Goal: Task Accomplishment & Management: Complete application form

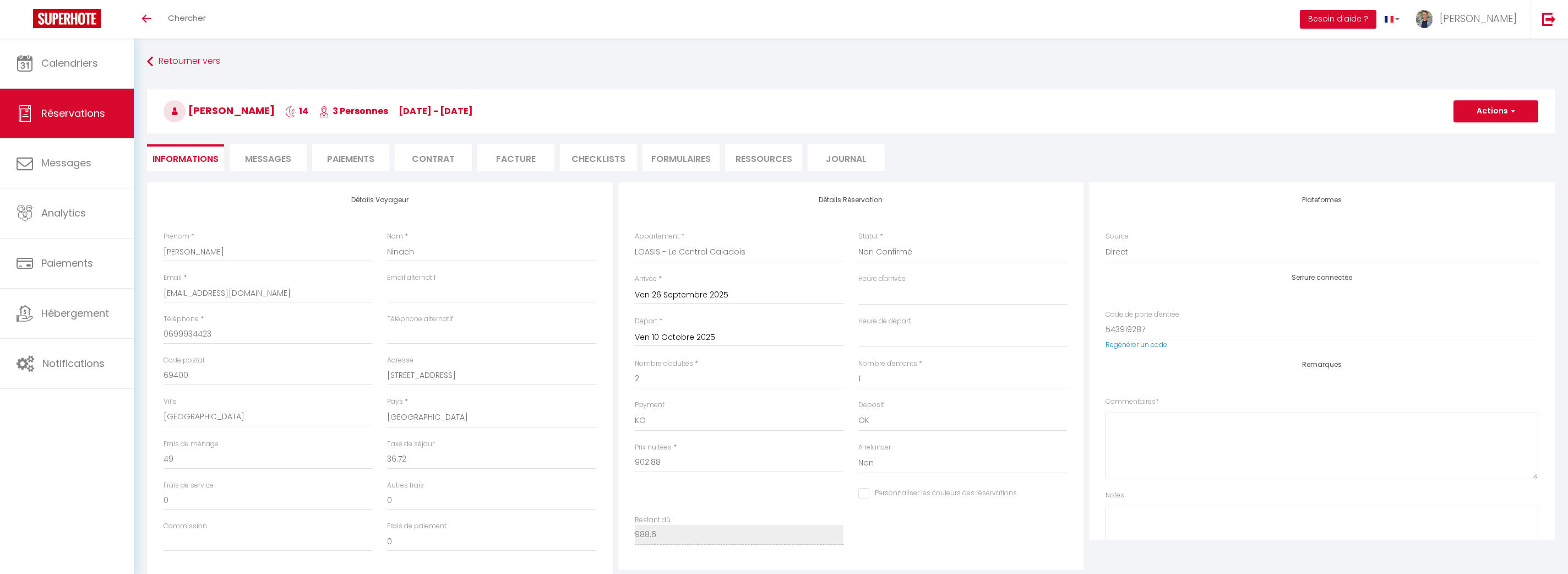
select select "54963"
select select "2"
select select "10"
select select "0"
checkbox input "false"
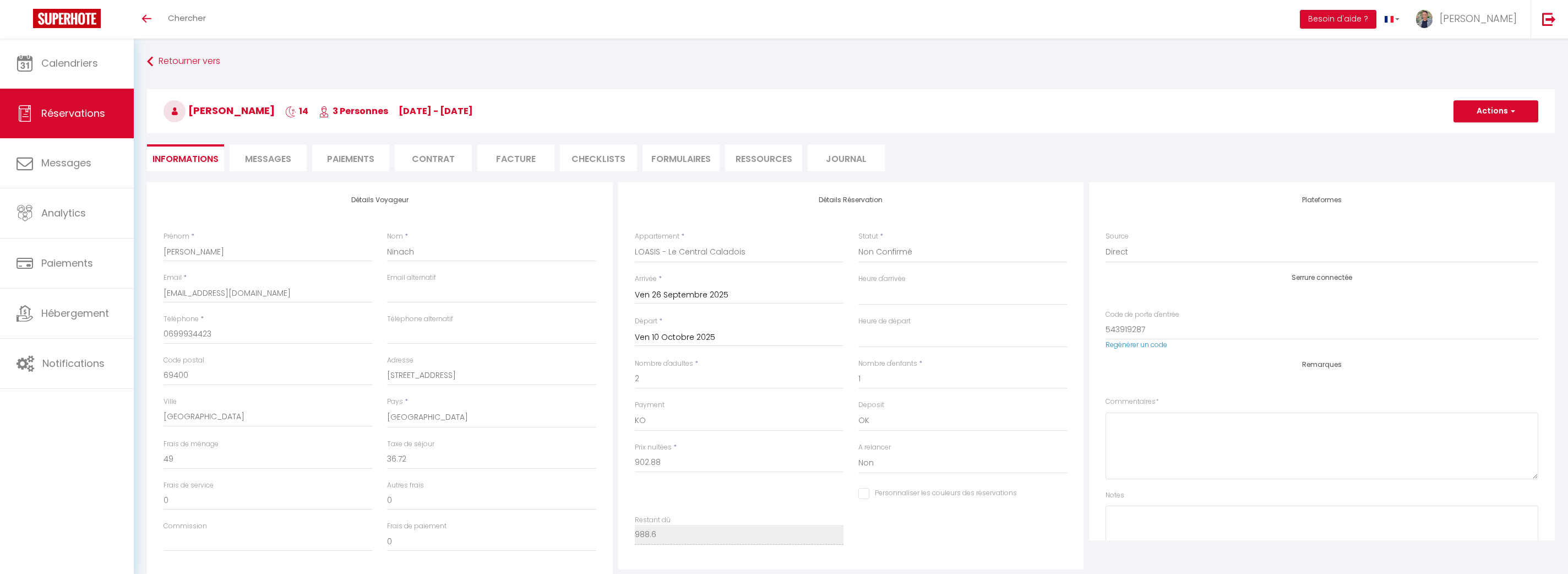
select select
click at [1475, 112] on button "Actions" at bounding box center [1496, 112] width 85 height 22
click at [1483, 148] on link "Dupliquer" at bounding box center [1485, 150] width 87 height 14
type input "0"
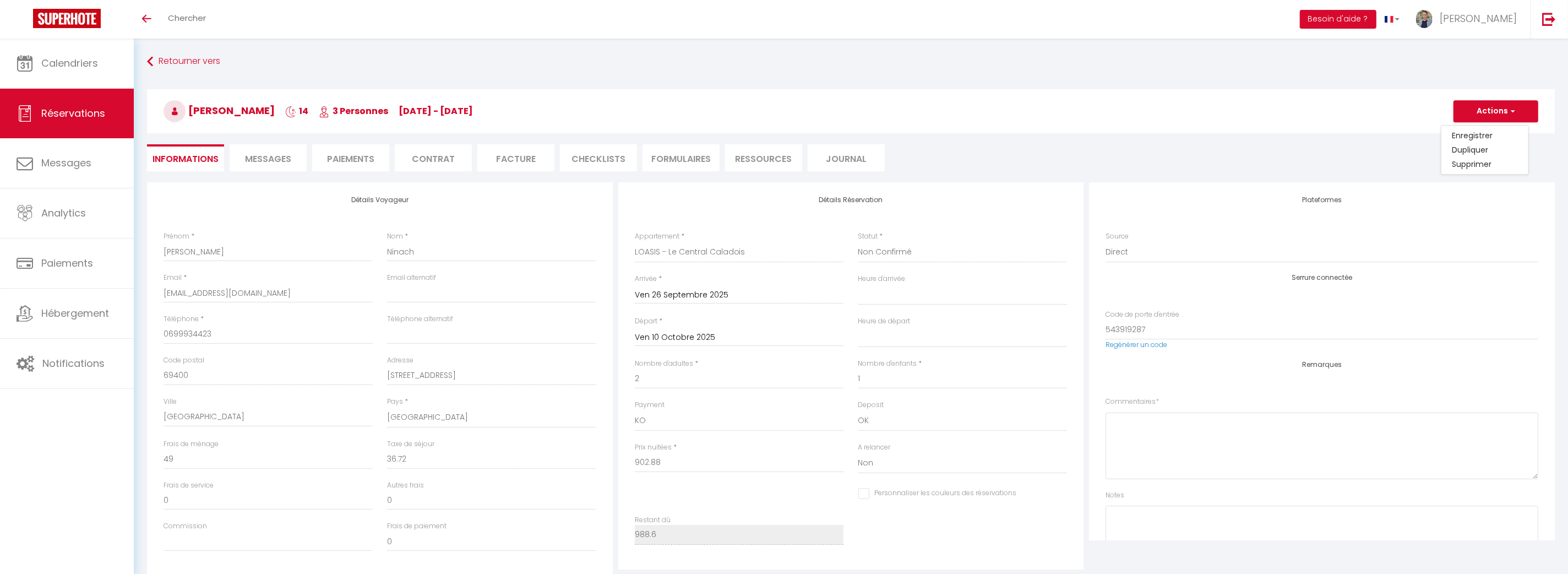
select select
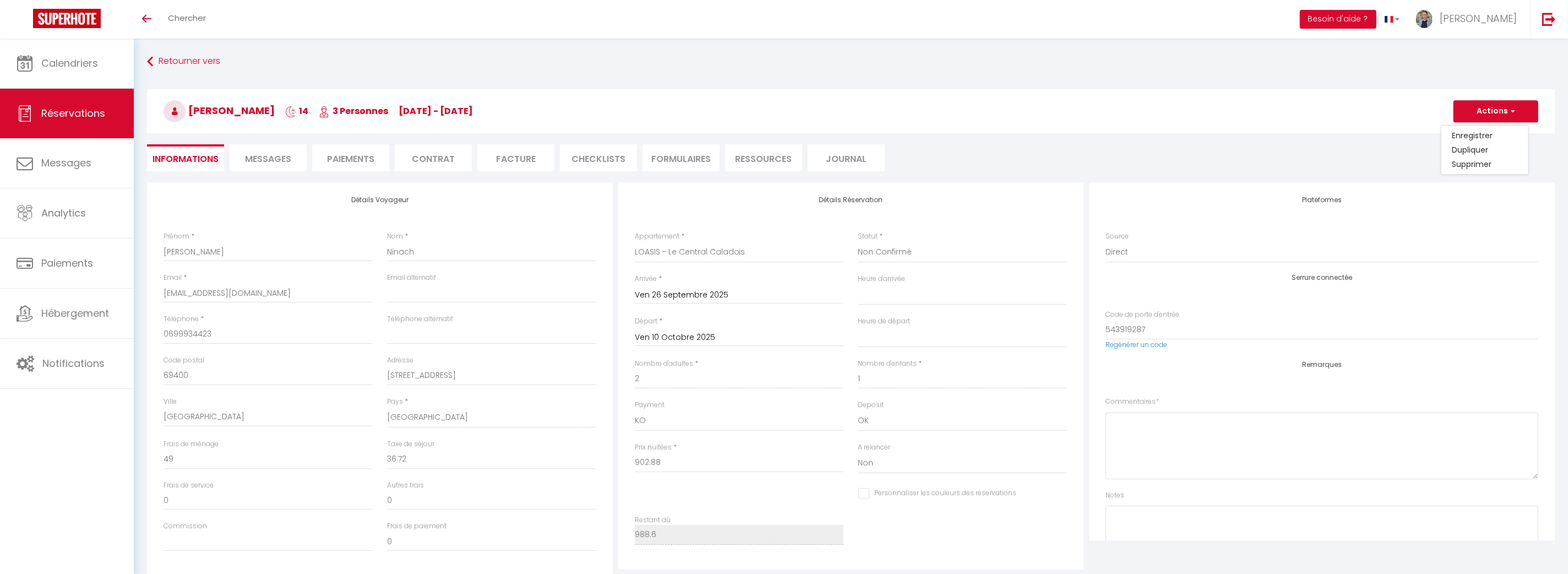
select select
checkbox input "false"
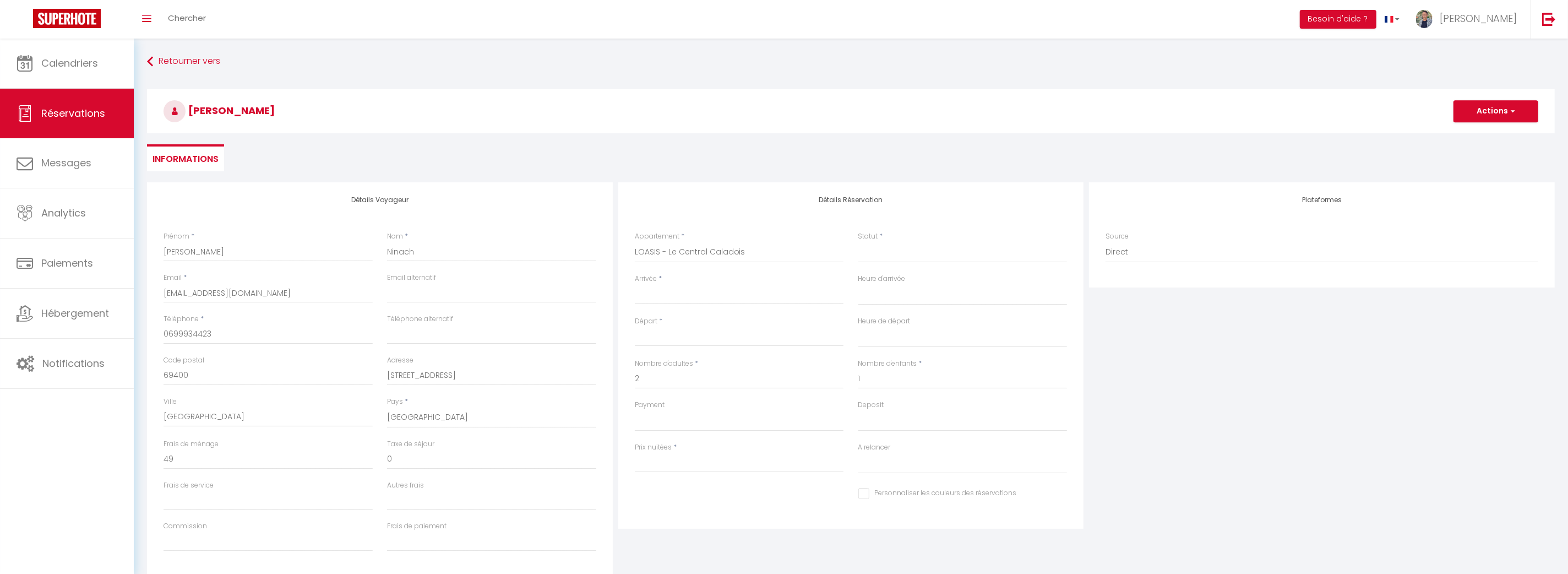
click at [678, 296] on input "Arrivée" at bounding box center [739, 295] width 209 height 14
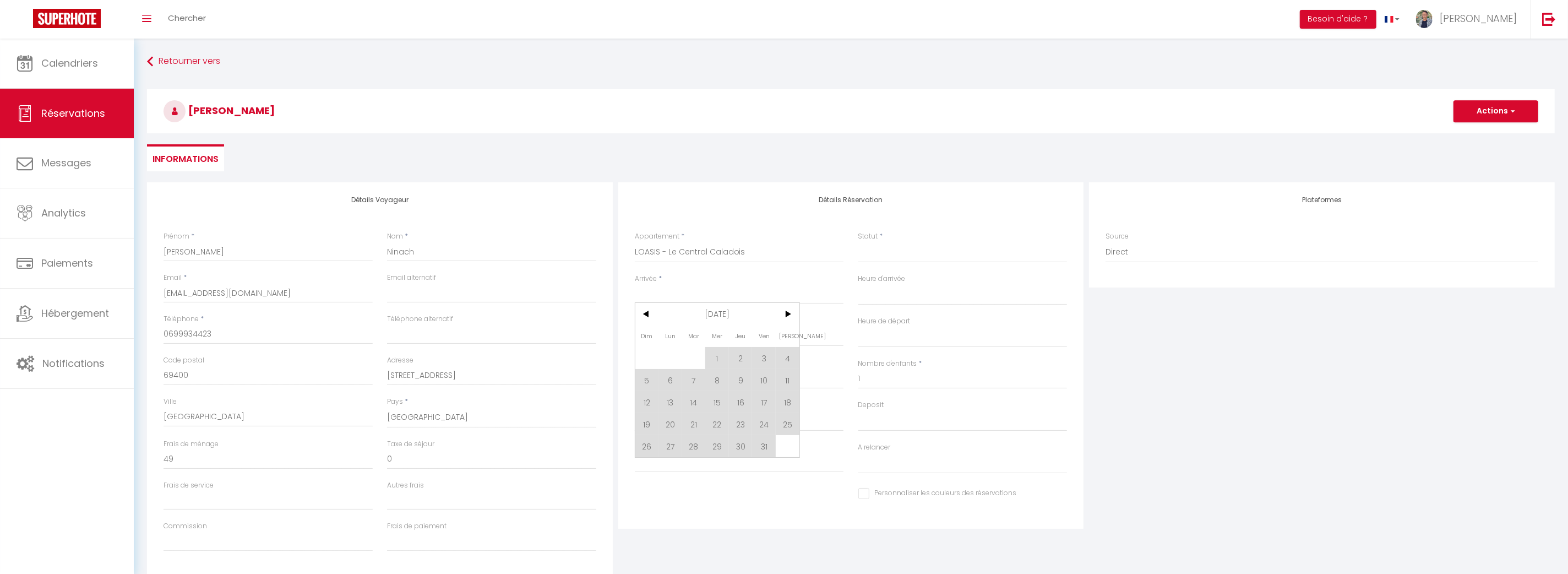
click at [765, 381] on span "10" at bounding box center [763, 380] width 24 height 22
select select
type input "Ven 10 Octobre 2025"
select select
type input "Sam 11 Octobre 2025"
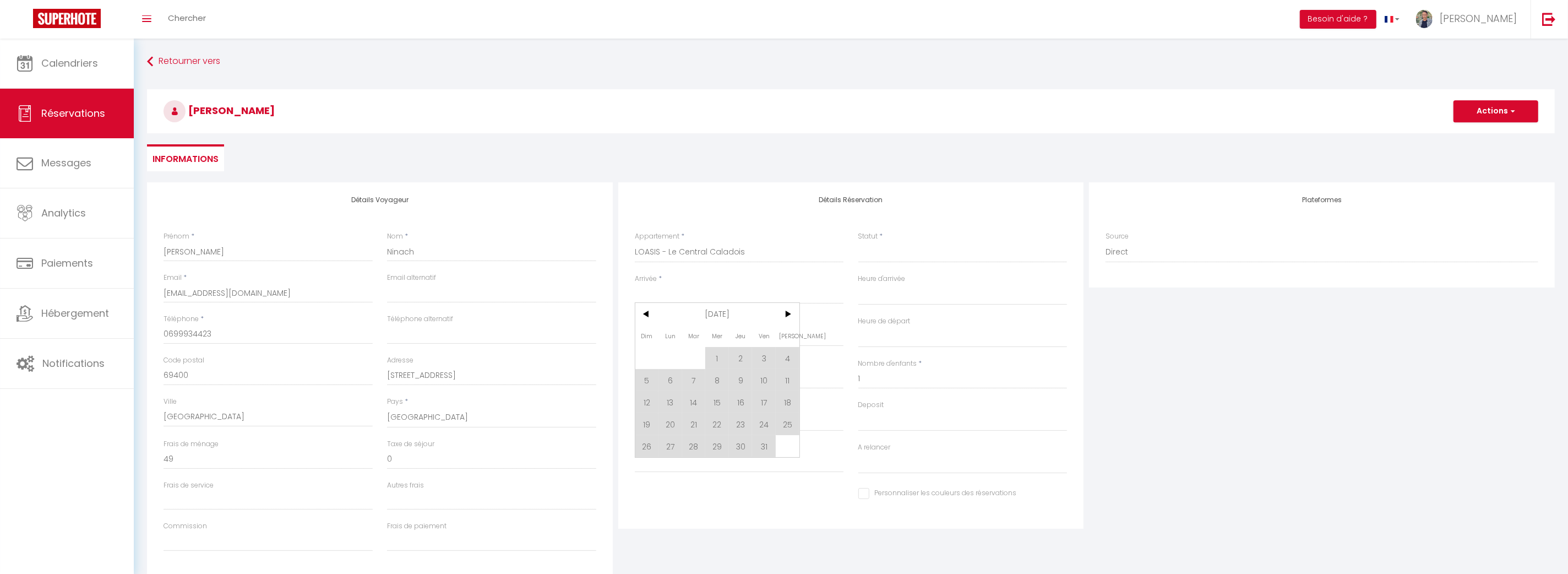
select select
checkbox input "false"
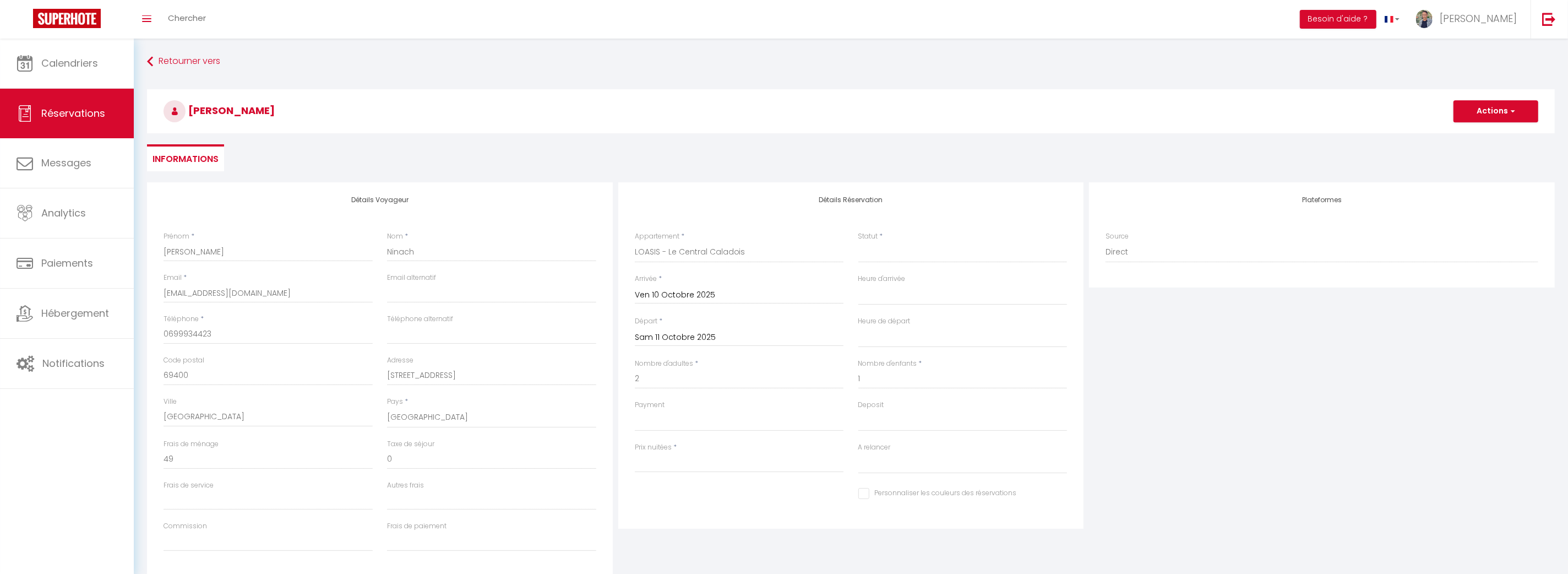
type input "0"
select select
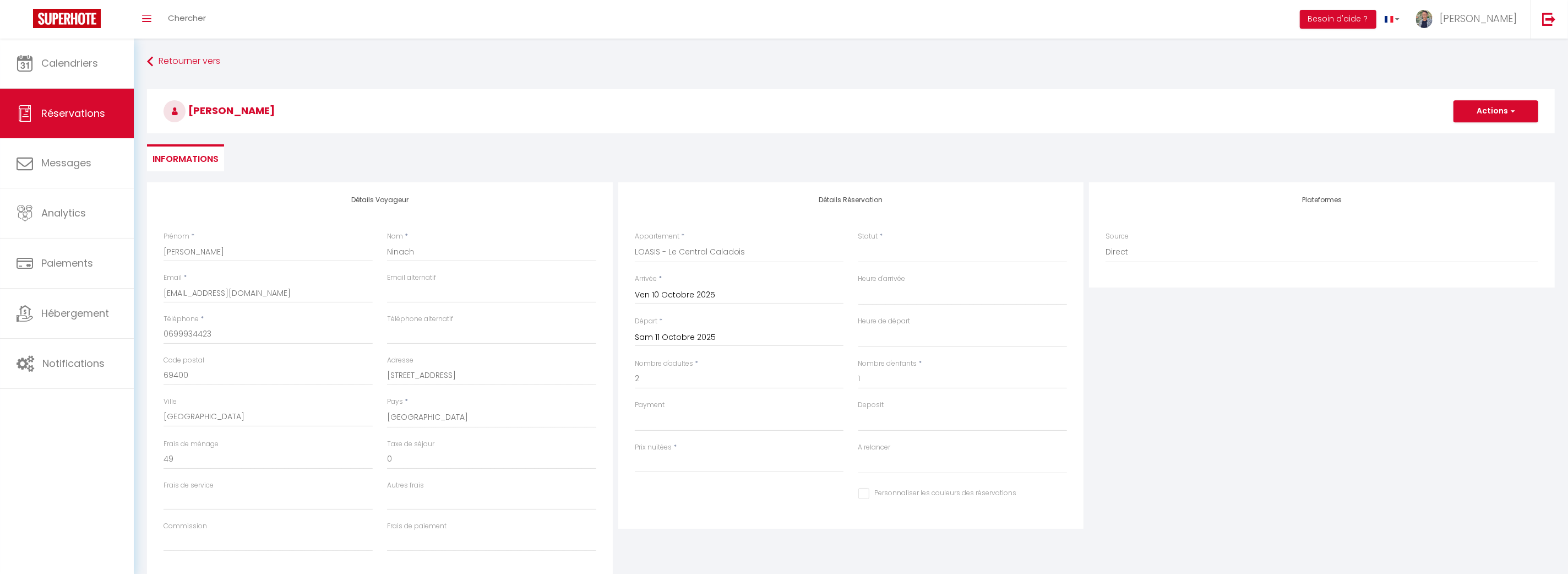
select select
type input "0"
select select
checkbox input "false"
click at [729, 332] on input "Sam 11 Octobre 2025" at bounding box center [739, 337] width 209 height 14
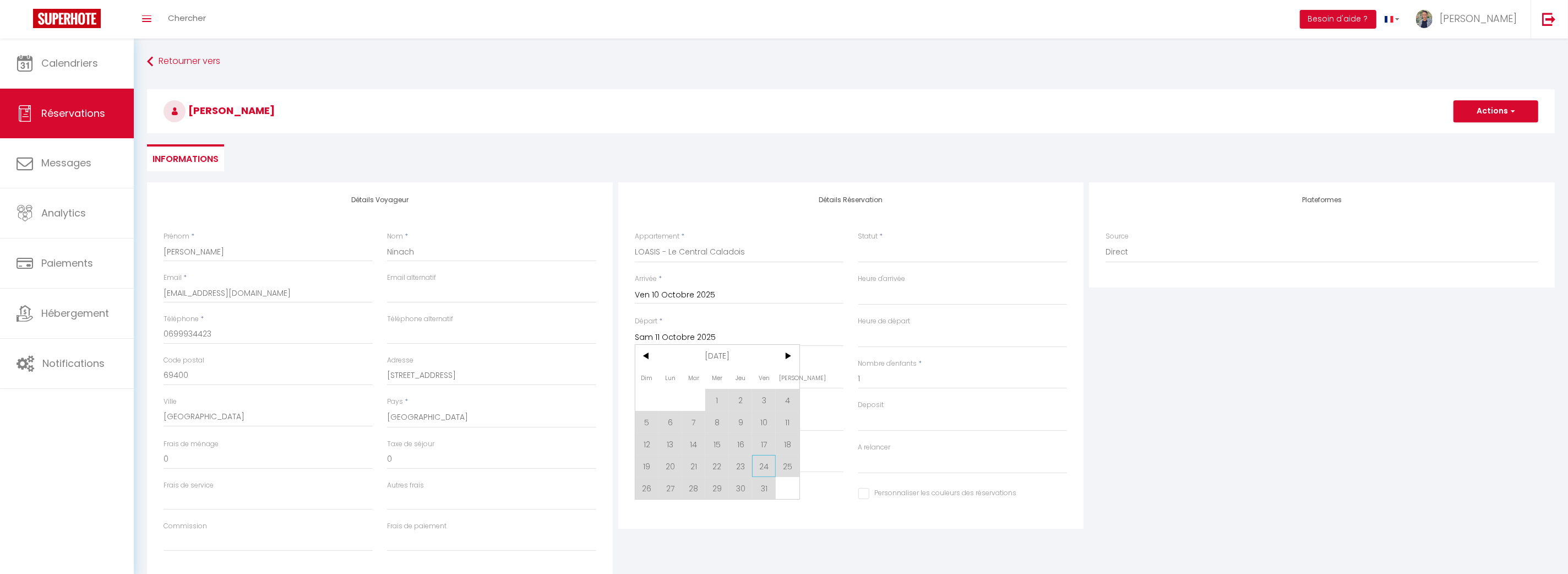
click at [768, 466] on span "24" at bounding box center [763, 466] width 24 height 22
select select
type input "Ven 24 Octobre 2025"
select select
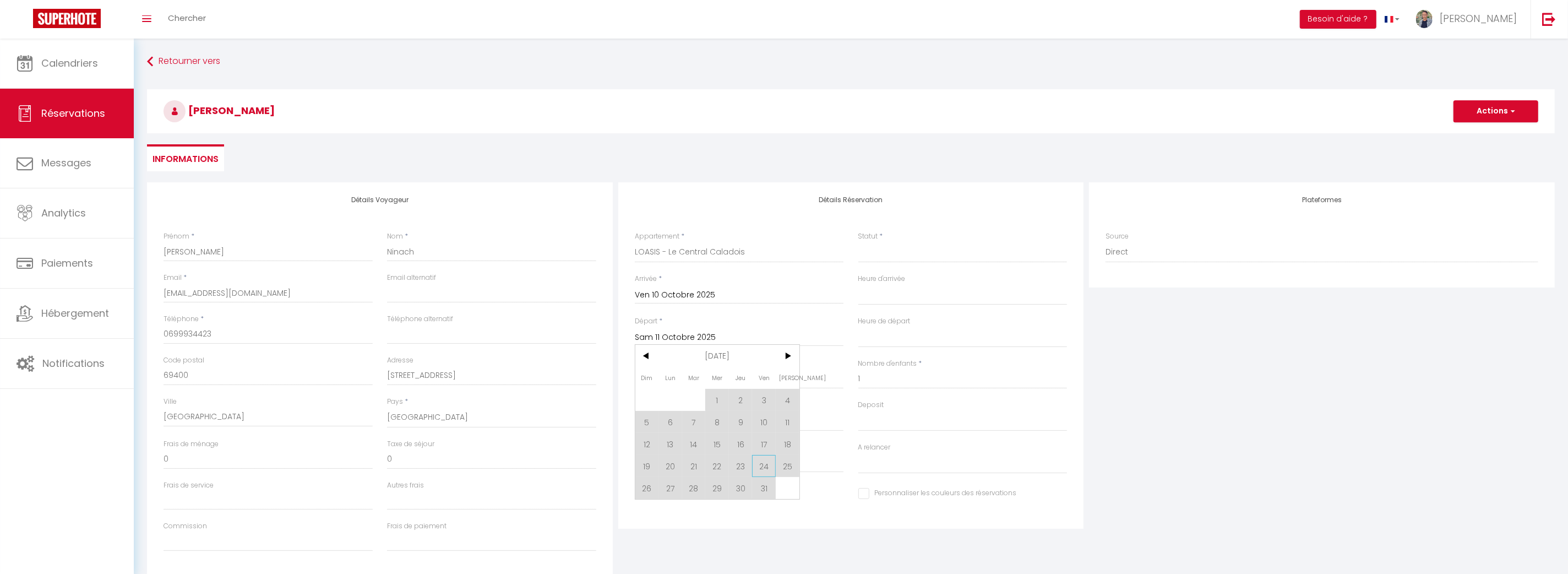
select select
checkbox input "false"
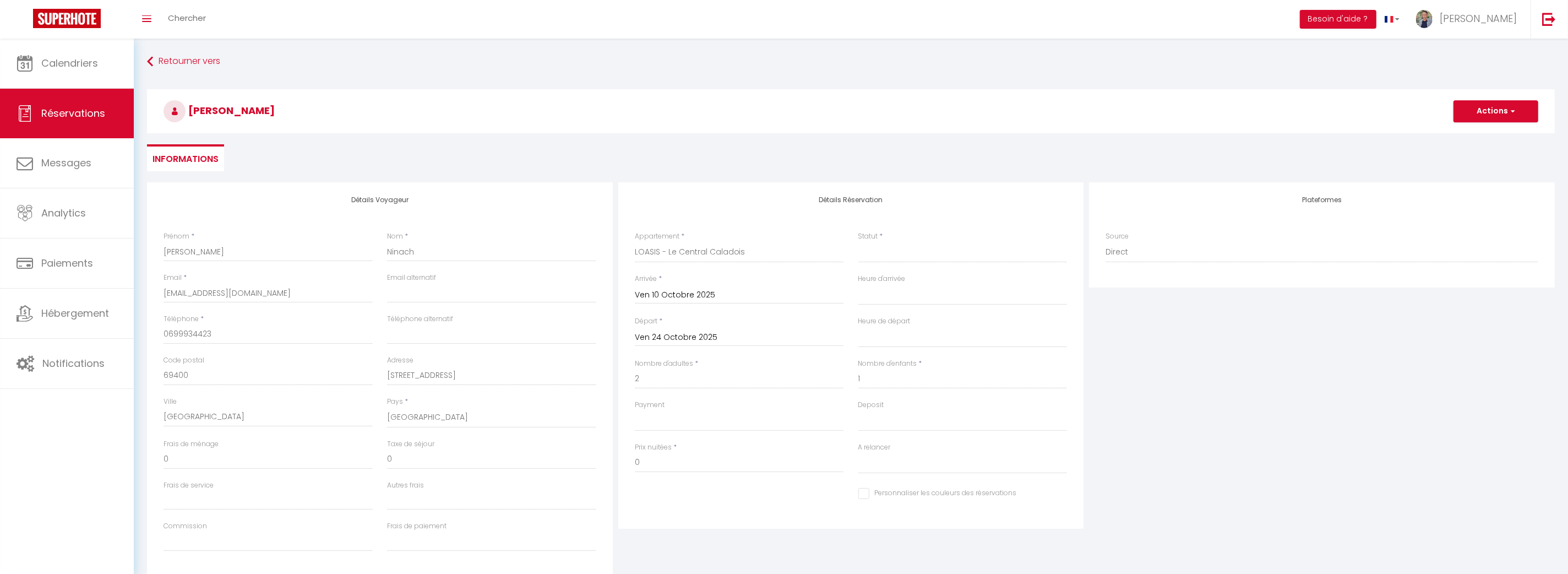
select select
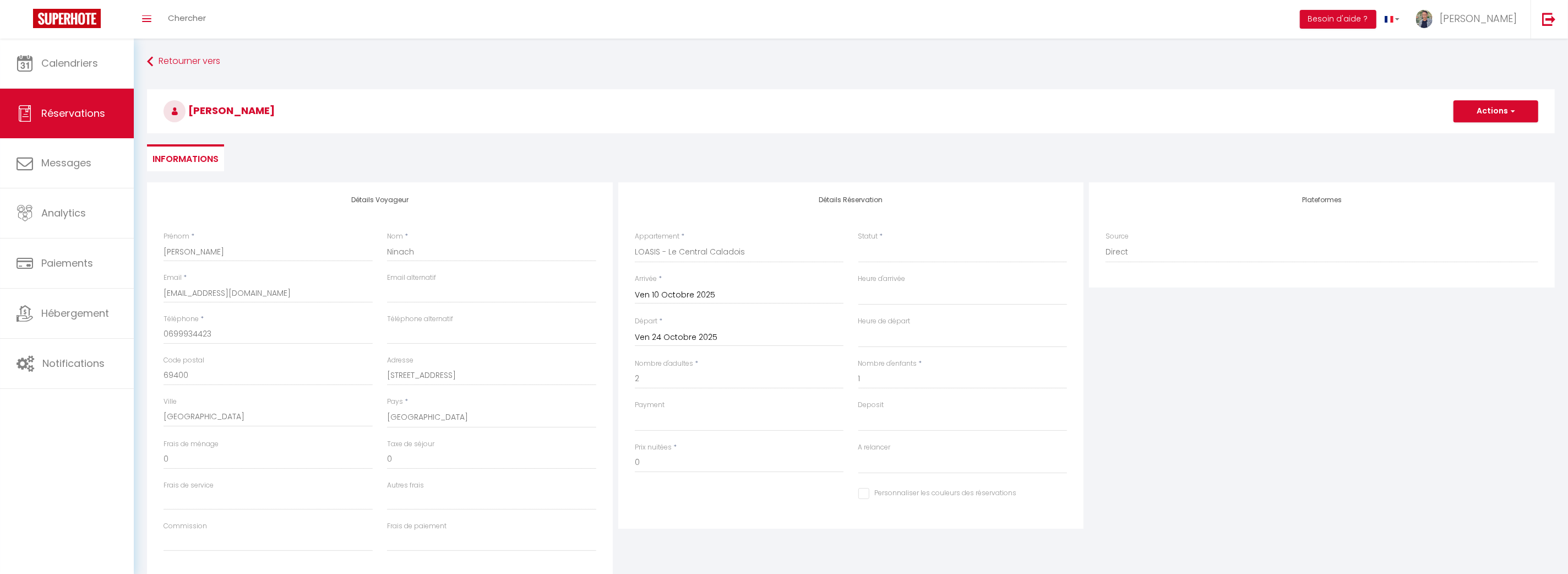
select select
checkbox input "false"
click at [875, 258] on select "Confirmé Non Confirmé [PERSON_NAME] par le voyageur No Show Request" at bounding box center [963, 252] width 209 height 21
select select "1"
click at [858, 242] on select "Confirmé Non Confirmé [PERSON_NAME] par le voyageur No Show Request" at bounding box center [963, 252] width 209 height 21
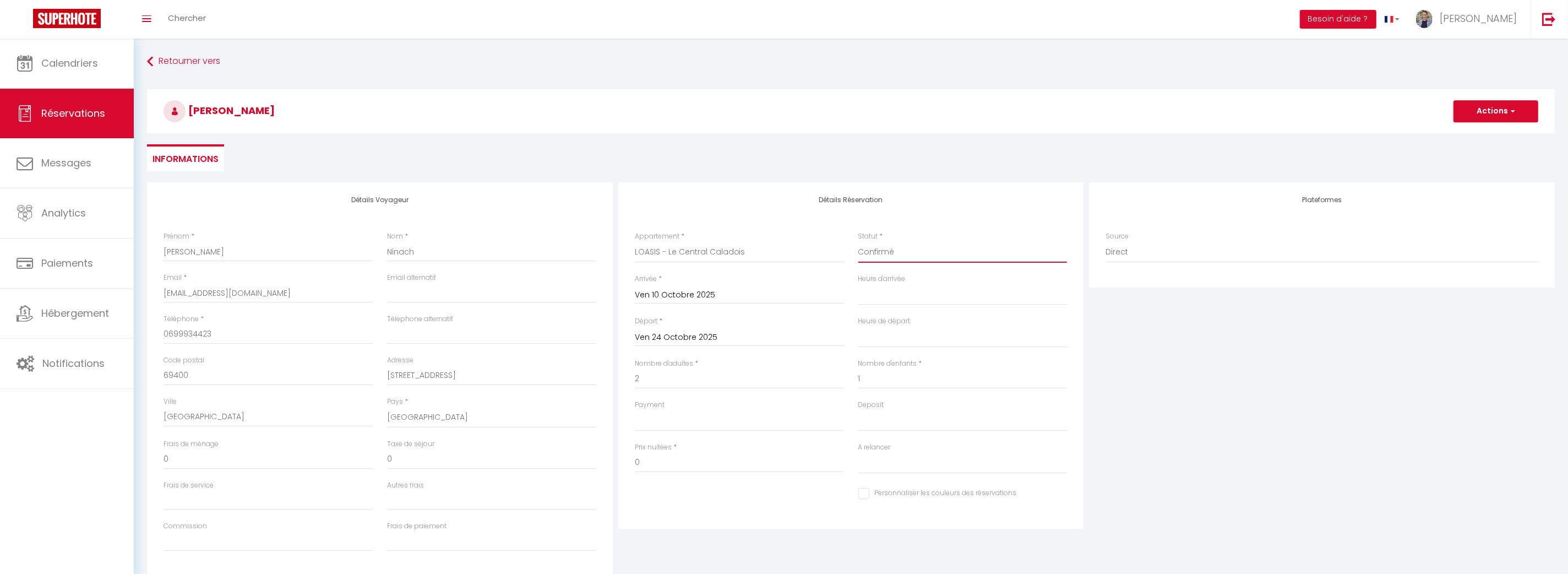
select select
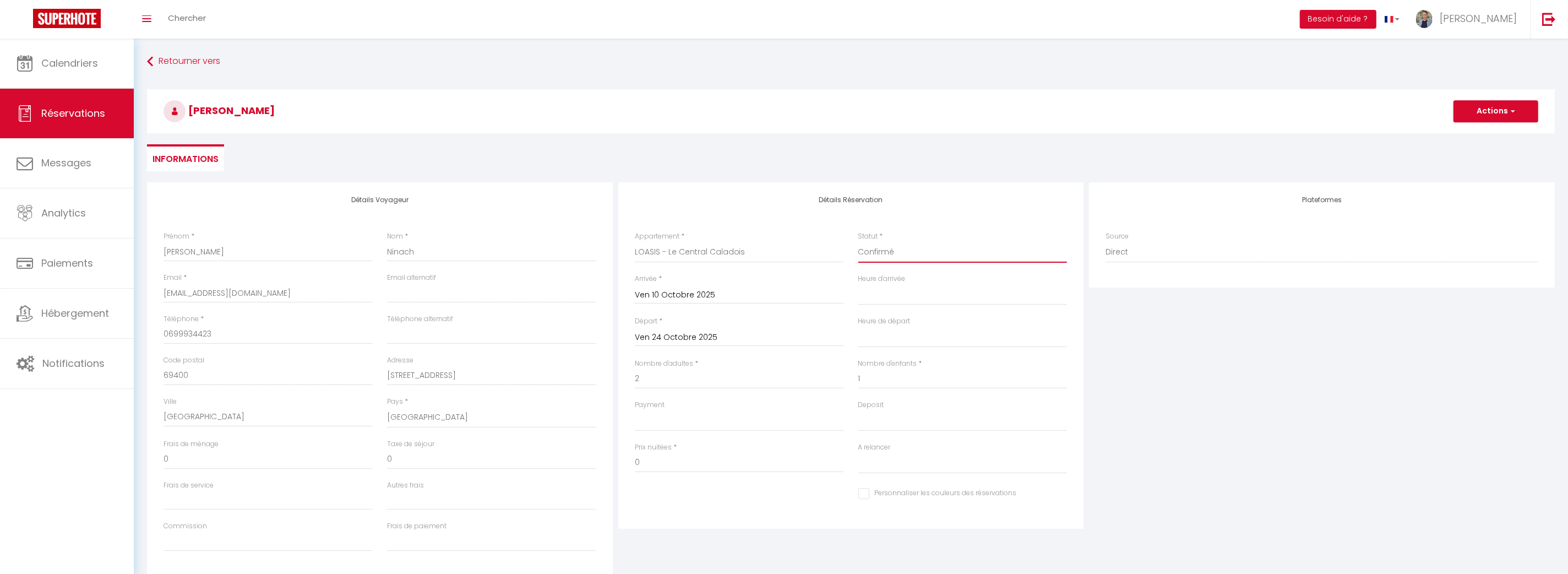
checkbox input "false"
drag, startPoint x: 909, startPoint y: 460, endPoint x: 895, endPoint y: 470, distance: 17.2
click at [909, 461] on select "Oui Non" at bounding box center [963, 464] width 209 height 21
select select "0"
click at [858, 453] on select "Oui Non" at bounding box center [963, 464] width 209 height 21
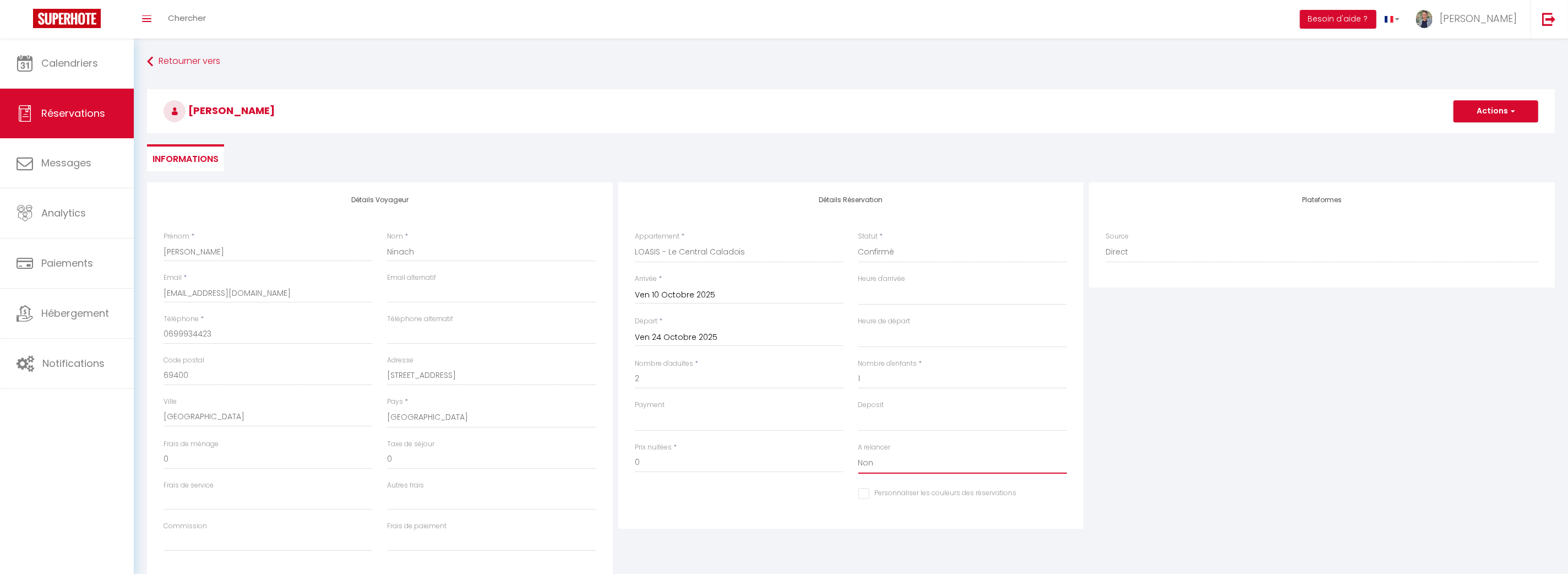
select select
checkbox input "false"
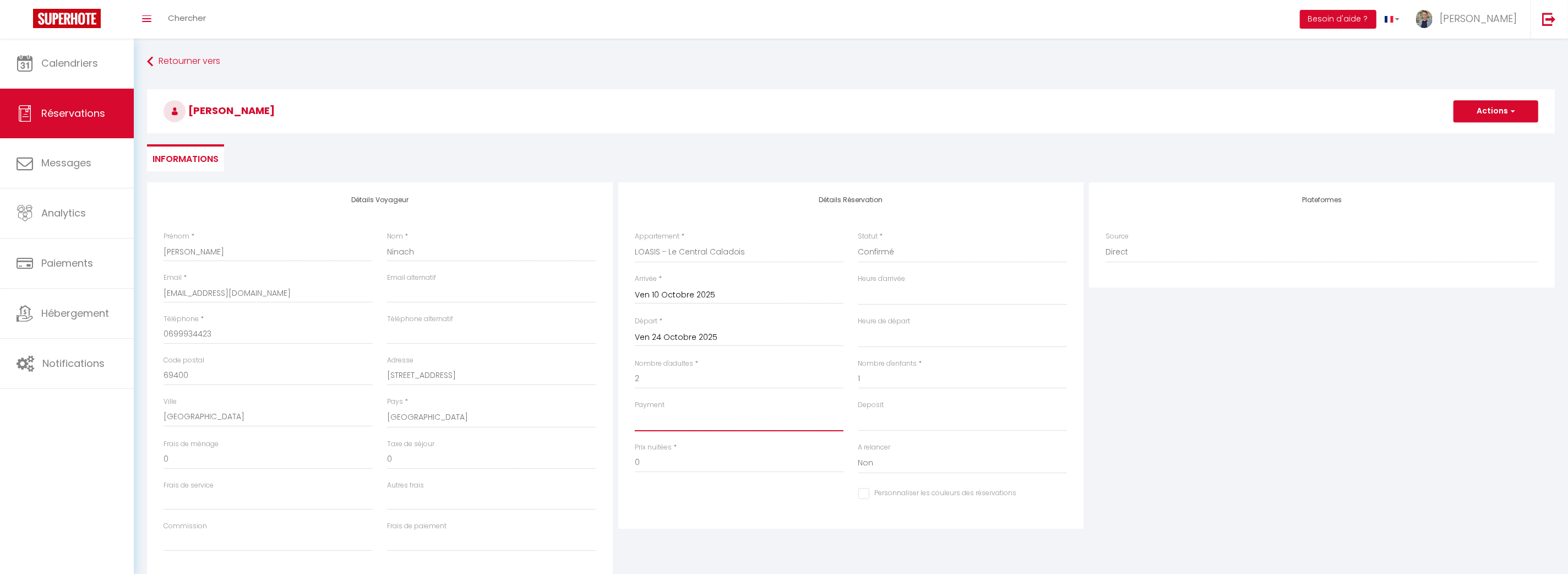
click at [708, 426] on select "OK KO" at bounding box center [739, 421] width 209 height 21
select select "10"
click at [635, 410] on select "OK KO" at bounding box center [739, 421] width 209 height 21
select select
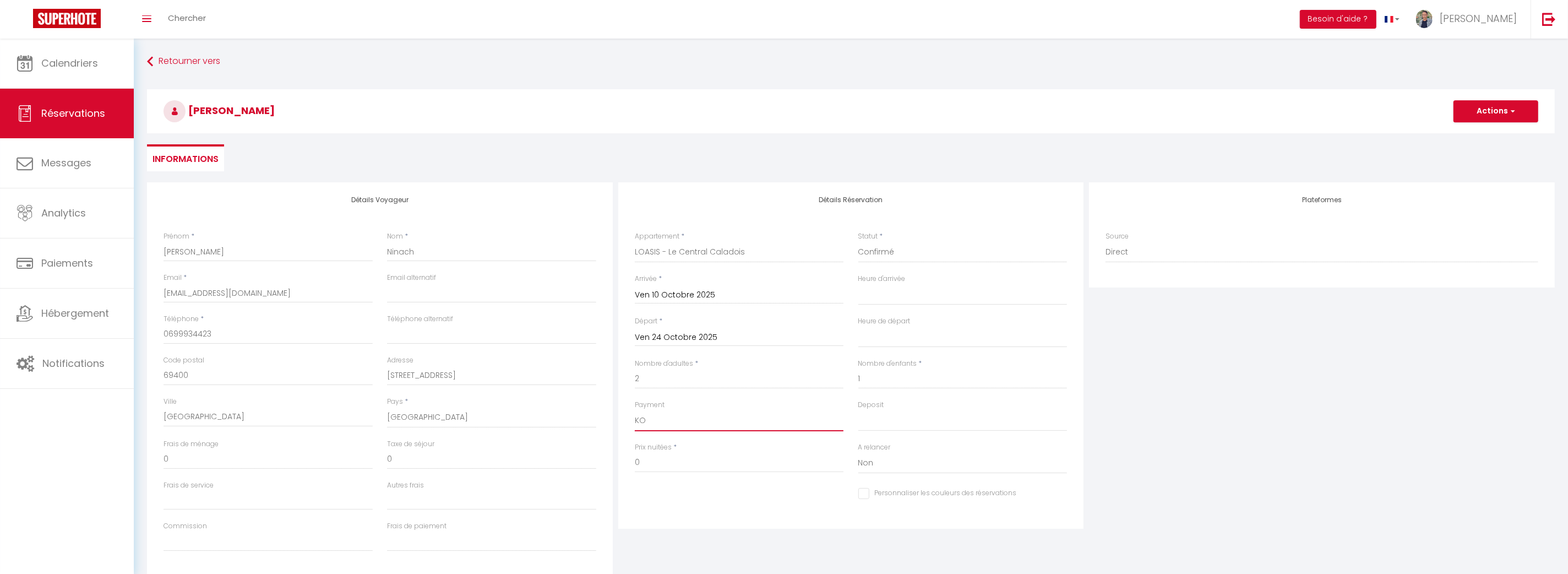
select select
checkbox input "false"
click at [885, 424] on select "OK KO" at bounding box center [963, 421] width 209 height 21
select select "15"
click at [858, 410] on select "OK KO" at bounding box center [963, 421] width 209 height 21
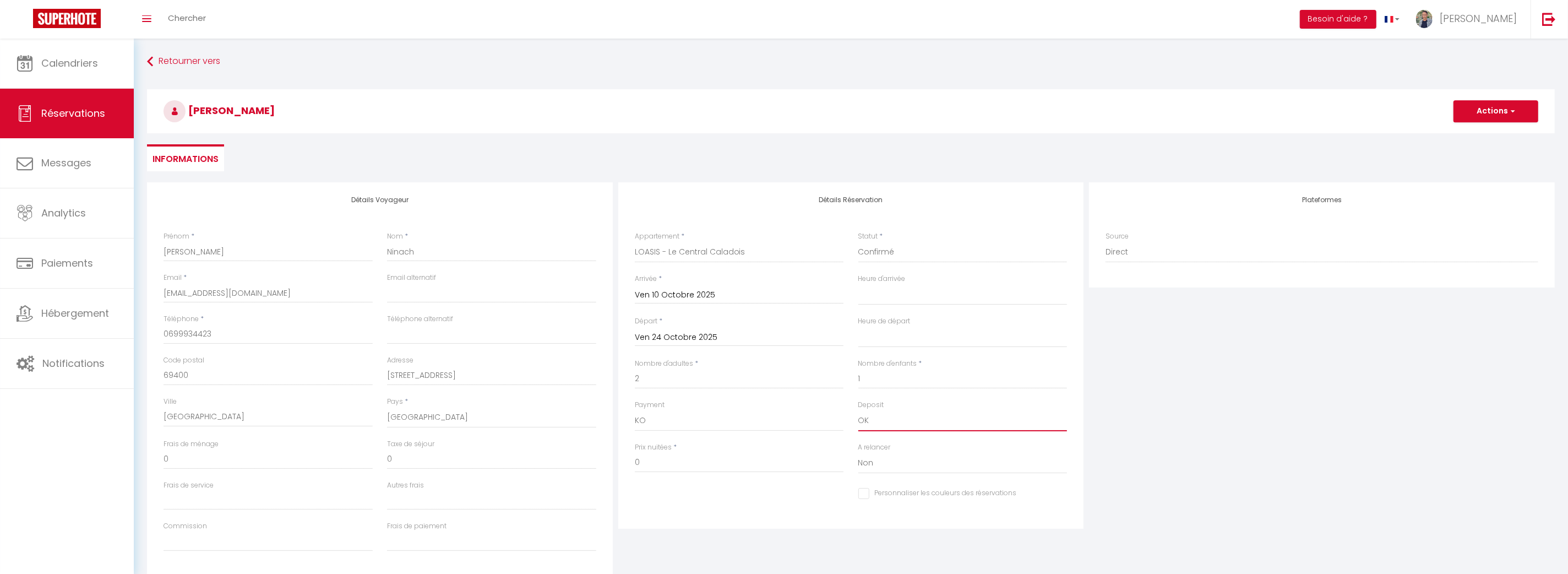
select select
checkbox input "false"
drag, startPoint x: 664, startPoint y: 494, endPoint x: 643, endPoint y: 464, distance: 36.6
click at [662, 494] on div "Personnaliser les couleurs des réservations #D7092E" at bounding box center [851, 500] width 447 height 30
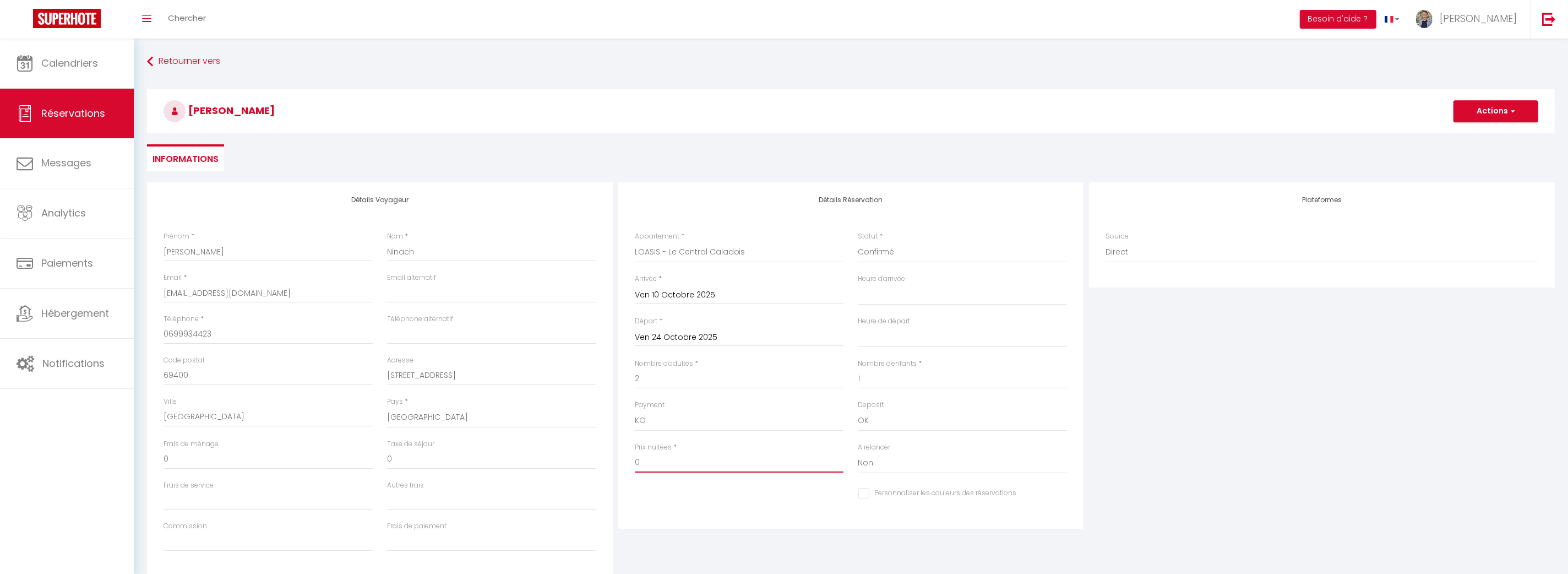
drag, startPoint x: 663, startPoint y: 462, endPoint x: 585, endPoint y: 452, distance: 78.6
click at [585, 452] on div "Détails Voyageur Prénom * Mohamed Nom * Ninach Email * mohamedninach125@gmail.c…" at bounding box center [850, 379] width 1413 height 394
type input "902,88"
drag, startPoint x: 171, startPoint y: 453, endPoint x: 149, endPoint y: 455, distance: 22.1
click at [149, 455] on div "Détails Voyageur Prénom * Mohamed Nom * Ninach Email * mohamedninach125@gmail.c…" at bounding box center [380, 379] width 466 height 394
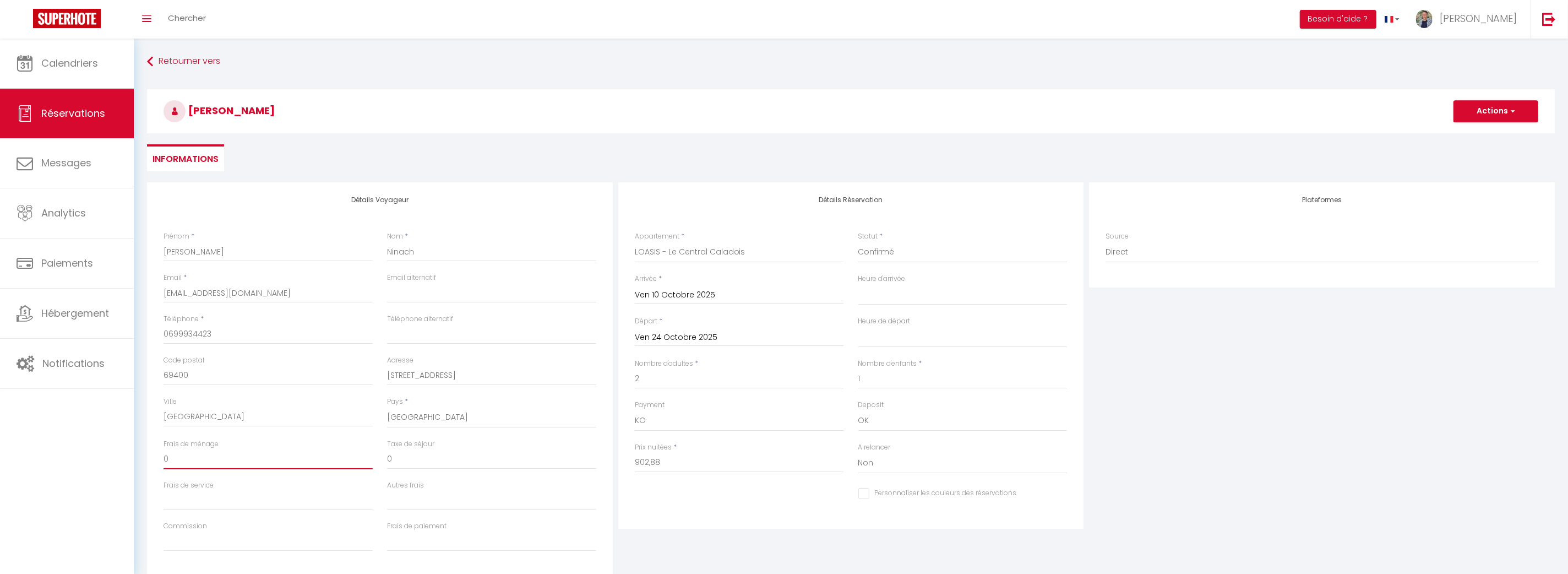
type input "4"
select select
checkbox input "false"
type input "44"
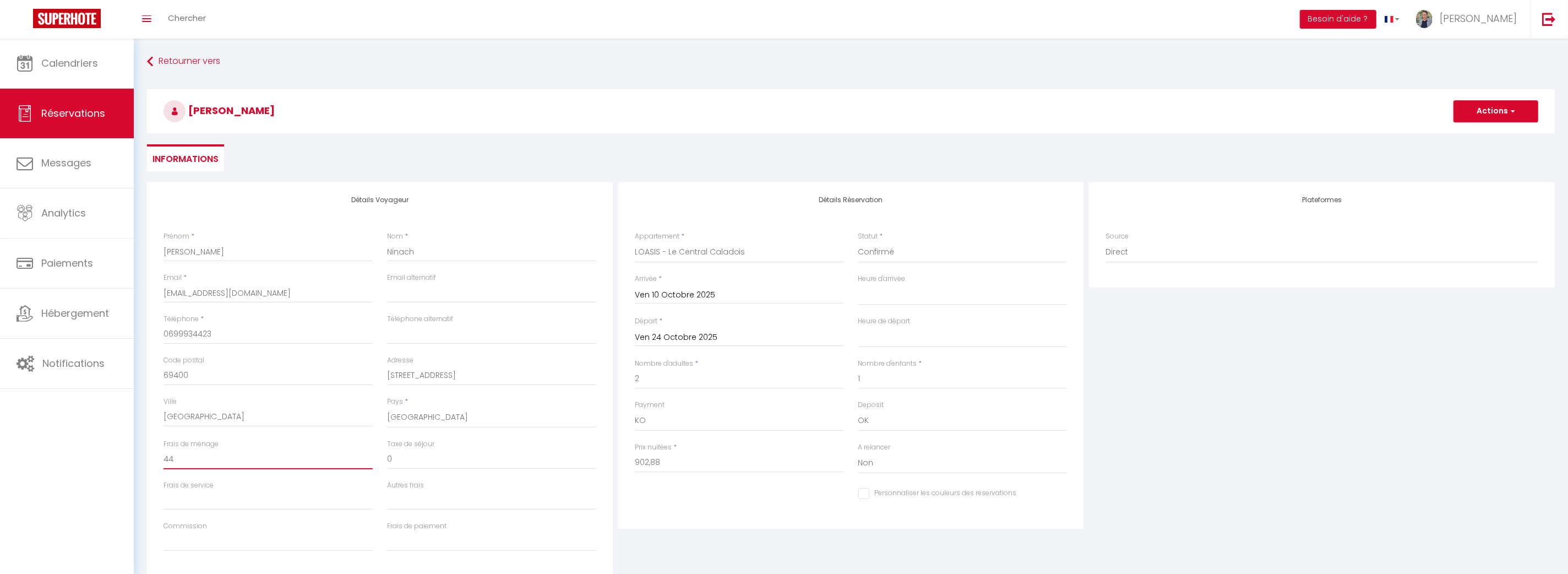
select select
checkbox input "false"
type input "449"
select select
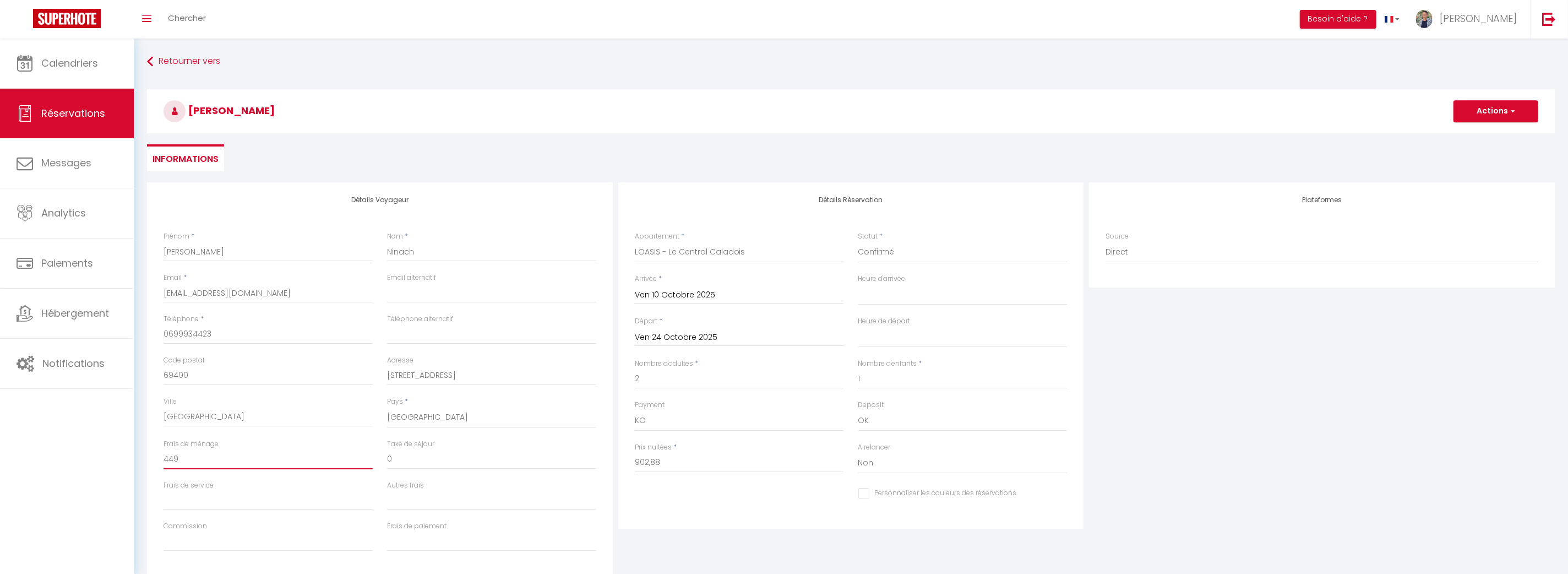
select select
checkbox input "false"
type input "44"
select select
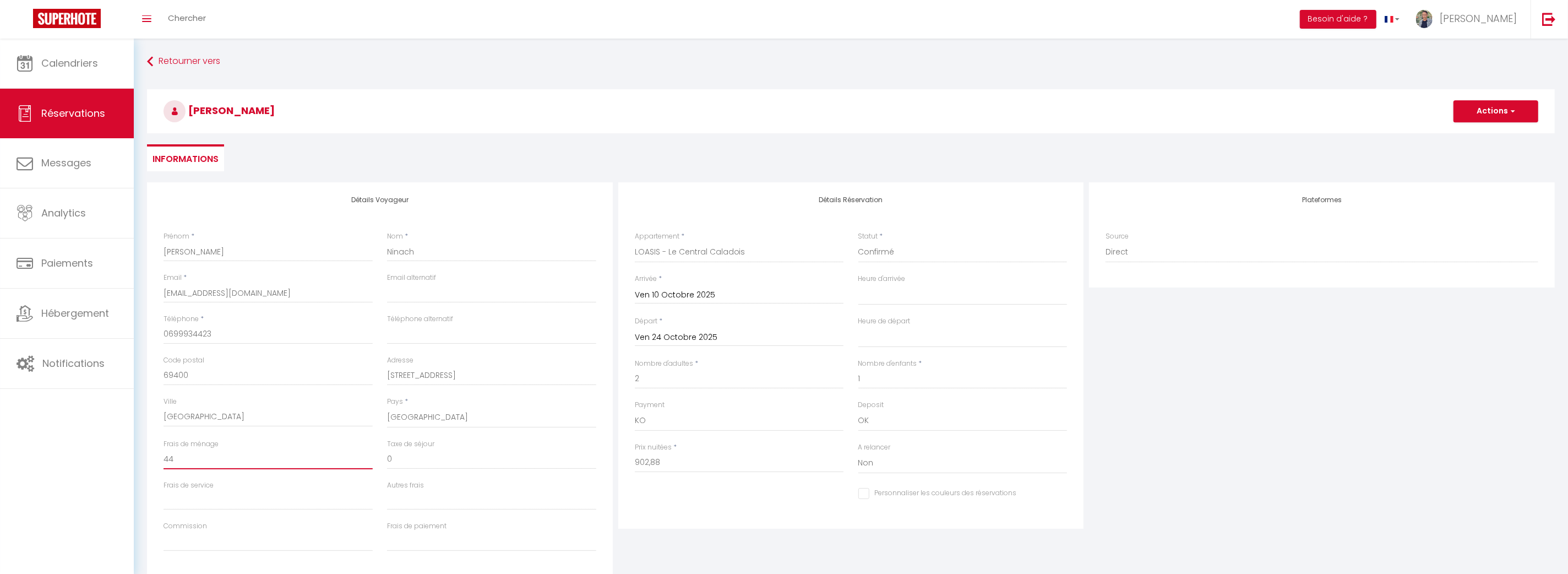
checkbox input "false"
type input "4"
select select
checkbox input "false"
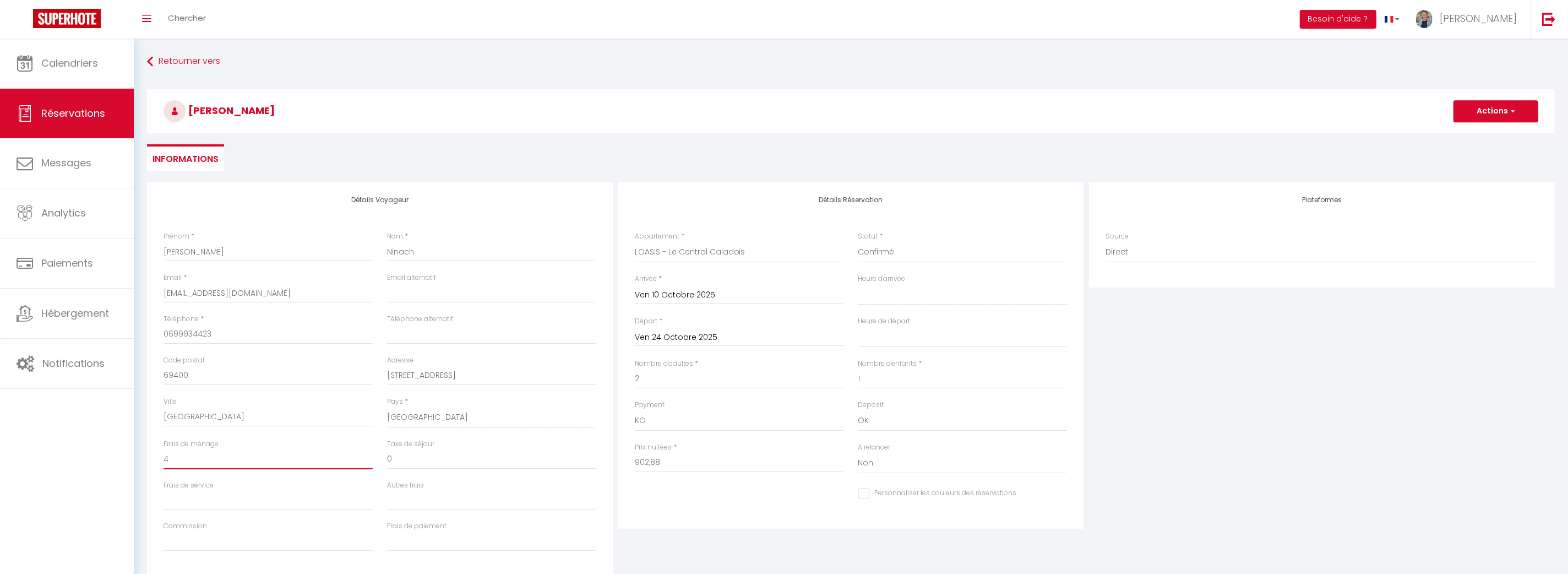
type input "49"
select select
checkbox input "false"
type input "49"
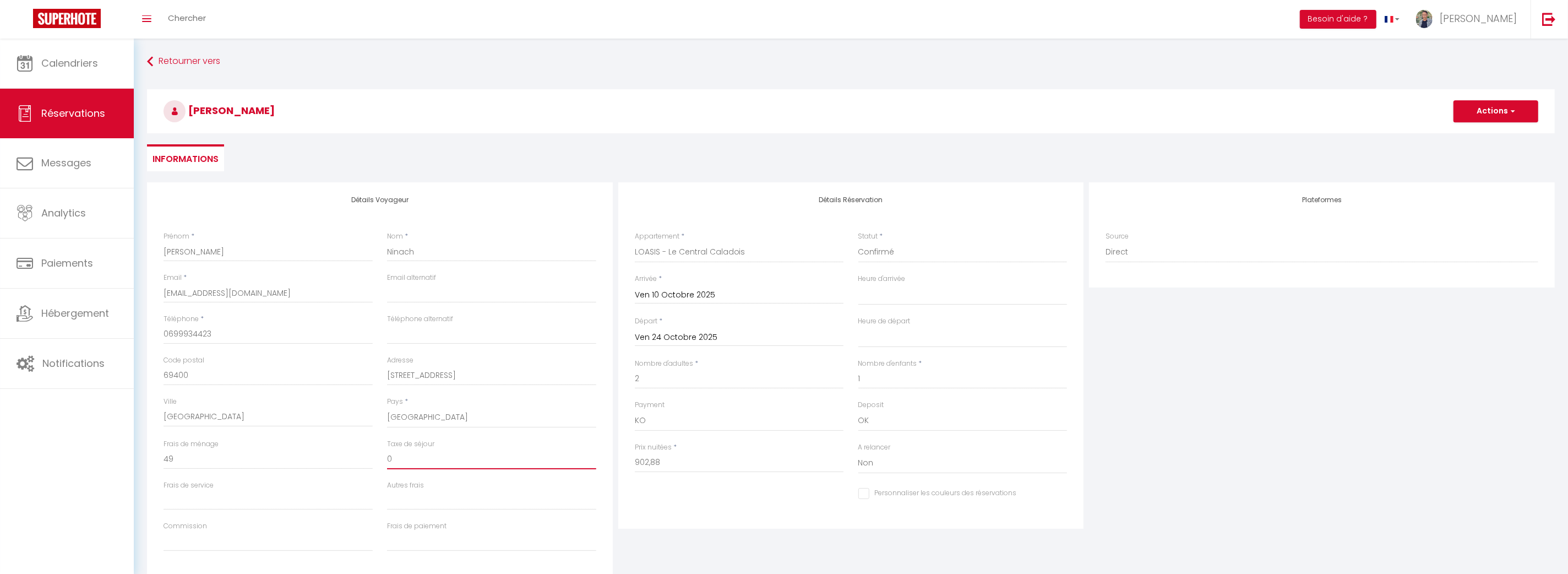
drag, startPoint x: 401, startPoint y: 457, endPoint x: 379, endPoint y: 460, distance: 22.2
click at [380, 460] on div "Taxe de séjour 0" at bounding box center [491, 459] width 224 height 41
type input "3"
select select
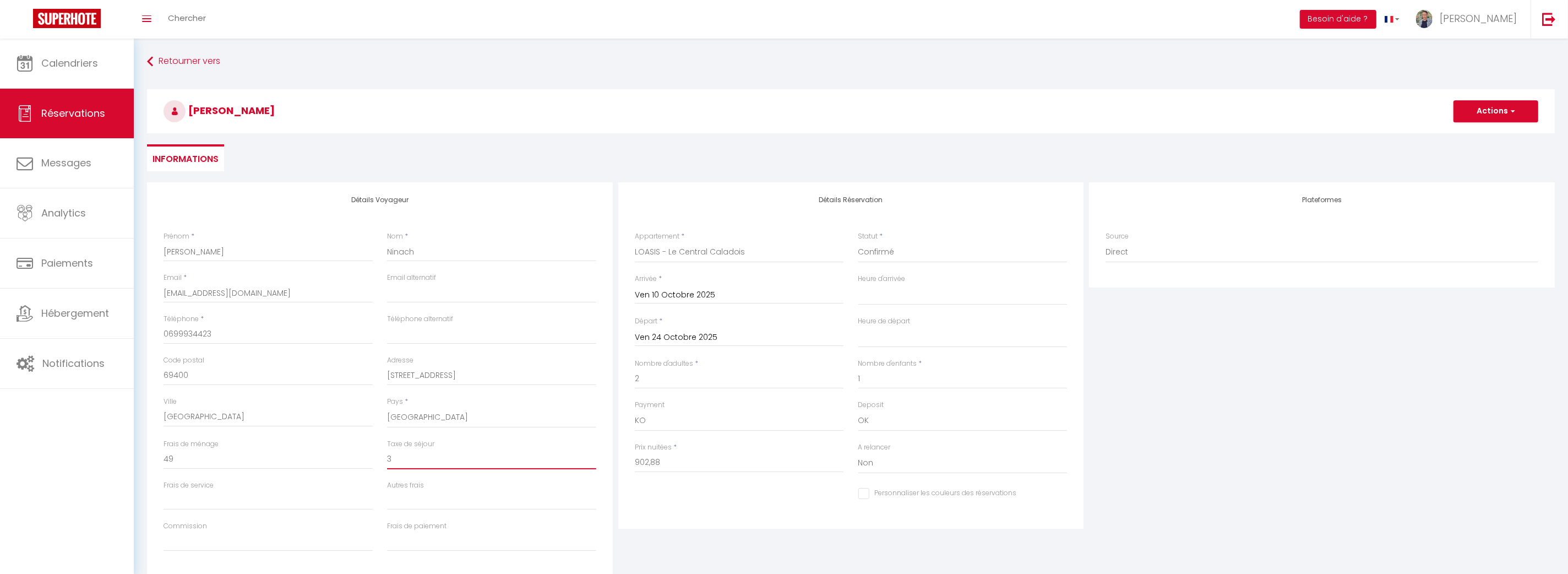
checkbox input "false"
type input "36"
select select
checkbox input "false"
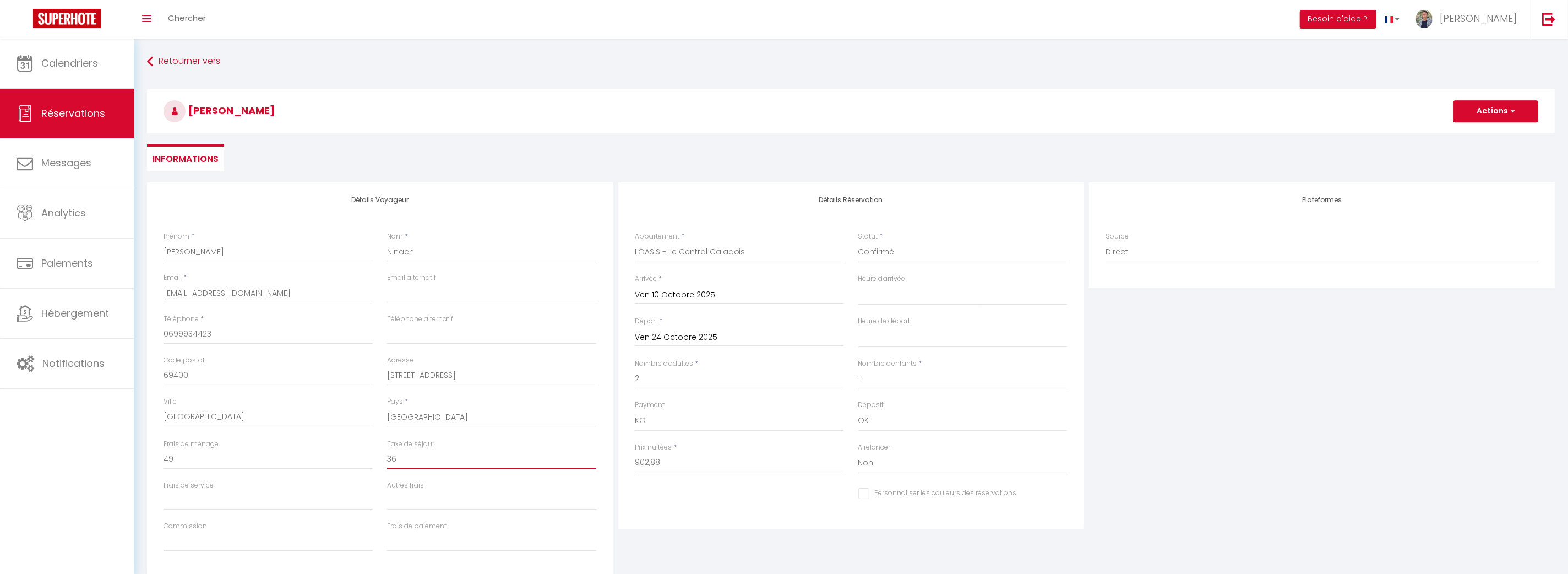
type input "36,"
select select
checkbox input "false"
type input "36,7"
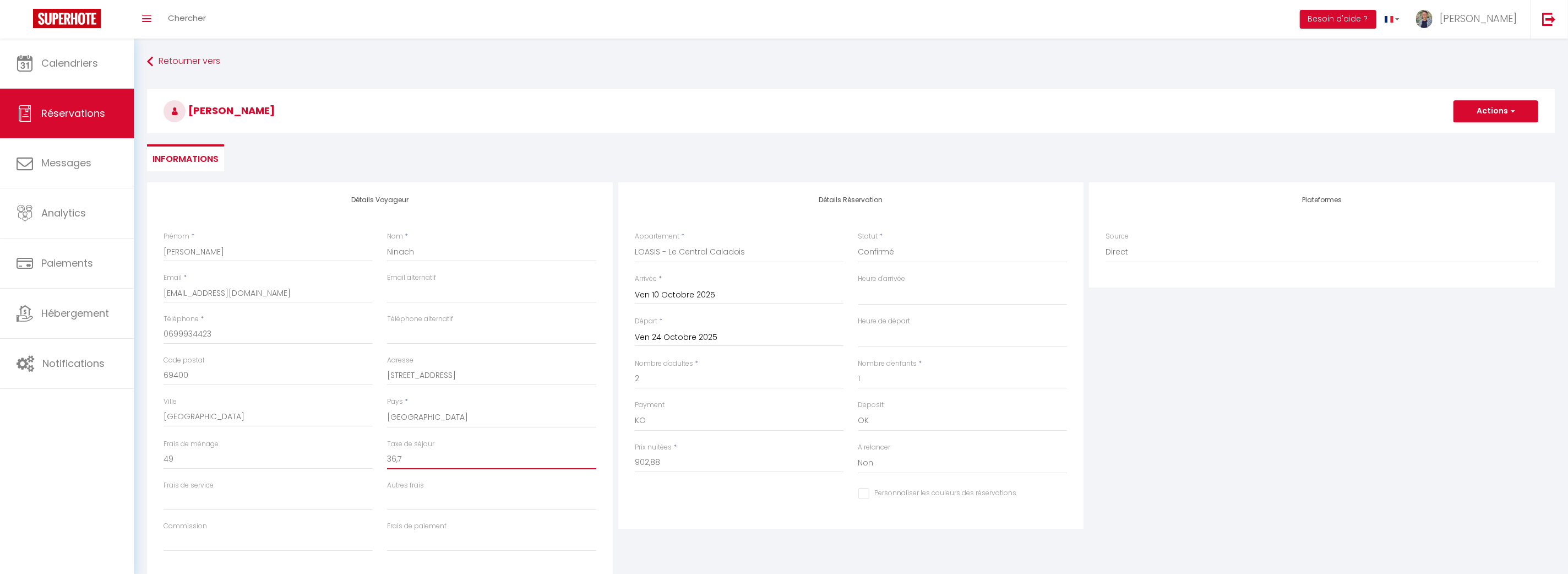
select select
checkbox input "false"
type input "36,72"
select select
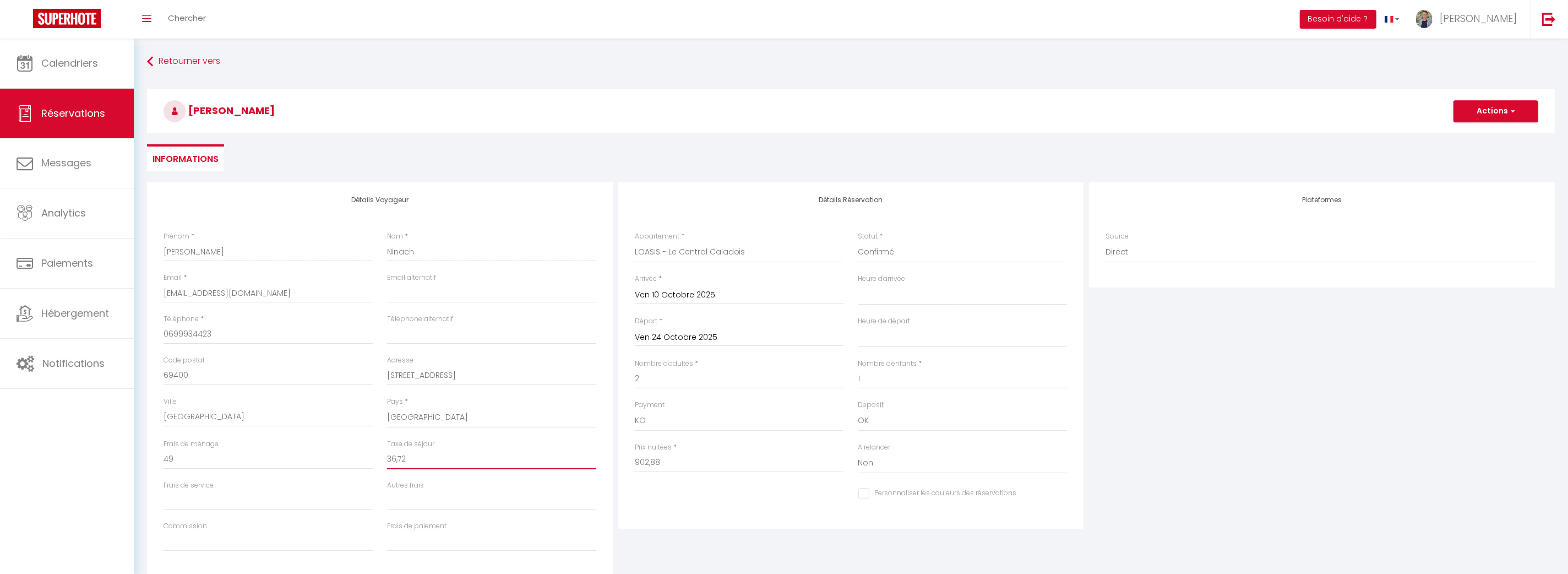
select select
checkbox input "false"
click at [1192, 407] on div "Plateformes Source Direct [DOMAIN_NAME] [DOMAIN_NAME] Chalet montagne Expedia G…" at bounding box center [1322, 379] width 471 height 394
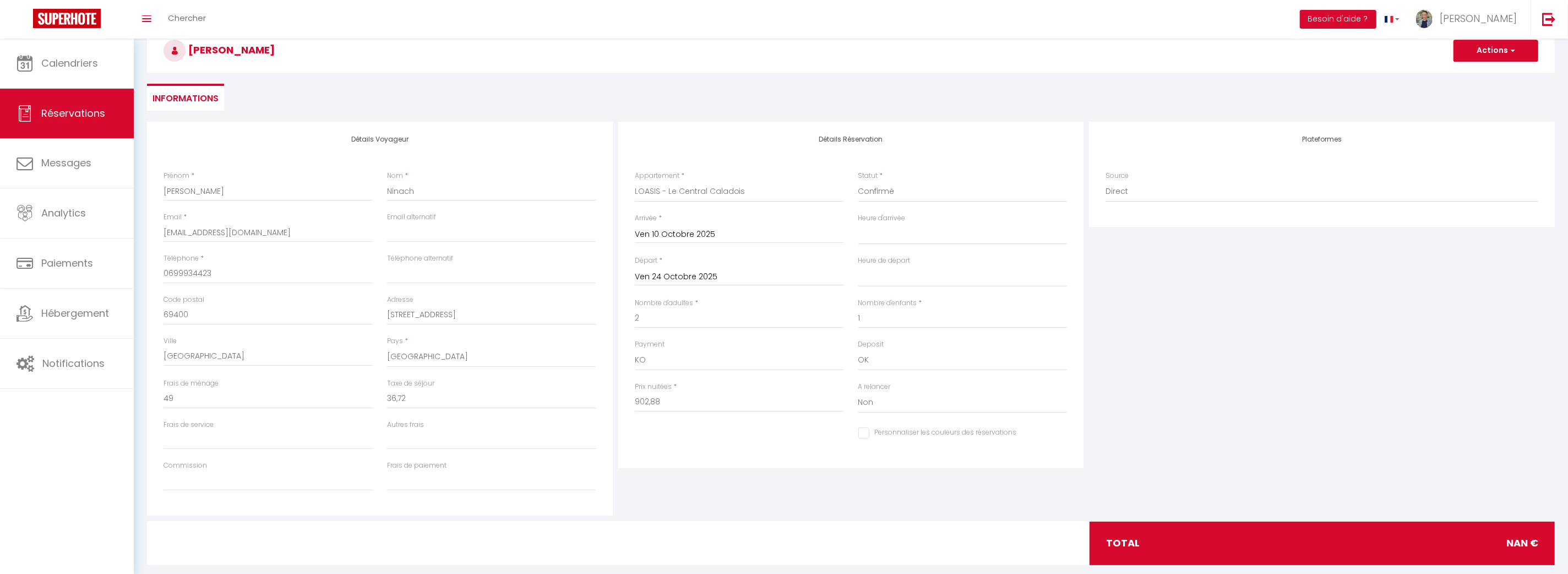
scroll to position [78, 0]
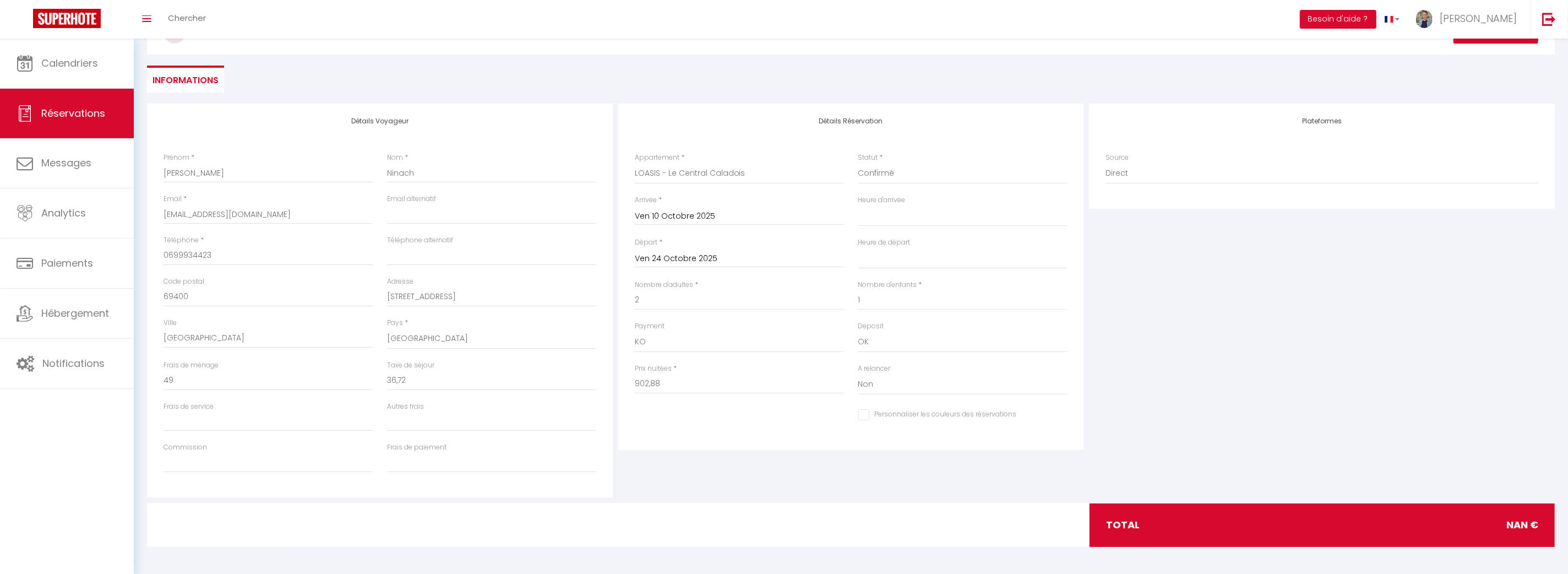
click at [751, 475] on div "Détails Réservation Appartement * LOASIS - Captain Jack's Castello LOASIS - Ser…" at bounding box center [851, 300] width 471 height 394
click at [691, 384] on input "902,88" at bounding box center [739, 384] width 209 height 20
click at [415, 381] on input "36,72" at bounding box center [491, 381] width 209 height 20
type input "36,7"
select select
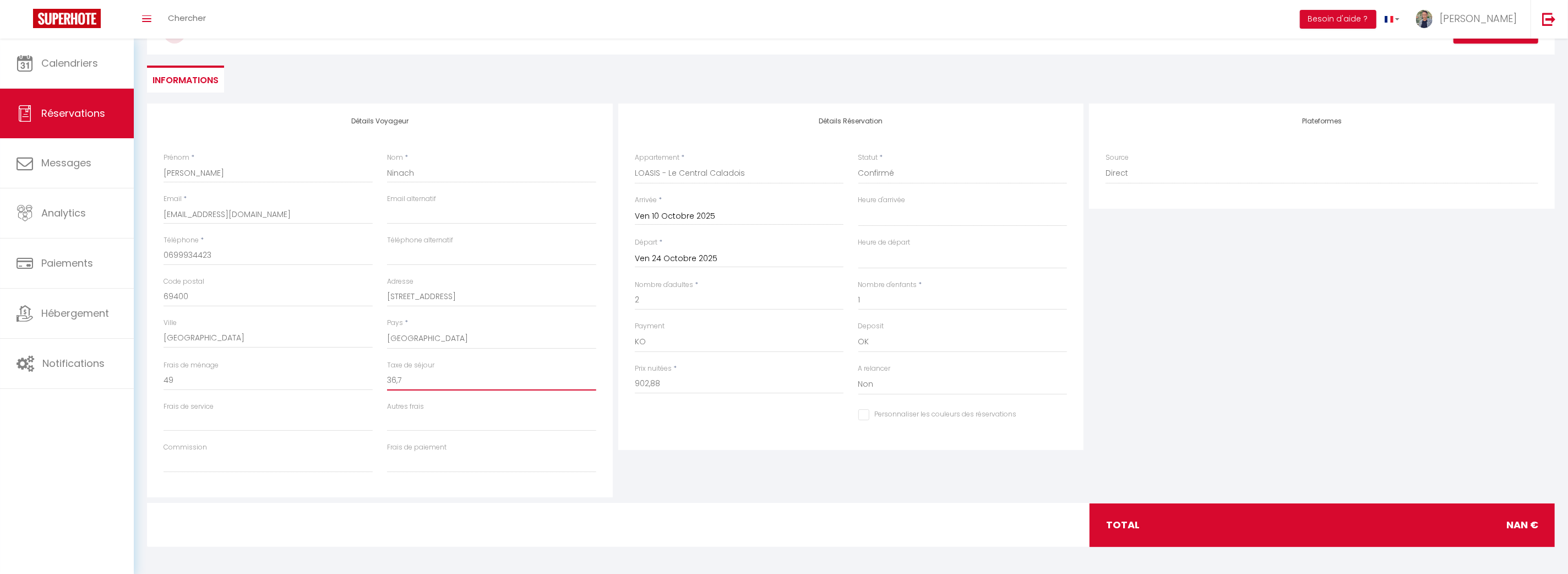
select select
checkbox input "false"
type input "36,"
select select
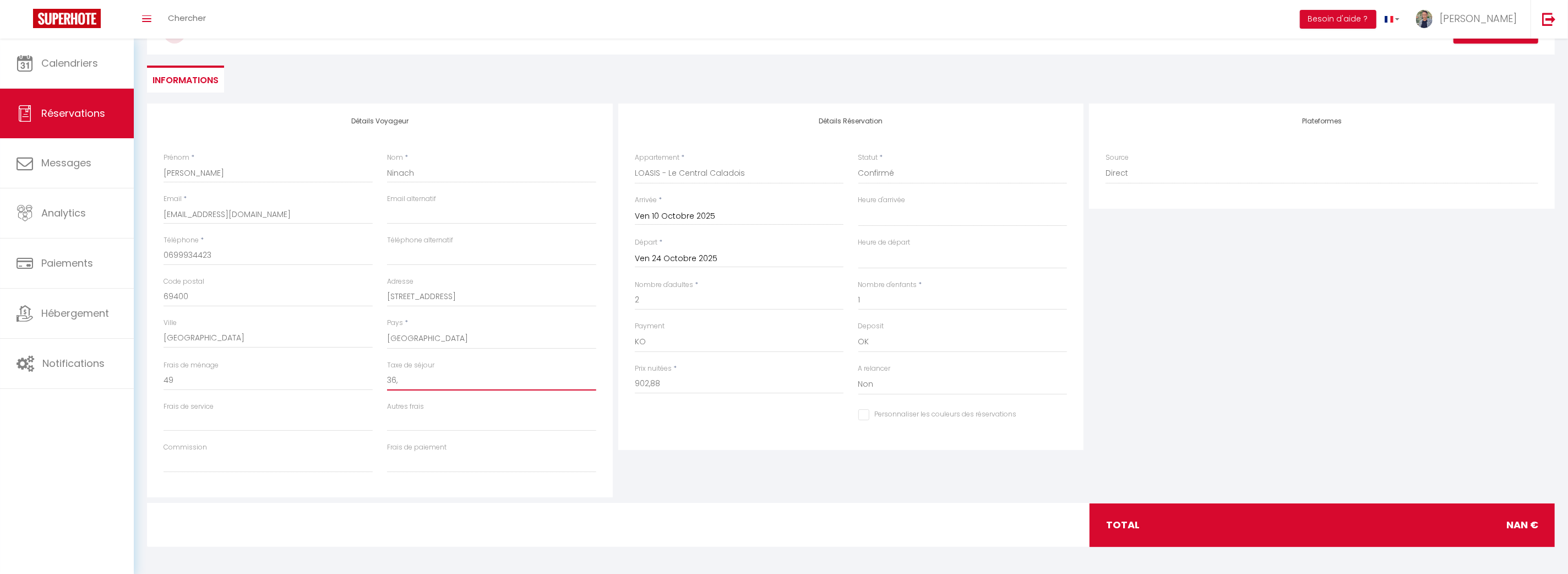
checkbox input "false"
type input "36"
select select
checkbox input "false"
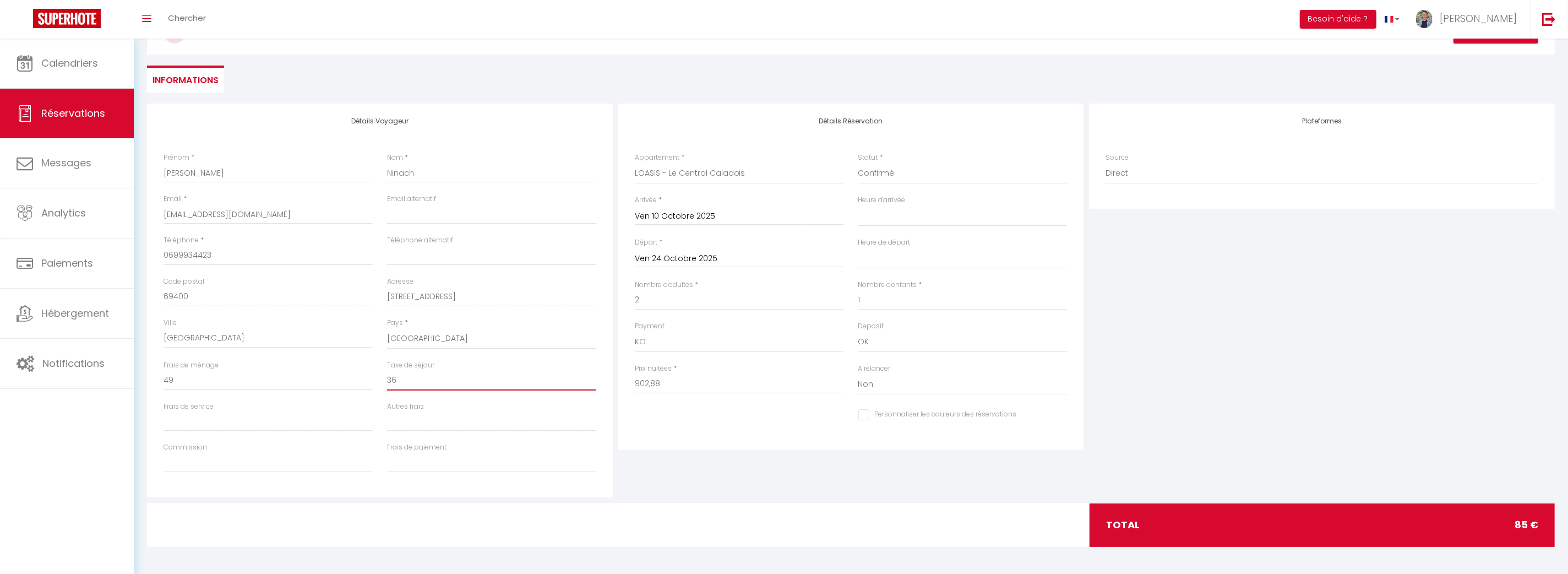
type input "36."
select select
checkbox input "false"
type input "36.7"
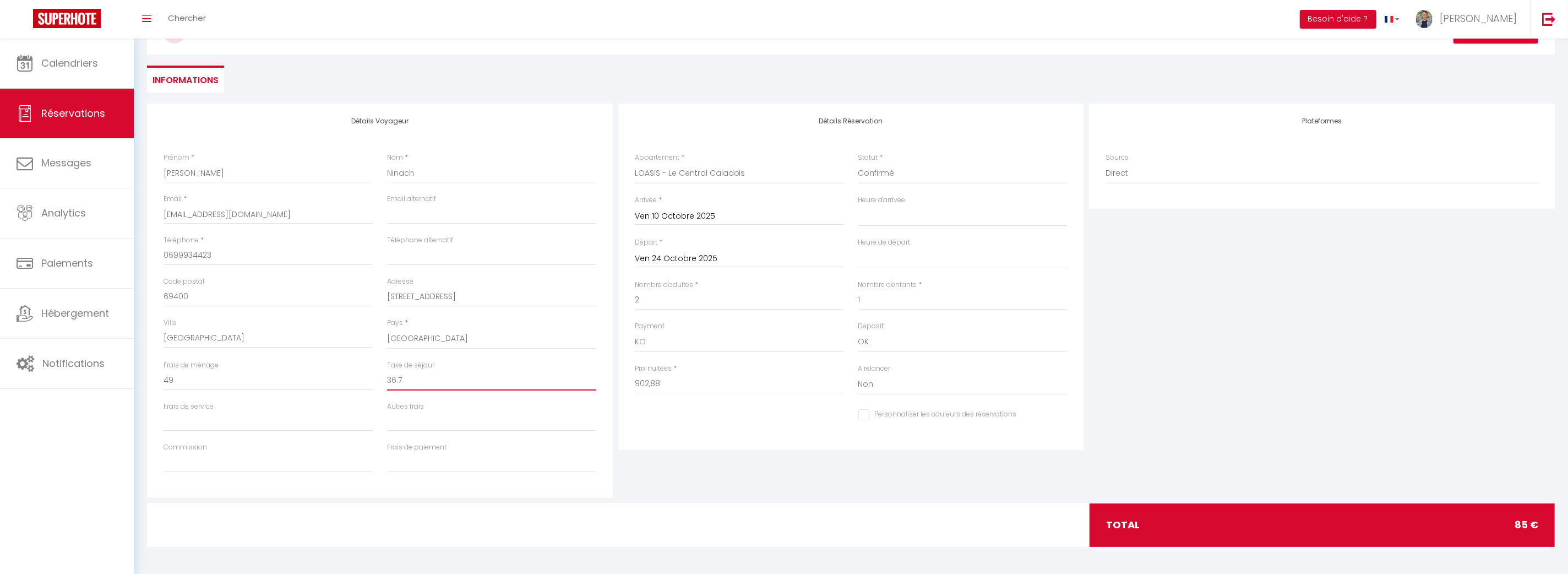
select select
checkbox input "false"
type input "36.72"
select select
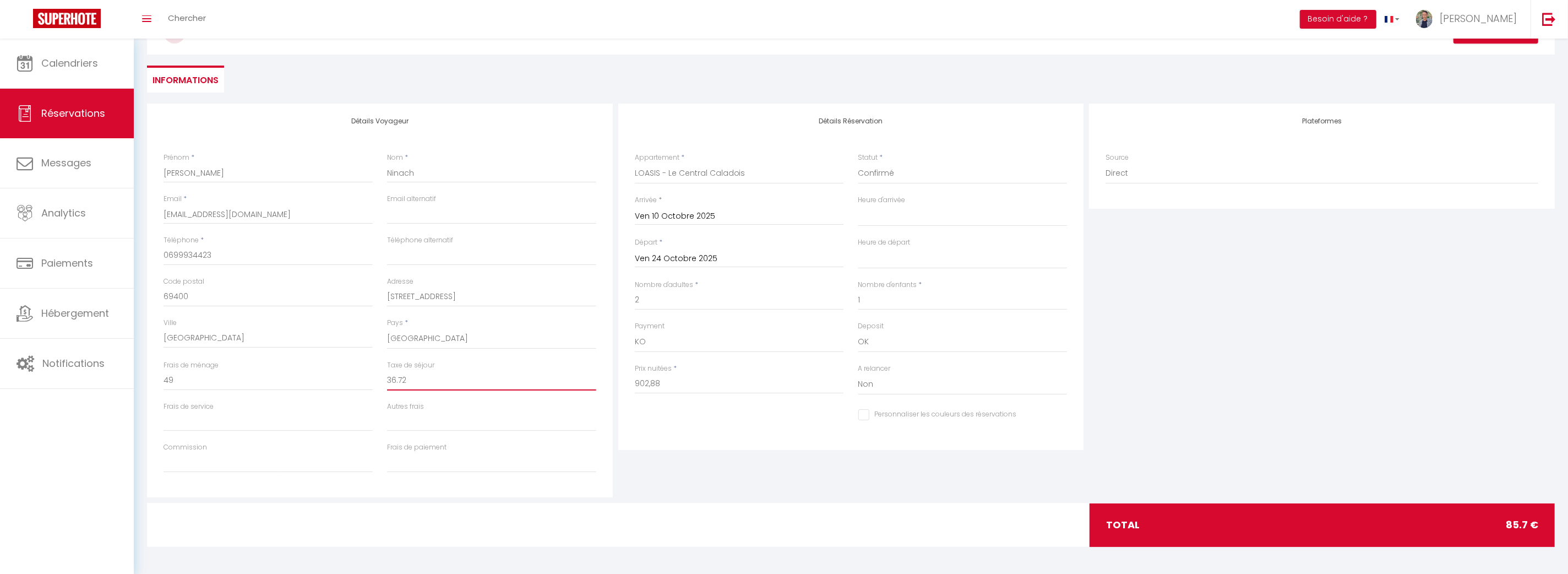
select select
checkbox input "false"
type input "36.72"
click at [650, 385] on input "902,88" at bounding box center [739, 384] width 209 height 20
type input "902.88"
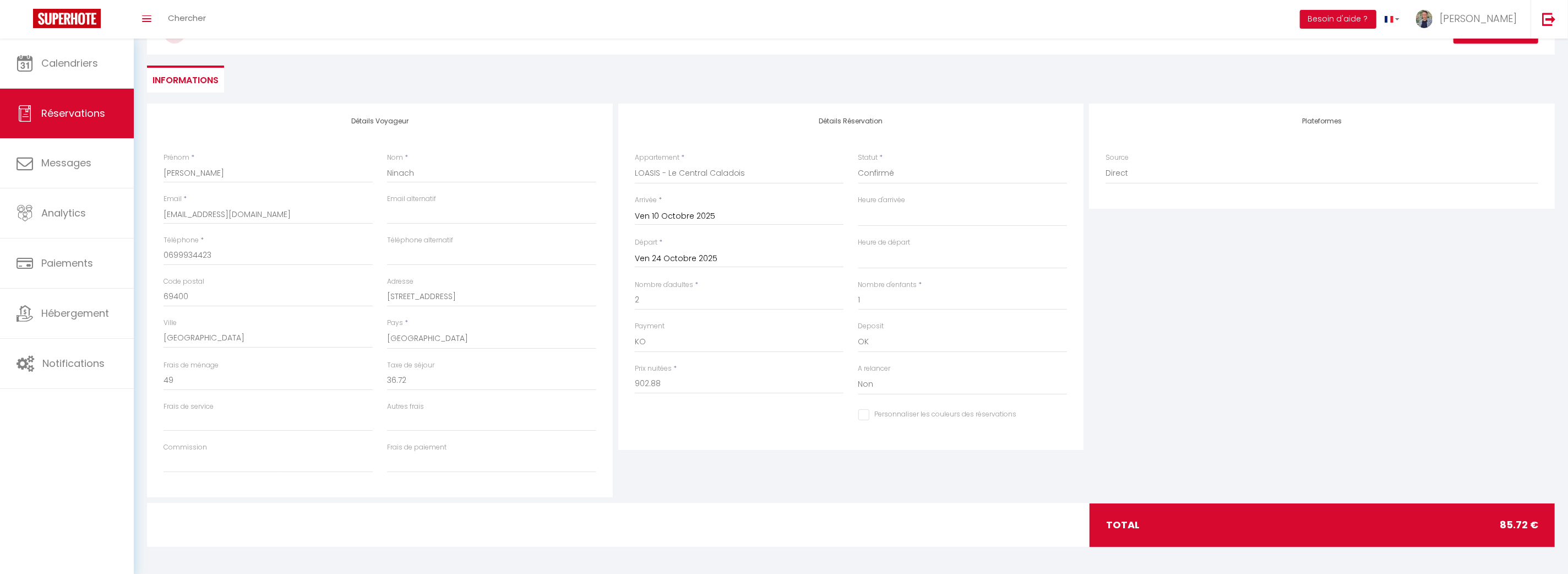
type input "0"
select select
checkbox input "false"
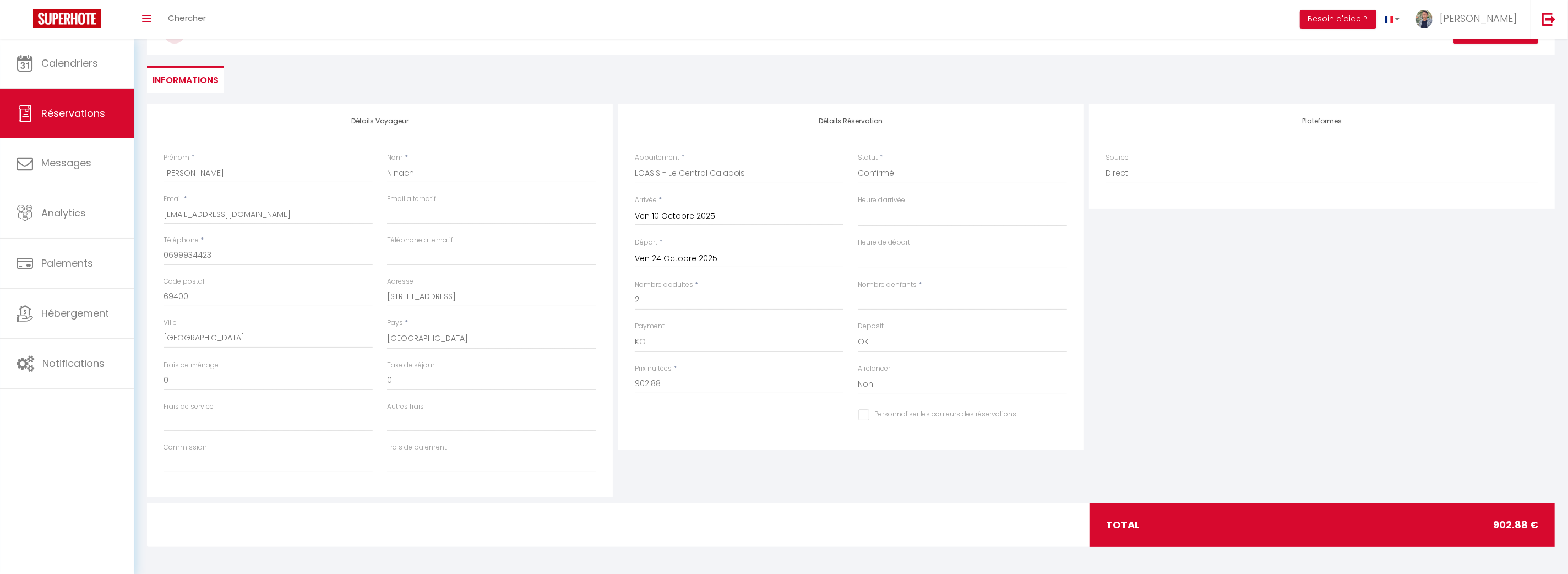
click at [757, 446] on div "Détails Réservation Appartement * LOASIS - Captain Jack's Castello LOASIS - Ser…" at bounding box center [851, 277] width 466 height 346
click at [404, 383] on input "0" at bounding box center [491, 381] width 209 height 20
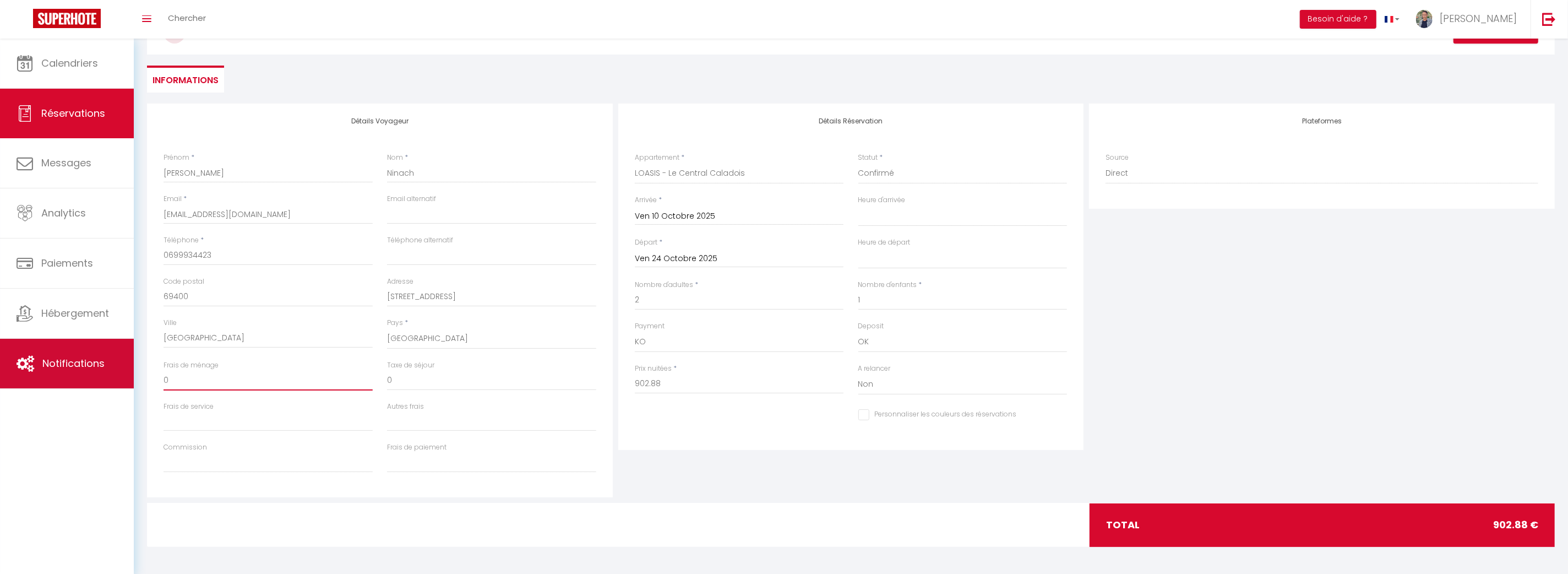
click at [69, 384] on div "🟢 Des questions ou besoin d'assistance pour la migration AirBnB? Prenez rdv >>>…" at bounding box center [784, 267] width 1568 height 615
type input "4"
select select
checkbox input "false"
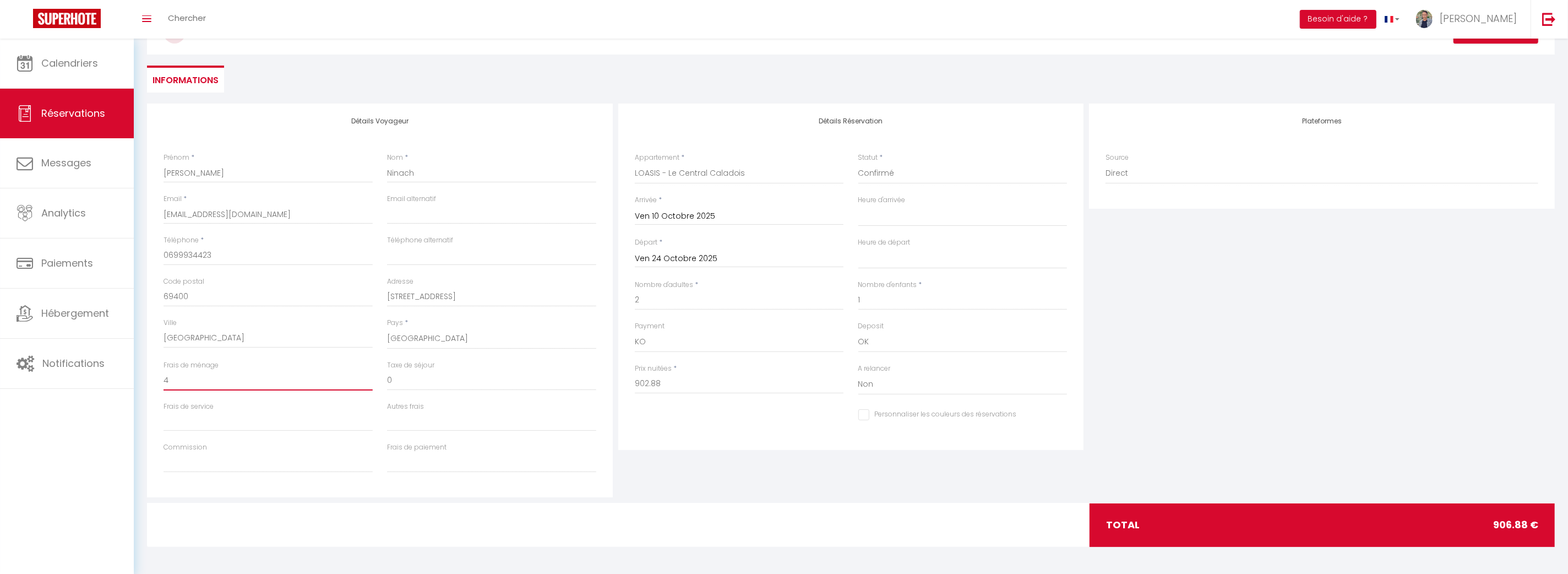
type input "49"
select select
checkbox input "false"
type input "49"
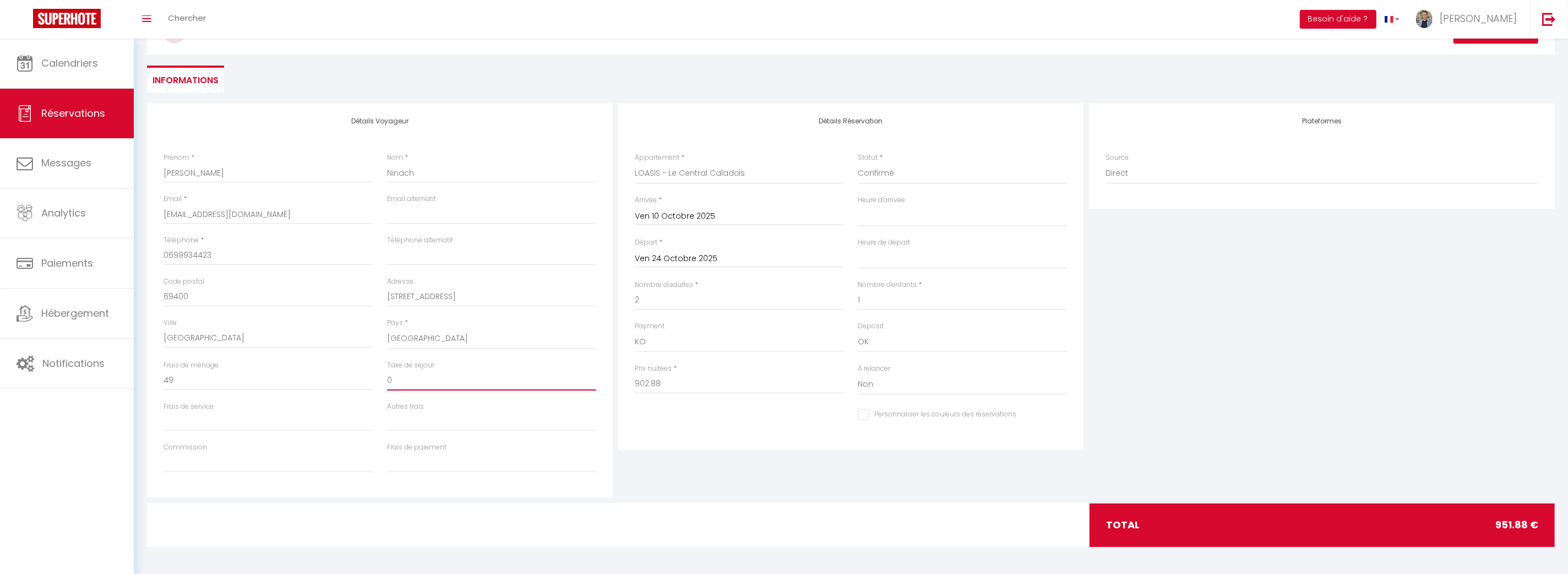
drag, startPoint x: 393, startPoint y: 381, endPoint x: 385, endPoint y: 381, distance: 8.0
click at [385, 381] on div "Taxe de séjour 0" at bounding box center [491, 381] width 224 height 41
type input "3"
select select
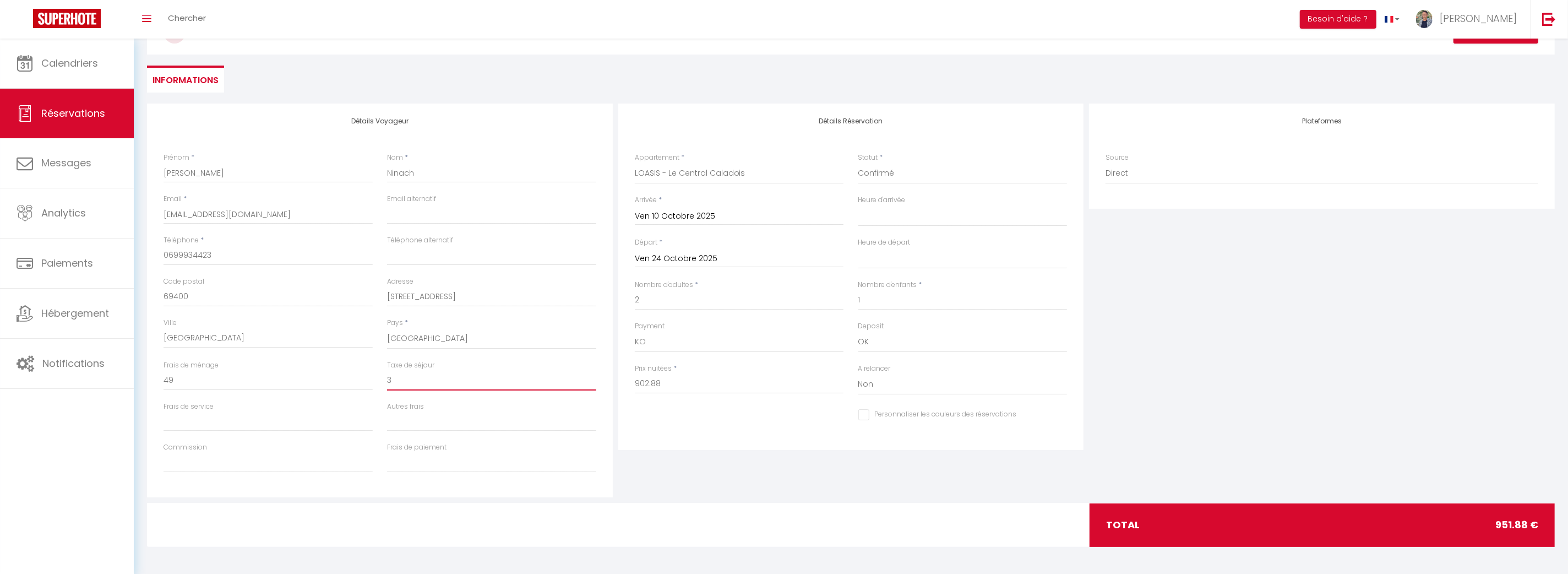
checkbox input "false"
type input "36"
select select
checkbox input "false"
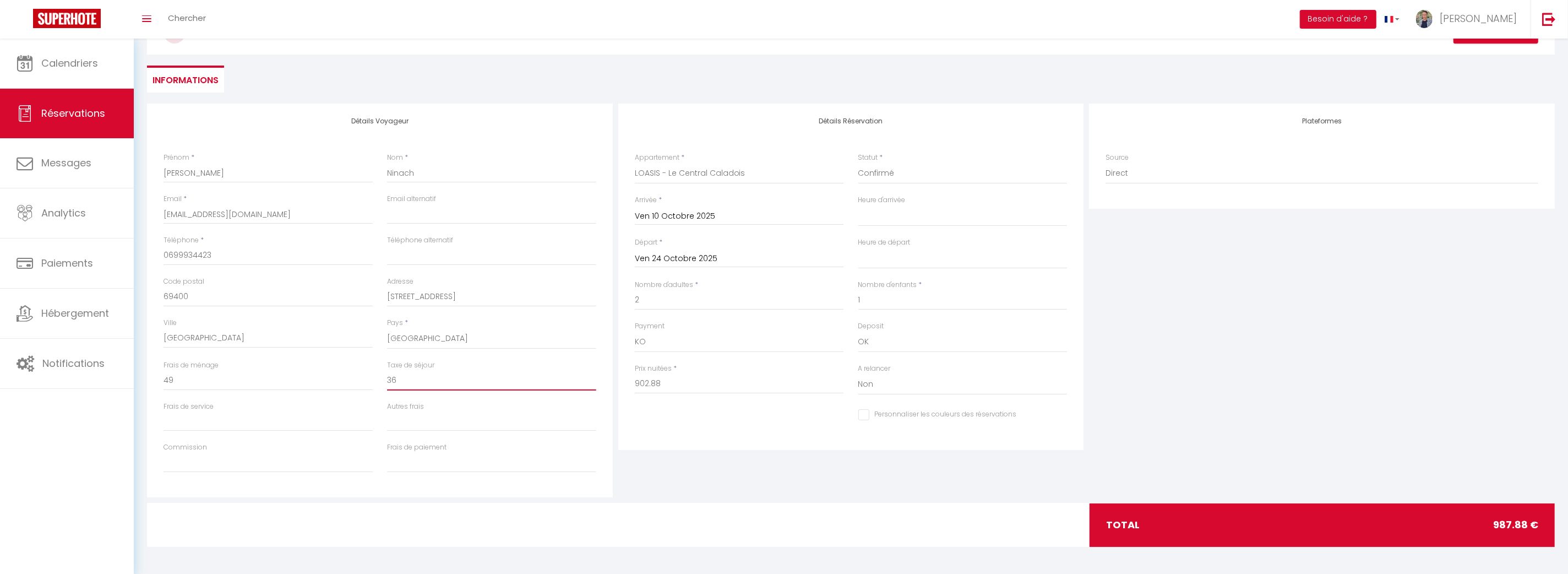
type input "36."
select select
checkbox input "false"
type input "36.7"
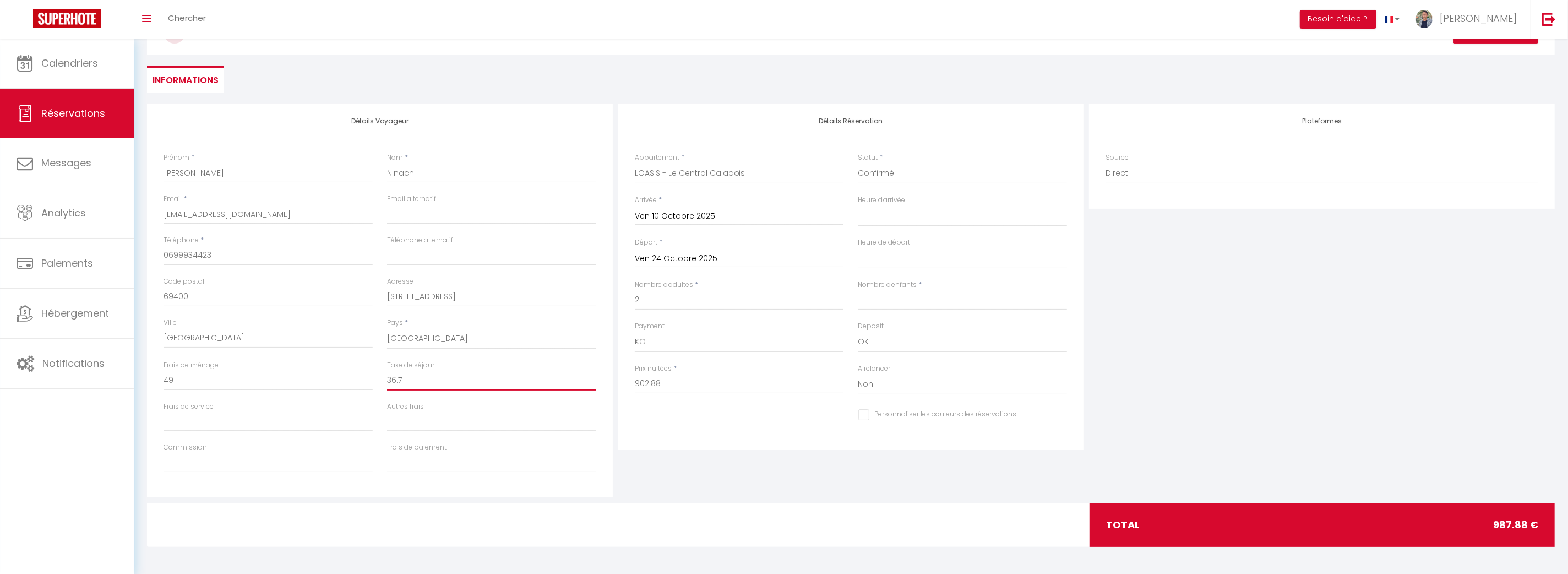
select select
checkbox input "false"
type input "36.72"
select select
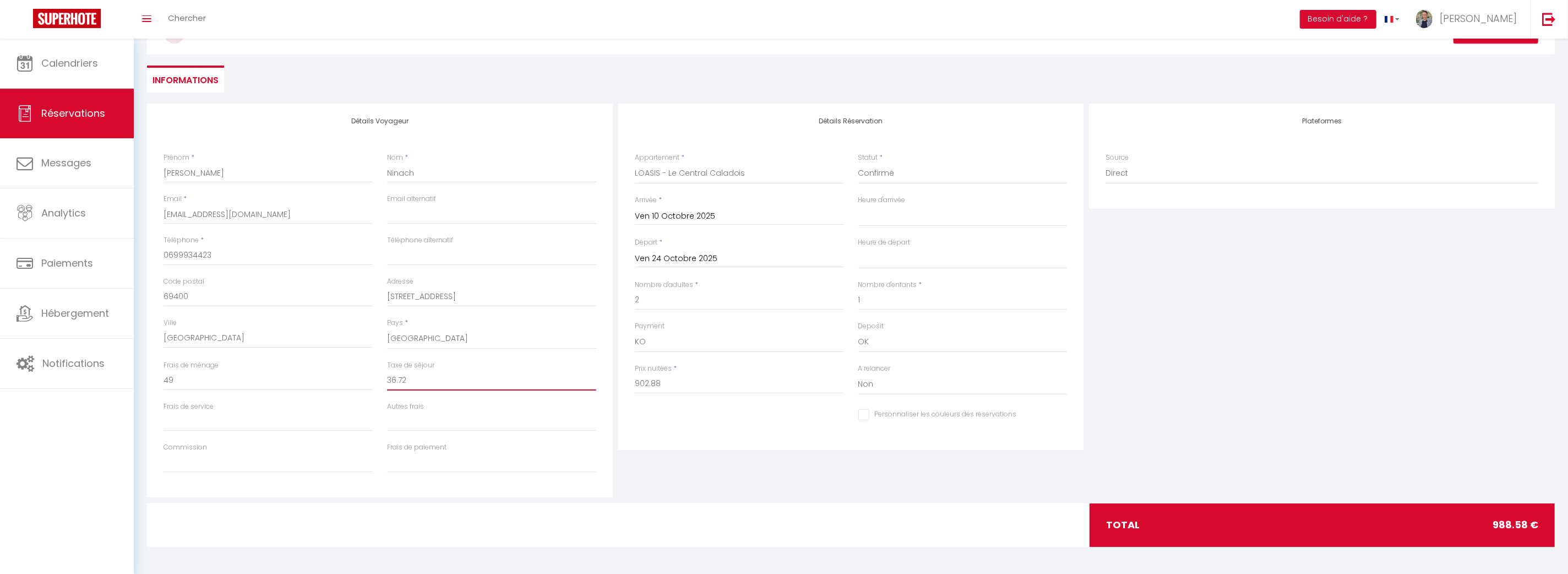
select select
checkbox input "false"
type input "36.72"
click at [719, 497] on div "Détails Voyageur Prénom * Mohamed Nom * Ninach Email * mohamedninach125@gmail.c…" at bounding box center [850, 303] width 1407 height 399
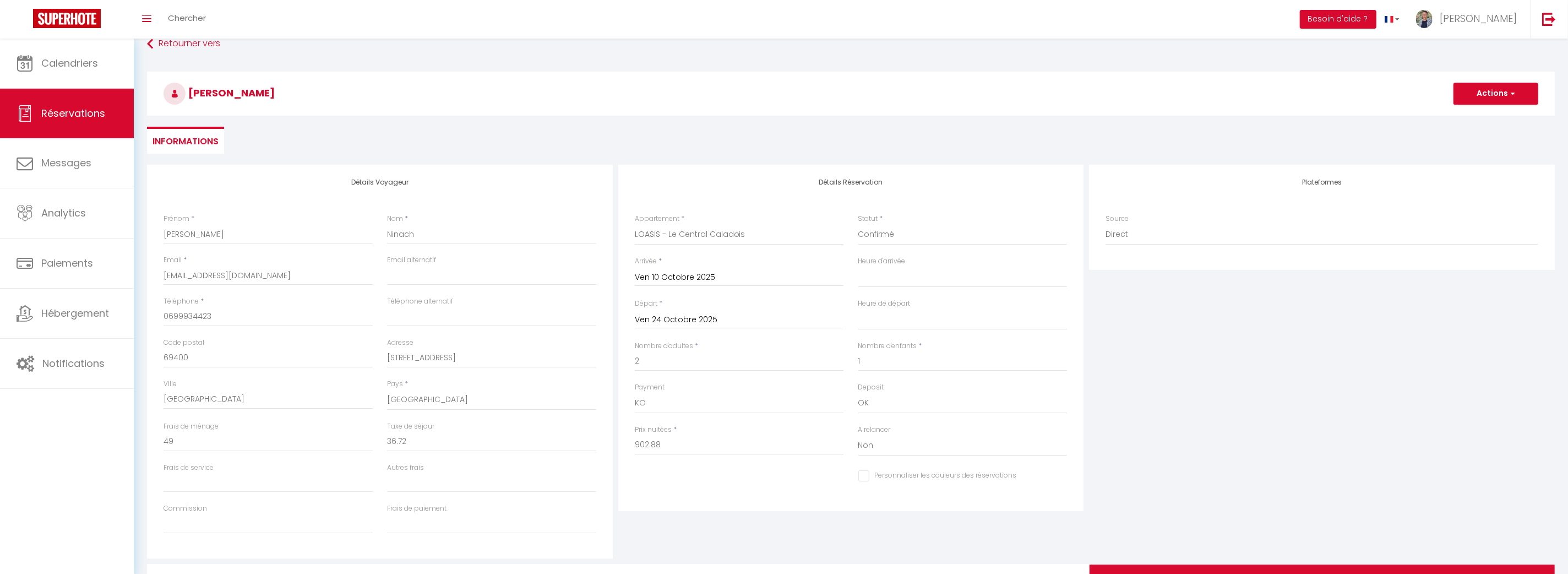
scroll to position [0, 0]
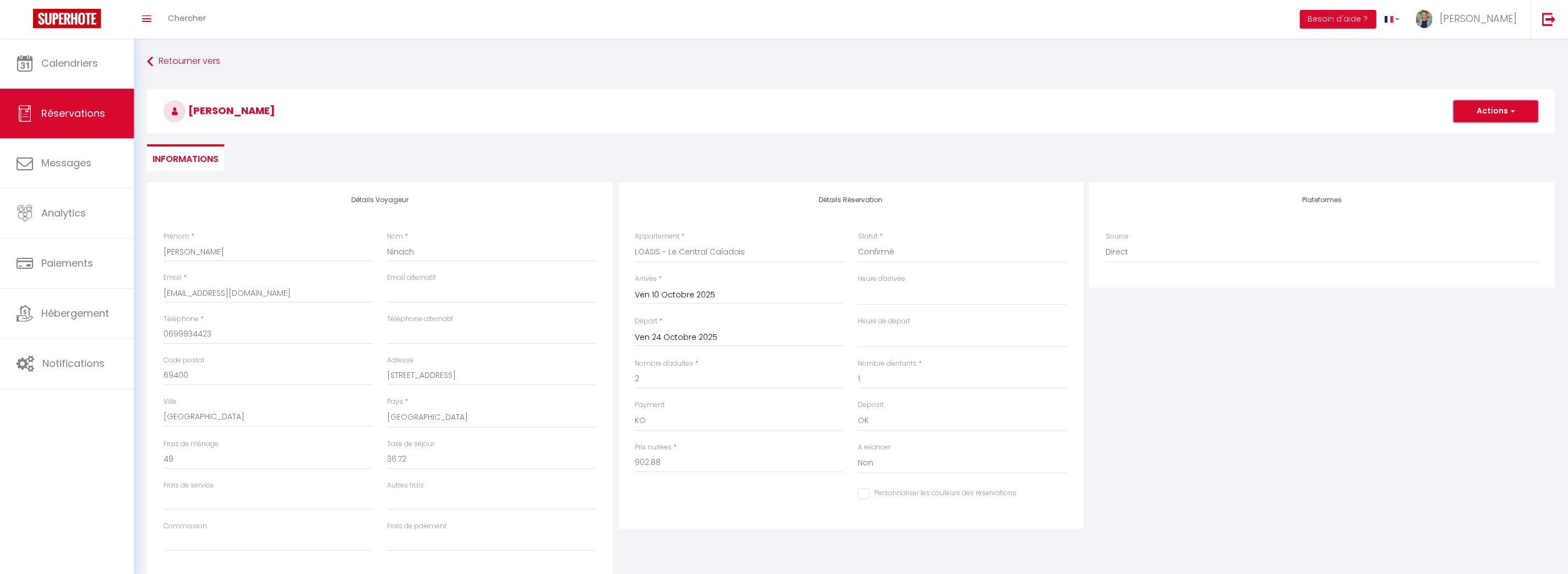
click at [1513, 111] on span "button" at bounding box center [1511, 111] width 7 height 10
click at [1481, 139] on link "Enregistrer" at bounding box center [1485, 135] width 87 height 14
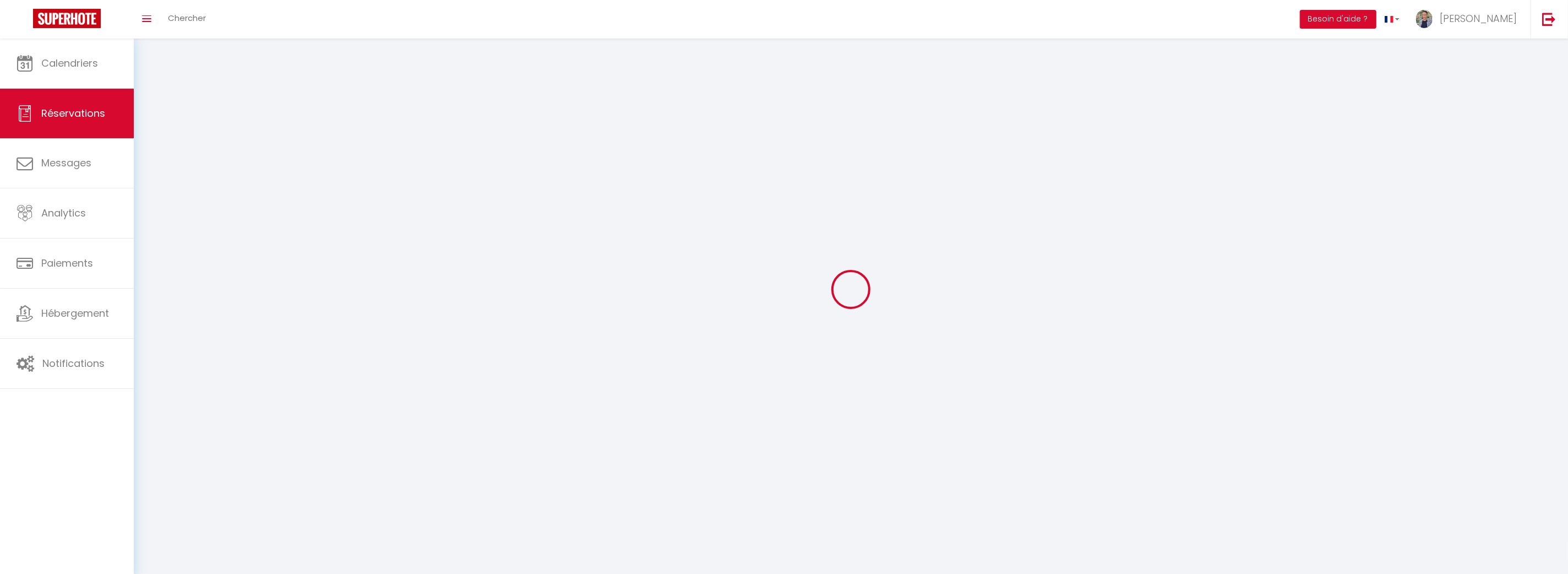
select select "not_cancelled"
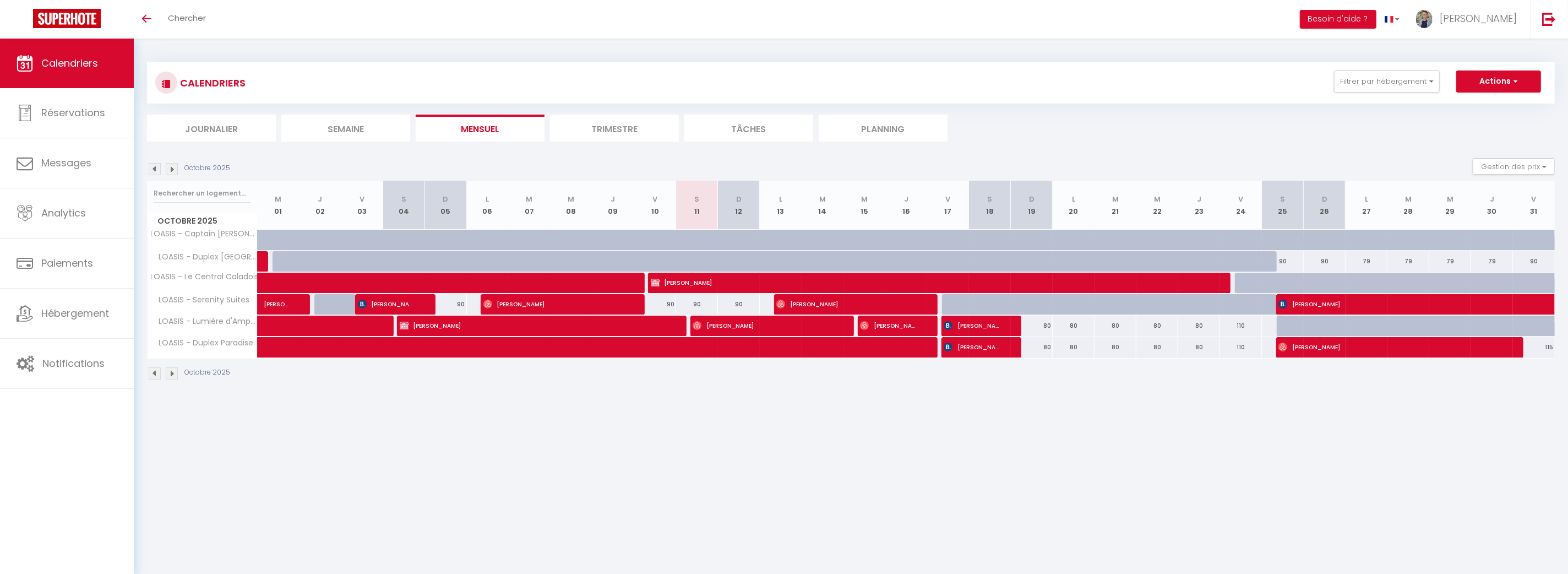
click at [567, 283] on div at bounding box center [572, 283] width 42 height 21
type input "97"
type input "Mer 08 Octobre 2025"
type input "Jeu 09 Octobre 2025"
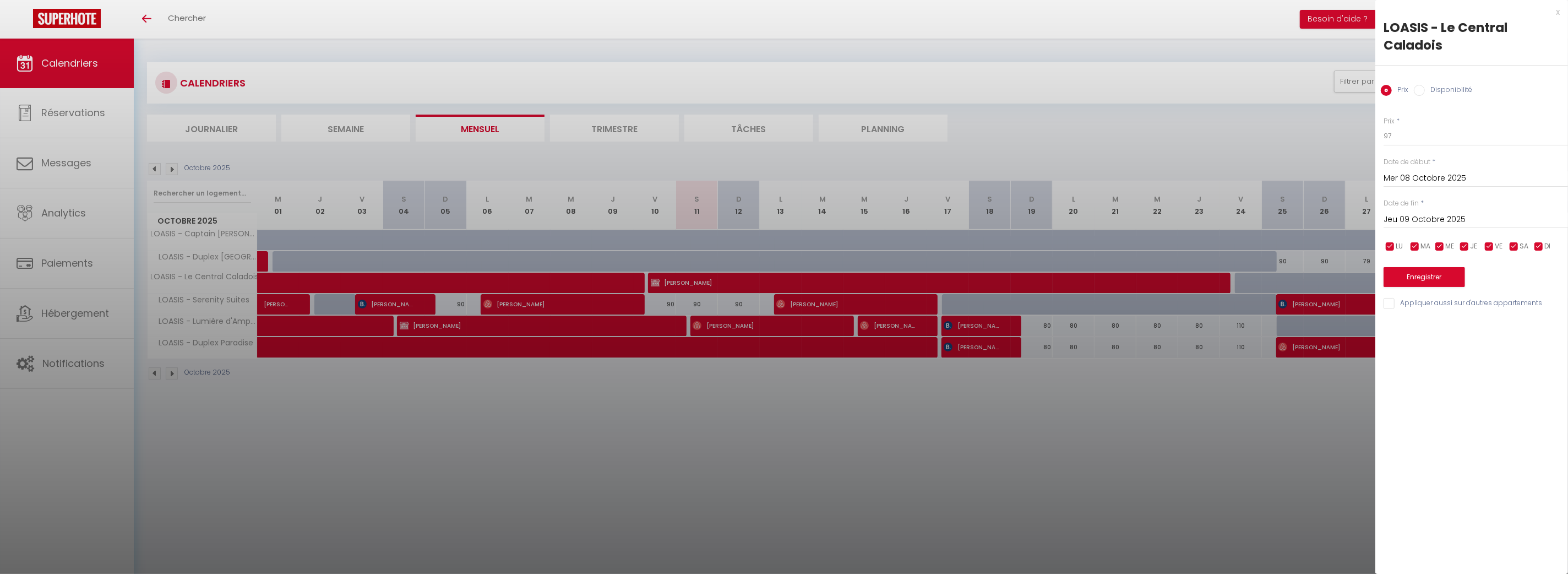
click at [462, 281] on div at bounding box center [784, 287] width 1568 height 574
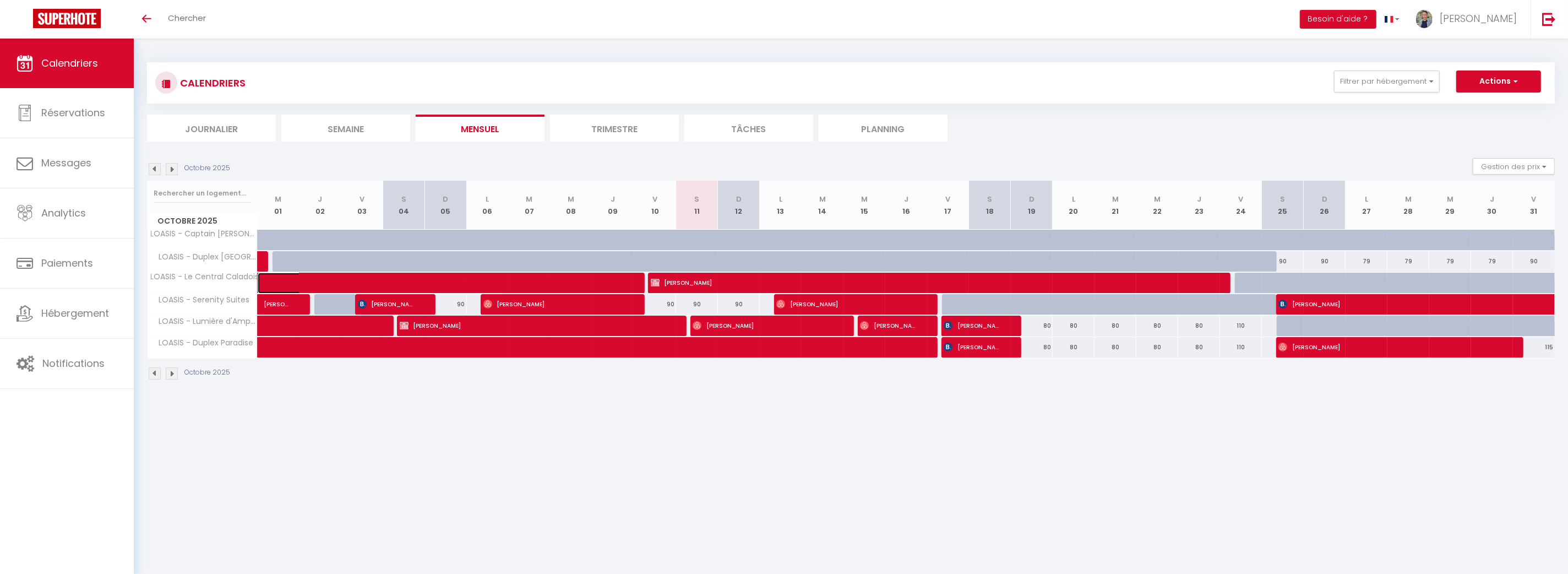
click at [462, 281] on span at bounding box center [388, 283] width 228 height 21
select select "KO"
select select "OK"
select select "0"
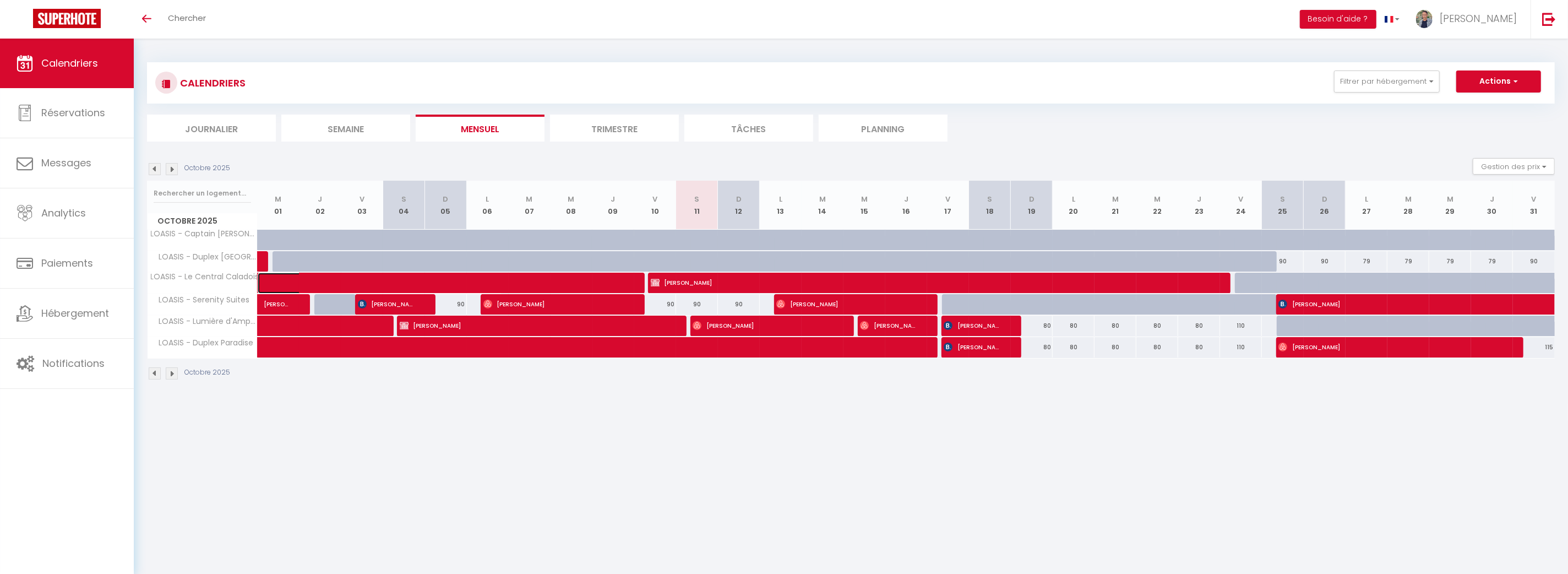
select select "0"
select select
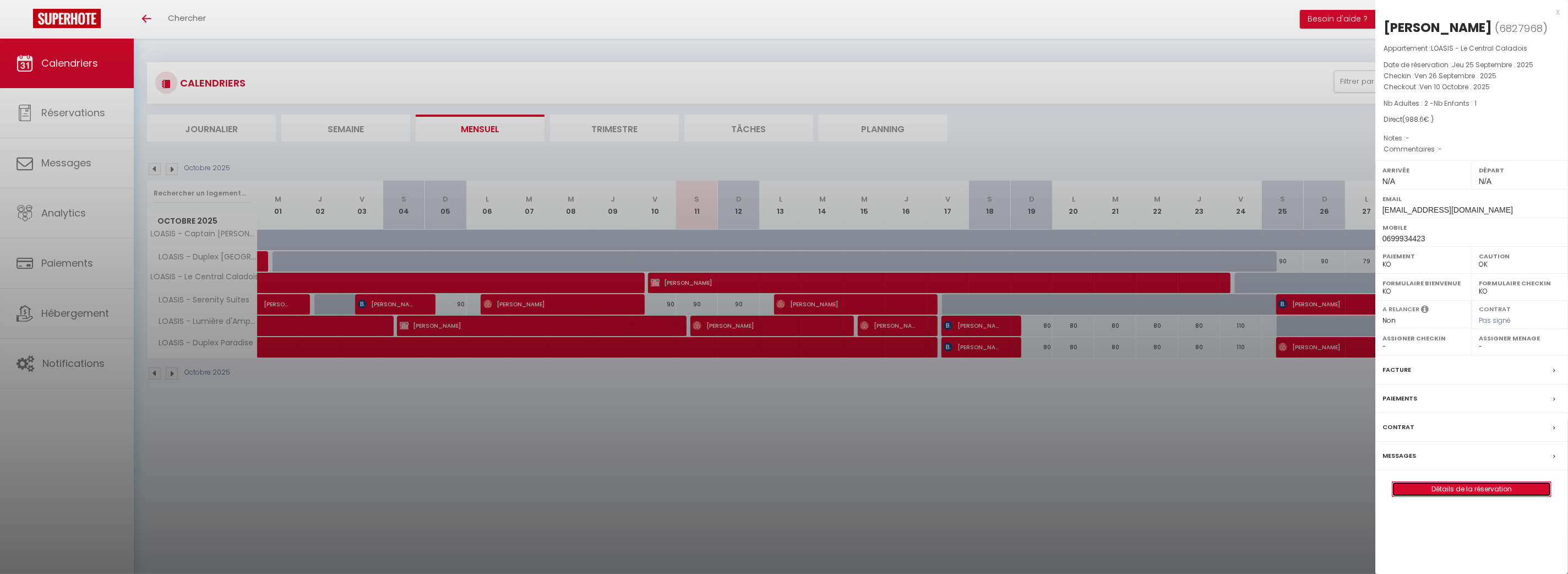
click at [1445, 491] on link "Détails de la réservation" at bounding box center [1471, 489] width 159 height 14
select select
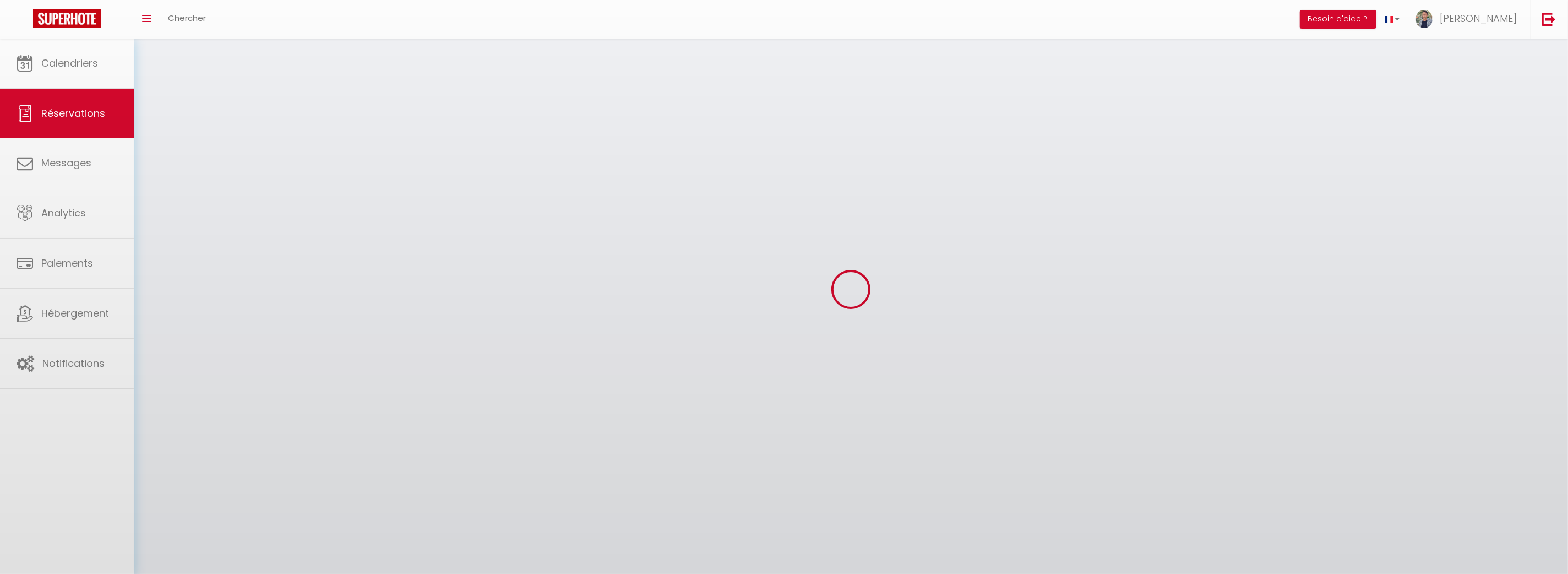
select select
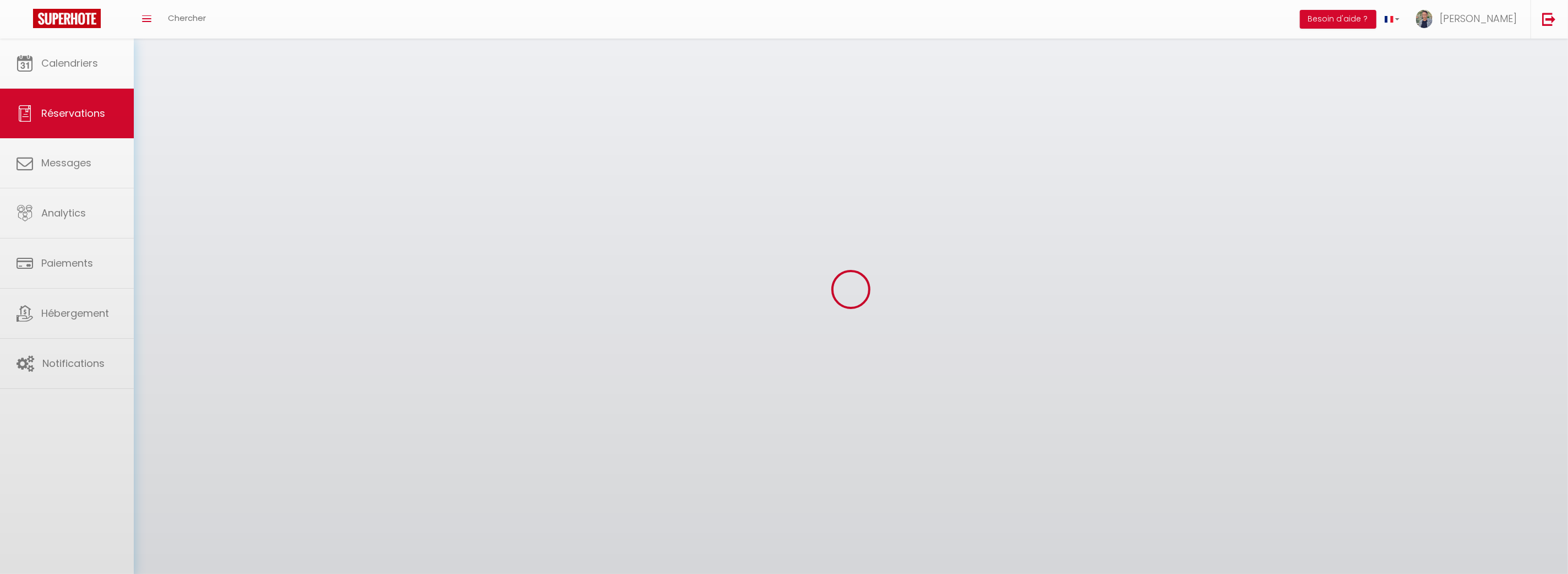
select select
checkbox input "false"
select select
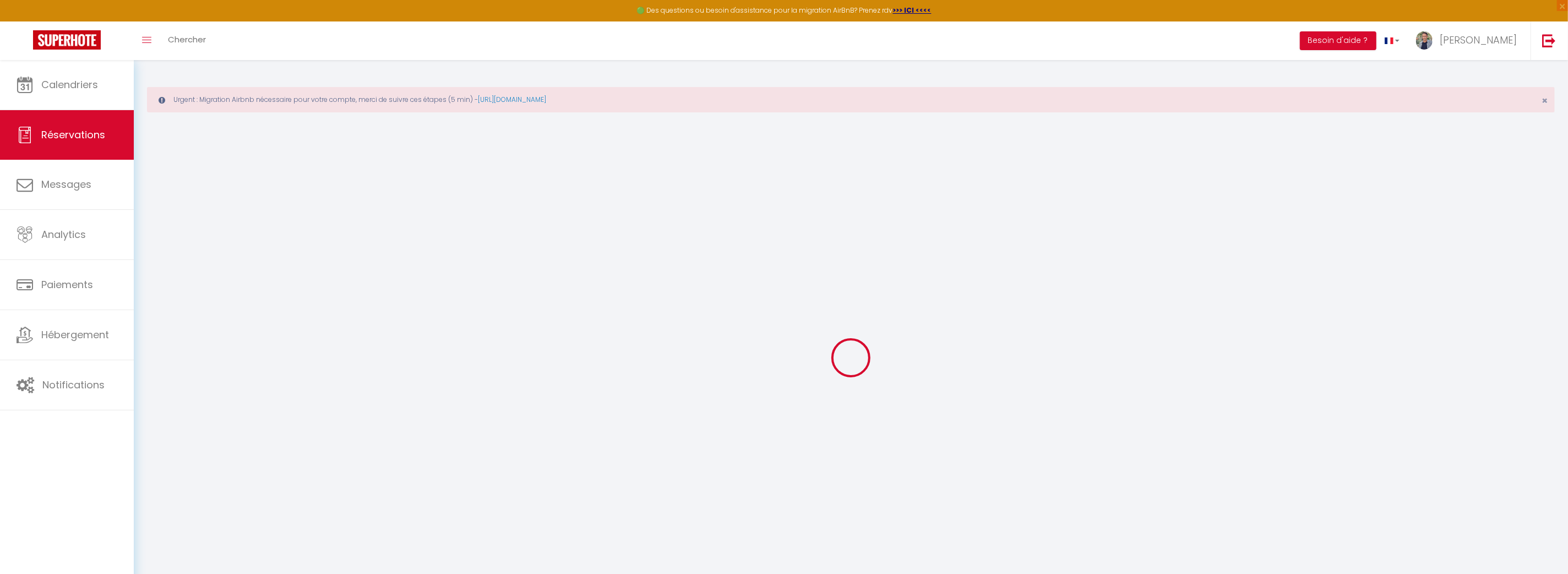
select select
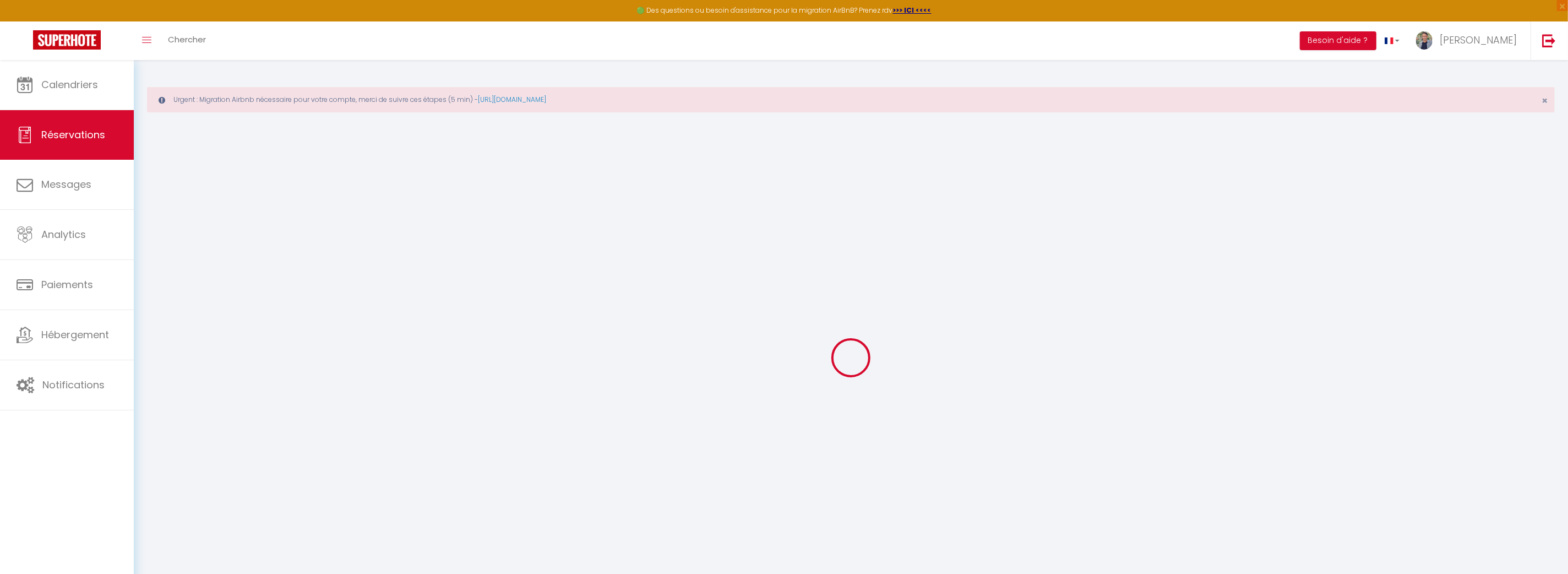
select select
checkbox input "false"
select select
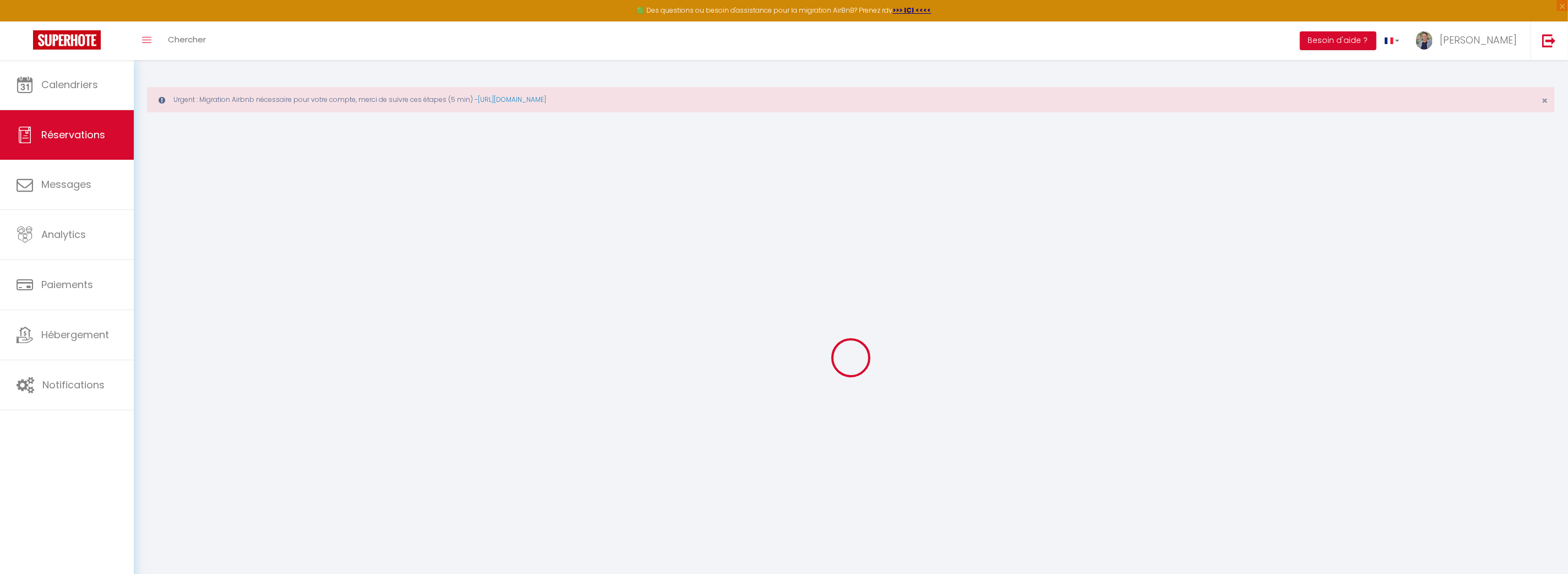
select select
checkbox input "false"
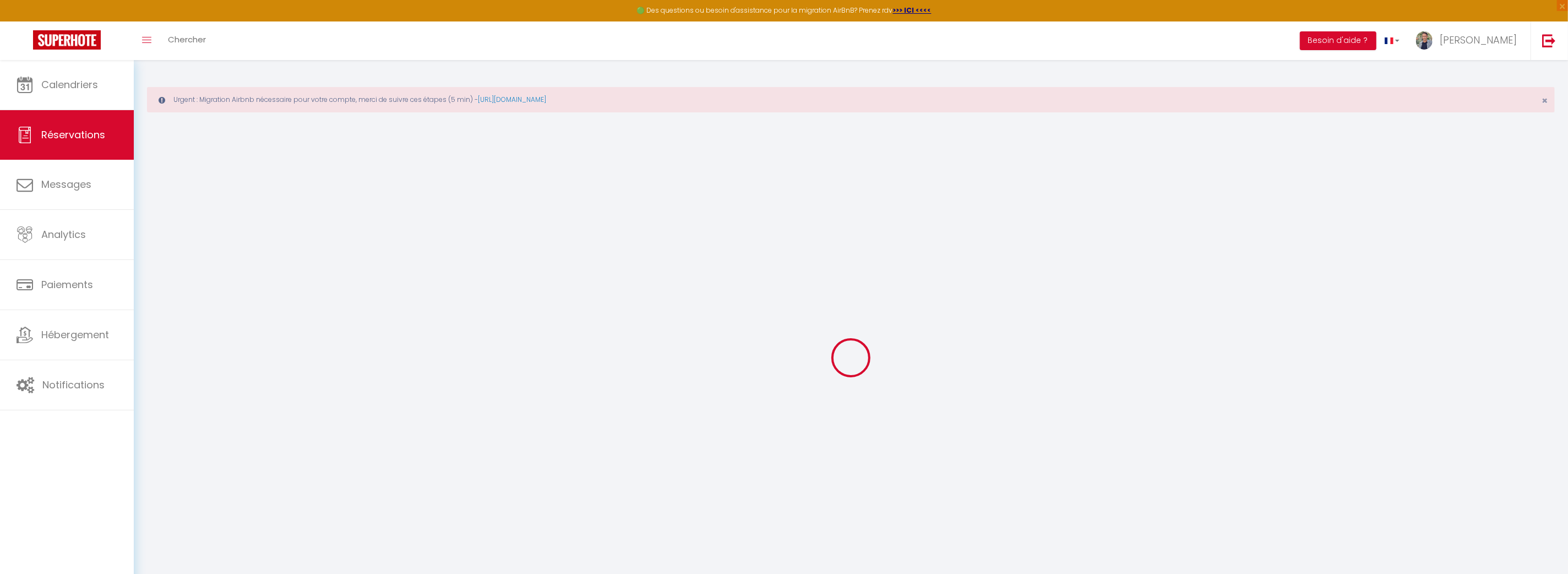
select select
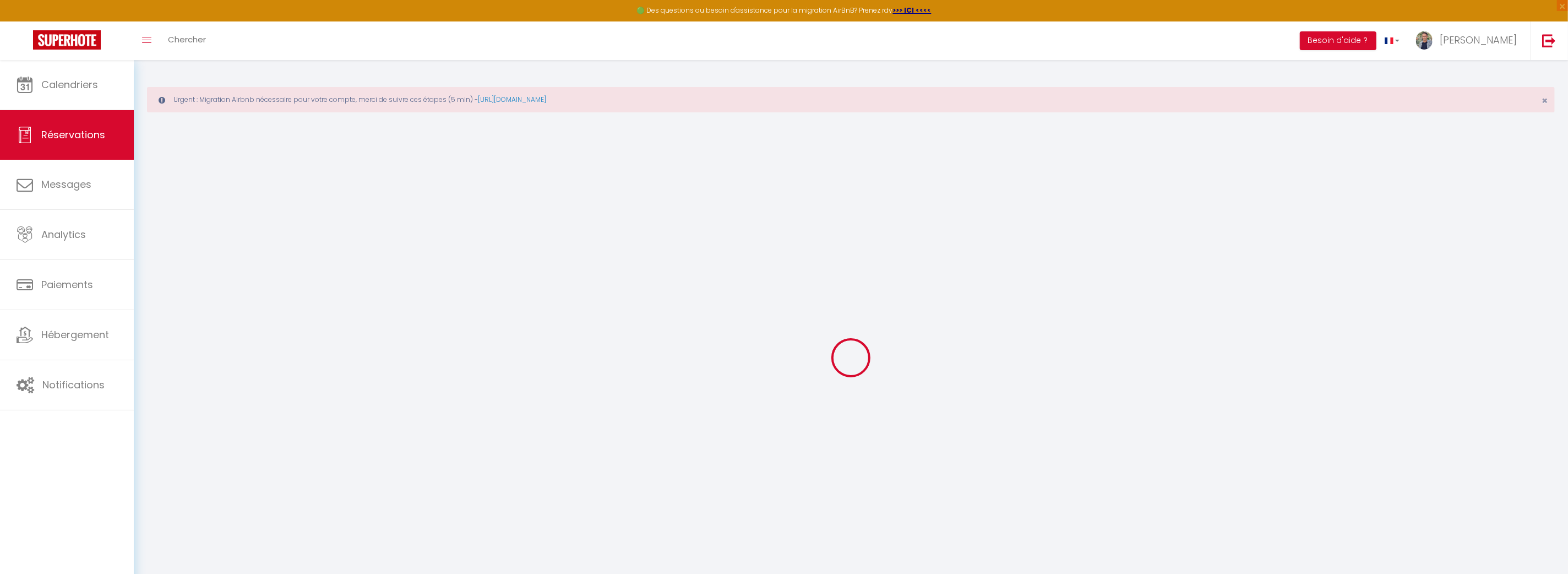
select select
checkbox input "false"
type input "Mohamed"
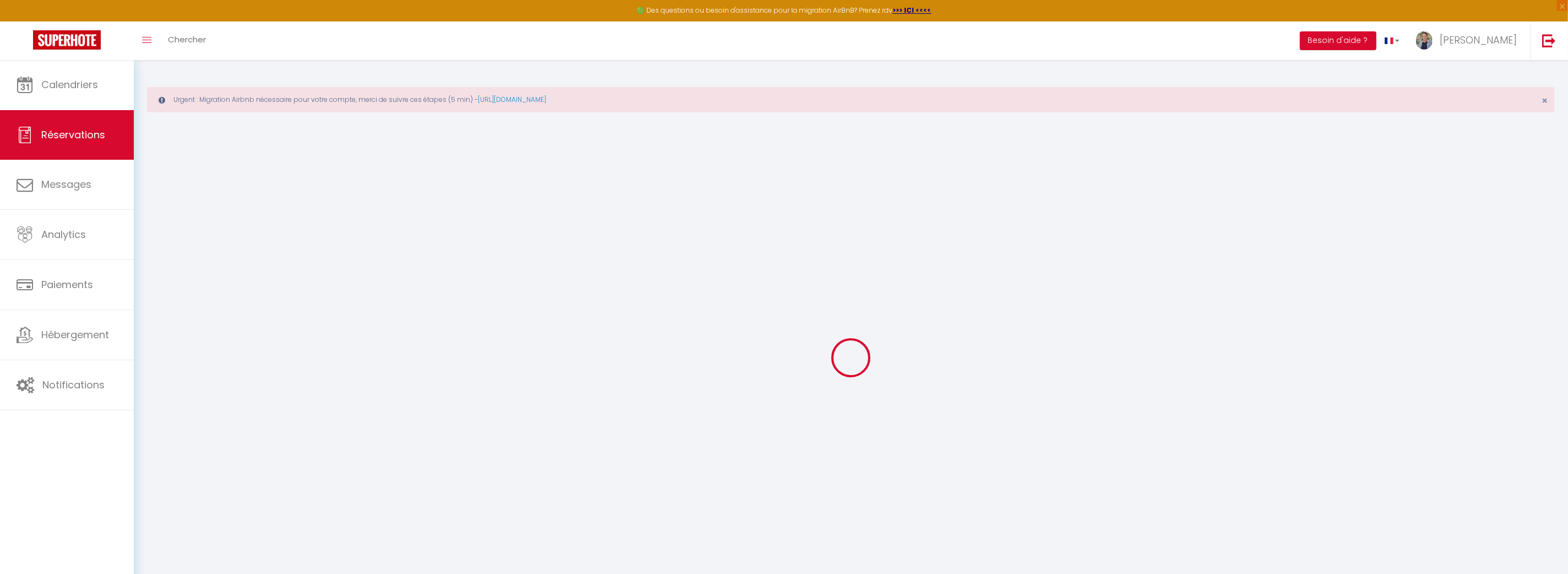
type input "Ninach"
type input "mohamedninach125@gmail.com"
type input "0699934423"
type input "69400"
type input "554 Rue de Belleroche"
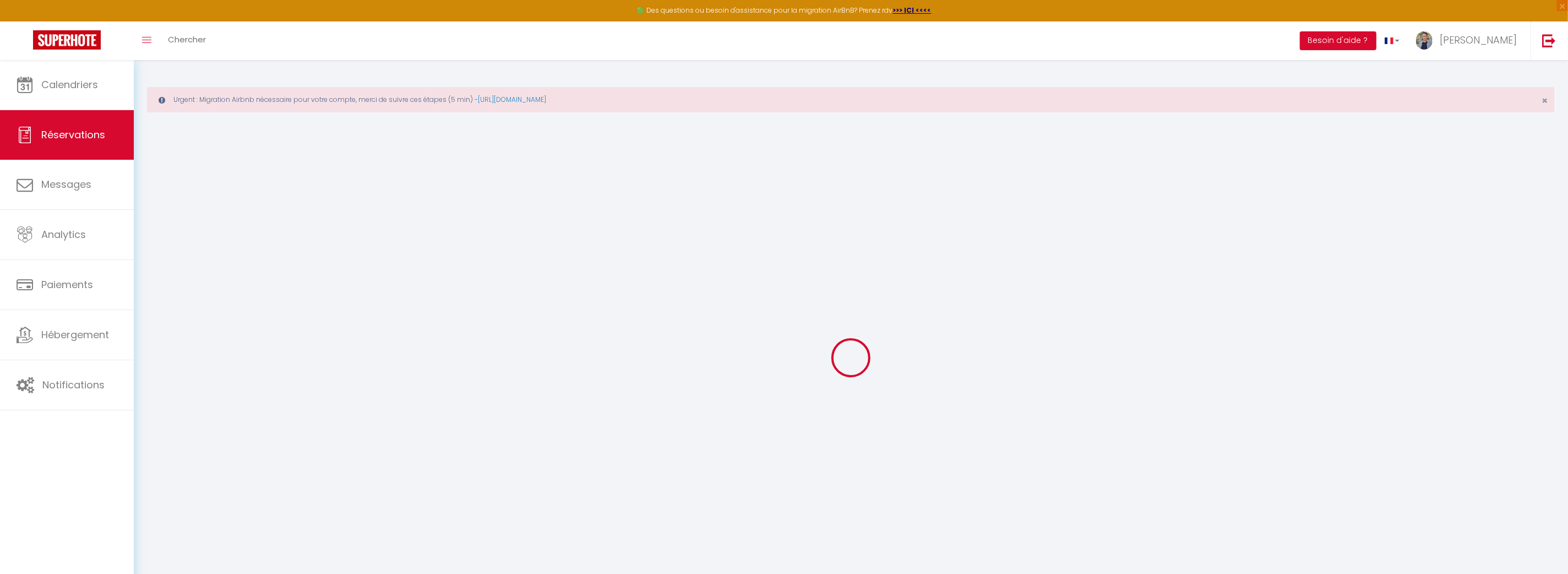
type input "Villefranche-sur-saone"
select select "FR"
select select "54963"
select select "1"
type input "Ven 26 Septembre 2025"
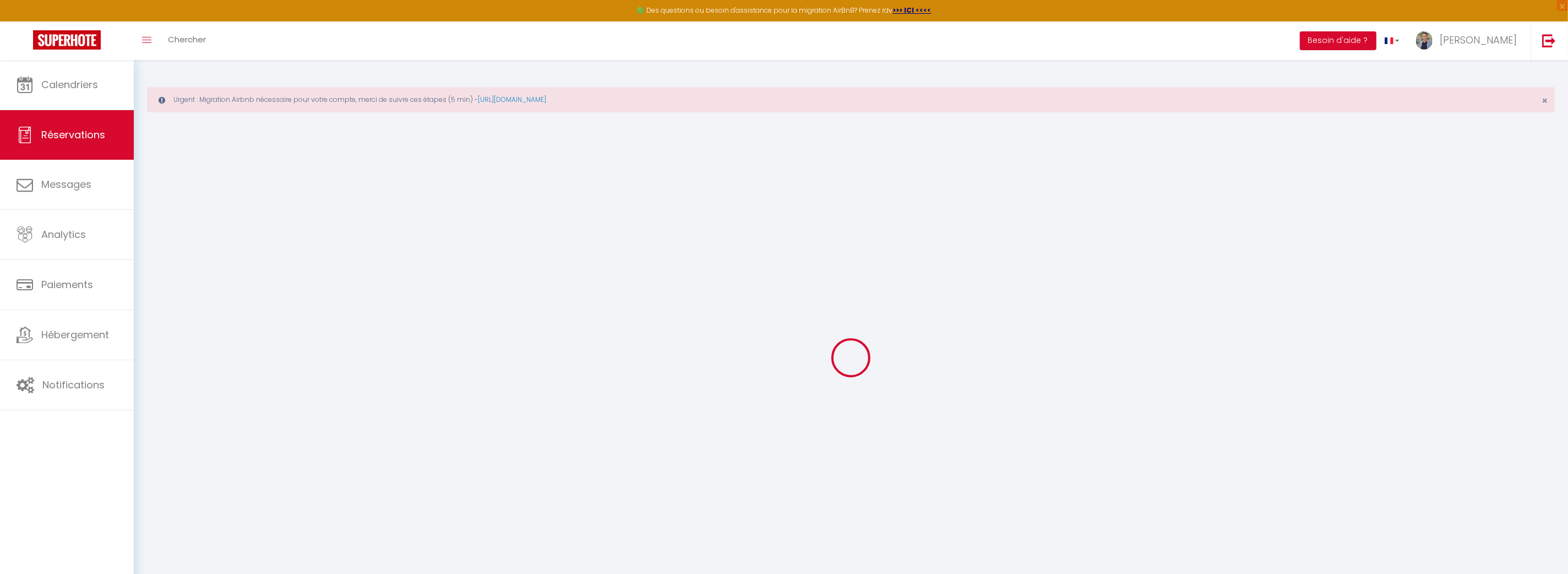
select select
type input "Ven 10 Octobre 2025"
select select
type input "2"
type input "1"
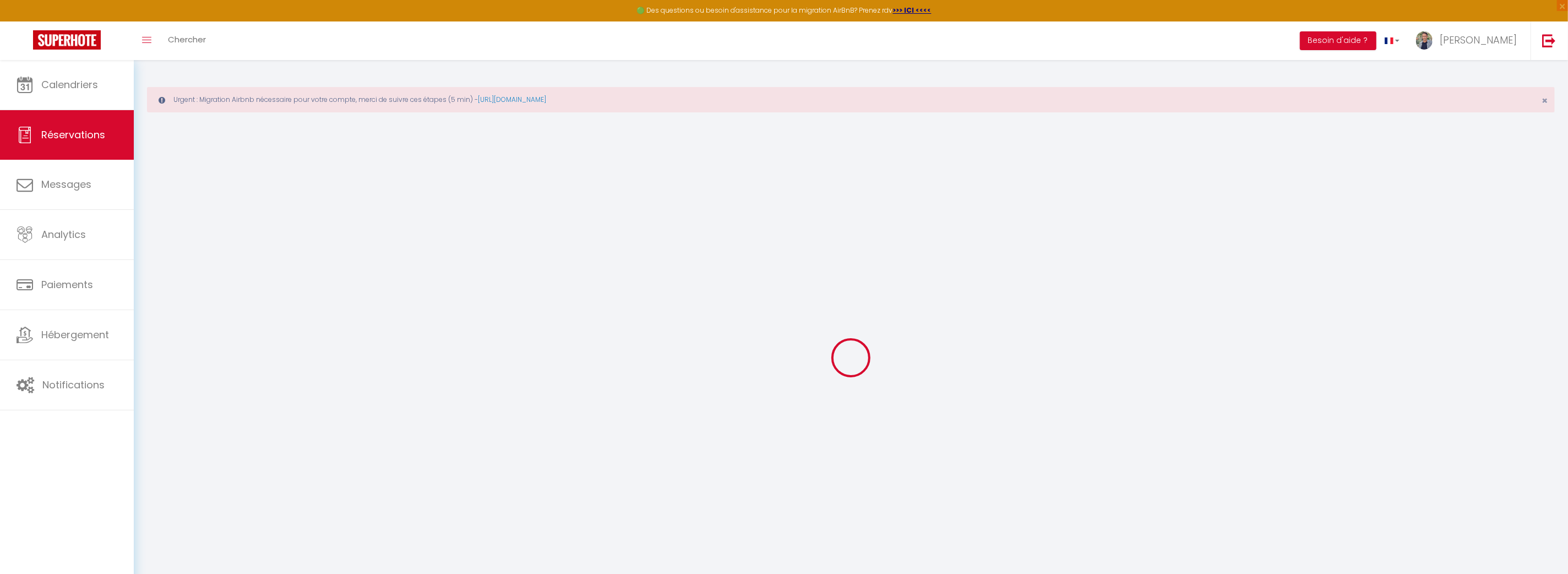
select select "10"
select select
type input "902.88"
checkbox input "false"
type input "988.6"
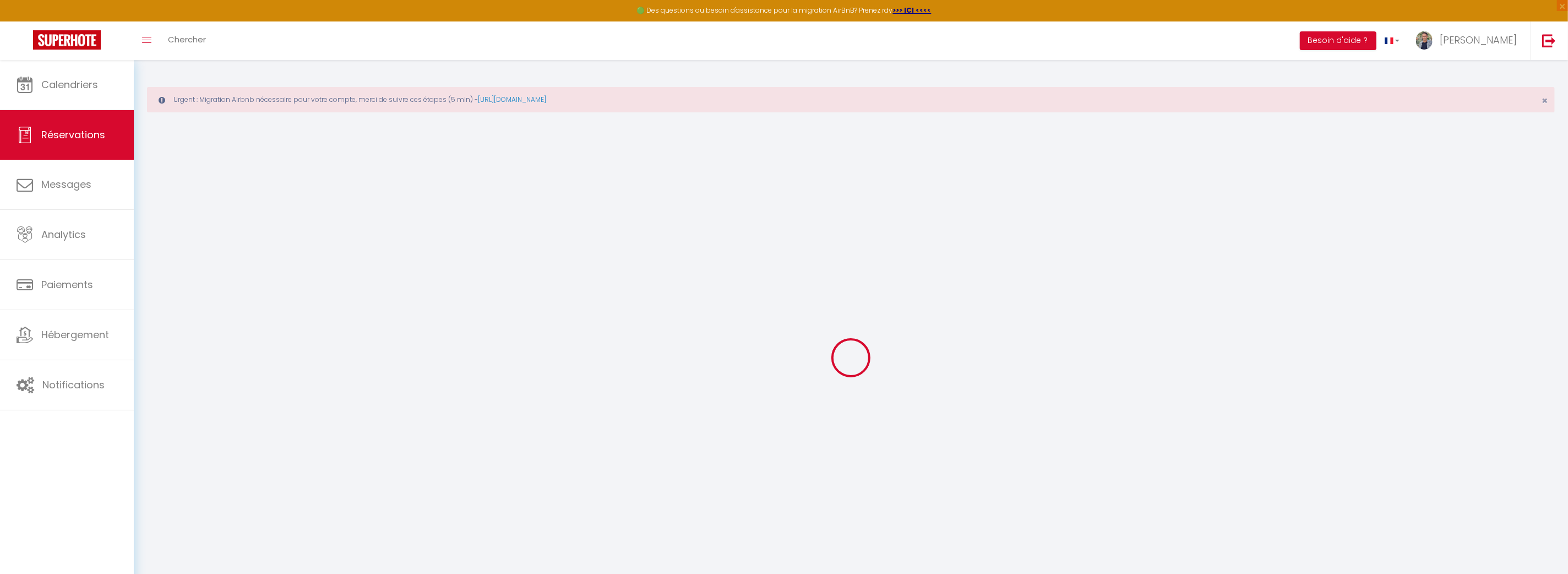
type input "49"
type input "39"
type input "0"
select select
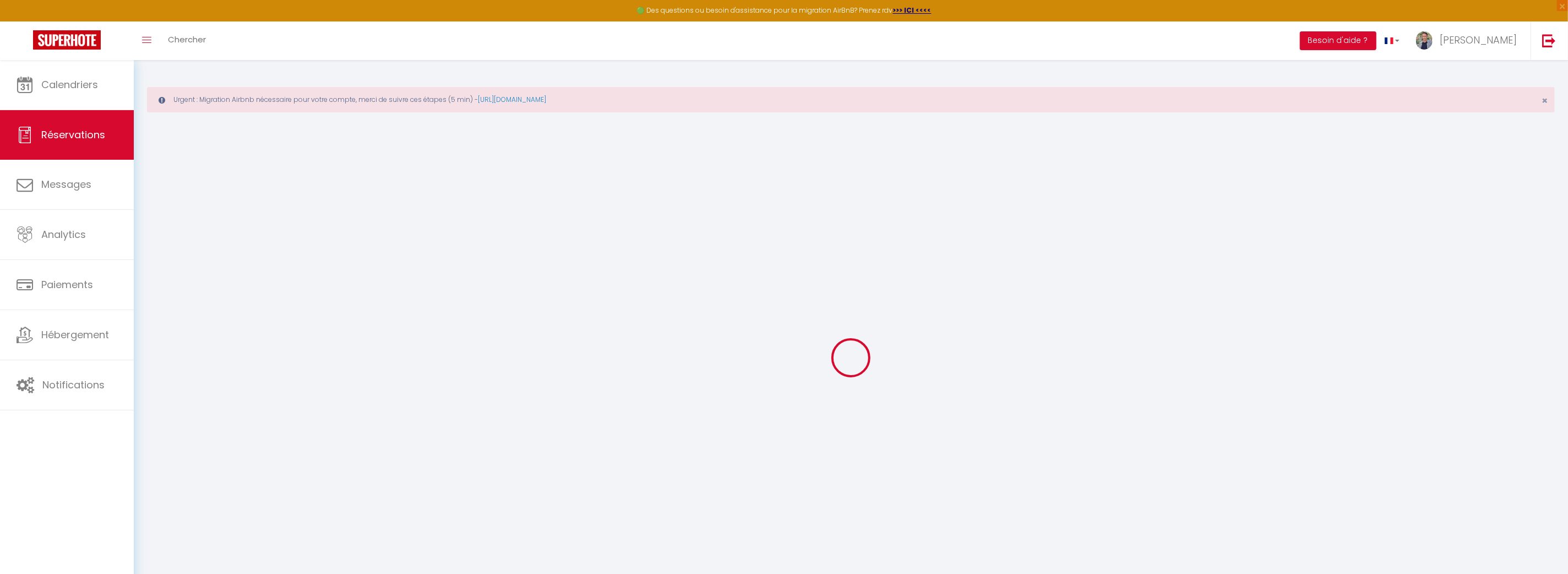
select select "15"
checkbox input "false"
select select
checkbox input "false"
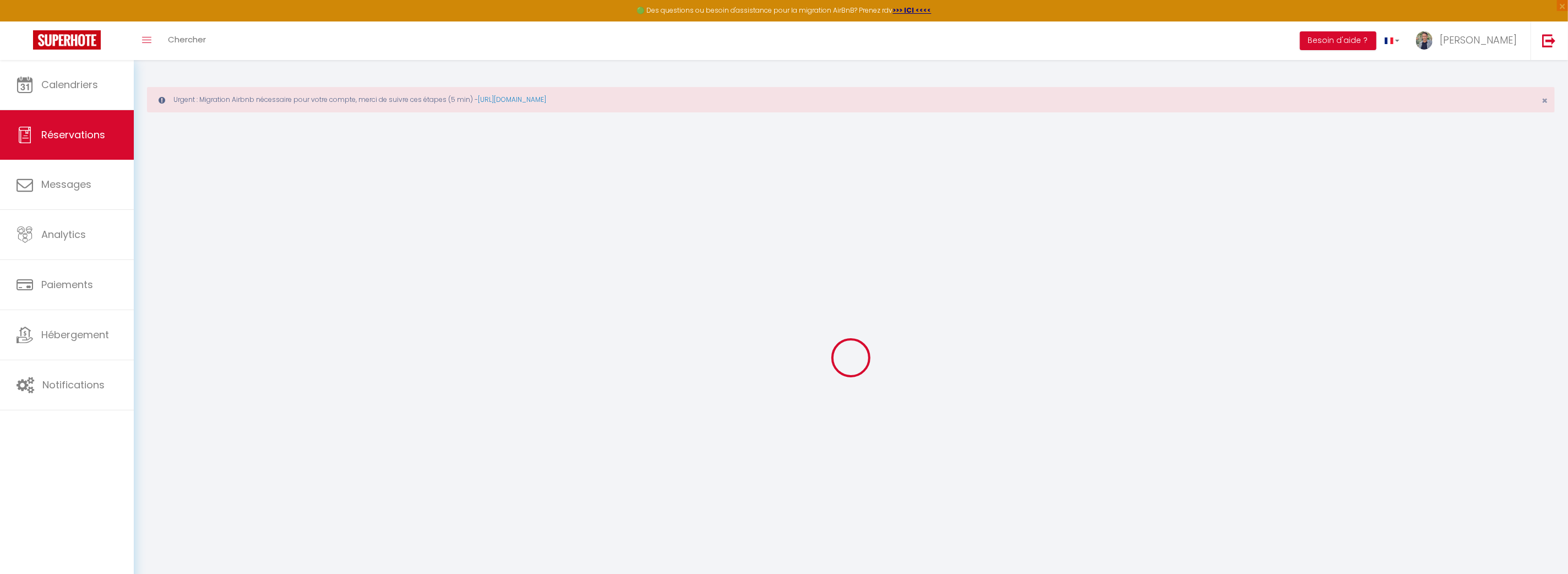
select select
checkbox input "false"
select select
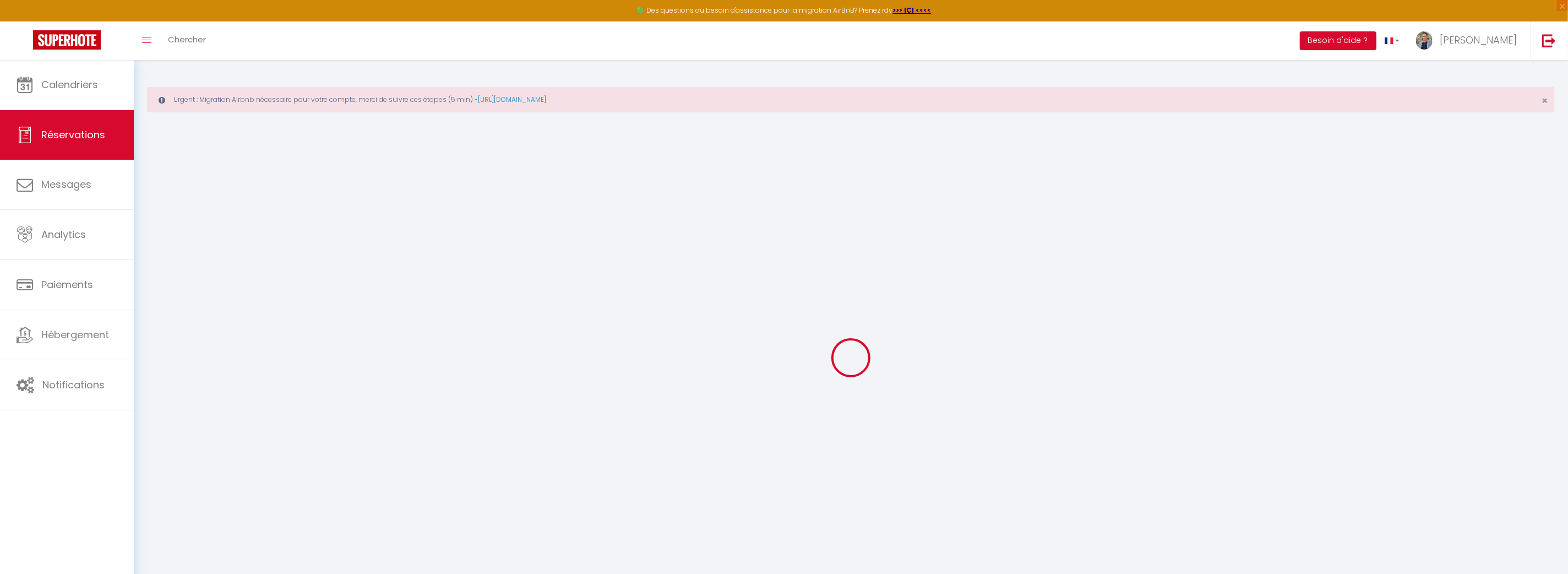
checkbox input "false"
type input "49"
type input "36.72"
select select
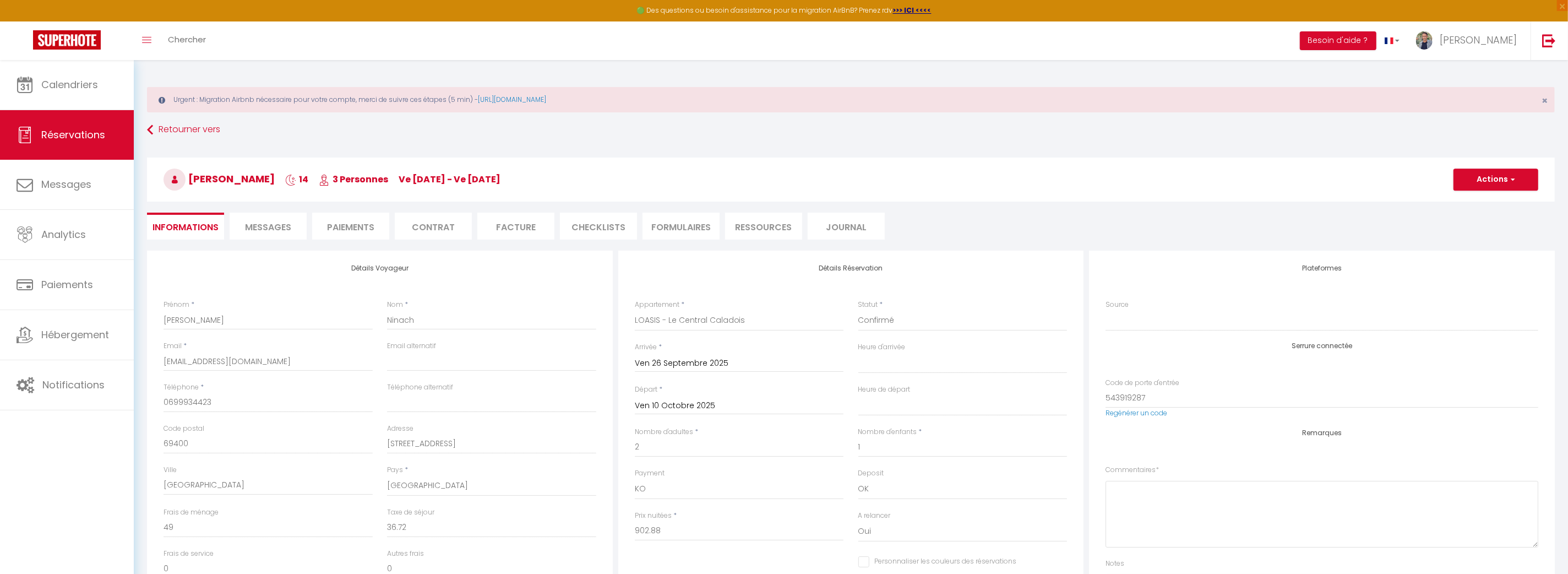
checkbox input "false"
select select
click at [341, 221] on li "Paiements" at bounding box center [350, 226] width 77 height 27
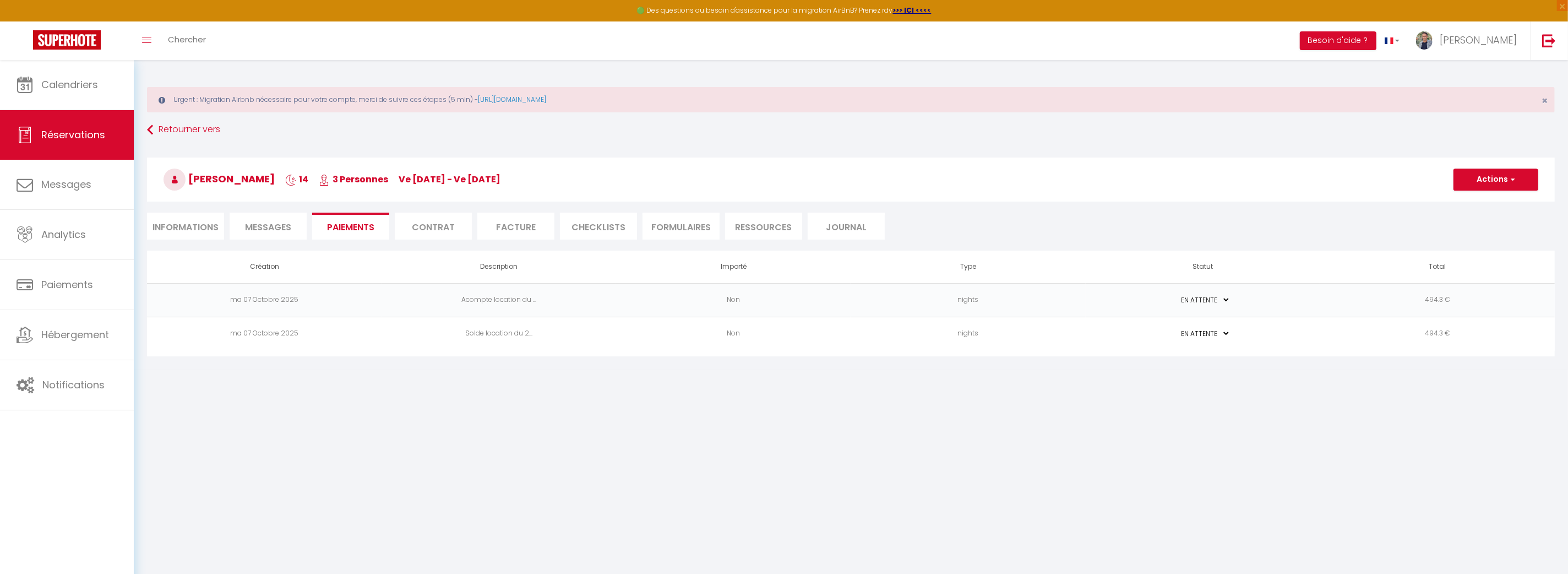
click at [513, 298] on td "Acompte location du ..." at bounding box center [499, 300] width 235 height 34
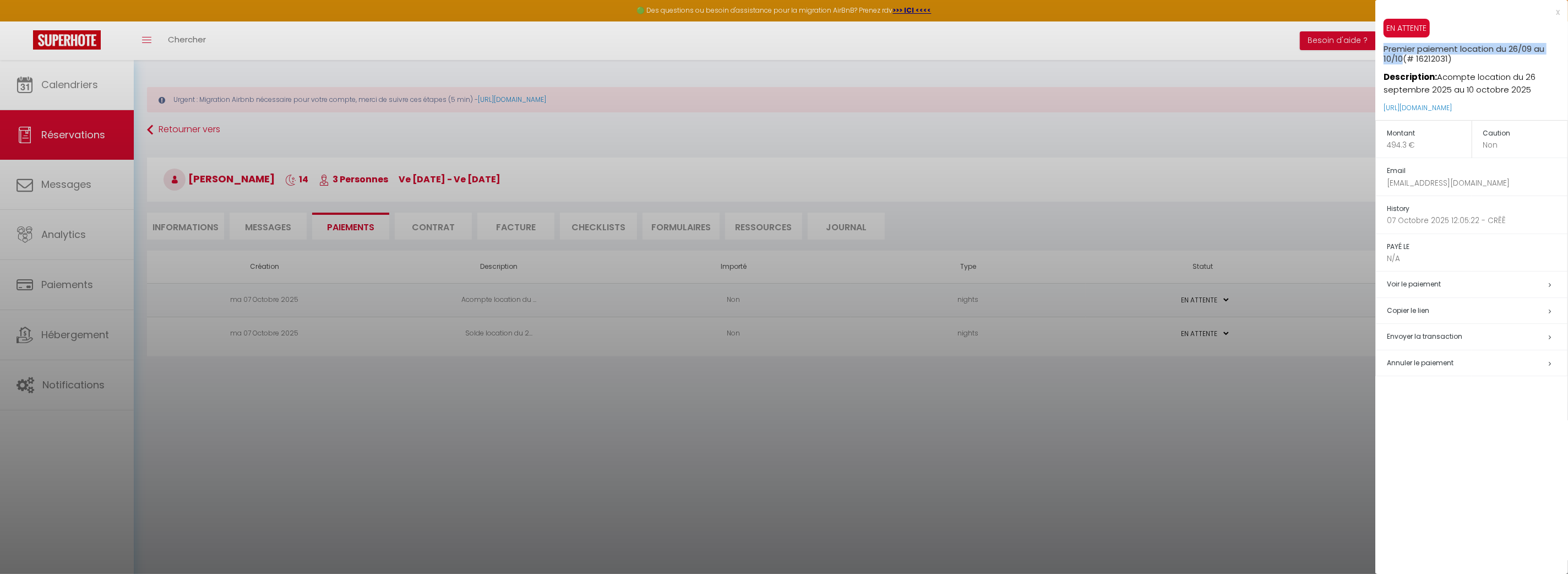
drag, startPoint x: 1382, startPoint y: 46, endPoint x: 1566, endPoint y: 48, distance: 184.0
click at [1566, 48] on div "EN ATTENTE Premier paiement location du 26/09 au 10/10 (# 16212031) Description…" at bounding box center [1471, 69] width 192 height 101
copy h5 "Premier paiement location du 26/09 au 10/10"
drag, startPoint x: 1505, startPoint y: 85, endPoint x: 1439, endPoint y: 77, distance: 66.5
click at [1439, 77] on p "Description: Acompte location du 26 septembre 2025 au 10 octobre 2025" at bounding box center [1475, 80] width 184 height 33
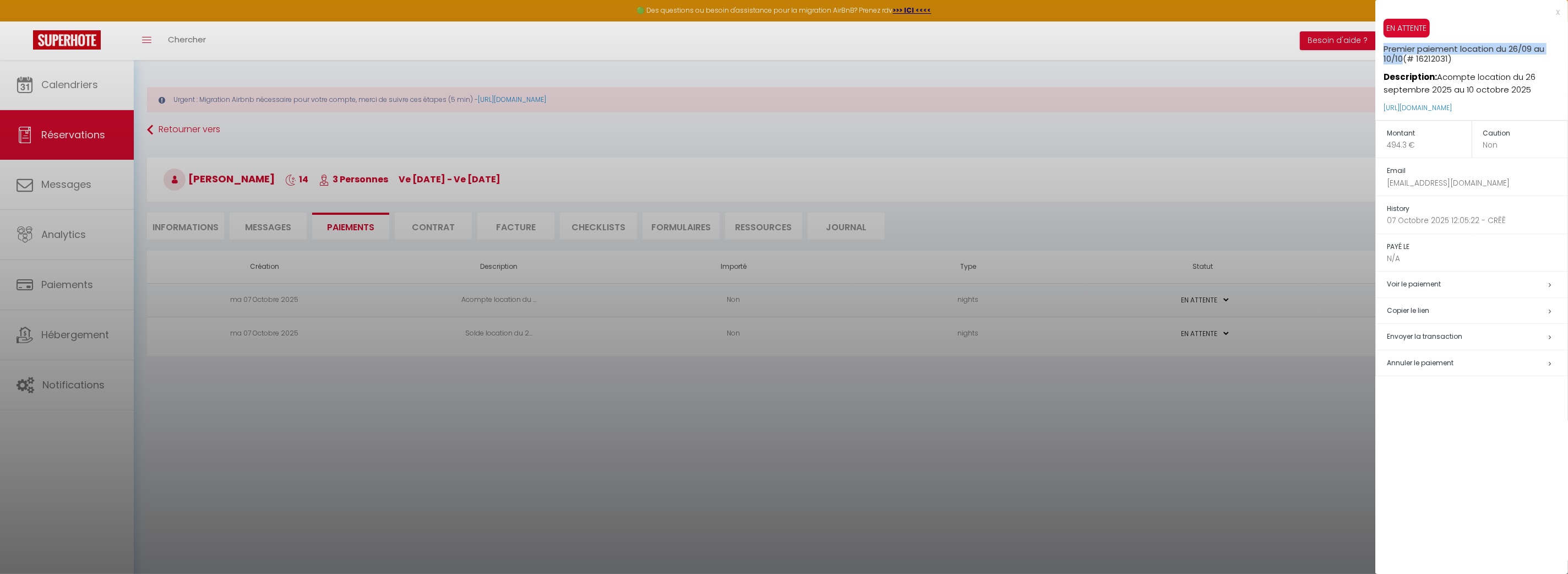
copy p "Acompte location du 26 septembre 2025 au 10 octobre 2025"
click at [569, 366] on div at bounding box center [784, 287] width 1568 height 574
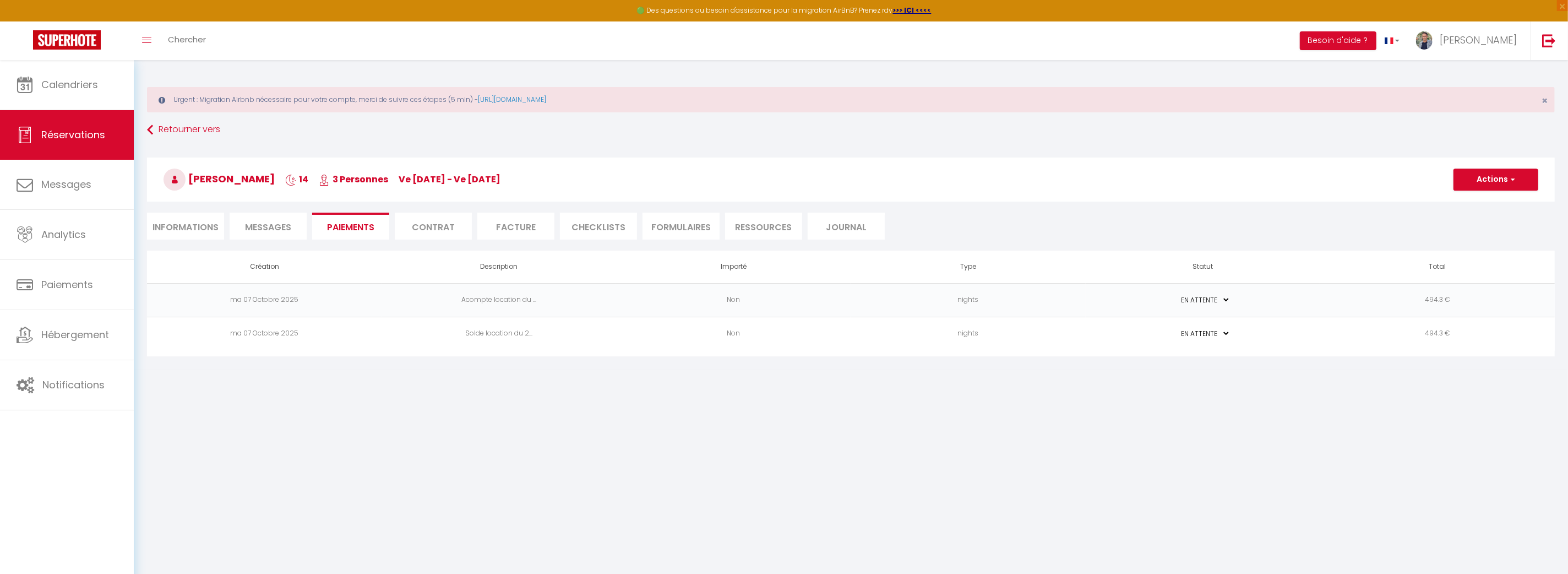
click at [549, 336] on body "🟢 Des questions ou besoin d'assistance pour la migration AirBnB? Prenez rdv >>>…" at bounding box center [784, 347] width 1568 height 574
click at [568, 334] on td "Solde location du 2..." at bounding box center [499, 334] width 235 height 34
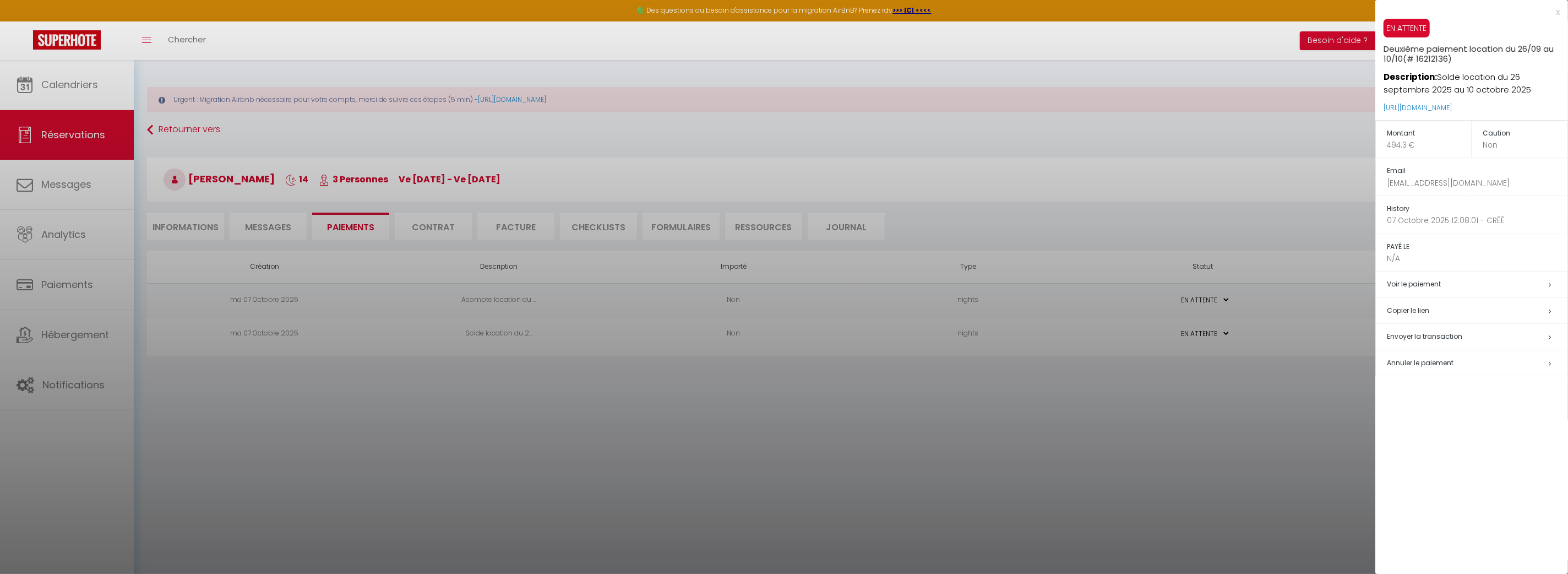
drag, startPoint x: 1404, startPoint y: 59, endPoint x: 1385, endPoint y: 52, distance: 20.2
click at [1385, 52] on h5 "Deuxième paiement location du 26/09 au 10/10 (# 16212136)" at bounding box center [1475, 50] width 184 height 26
copy h5 "Deuxième paiement location du 26/09 au 10/10"
drag, startPoint x: 1478, startPoint y: 88, endPoint x: 1438, endPoint y: 78, distance: 41.2
click at [1438, 78] on p "Description: Solde location du 26 septembre 2025 au 10 octobre 2025" at bounding box center [1475, 80] width 184 height 33
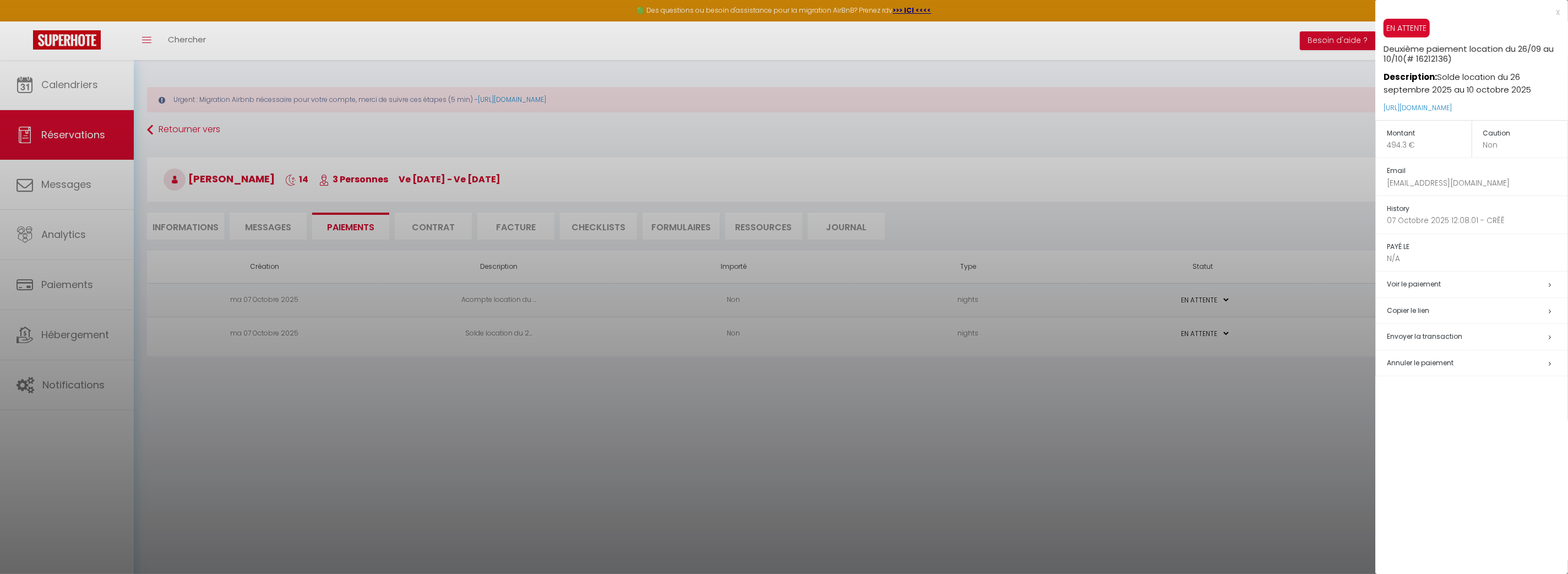
copy p "Solde location du 26 septembre 2025 au 10 octobre 2025"
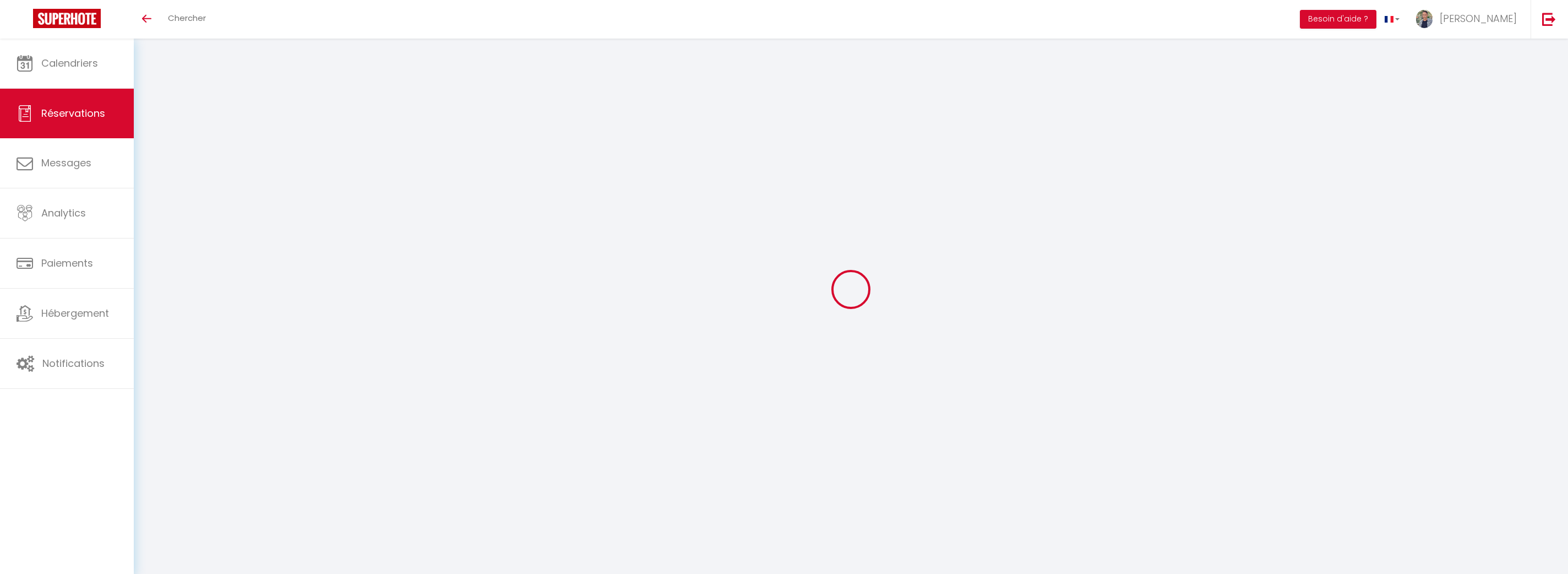
select select
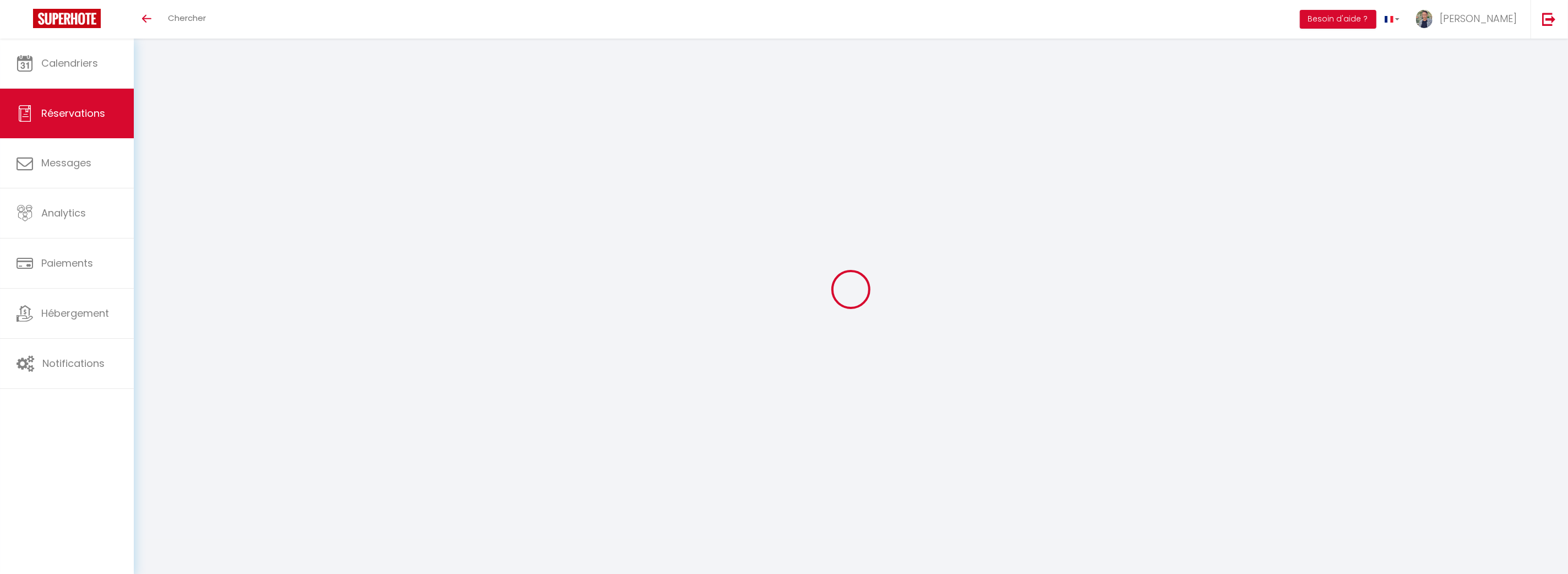
type input "[PERSON_NAME]"
type input "[PERSON_NAME] Construction"
type input "[EMAIL_ADDRESS][PERSON_NAME][DOMAIN_NAME]"
type input "0675428697"
select select "FR"
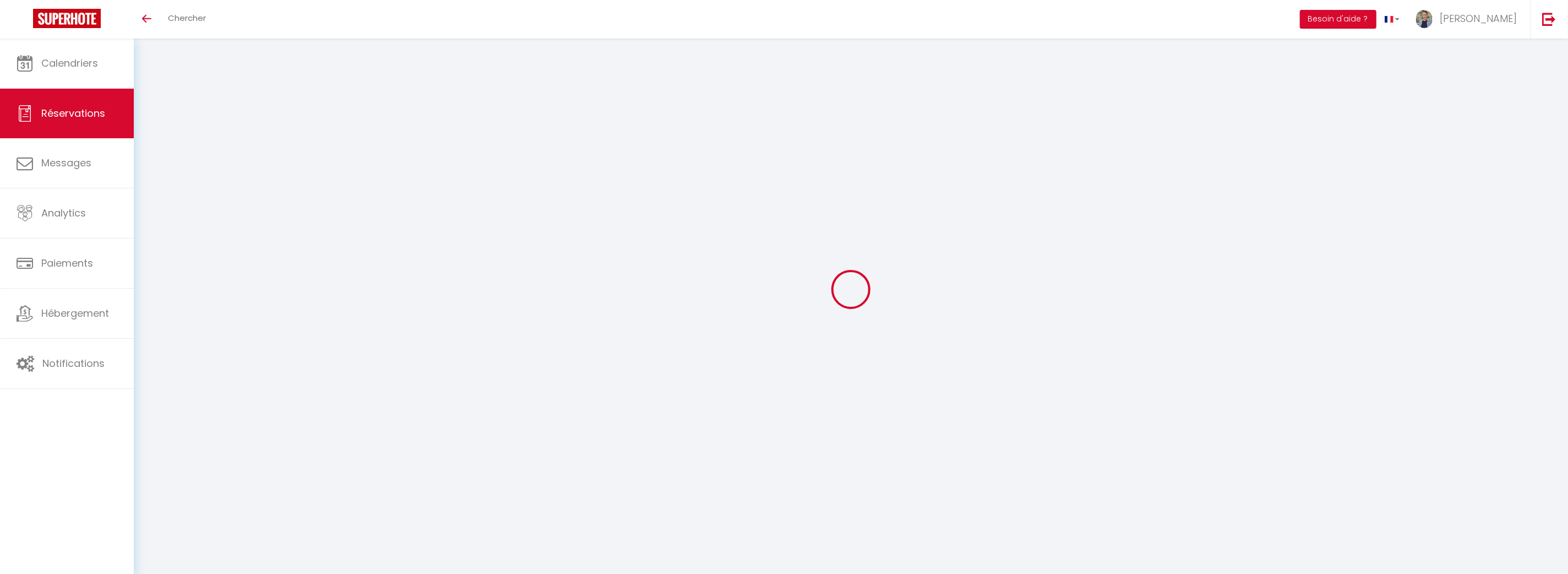
select select "27370"
select select "1"
type input "Lun 29 Septembre 2025"
select select
type input "Ven 17 Octobre 2025"
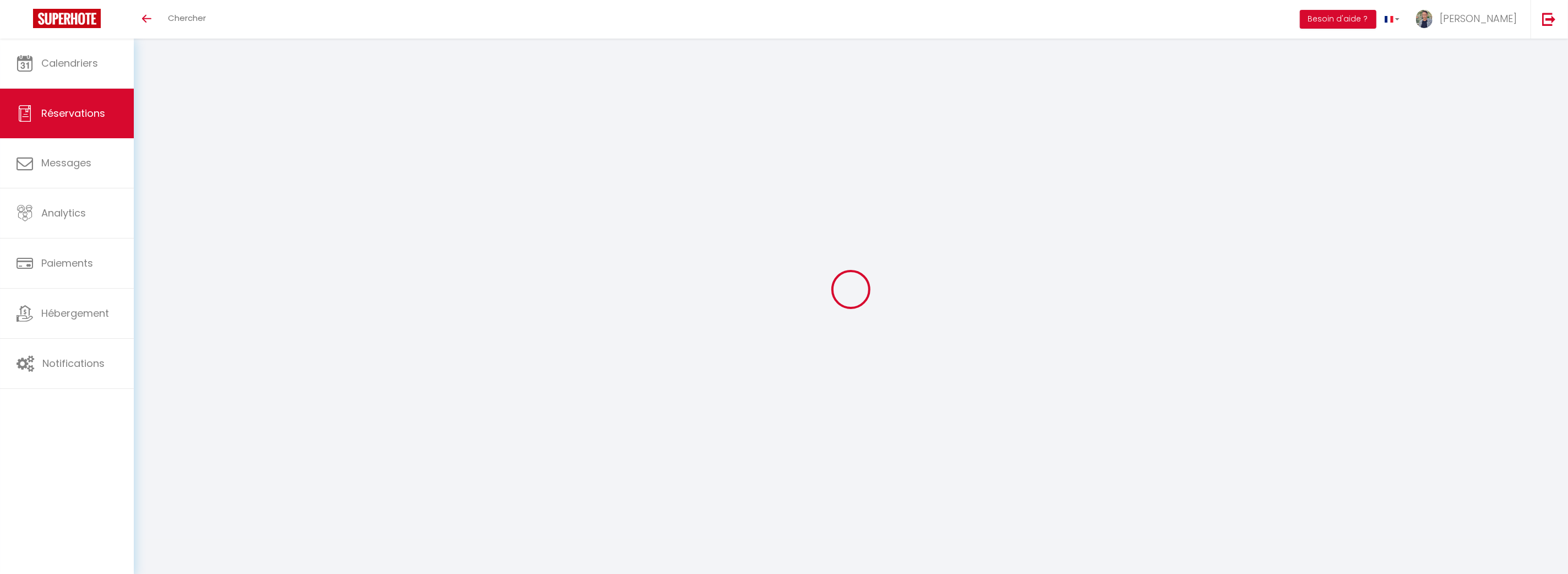
select select
type input "3"
select select "12"
select select
type input "1300"
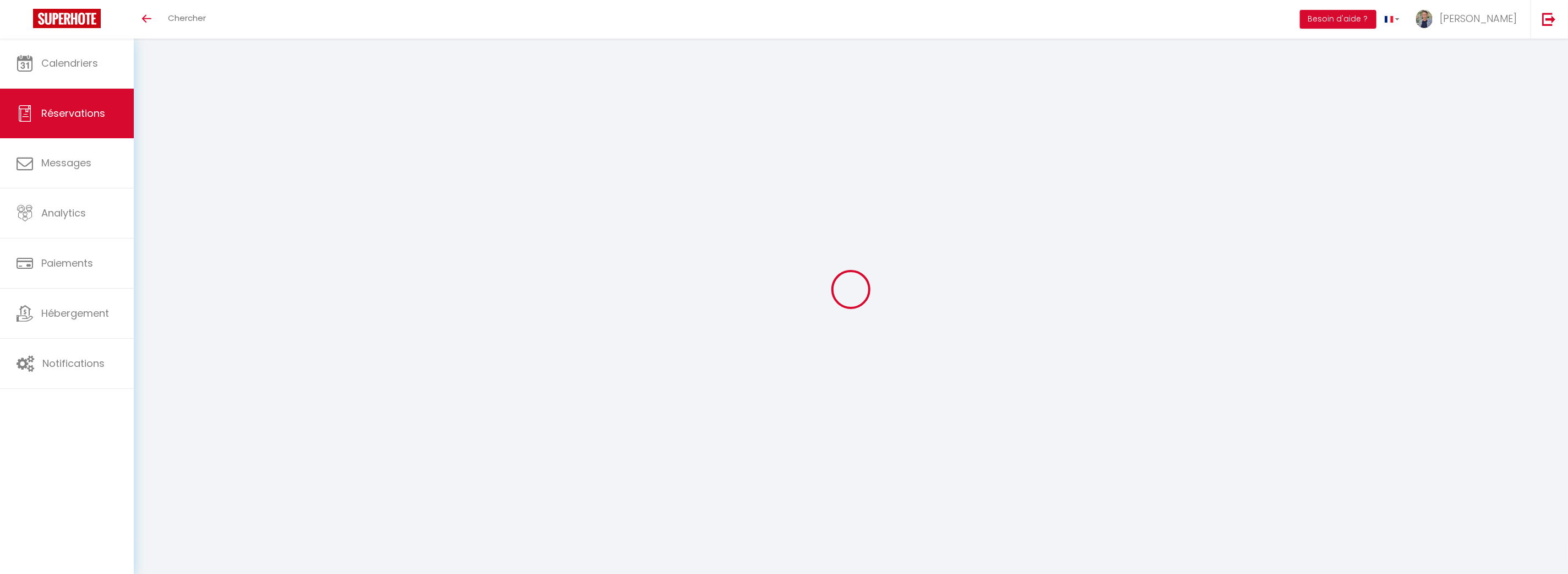
checkbox input "false"
type input "650"
type input "49"
type input "39"
type input "0"
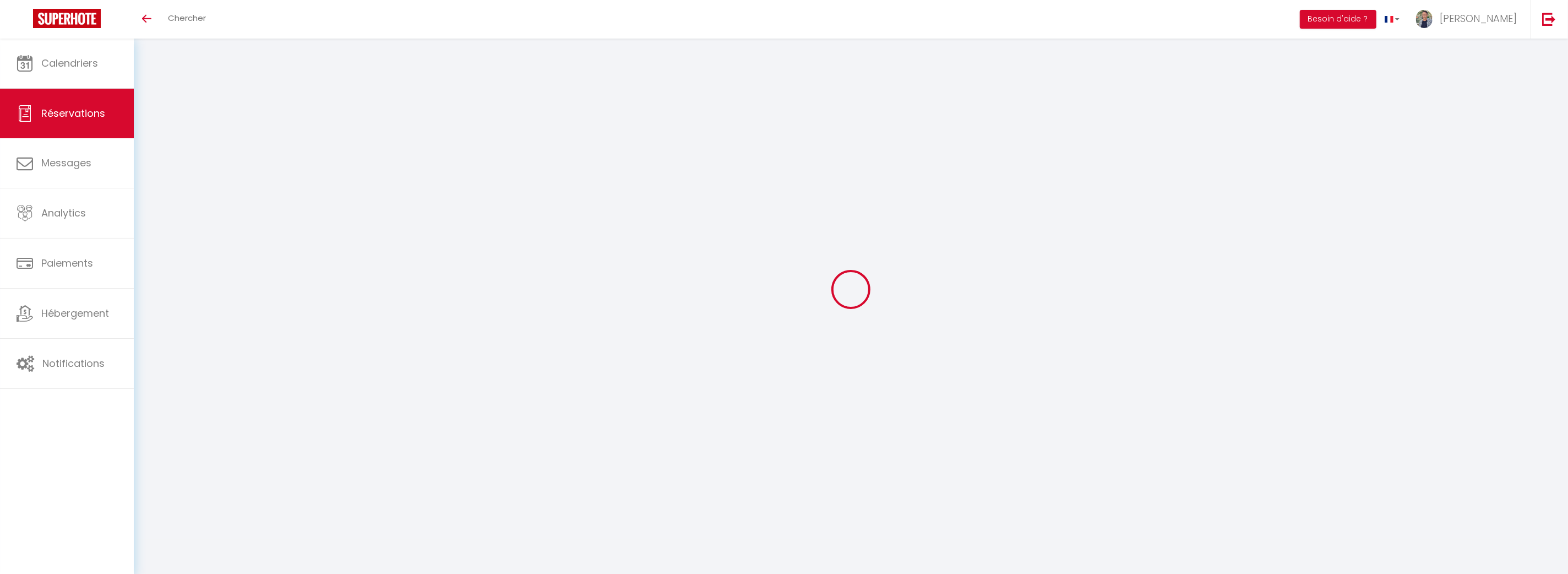
select select
select select "15"
checkbox input "false"
select select
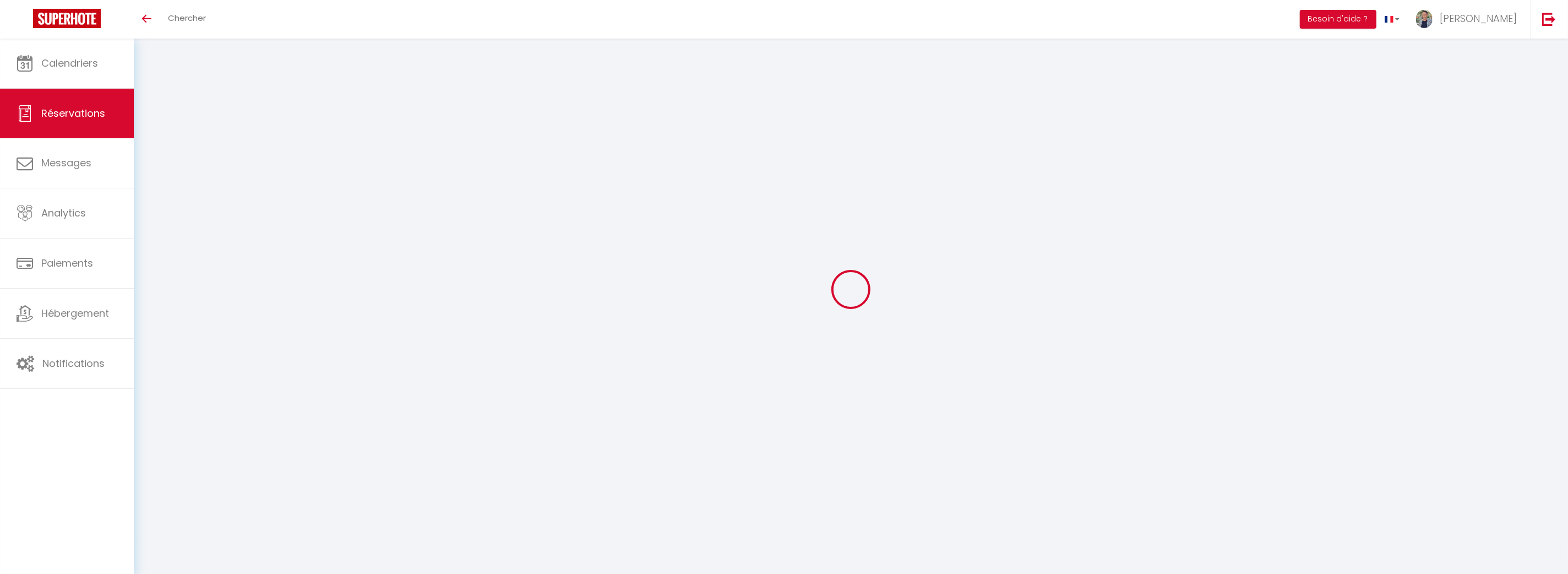
select select
checkbox input "false"
select select
checkbox input "false"
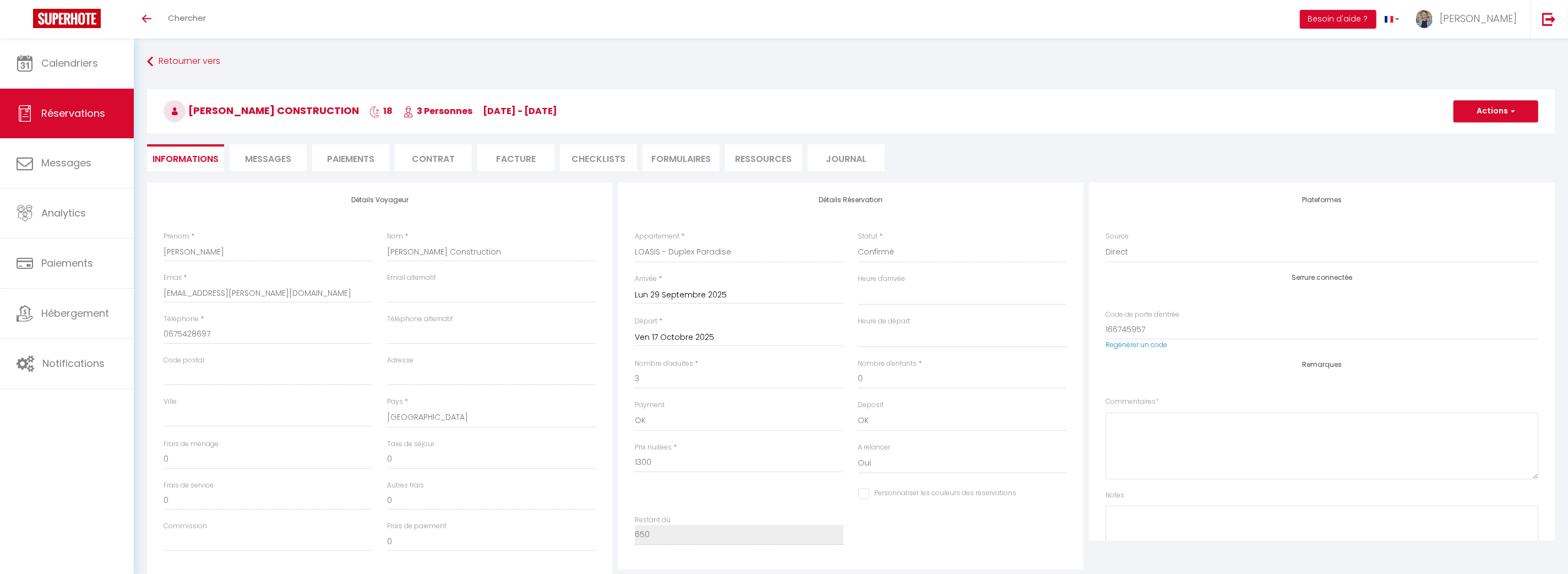
select select
checkbox input "false"
select select
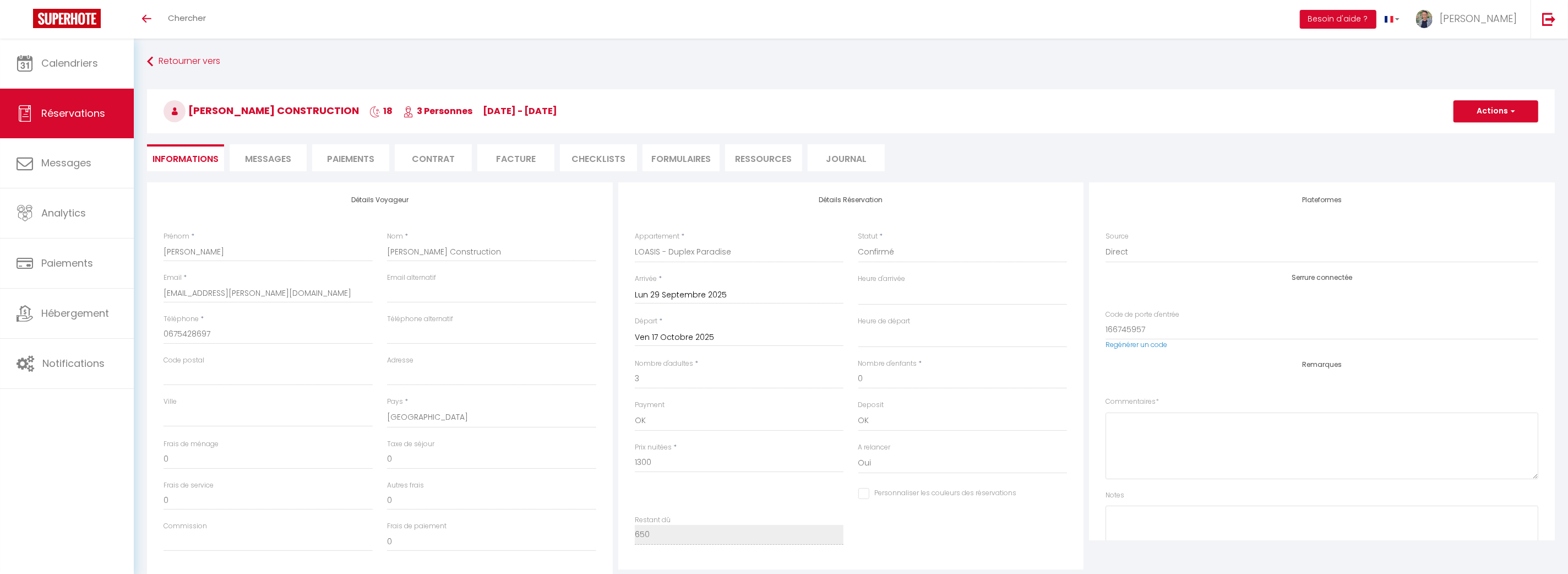
checkbox input "false"
select select
select select "27370"
select select
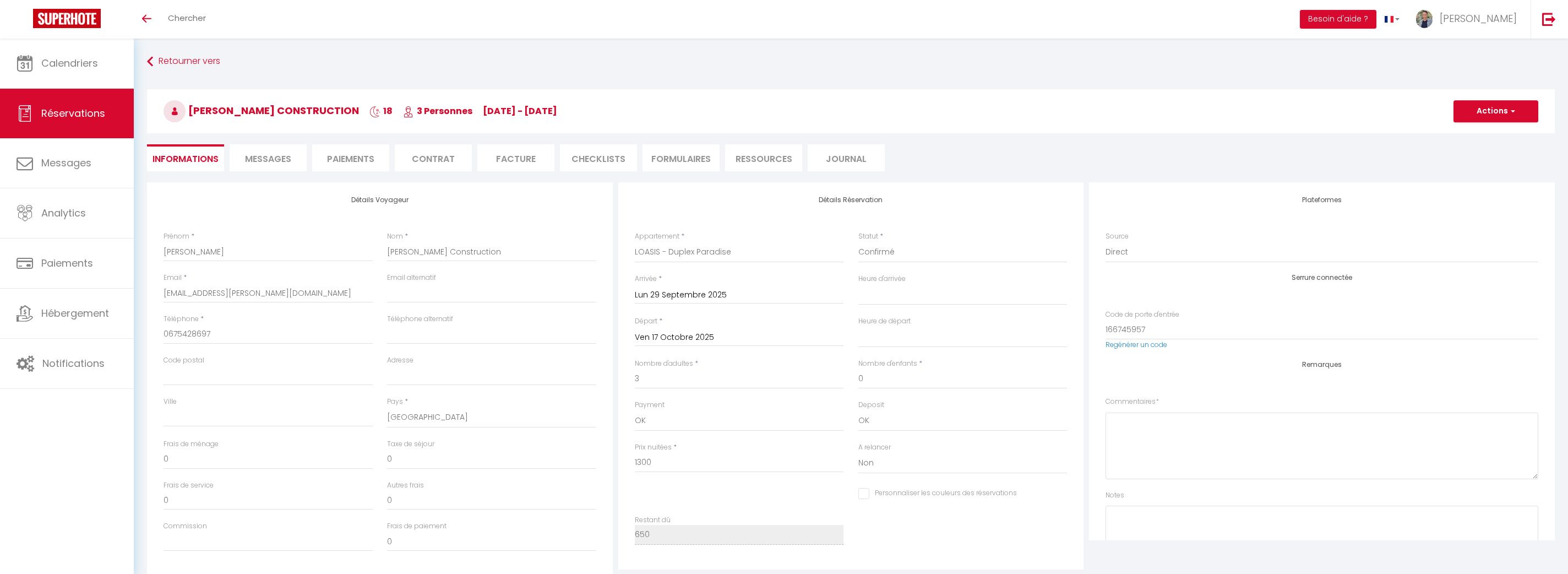
select select
select select "0"
click at [1498, 107] on button "Actions" at bounding box center [1496, 112] width 85 height 22
click at [1475, 148] on link "Dupliquer" at bounding box center [1485, 150] width 87 height 14
select select
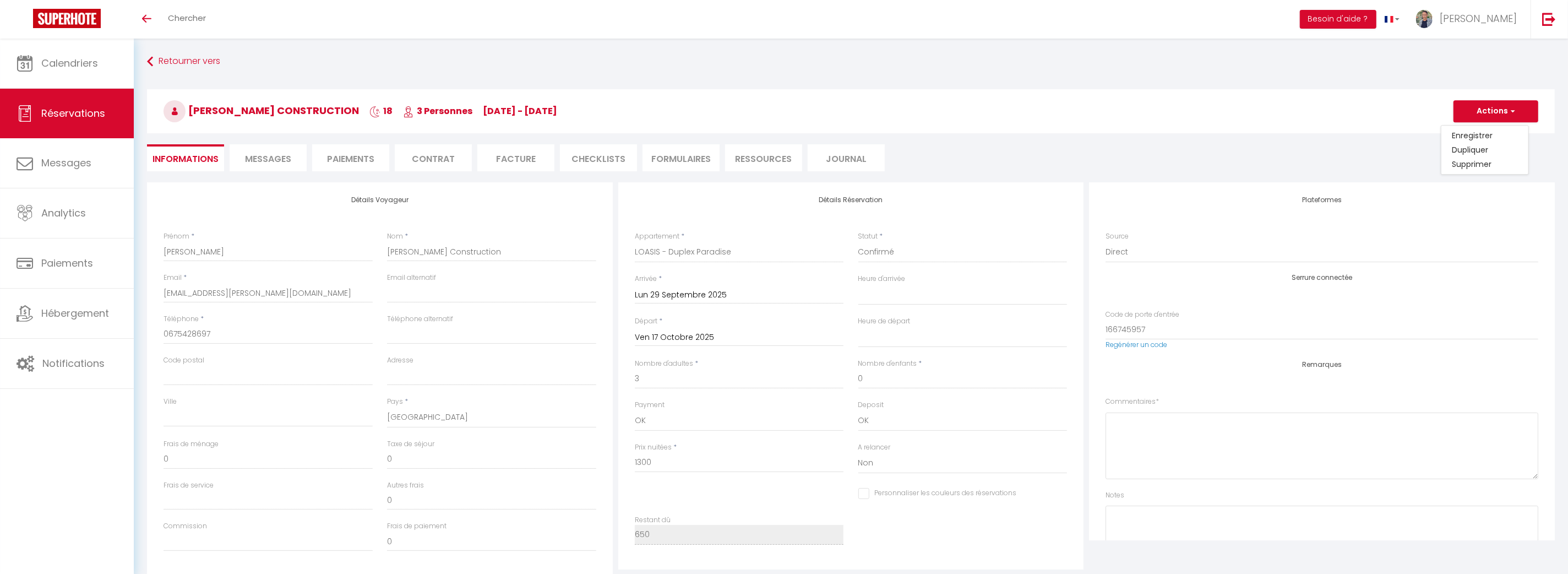
select select
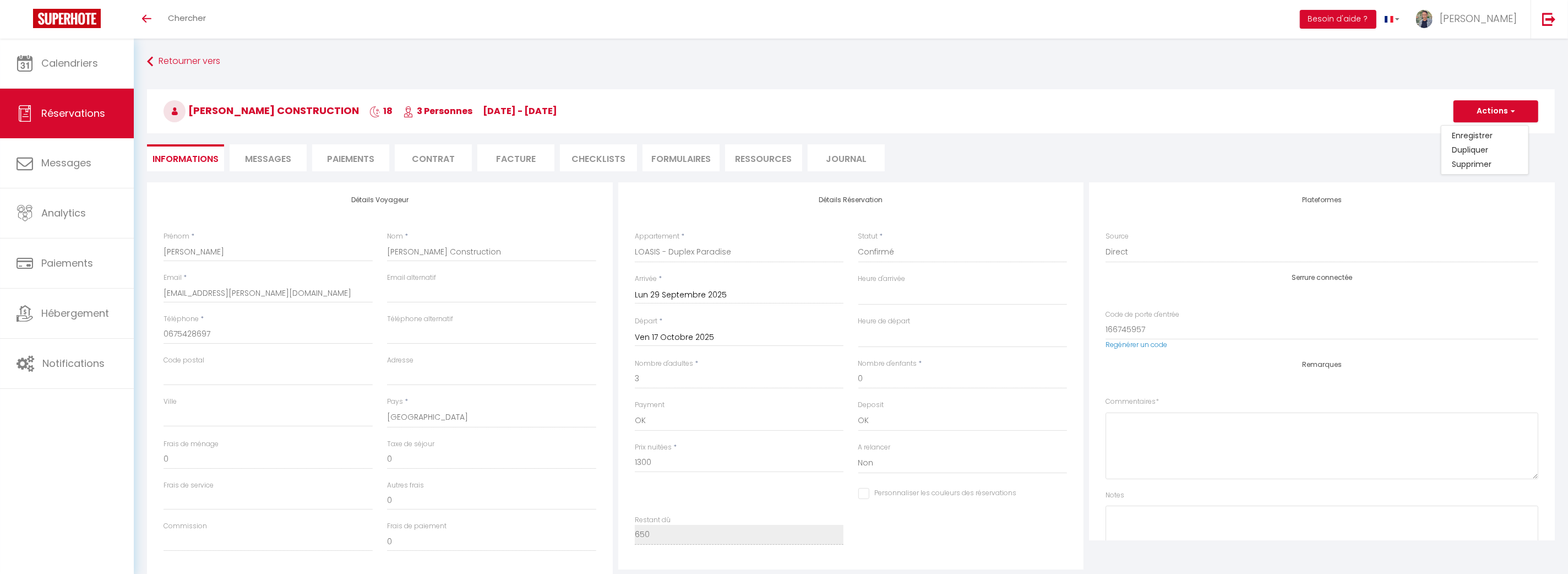
checkbox input "false"
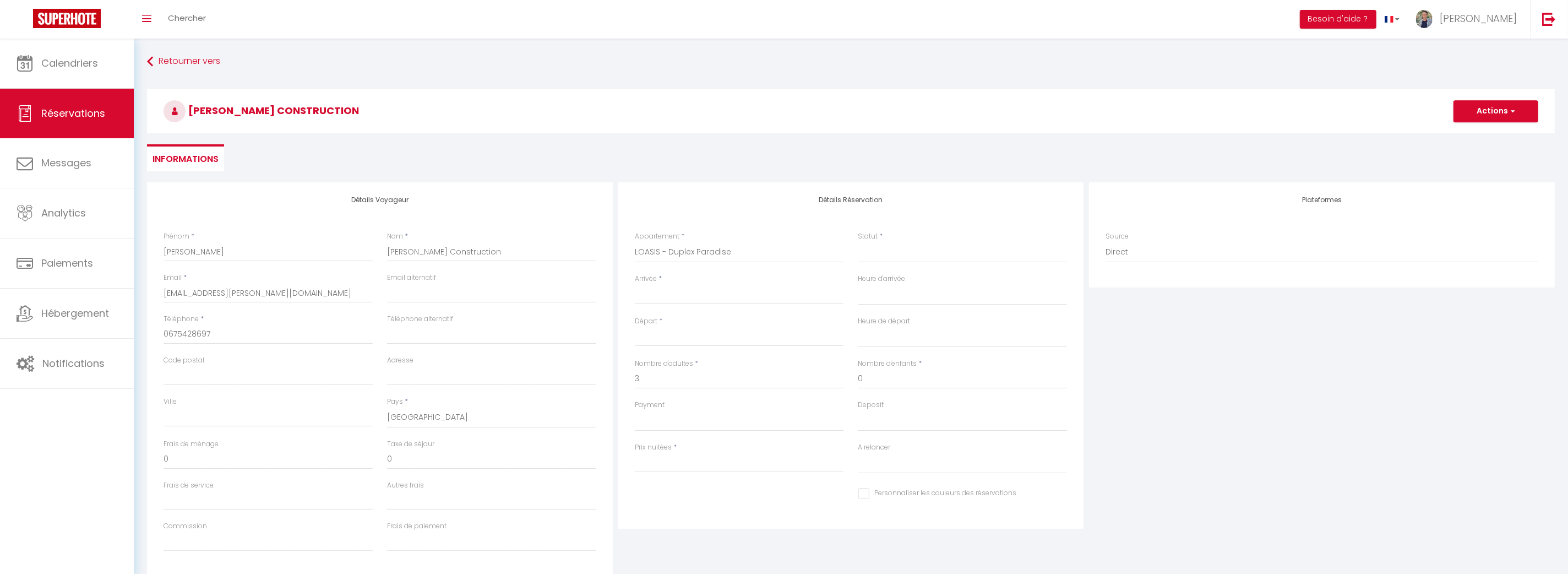
click at [687, 295] on input "Arrivée" at bounding box center [739, 295] width 209 height 14
click at [706, 253] on select "LOASIS - Captain [PERSON_NAME]'s Castello LOASIS - Serenity Suites LOASIS - Lum…" at bounding box center [739, 252] width 209 height 21
select select "37881"
click at [635, 242] on select "LOASIS - Captain [PERSON_NAME]'s Castello LOASIS - Serenity Suites LOASIS - Lum…" at bounding box center [739, 252] width 209 height 21
select select
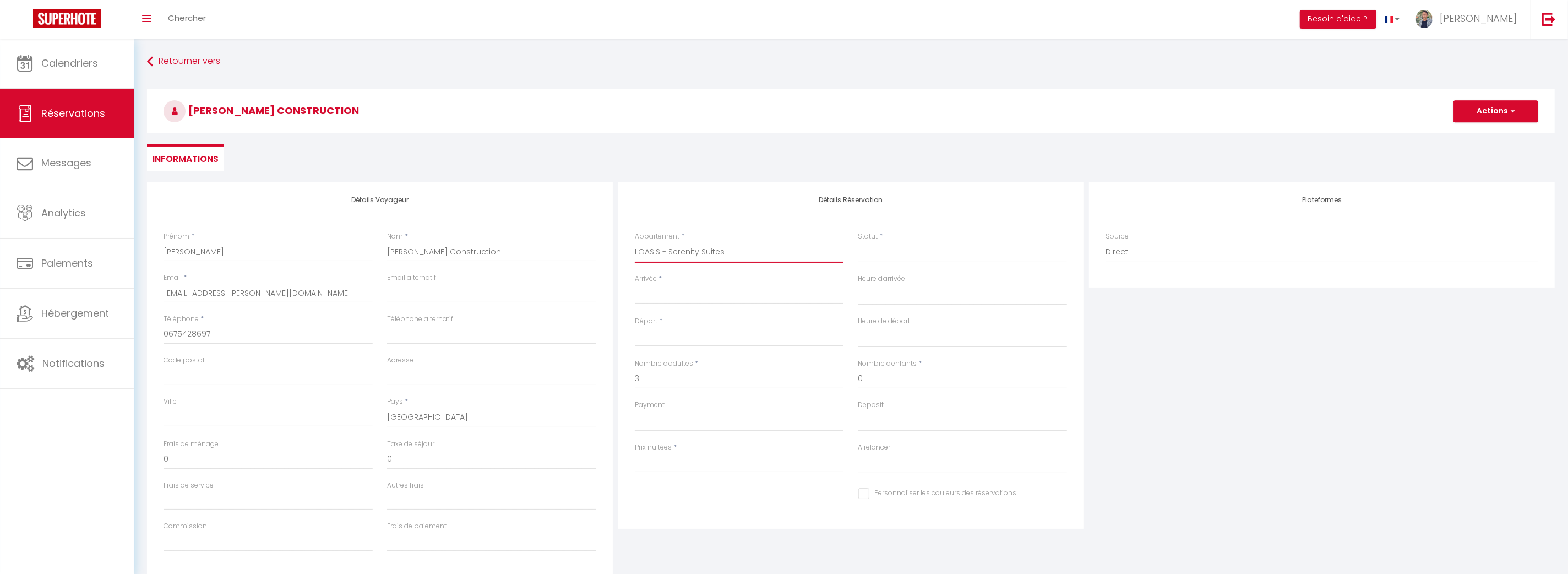
select select
type input "0"
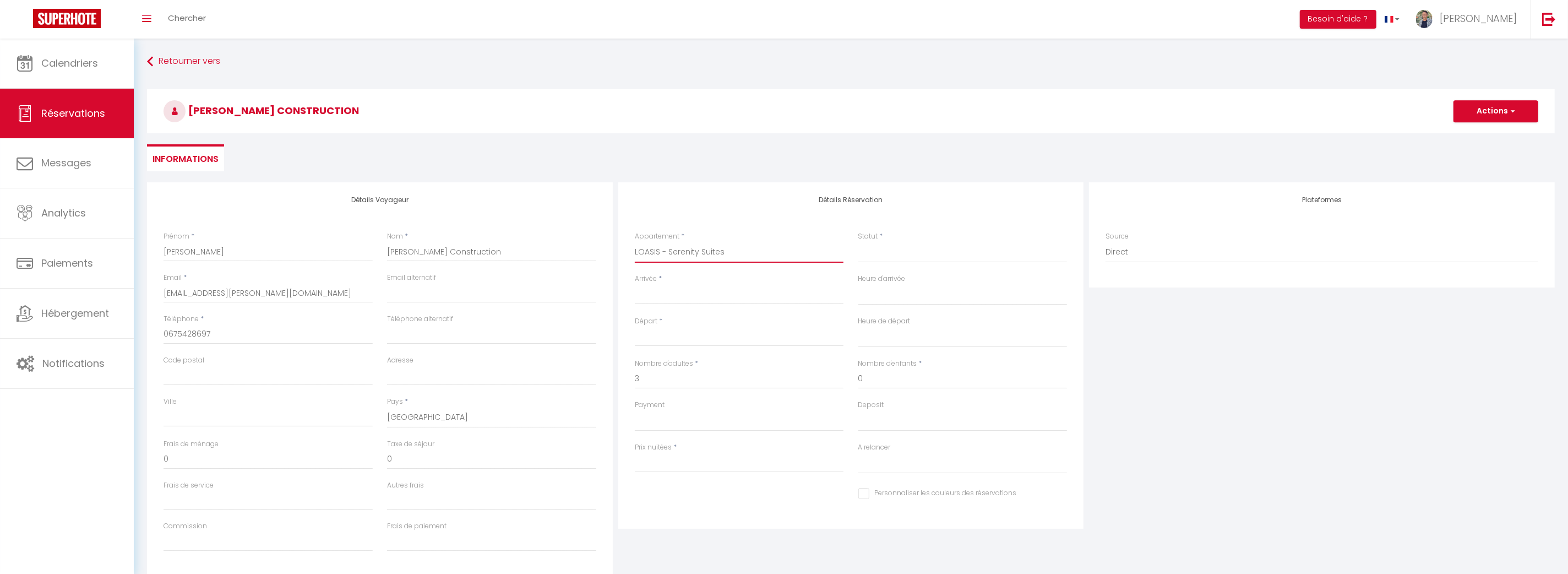
select select
checkbox input "false"
click at [701, 296] on input "Arrivée" at bounding box center [739, 295] width 209 height 14
select select
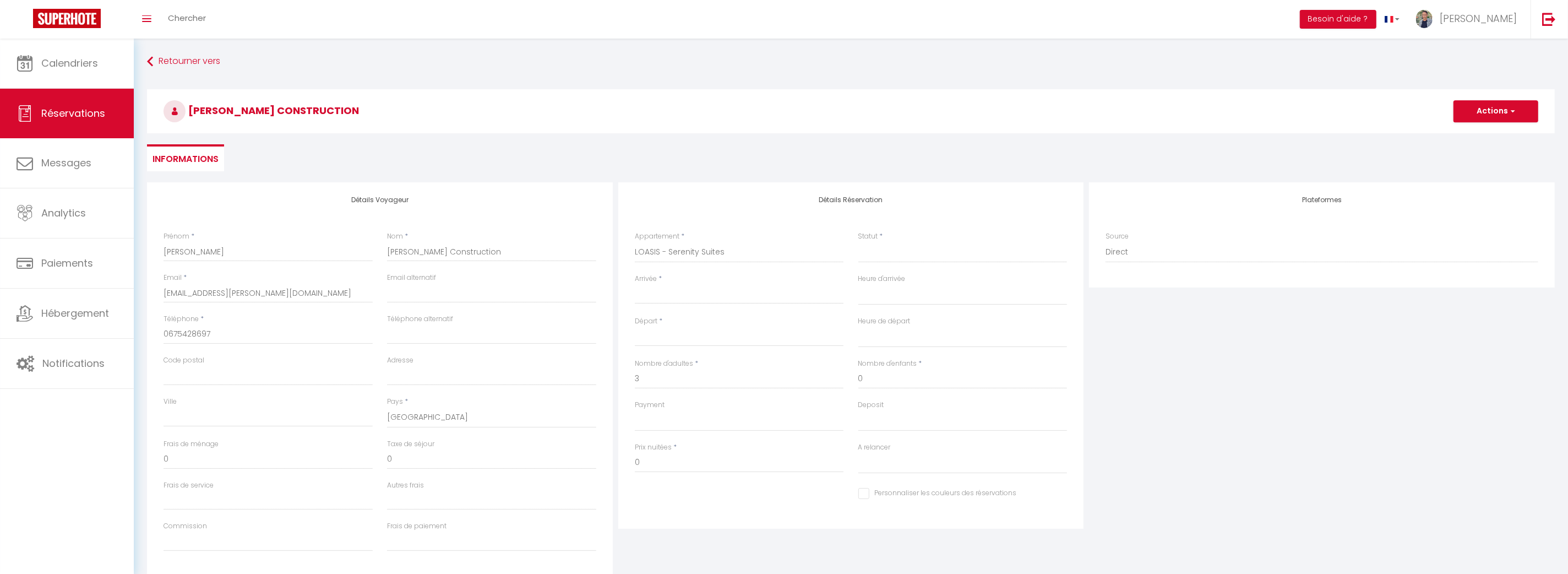
select select
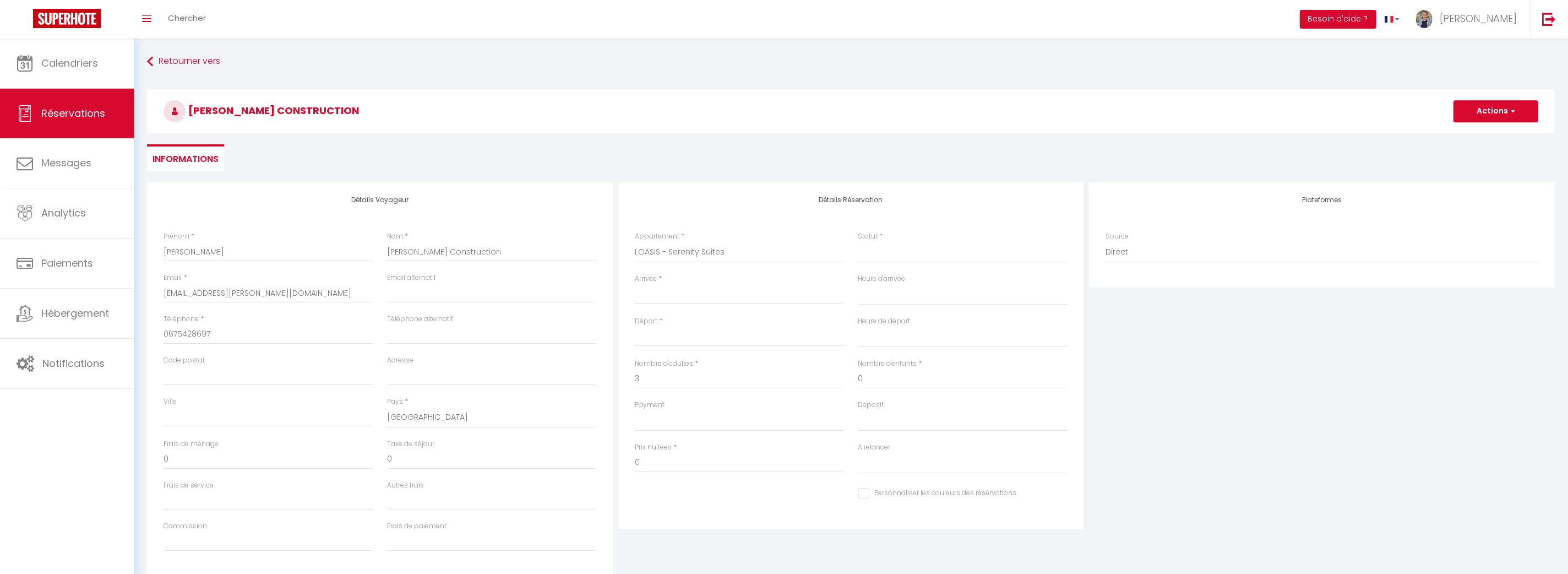
checkbox input "false"
click at [697, 296] on input "Arrivée" at bounding box center [739, 295] width 209 height 14
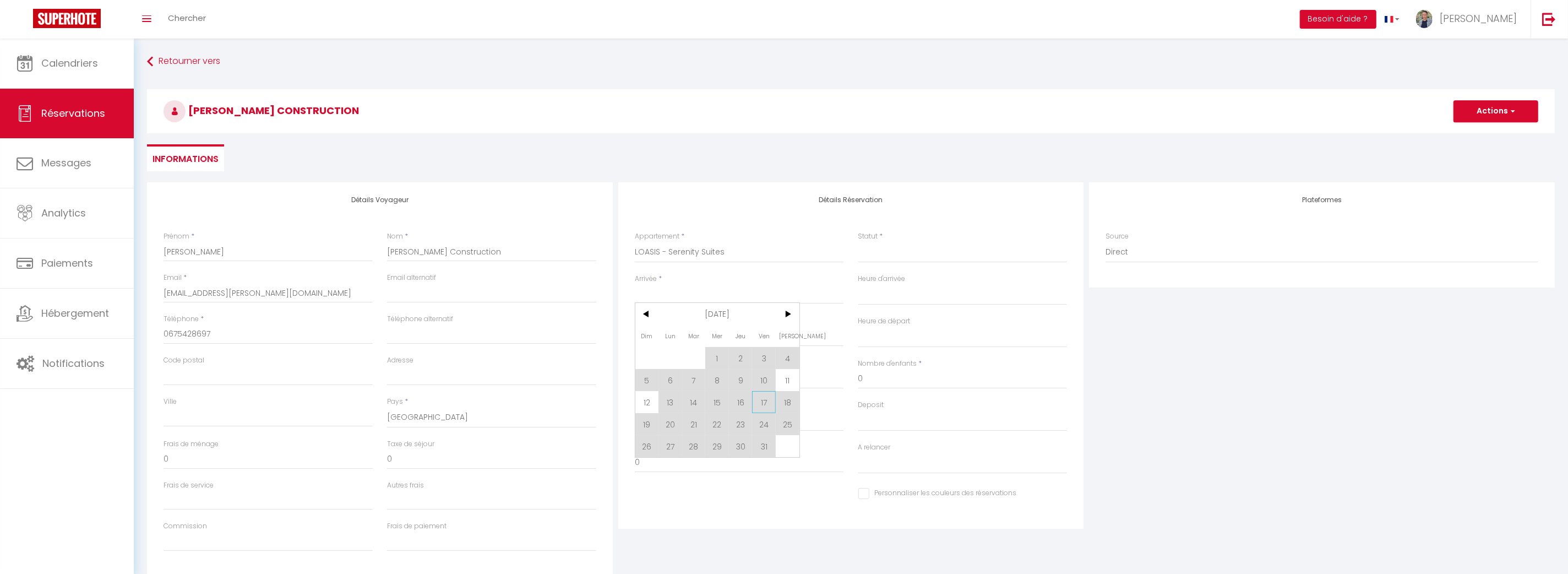
click at [768, 401] on span "17" at bounding box center [763, 402] width 24 height 22
select select
type input "Ven 17 Octobre 2025"
select select
type input "Sam 18 Octobre 2025"
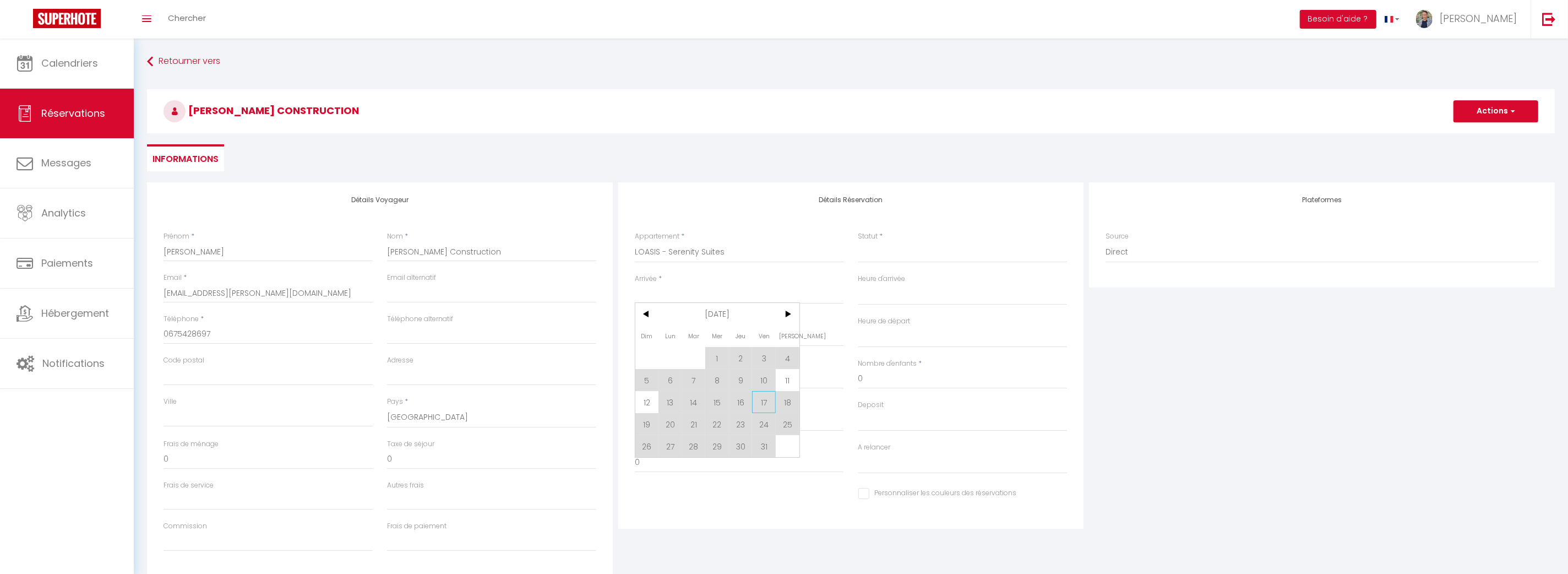
select select
checkbox input "false"
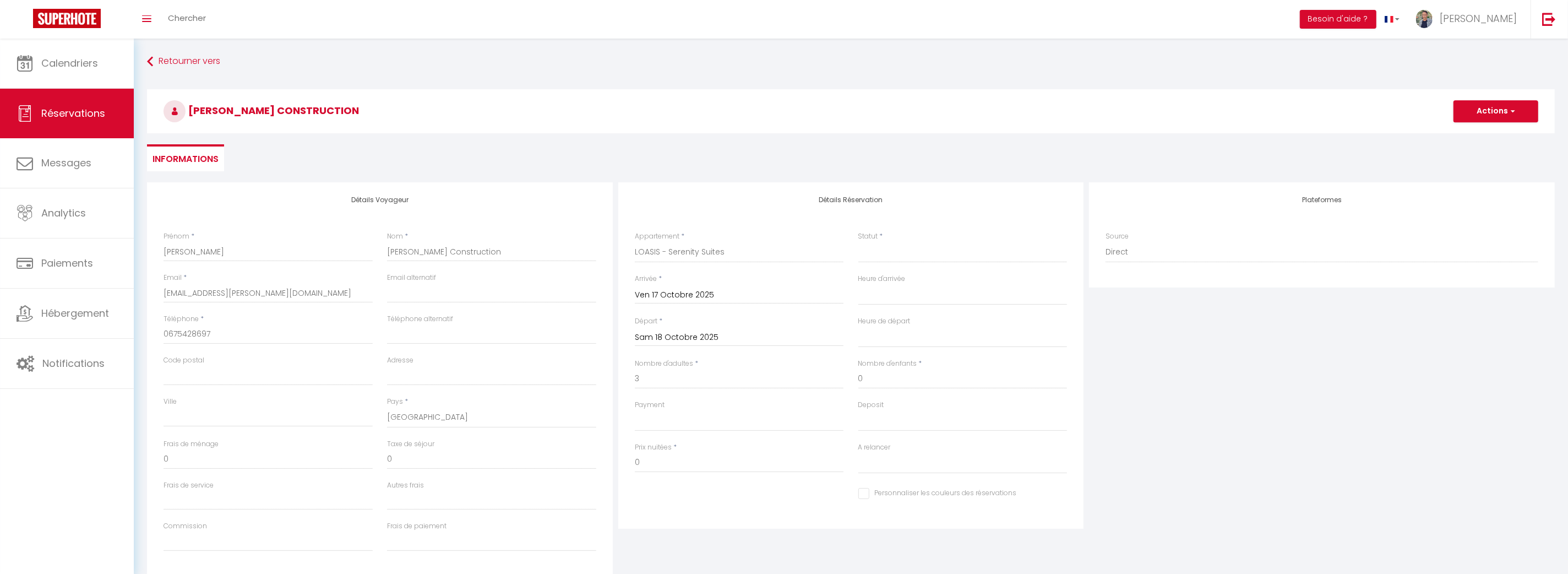
select select
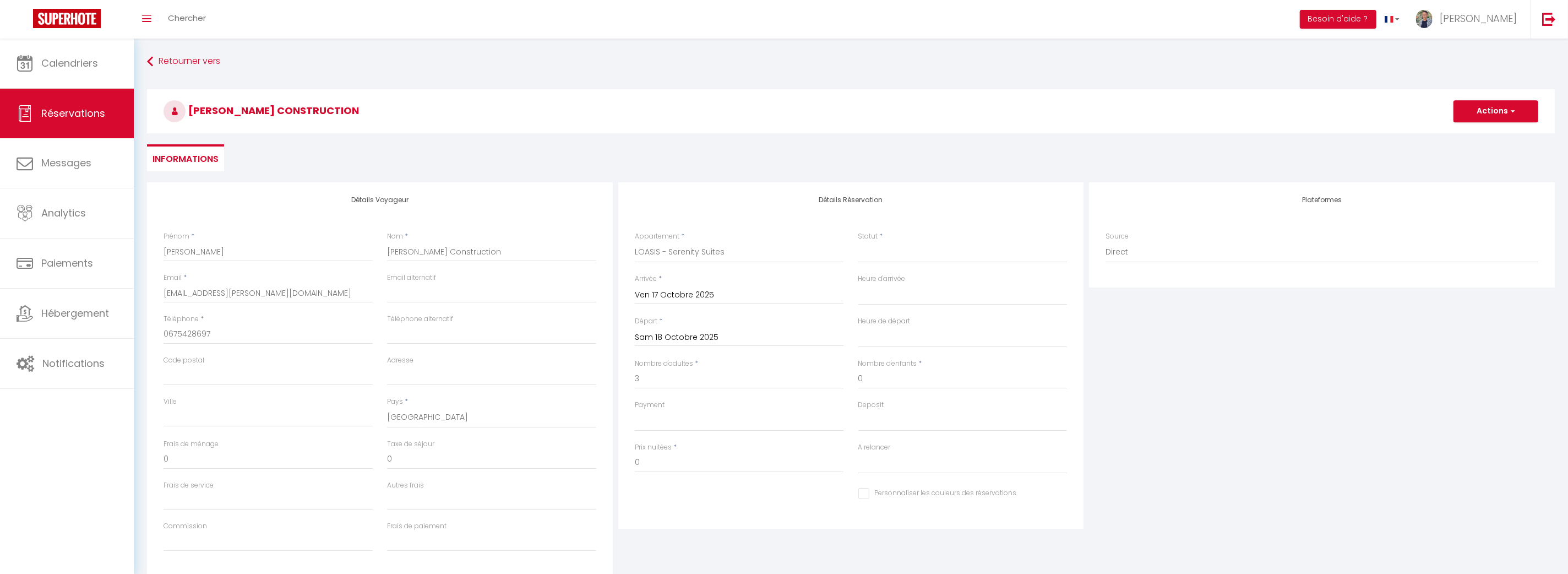
select select
checkbox input "false"
click at [743, 345] on div "[PERSON_NAME] 18 Octobre 2025 < [DATE] > Dim Lun Mar Mer Jeu Ven Sam 1 2 3 4 5 …" at bounding box center [739, 337] width 209 height 20
click at [735, 339] on input "Sam 18 Octobre 2025" at bounding box center [739, 337] width 209 height 14
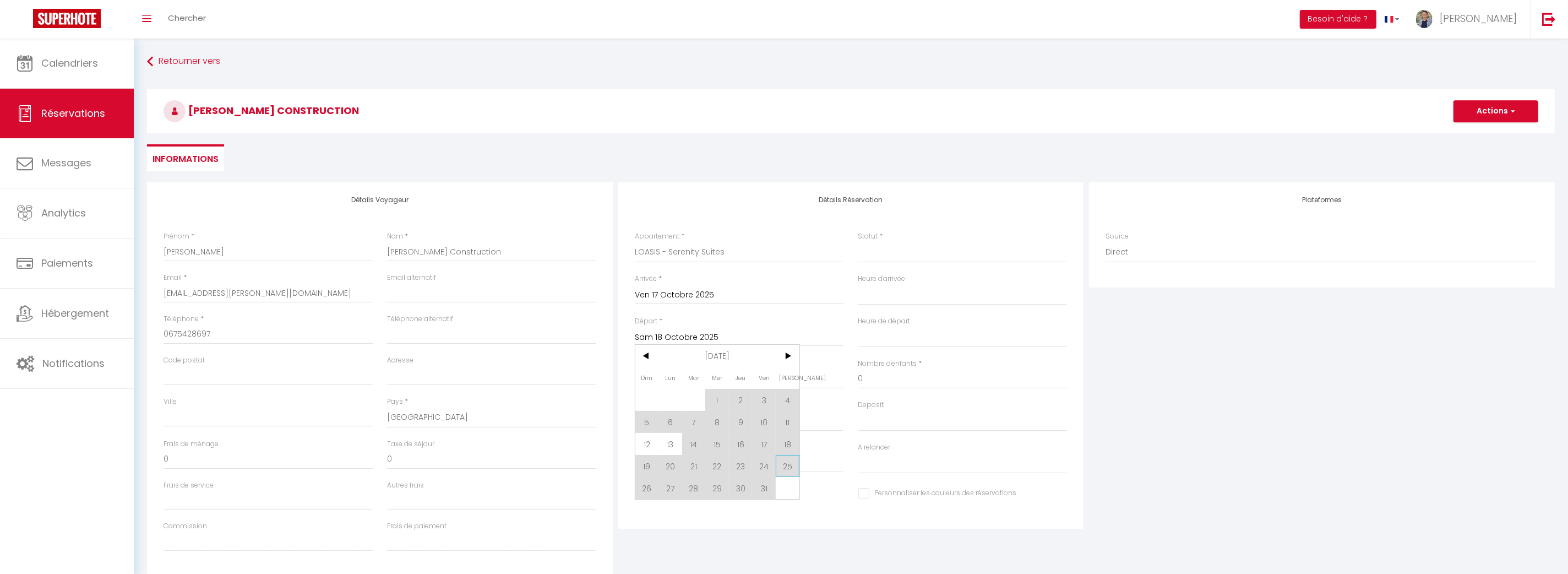
click at [793, 464] on span "25" at bounding box center [787, 466] width 24 height 22
select select
type input "Sam 25 Octobre 2025"
select select
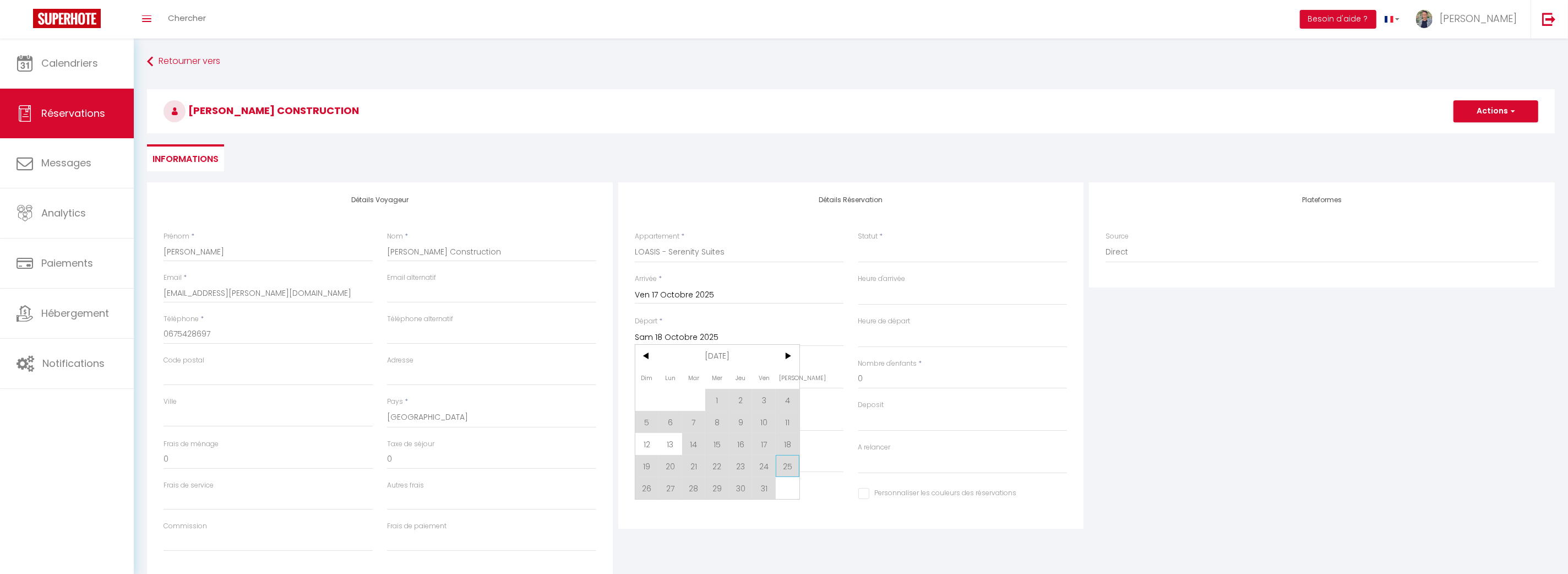
select select
checkbox input "false"
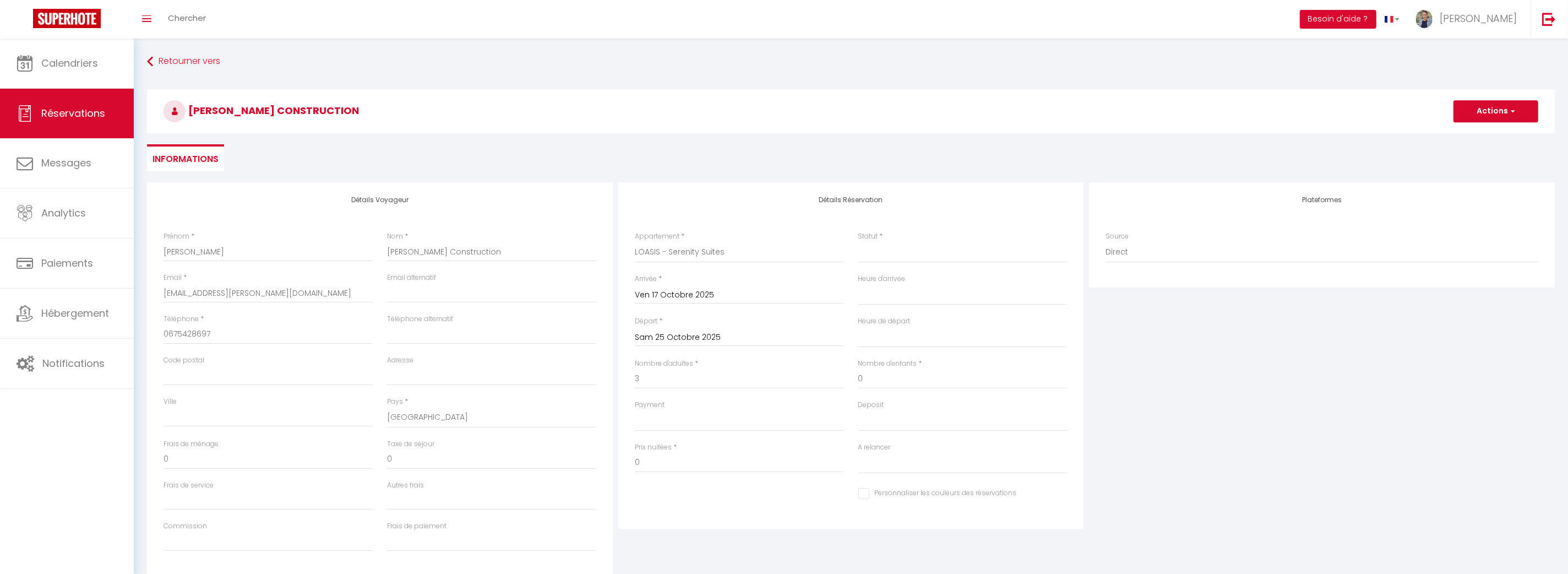
select select
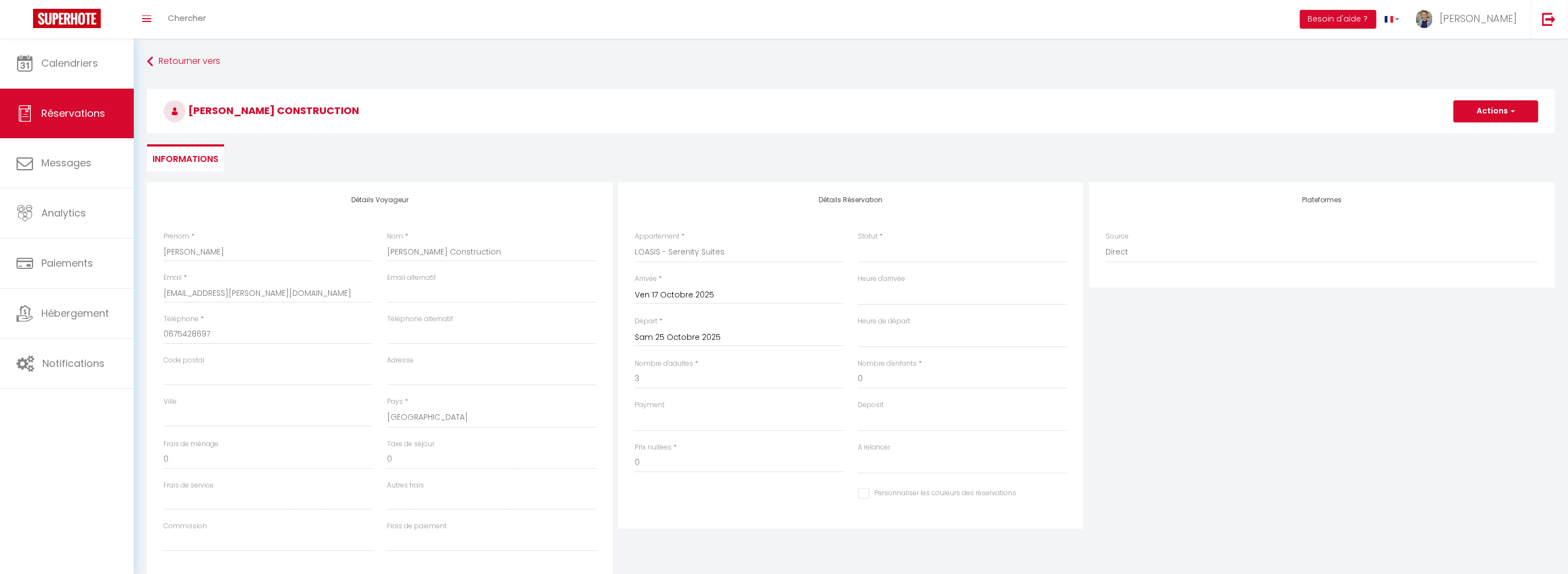
select select
checkbox input "false"
click at [891, 255] on select "Confirmé Non Confirmé [PERSON_NAME] par le voyageur No Show Request" at bounding box center [963, 252] width 209 height 21
select select "1"
click at [858, 242] on select "Confirmé Non Confirmé [PERSON_NAME] par le voyageur No Show Request" at bounding box center [963, 252] width 209 height 21
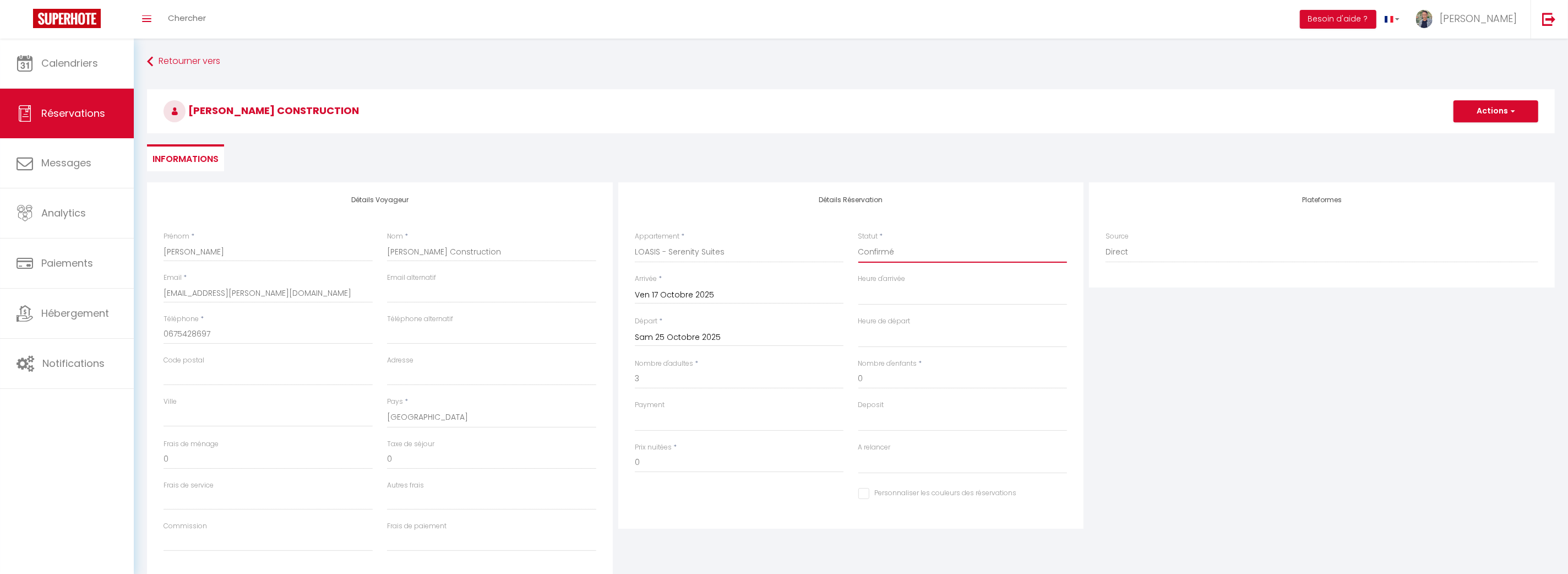
select select
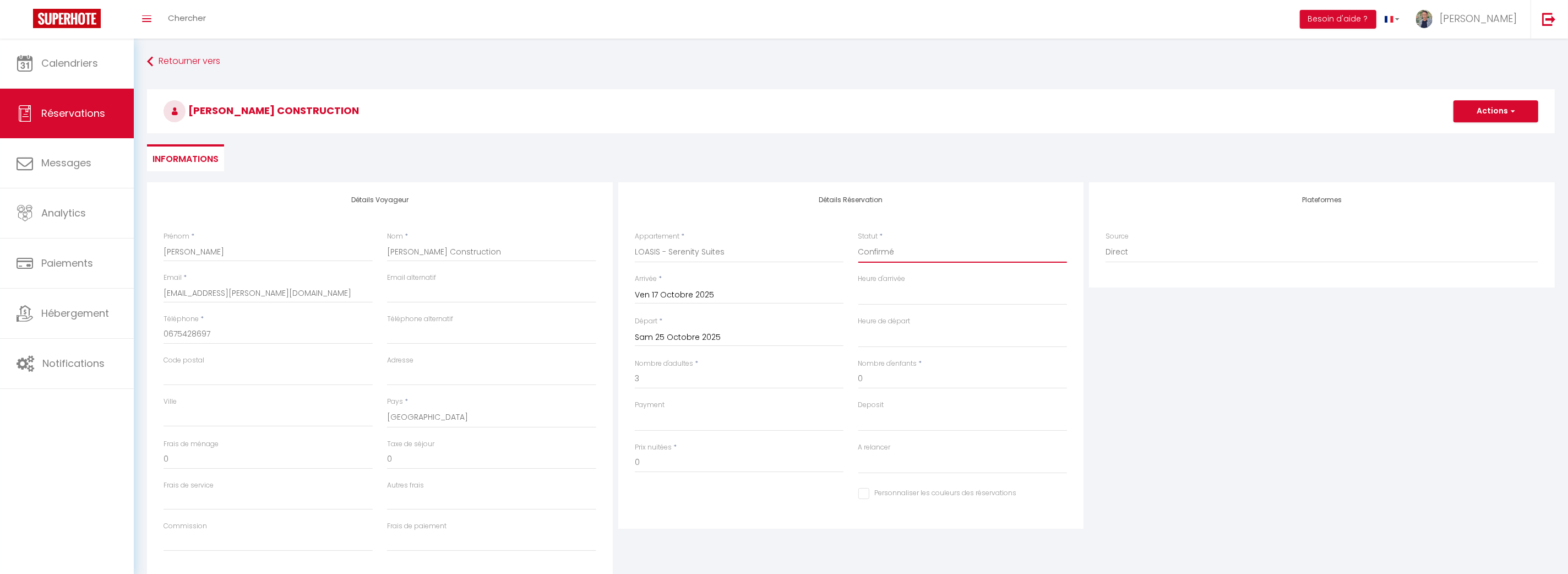
checkbox input "false"
click at [714, 417] on select "OK KO" at bounding box center [739, 421] width 209 height 21
select select "10"
click at [635, 410] on select "OK KO" at bounding box center [739, 421] width 209 height 21
select select
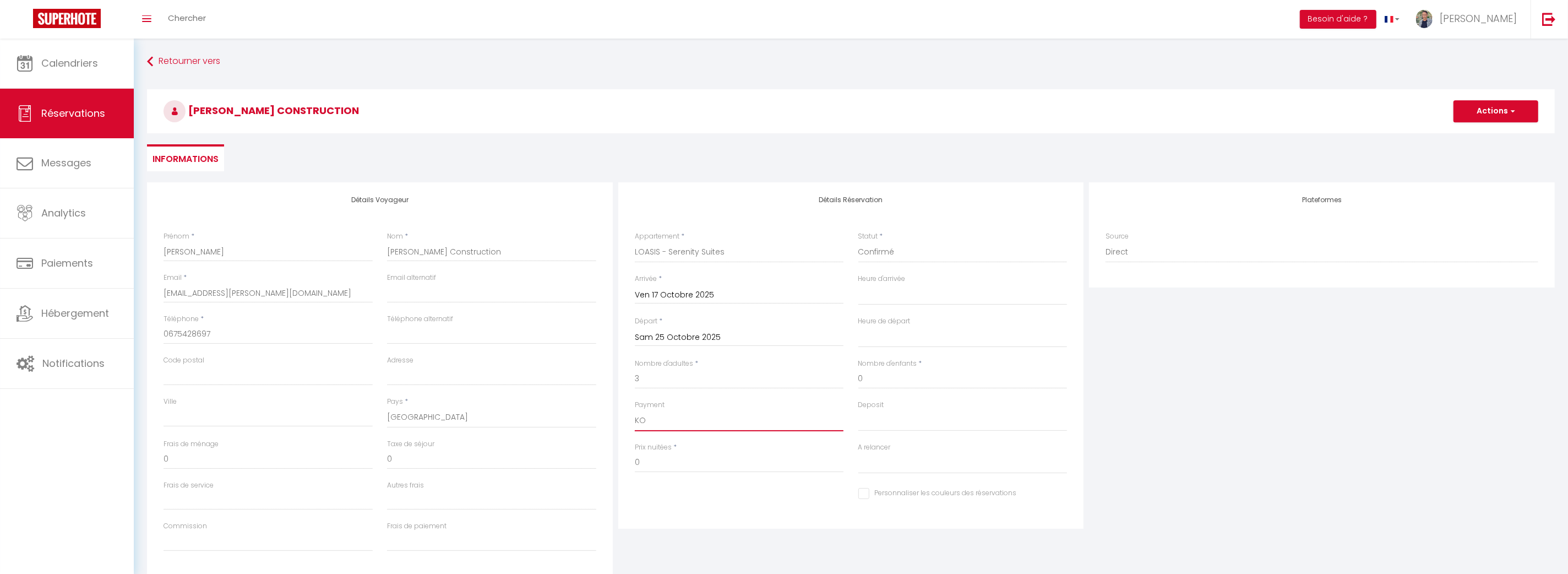
select select
checkbox input "false"
click at [898, 417] on select "OK KO" at bounding box center [963, 421] width 209 height 21
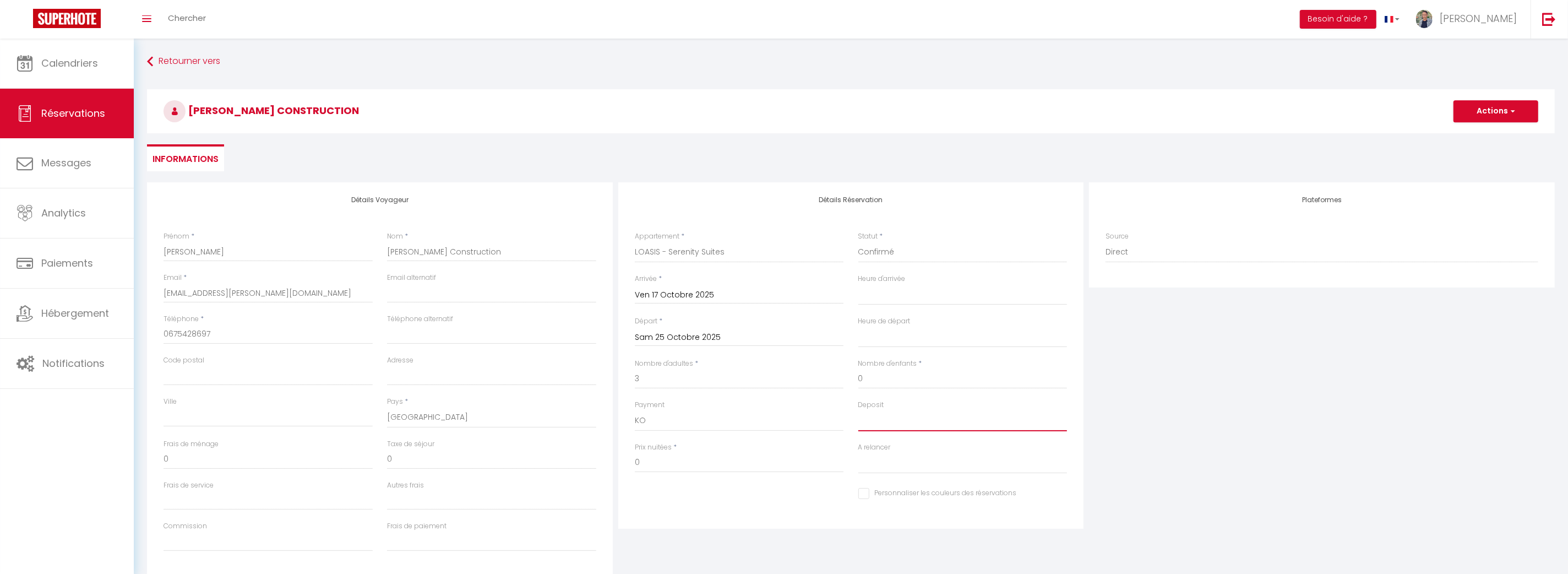
select select "15"
click at [858, 410] on select "OK KO" at bounding box center [963, 421] width 209 height 21
select select
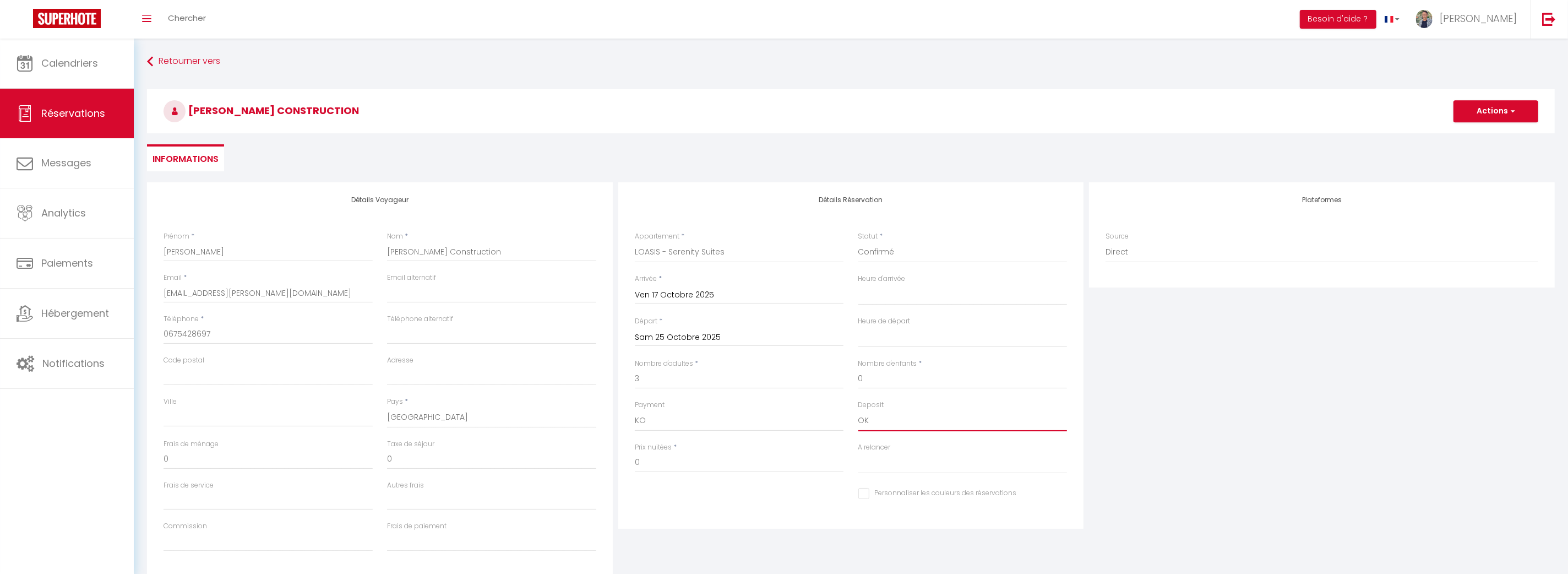
checkbox input "false"
drag, startPoint x: 892, startPoint y: 467, endPoint x: 888, endPoint y: 472, distance: 6.4
click at [892, 467] on select "Oui Non" at bounding box center [963, 464] width 209 height 21
select select "0"
click at [858, 453] on select "Oui Non" at bounding box center [963, 464] width 209 height 21
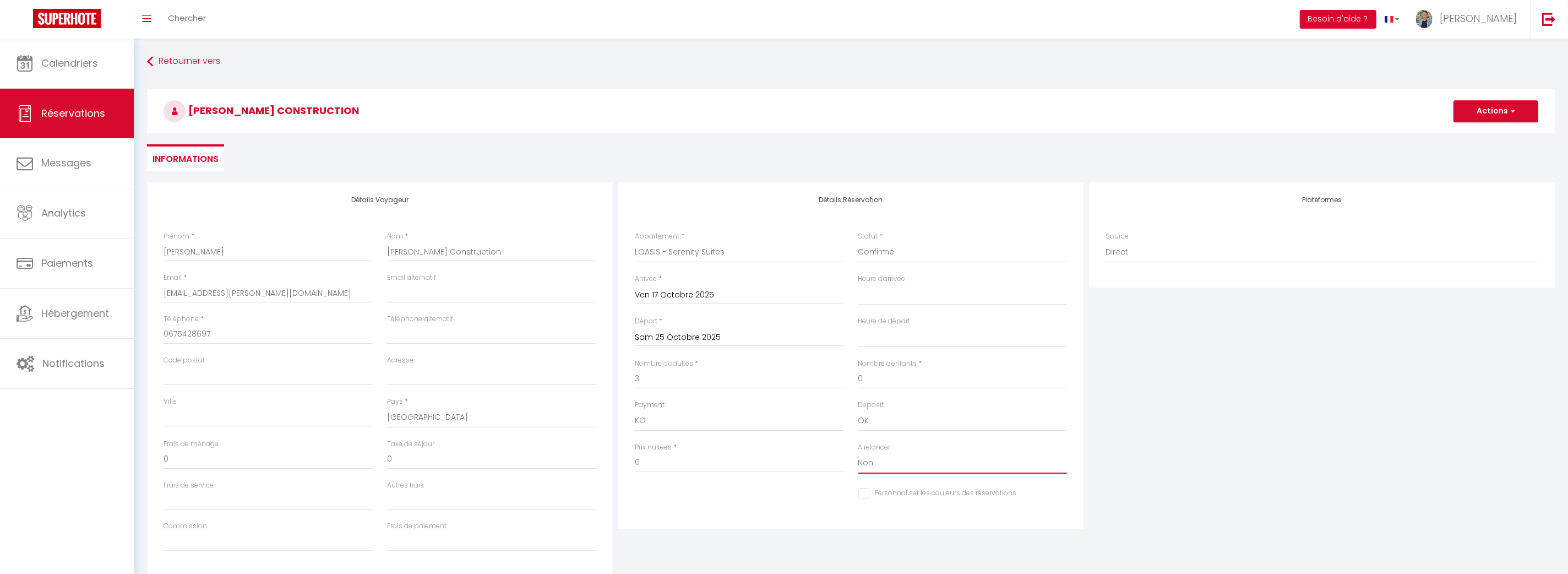
select select
checkbox input "false"
drag, startPoint x: 653, startPoint y: 455, endPoint x: 632, endPoint y: 454, distance: 21.0
click at [632, 454] on div "Prix nuitées * 0" at bounding box center [739, 463] width 224 height 42
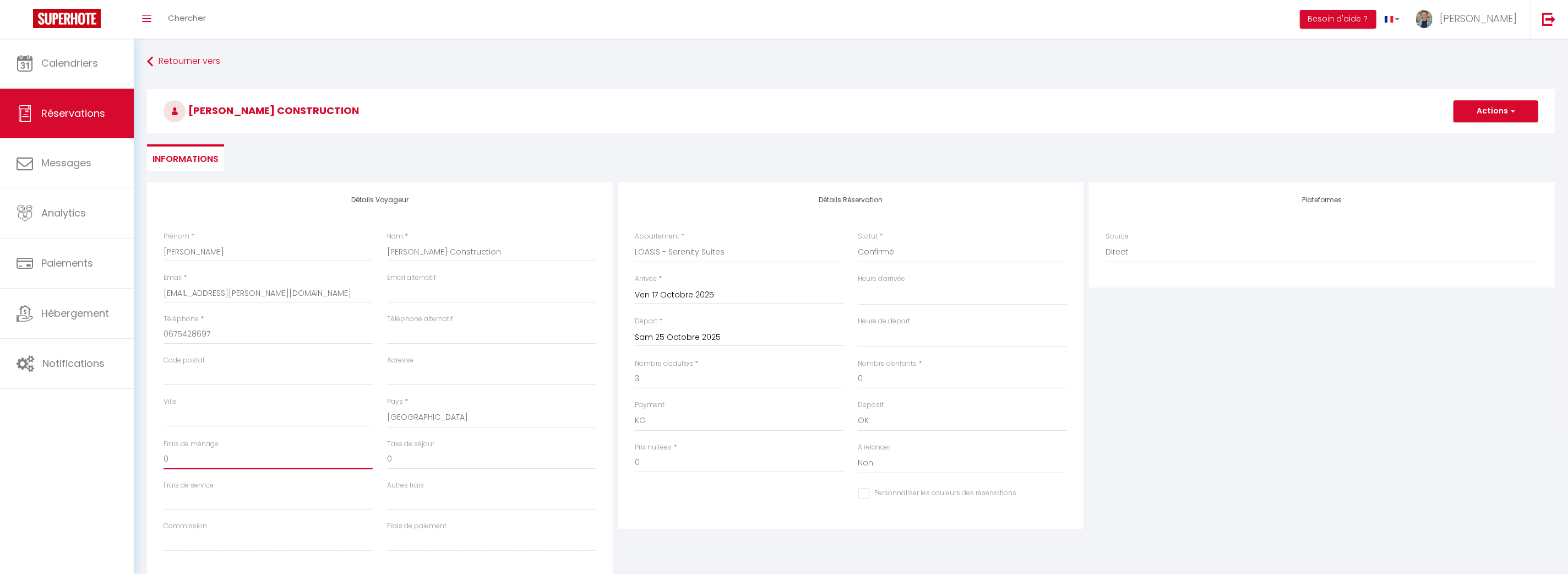
drag, startPoint x: 195, startPoint y: 452, endPoint x: 161, endPoint y: 457, distance: 34.4
click at [161, 457] on div "Frais de ménage 0" at bounding box center [268, 459] width 224 height 41
click at [702, 451] on div "Prix nuitées * 0" at bounding box center [739, 457] width 209 height 30
drag, startPoint x: 633, startPoint y: 464, endPoint x: 621, endPoint y: 464, distance: 12.0
click at [621, 464] on div "Détails Réservation Appartement * LOASIS - Captain [PERSON_NAME]'s Castello LOA…" at bounding box center [851, 355] width 466 height 346
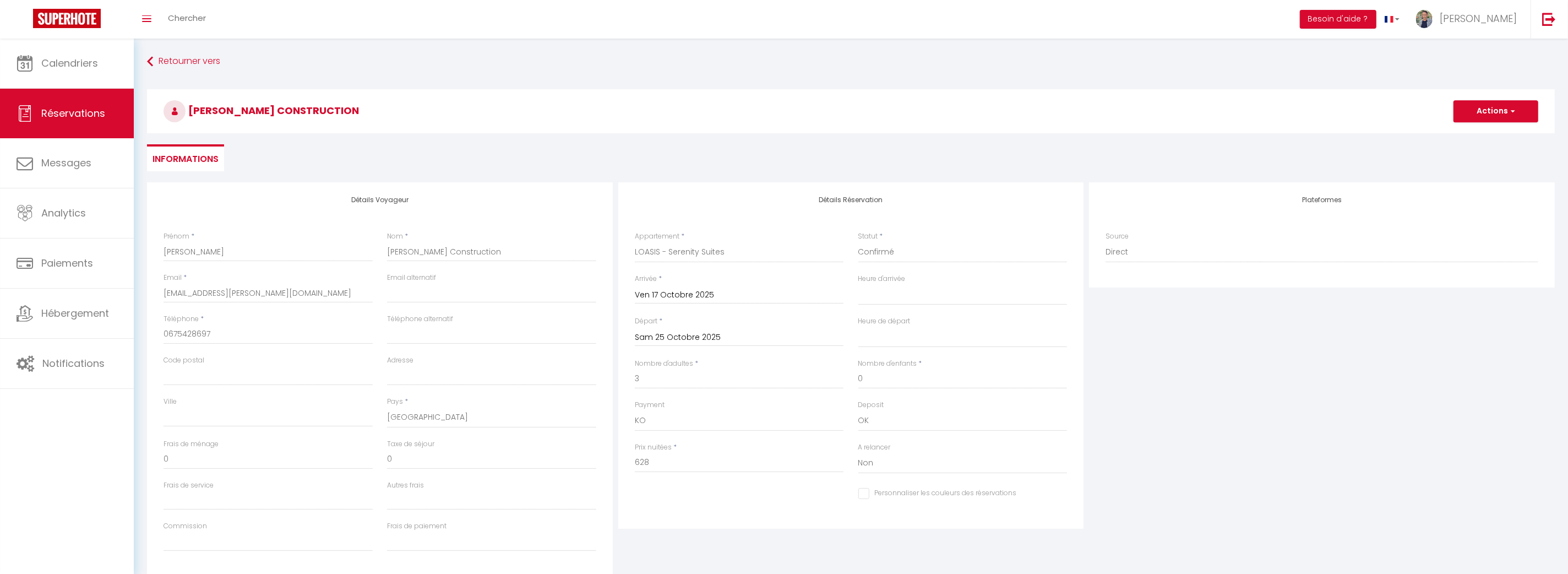
click at [672, 508] on div "Personnaliser les couleurs des réservations #D7092E" at bounding box center [851, 500] width 447 height 30
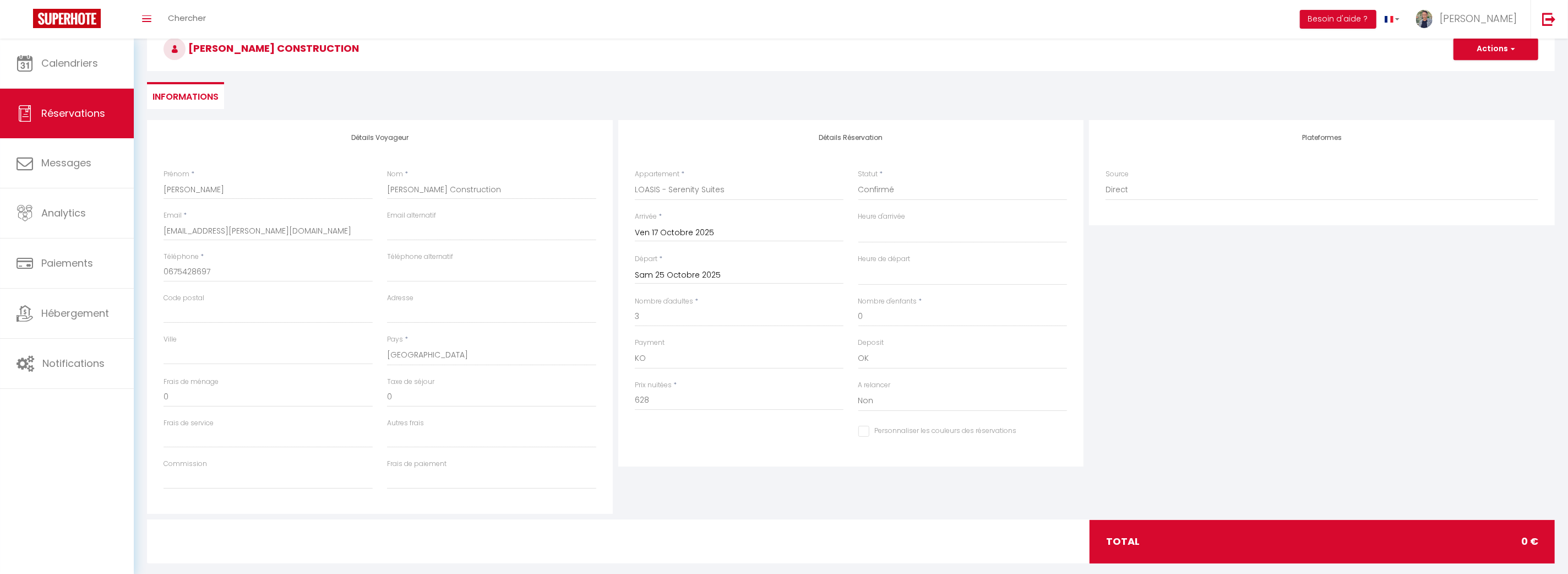
scroll to position [60, 0]
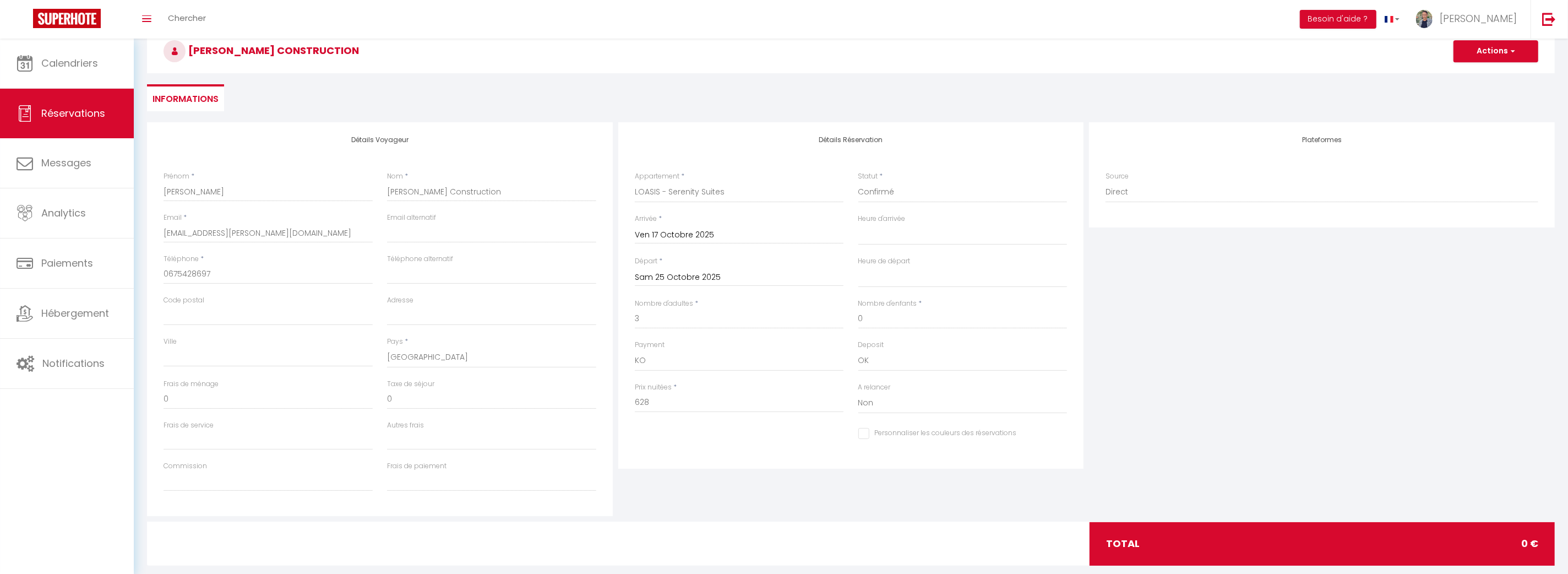
click at [1452, 430] on div "Plateformes Source Direct [DOMAIN_NAME] [DOMAIN_NAME] Chalet montagne Expedia G…" at bounding box center [1322, 319] width 471 height 394
click at [445, 397] on input "0" at bounding box center [491, 399] width 209 height 20
click at [688, 400] on input "628" at bounding box center [739, 403] width 209 height 20
type input "628"
click at [711, 318] on input "3" at bounding box center [739, 319] width 209 height 20
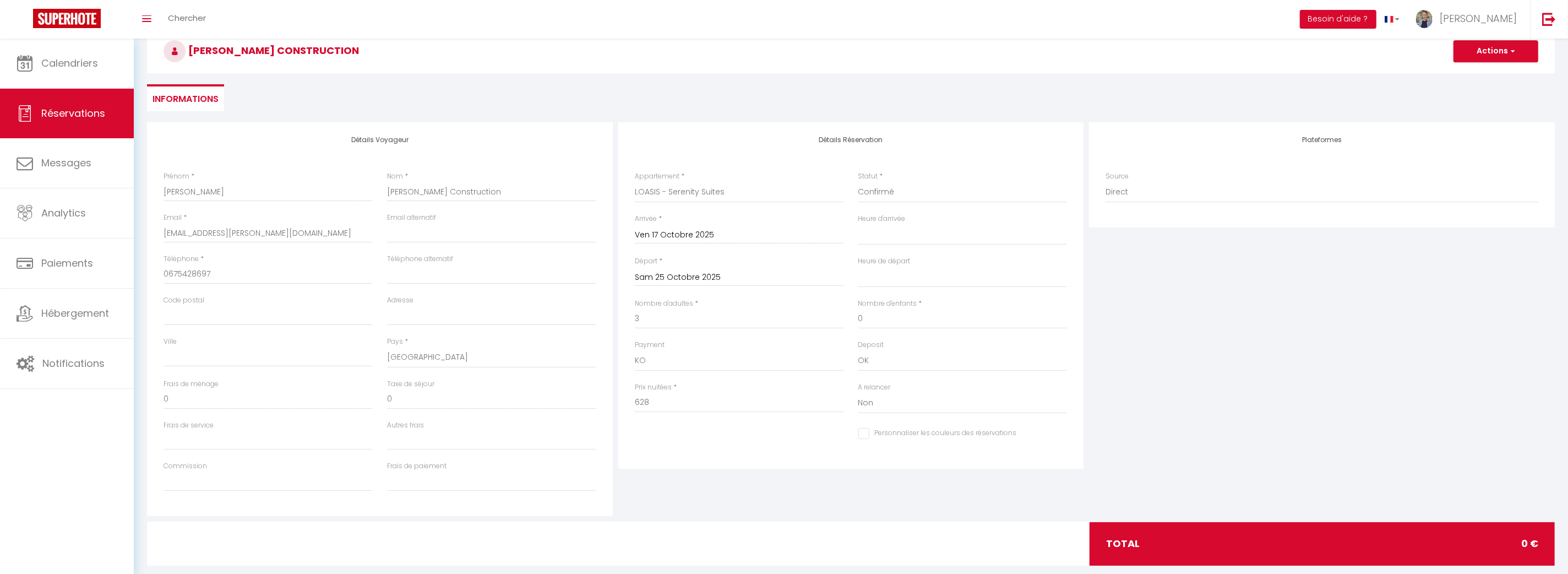
click at [1173, 320] on div "Plateformes Source Direct [DOMAIN_NAME] [DOMAIN_NAME] Chalet montagne Expedia G…" at bounding box center [1322, 319] width 471 height 394
click at [1175, 199] on select "Direct [DOMAIN_NAME] [DOMAIN_NAME] Chalet montagne Expedia Gite de [GEOGRAPHIC_…" at bounding box center [1322, 193] width 433 height 21
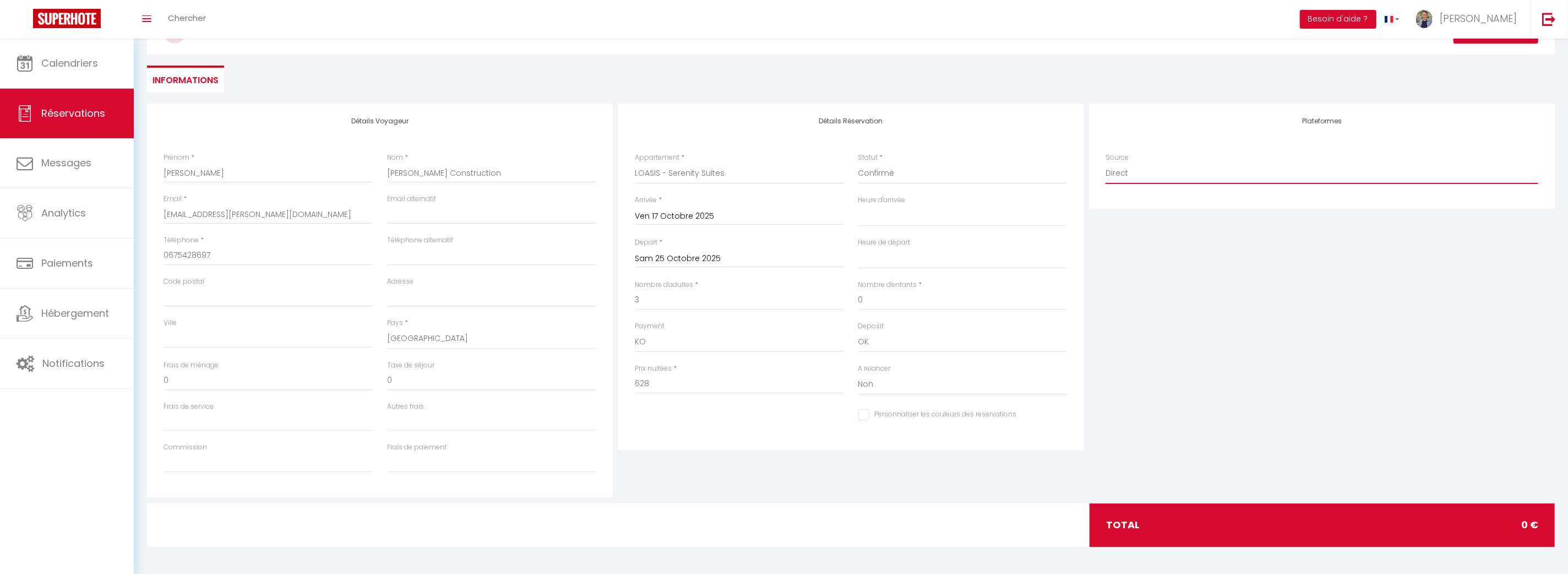
scroll to position [0, 0]
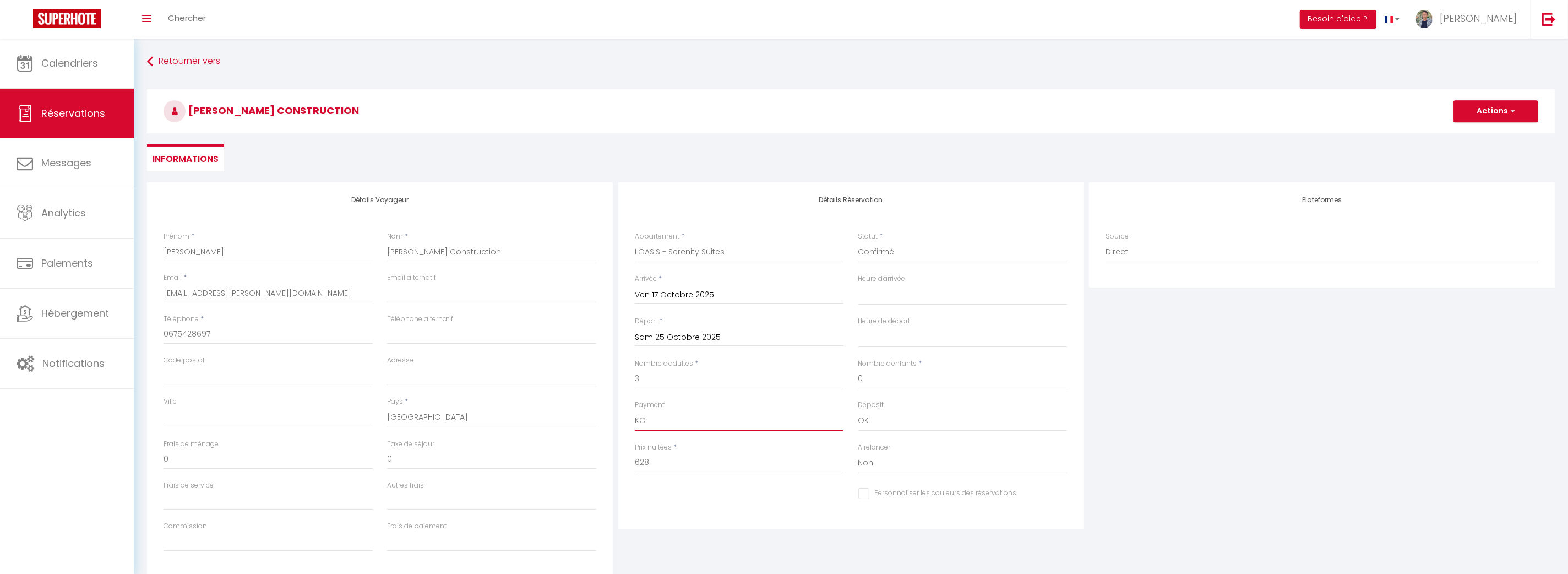
click at [655, 421] on select "OK KO" at bounding box center [739, 421] width 209 height 21
select select "12"
click at [635, 410] on select "OK KO" at bounding box center [739, 421] width 209 height 21
select select
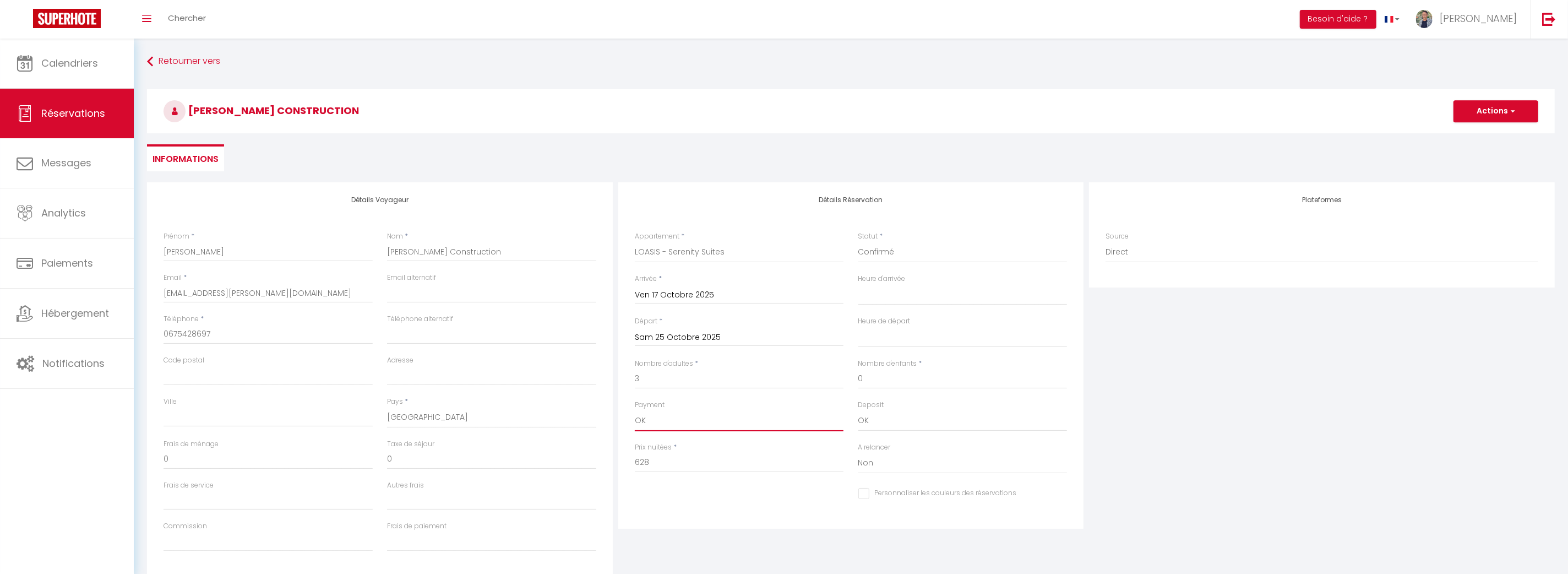
checkbox input "false"
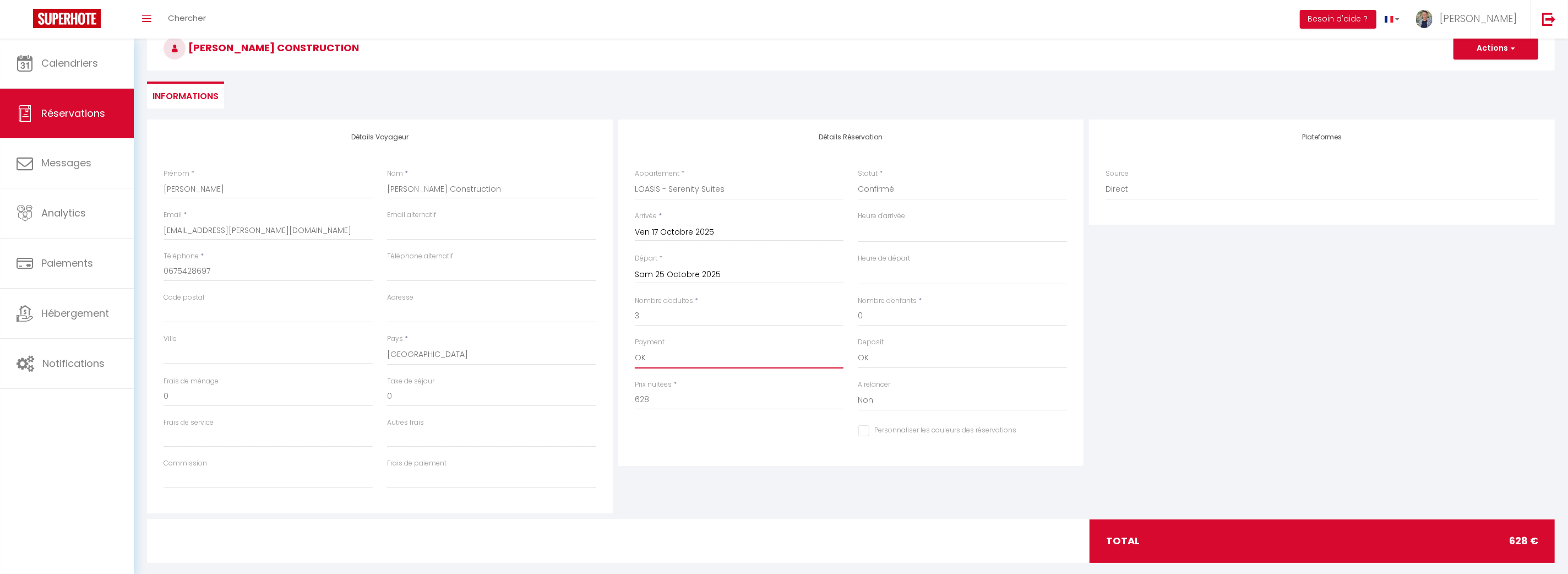
scroll to position [78, 0]
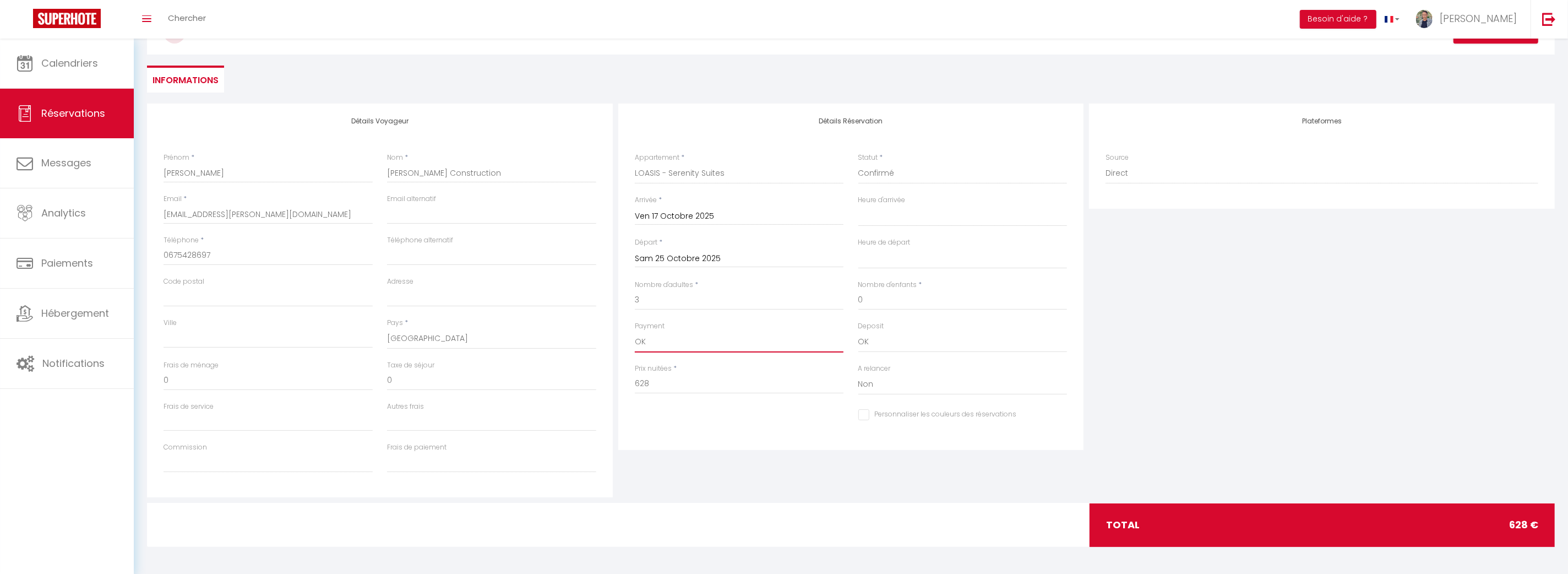
drag, startPoint x: 706, startPoint y: 343, endPoint x: 699, endPoint y: 348, distance: 8.6
click at [702, 347] on select "OK KO" at bounding box center [739, 342] width 209 height 21
select select "10"
click at [635, 332] on select "OK KO" at bounding box center [739, 342] width 209 height 21
select select
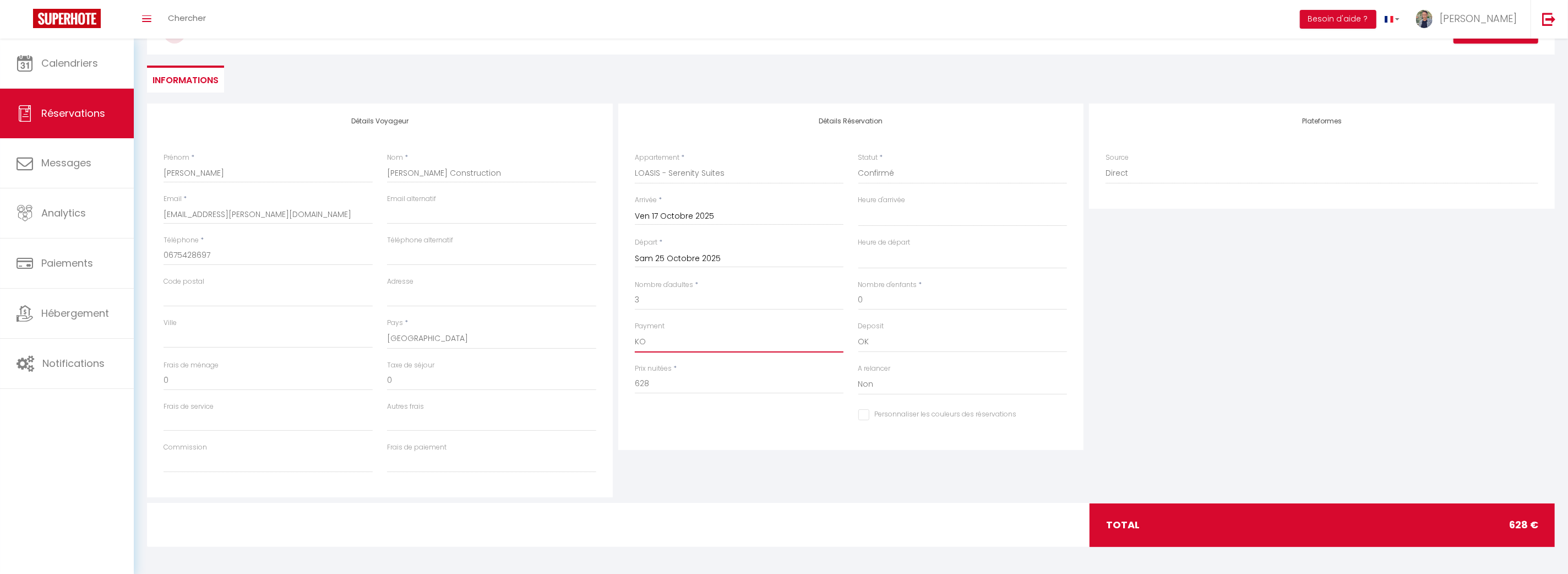
select select
checkbox input "false"
click at [1209, 327] on div "Plateformes Source Direct [DOMAIN_NAME] [DOMAIN_NAME] Chalet montagne Expedia G…" at bounding box center [1322, 300] width 471 height 394
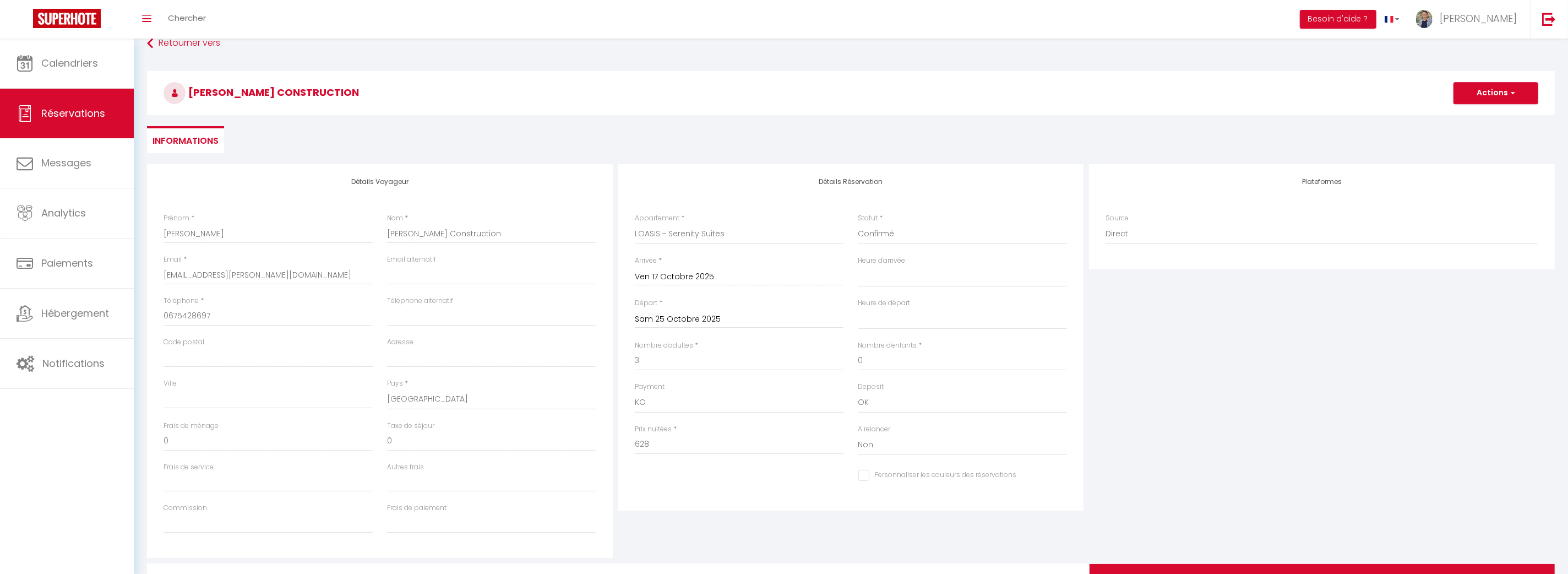
scroll to position [0, 0]
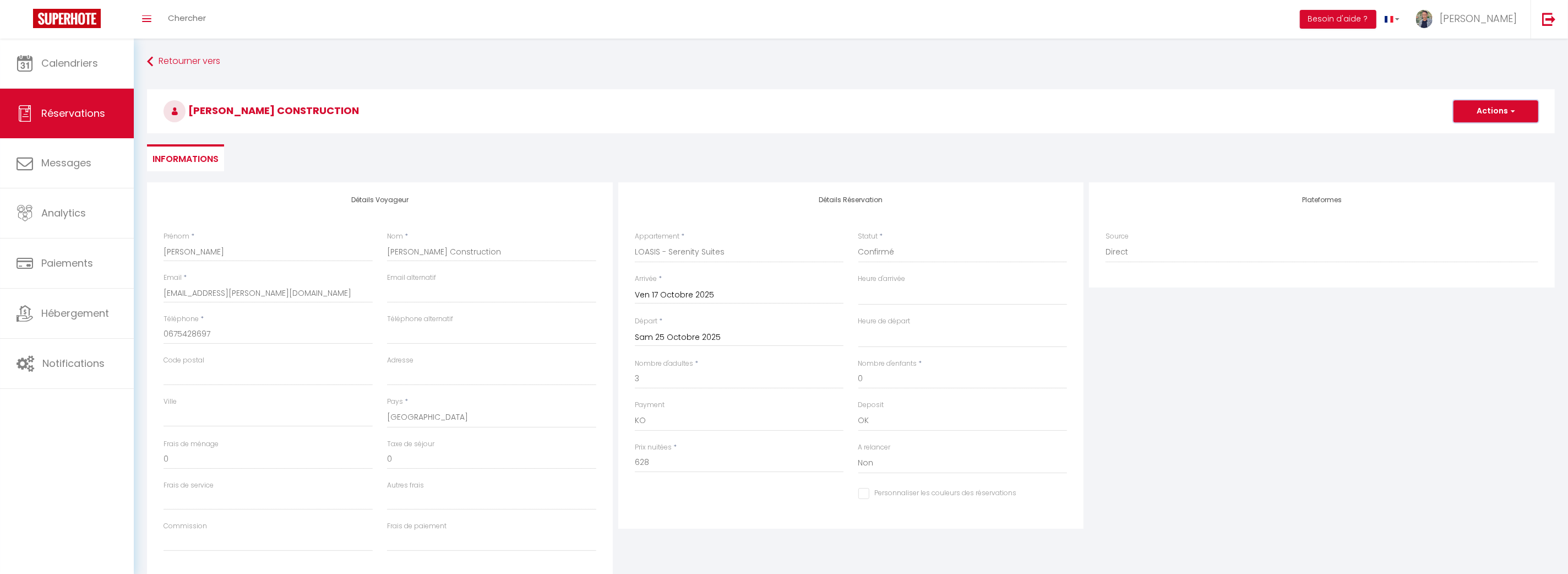
click at [1509, 105] on button "Actions" at bounding box center [1496, 112] width 85 height 22
click at [1467, 132] on link "Enregistrer" at bounding box center [1485, 135] width 87 height 14
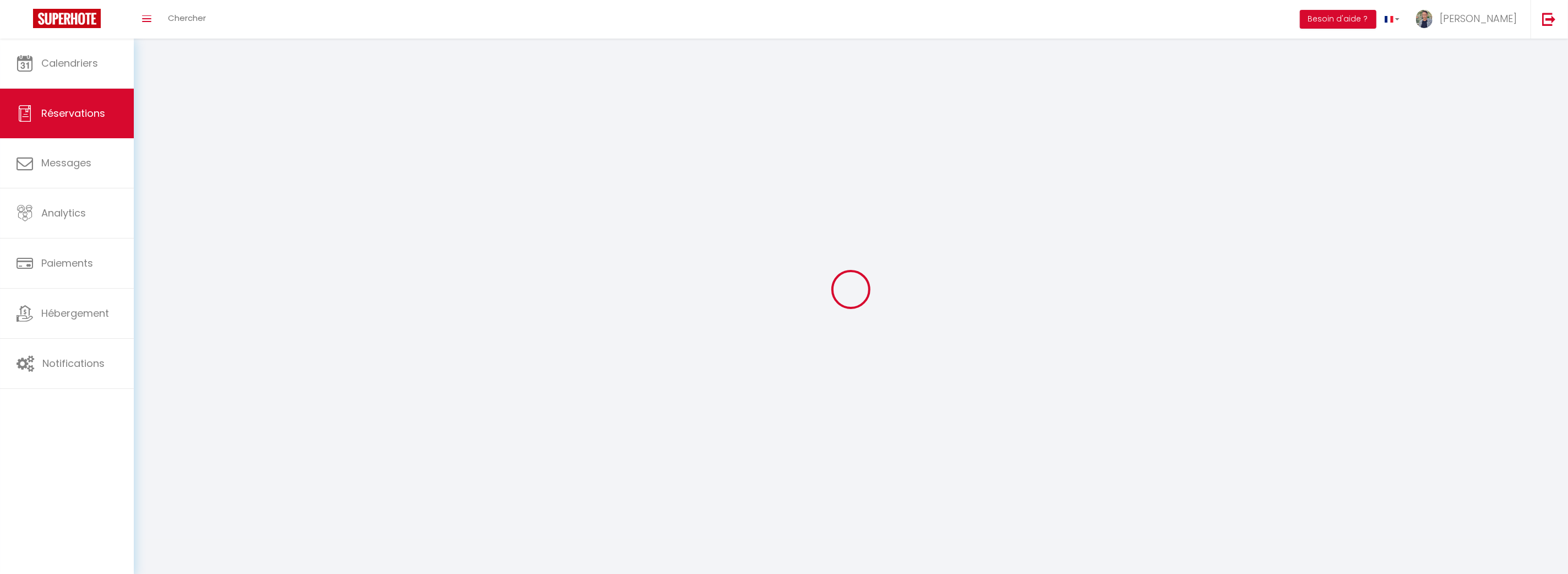
select select "not_cancelled"
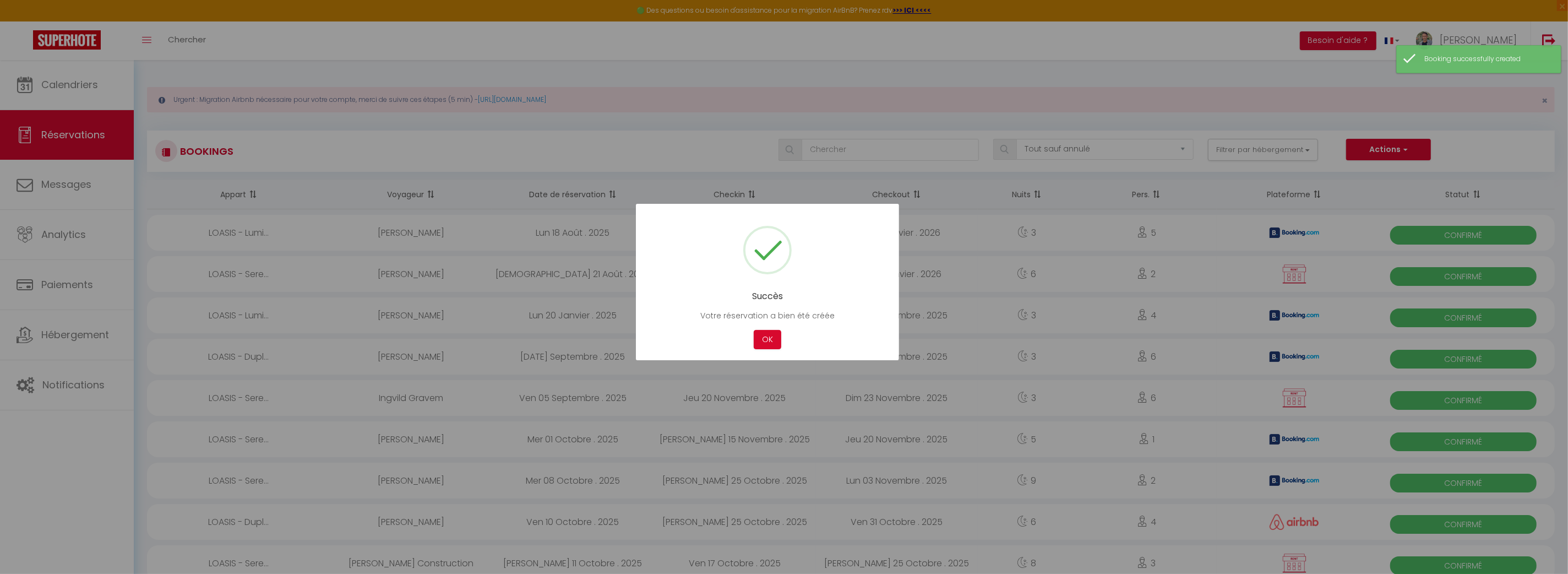
click at [757, 337] on button "OK" at bounding box center [767, 339] width 28 height 19
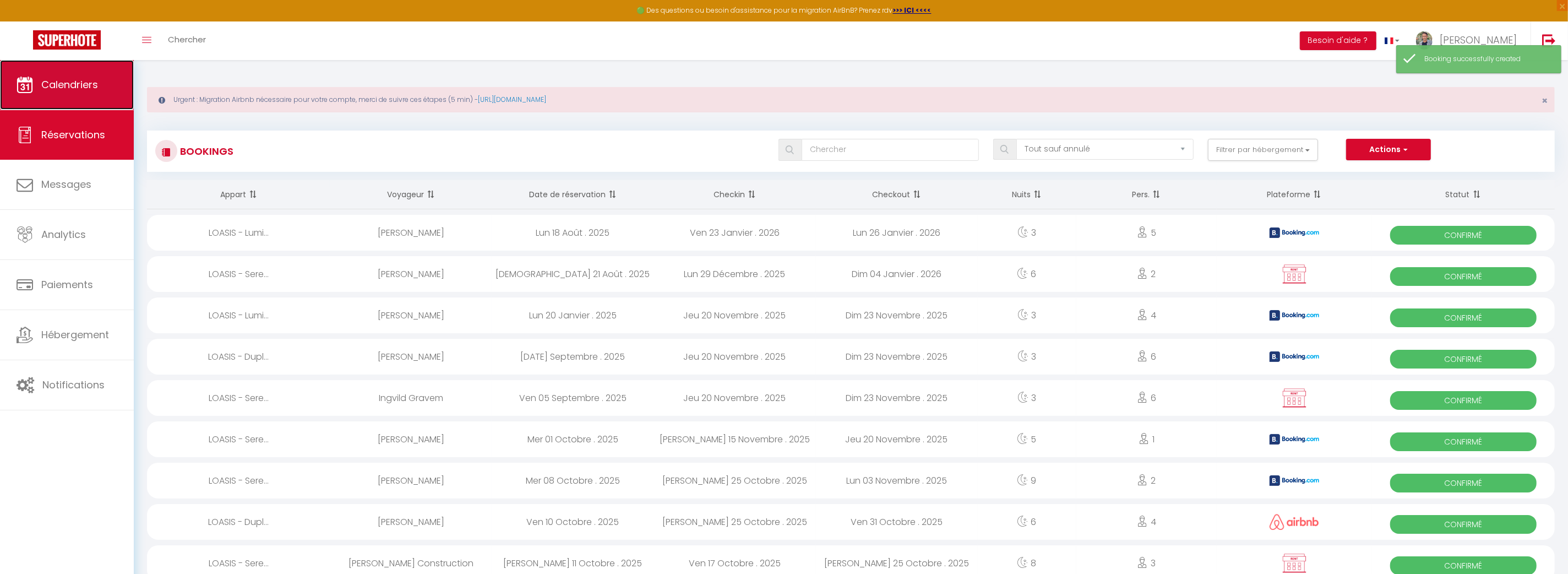
click at [94, 90] on span "Calendriers" at bounding box center [69, 85] width 57 height 13
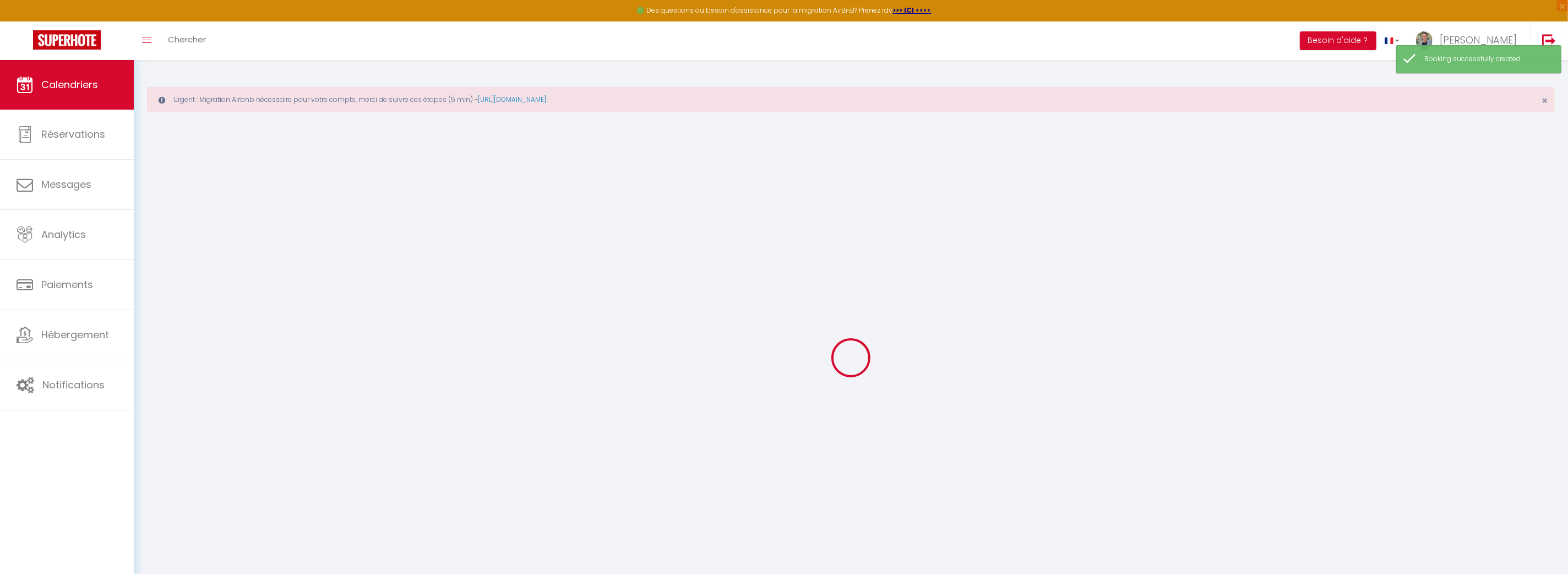
select select
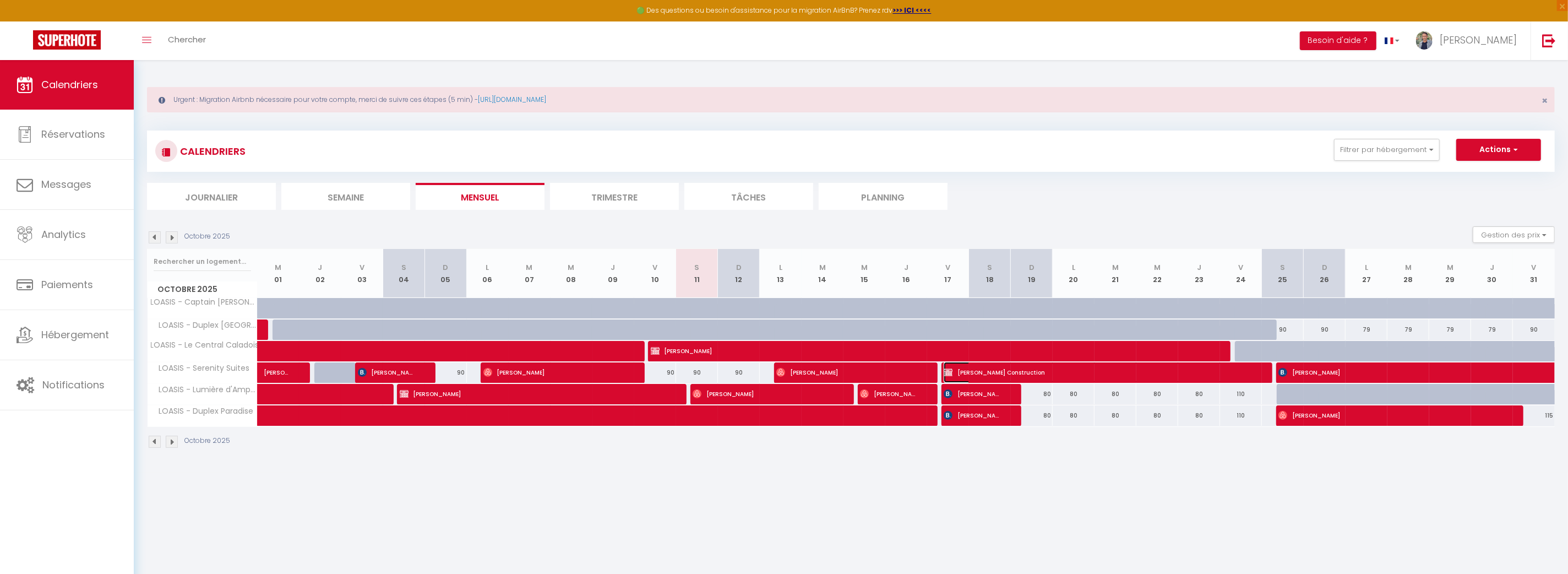
click at [1121, 372] on span "[PERSON_NAME] Construction" at bounding box center [1097, 372] width 306 height 21
select select "OK"
select select "0"
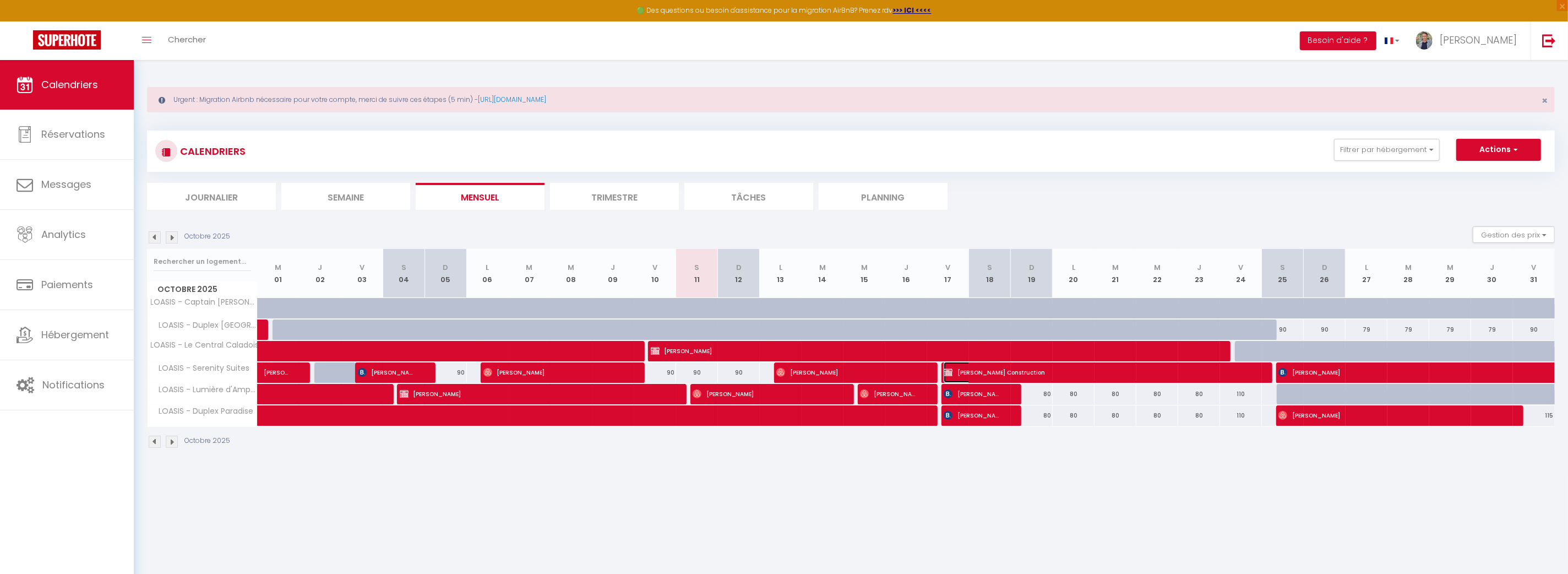
select select "0"
select select
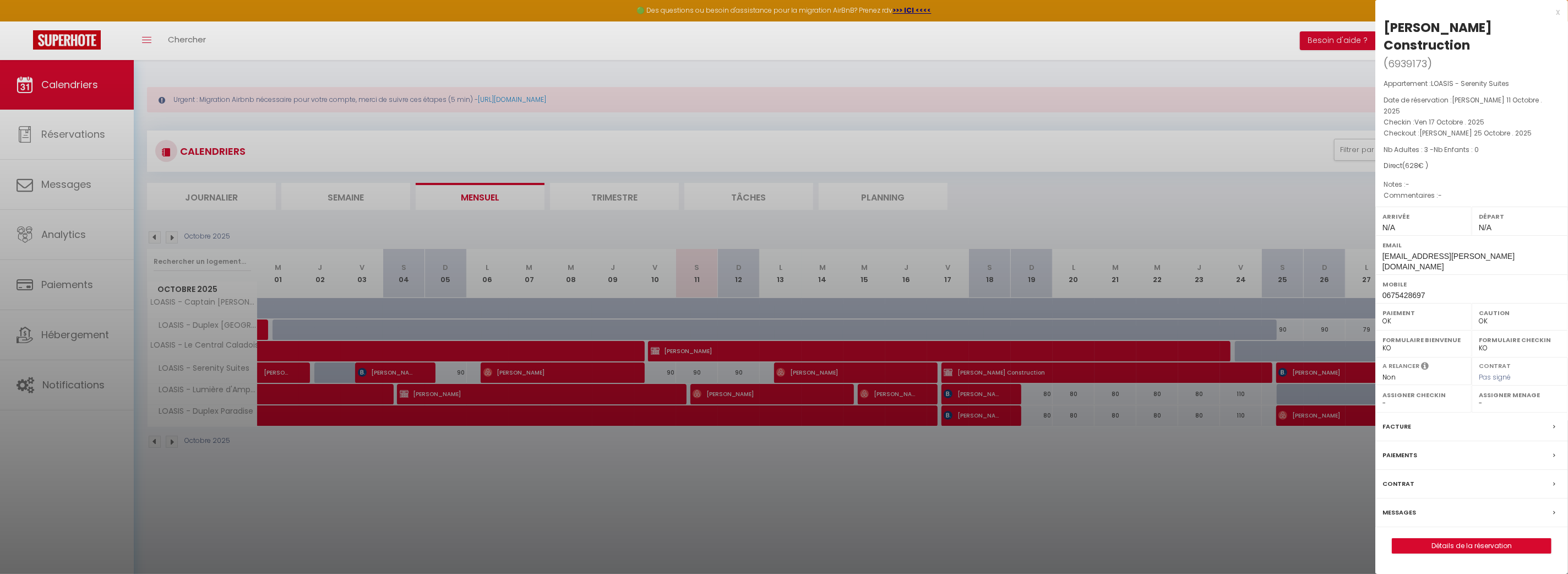
click at [1401, 507] on label "Messages" at bounding box center [1399, 513] width 34 height 12
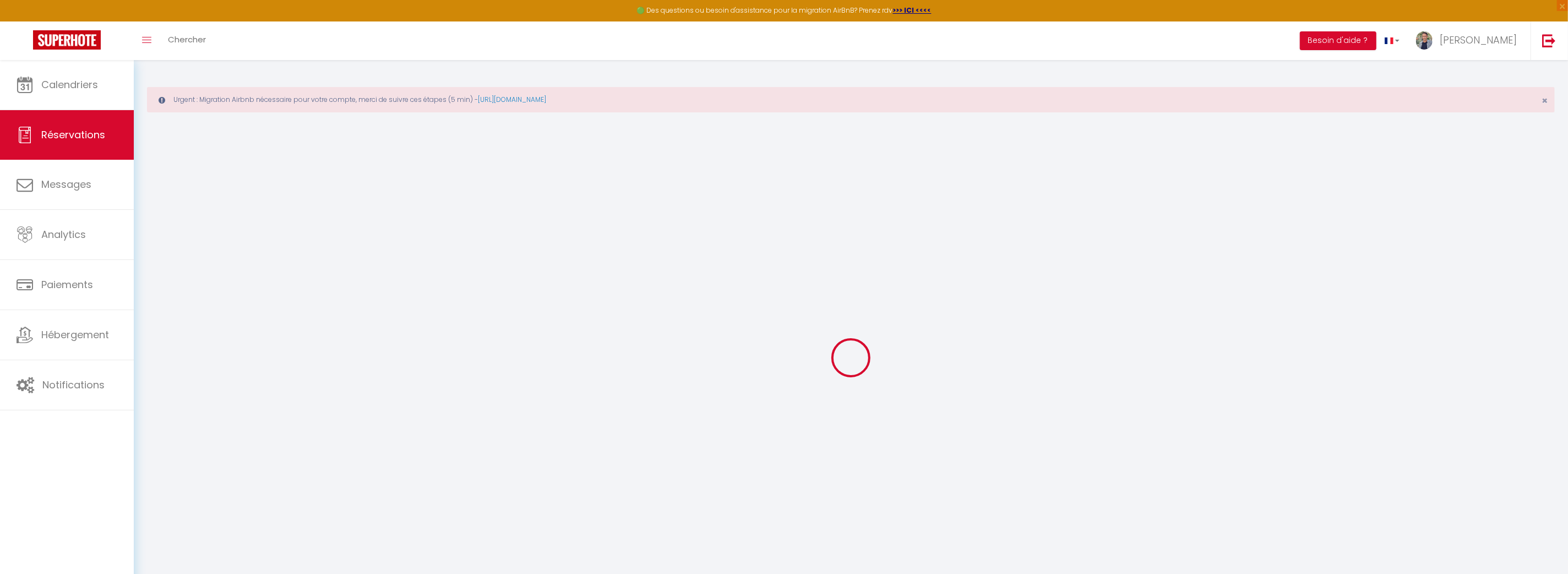
select select
checkbox input "false"
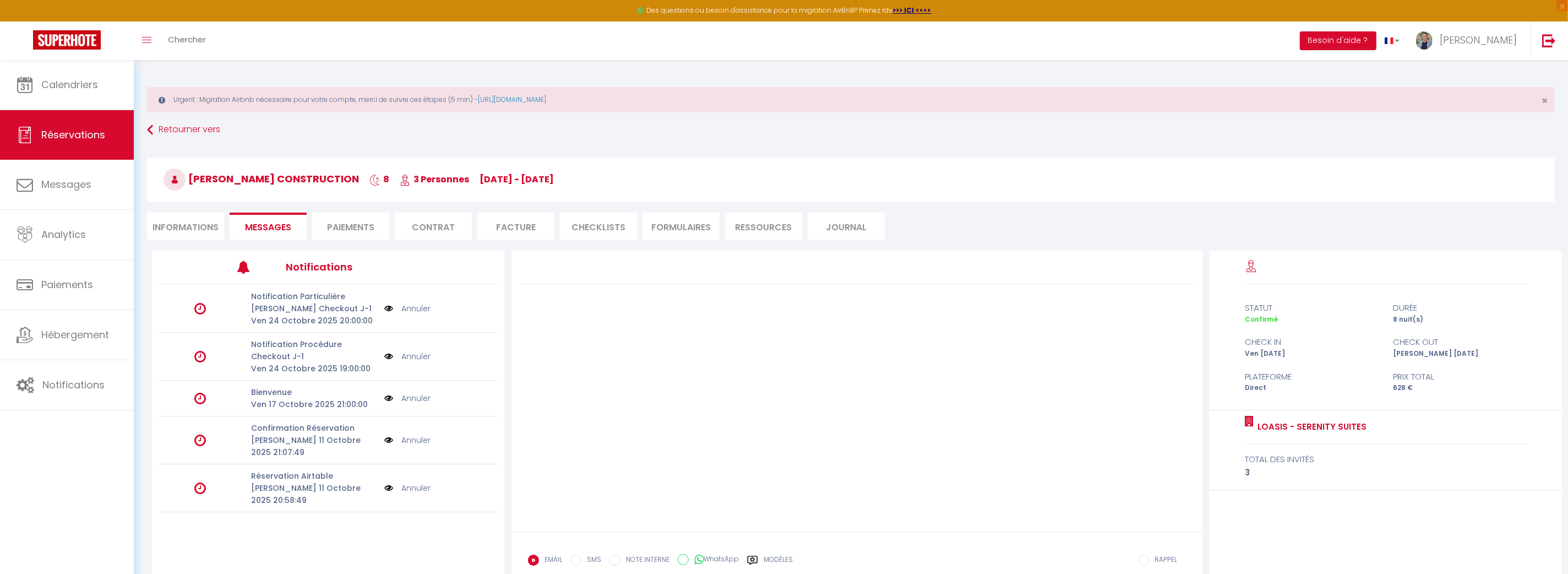
click at [407, 435] on link "Annuler" at bounding box center [416, 440] width 29 height 12
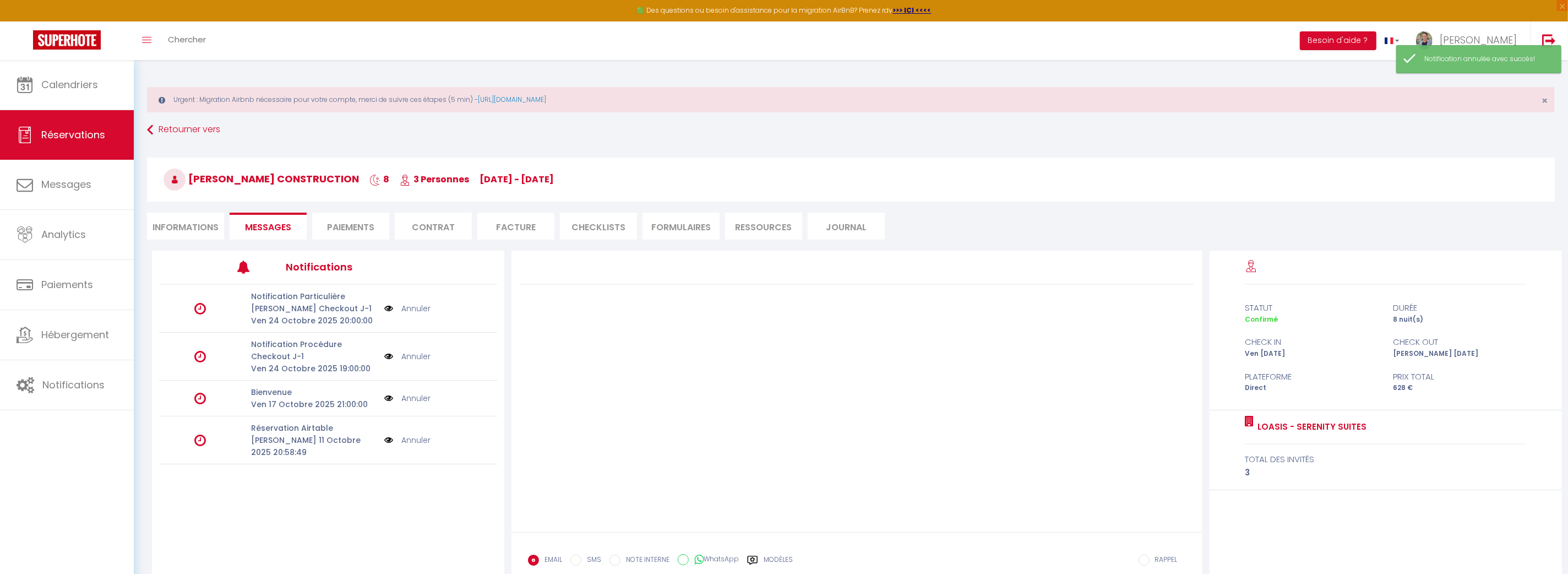
click at [417, 398] on link "Annuler" at bounding box center [416, 399] width 29 height 12
click at [411, 357] on link "Annuler" at bounding box center [416, 356] width 29 height 12
click at [418, 309] on link "Annuler" at bounding box center [416, 308] width 29 height 12
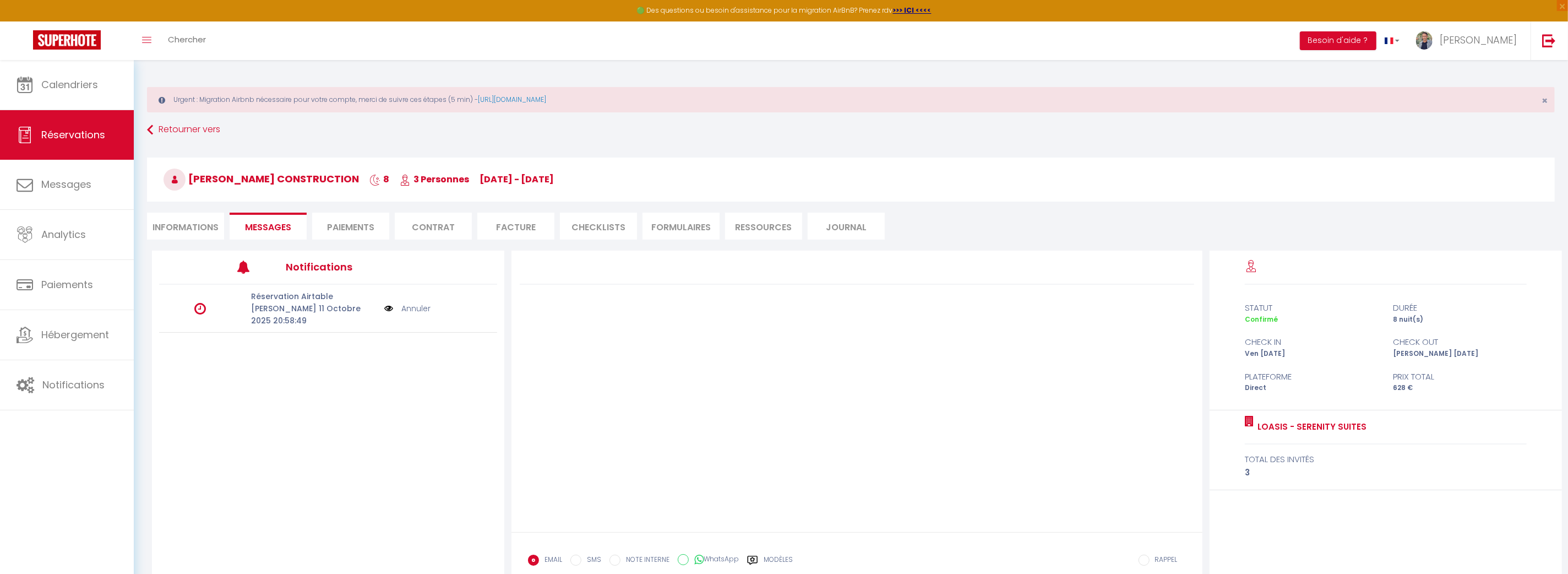
click at [182, 221] on li "Informations" at bounding box center [186, 226] width 77 height 27
select select
select select "0"
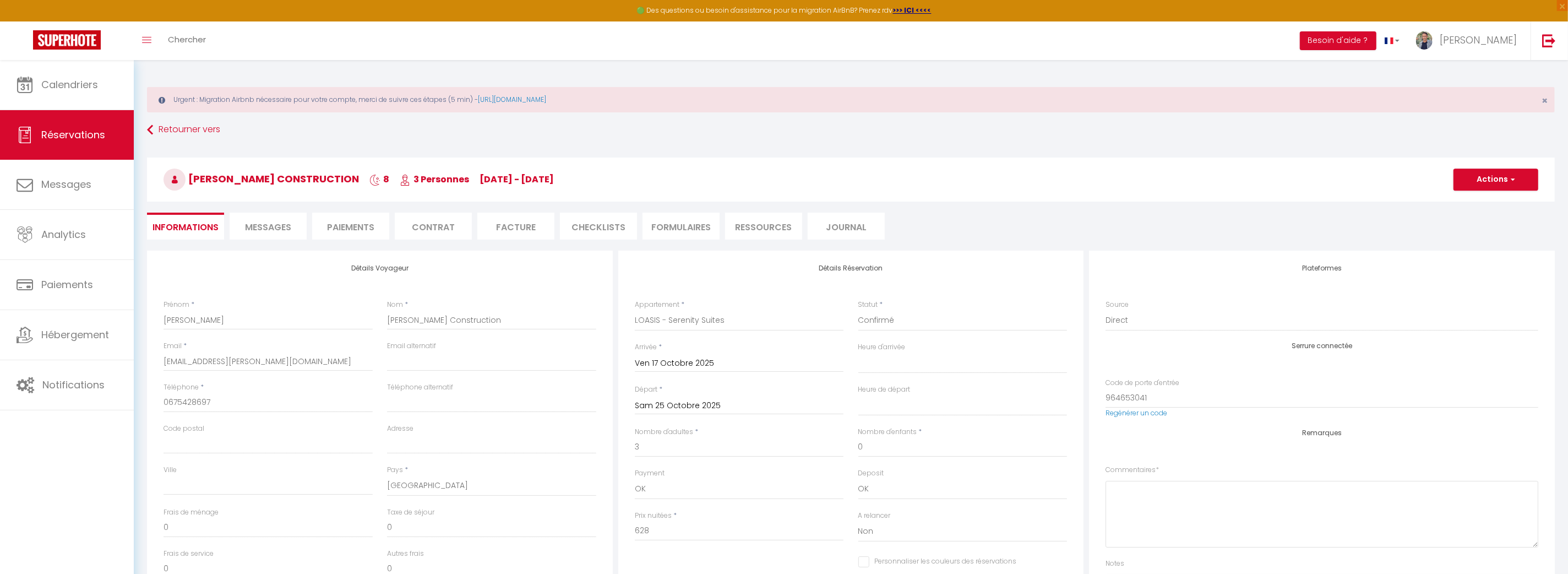
click at [334, 228] on li "Paiements" at bounding box center [350, 226] width 77 height 27
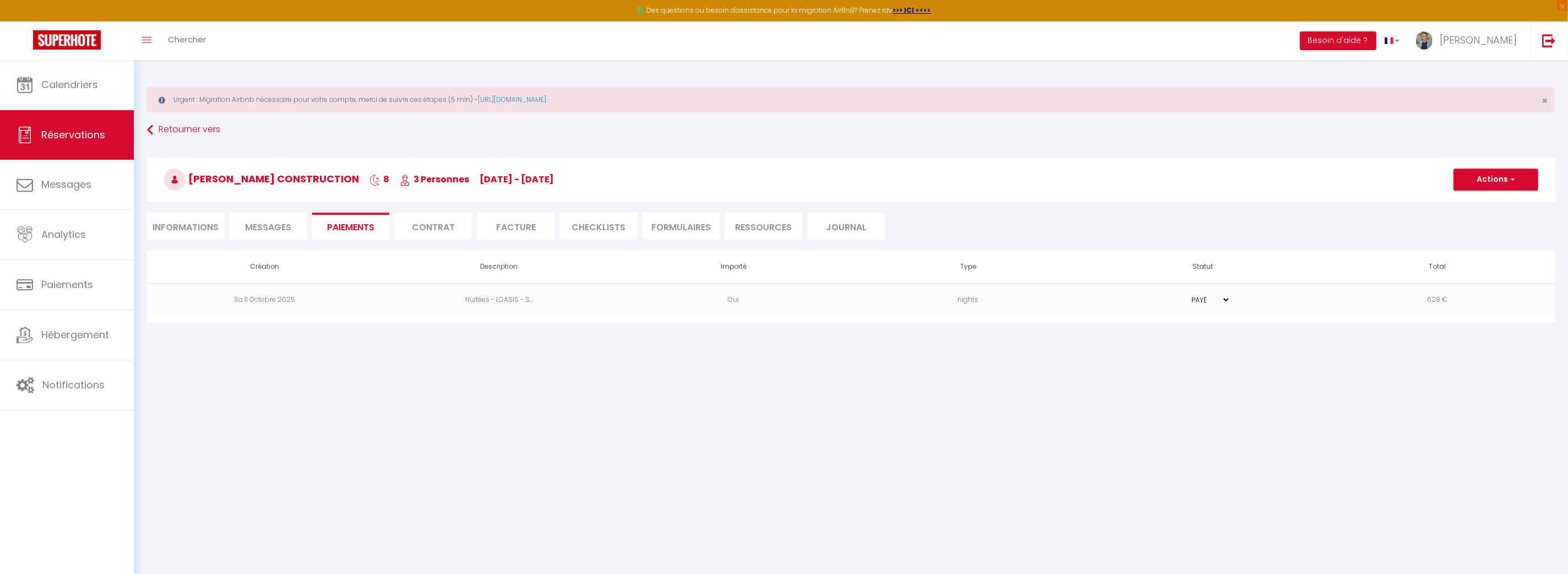
click at [860, 304] on td "nights" at bounding box center [968, 300] width 235 height 34
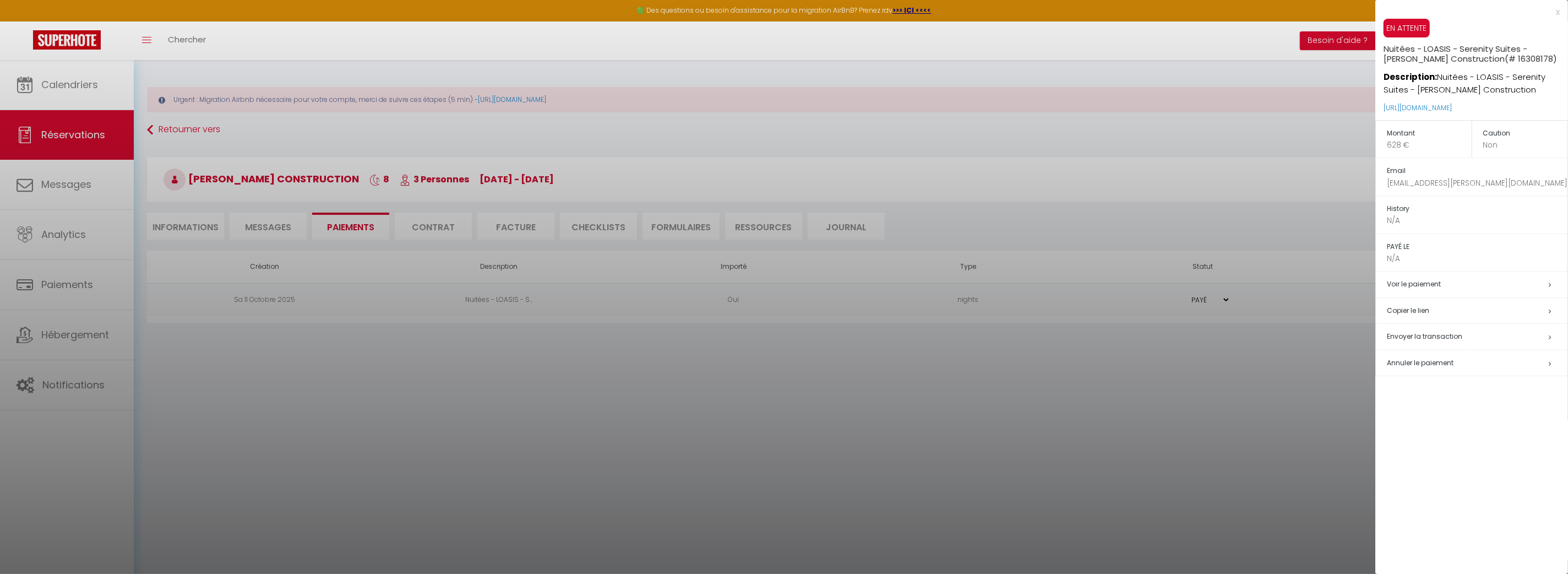
click at [863, 385] on div at bounding box center [784, 287] width 1568 height 574
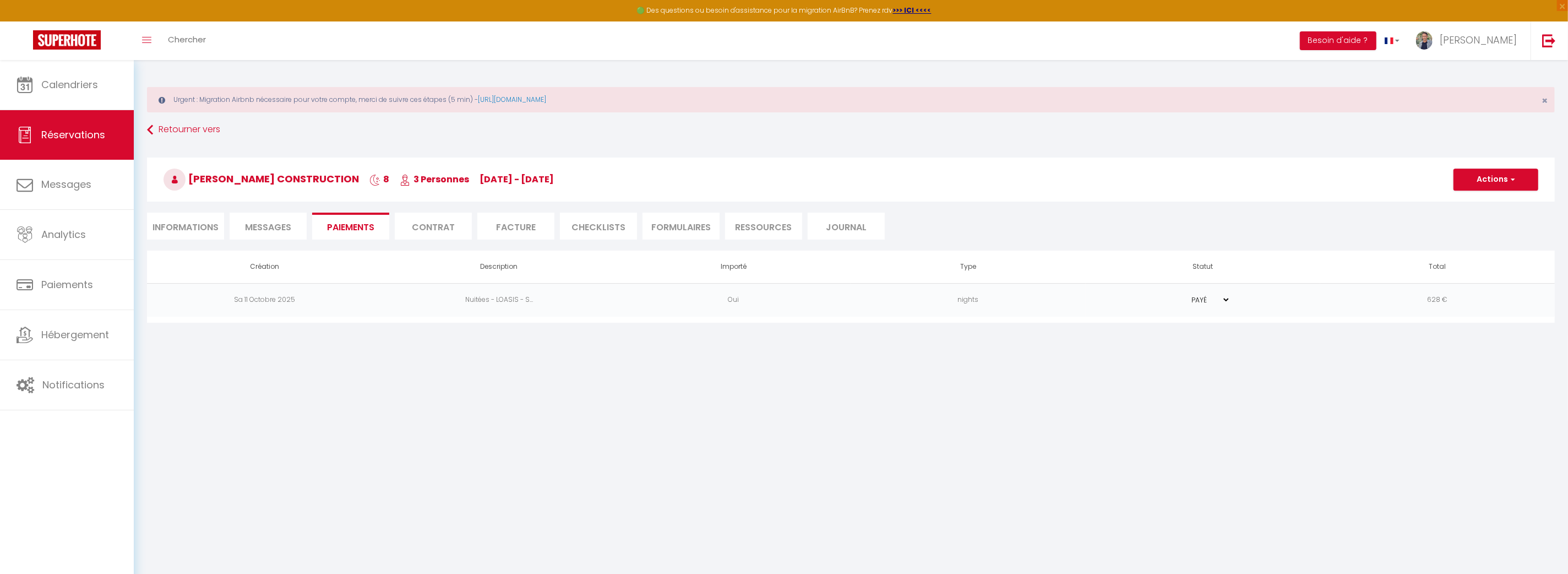
click at [825, 312] on td "Oui" at bounding box center [733, 300] width 235 height 34
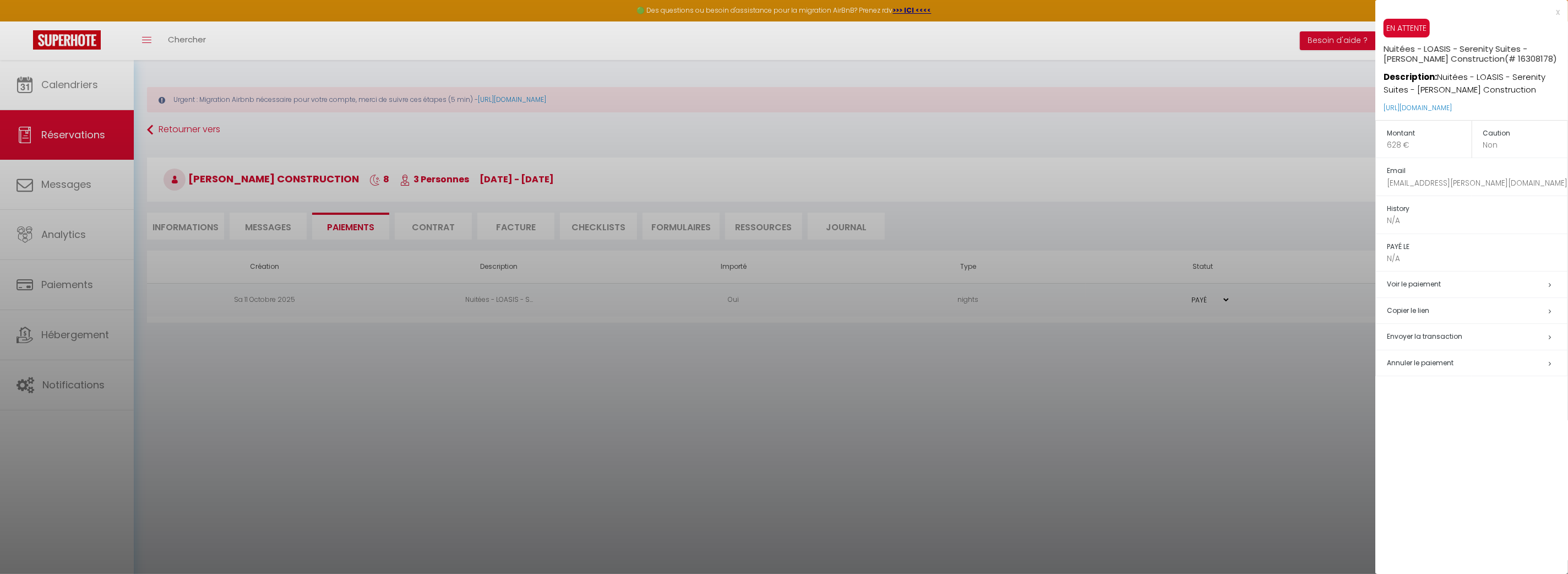
click at [1033, 356] on div at bounding box center [784, 287] width 1568 height 574
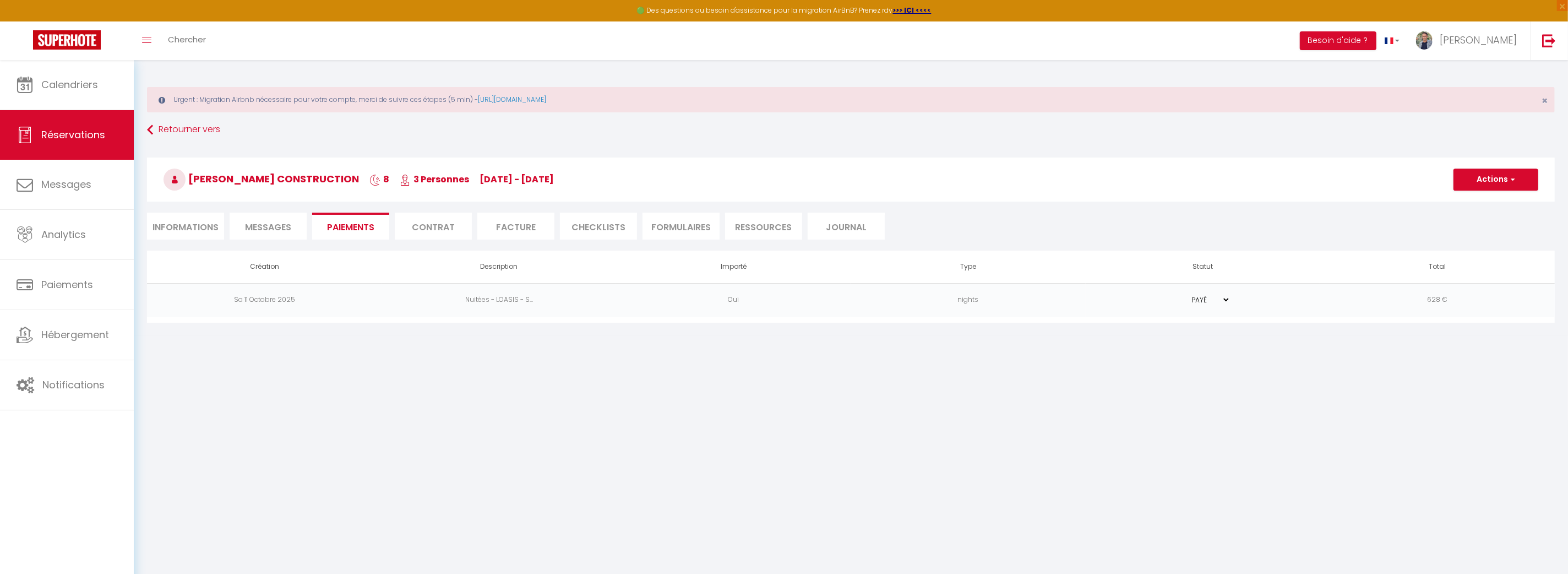
click at [808, 299] on td "Oui" at bounding box center [733, 300] width 235 height 34
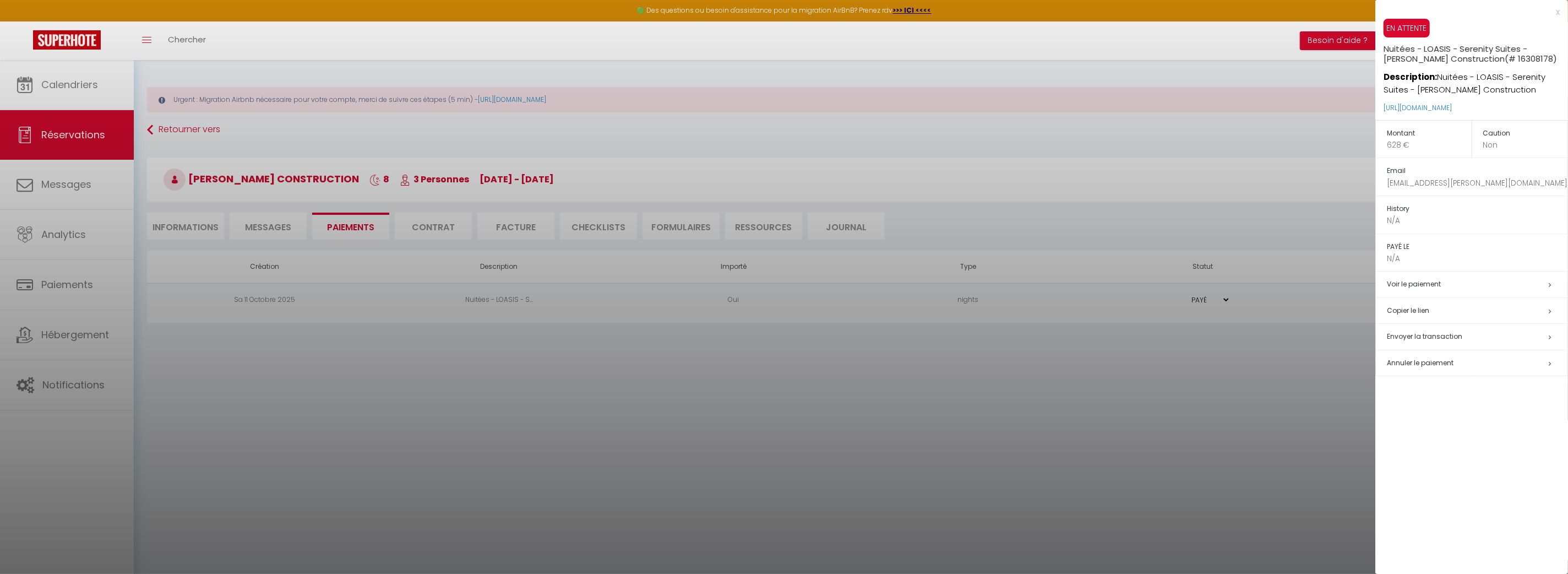
click at [1423, 364] on span "Annuler le paiement" at bounding box center [1420, 362] width 67 height 9
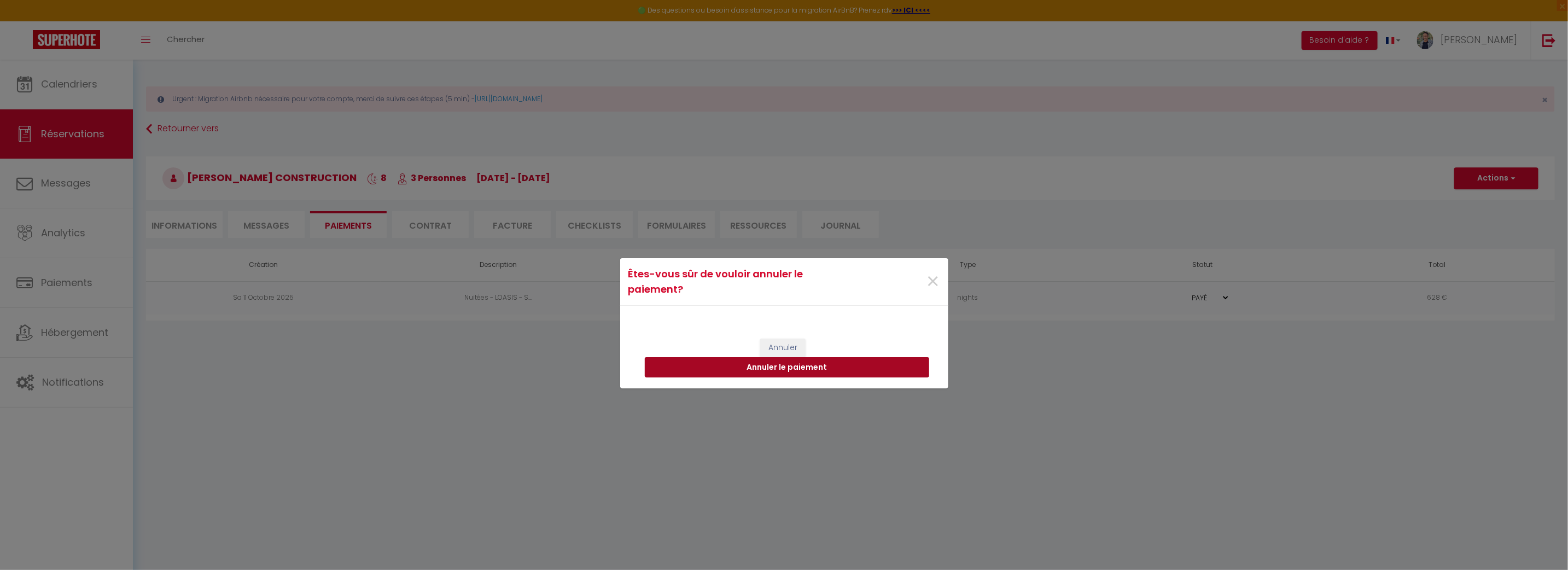
drag, startPoint x: 875, startPoint y: 363, endPoint x: 837, endPoint y: 362, distance: 38.0
click at [875, 362] on button "Annuler le paiement" at bounding box center [786, 368] width 284 height 21
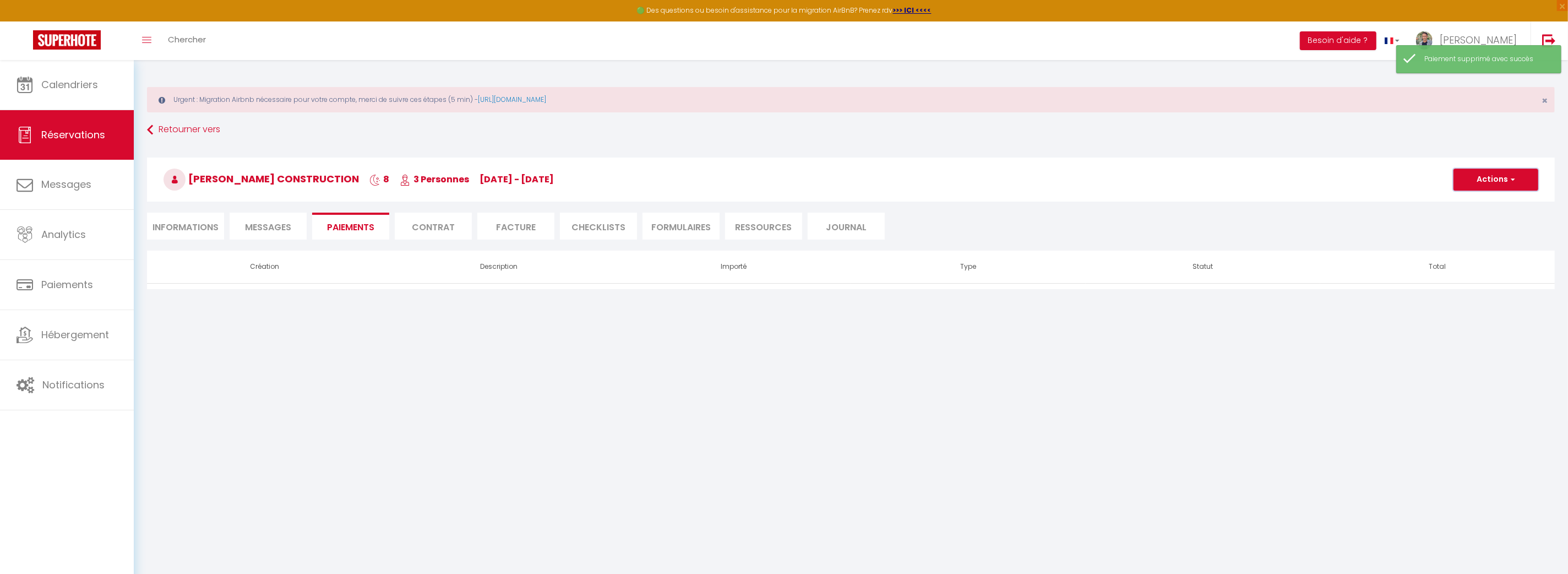
drag, startPoint x: 1498, startPoint y: 177, endPoint x: 1488, endPoint y: 193, distance: 18.9
click at [1498, 178] on button "Actions" at bounding box center [1496, 180] width 85 height 22
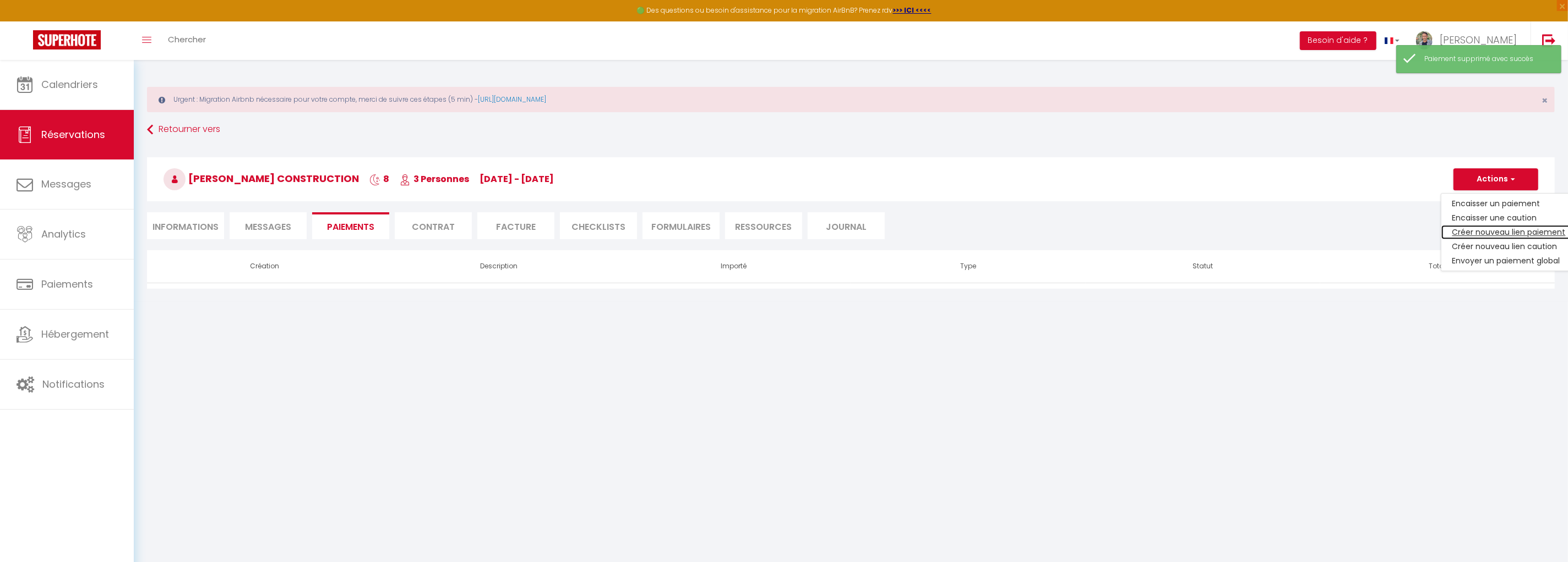
click at [1477, 230] on link "Créer nouveau lien paiement" at bounding box center [1509, 231] width 135 height 14
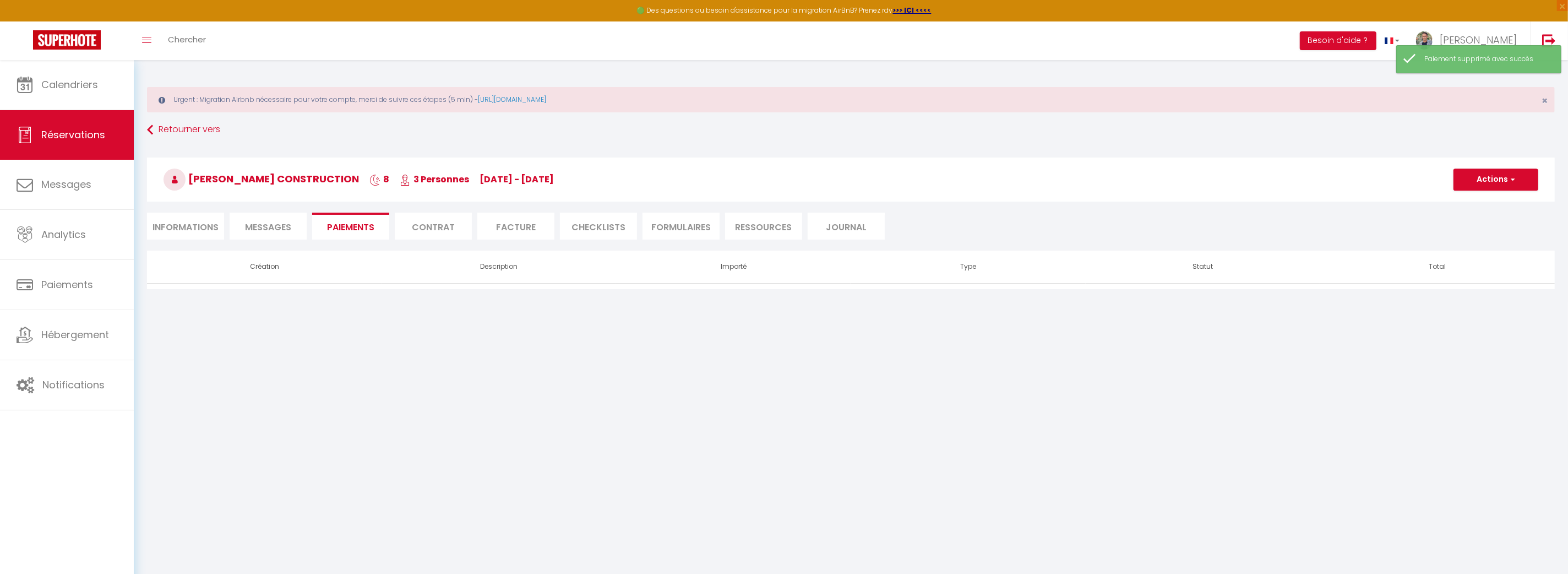
select select "nights"
type input "[EMAIL_ADDRESS][PERSON_NAME][DOMAIN_NAME]"
select select "5350"
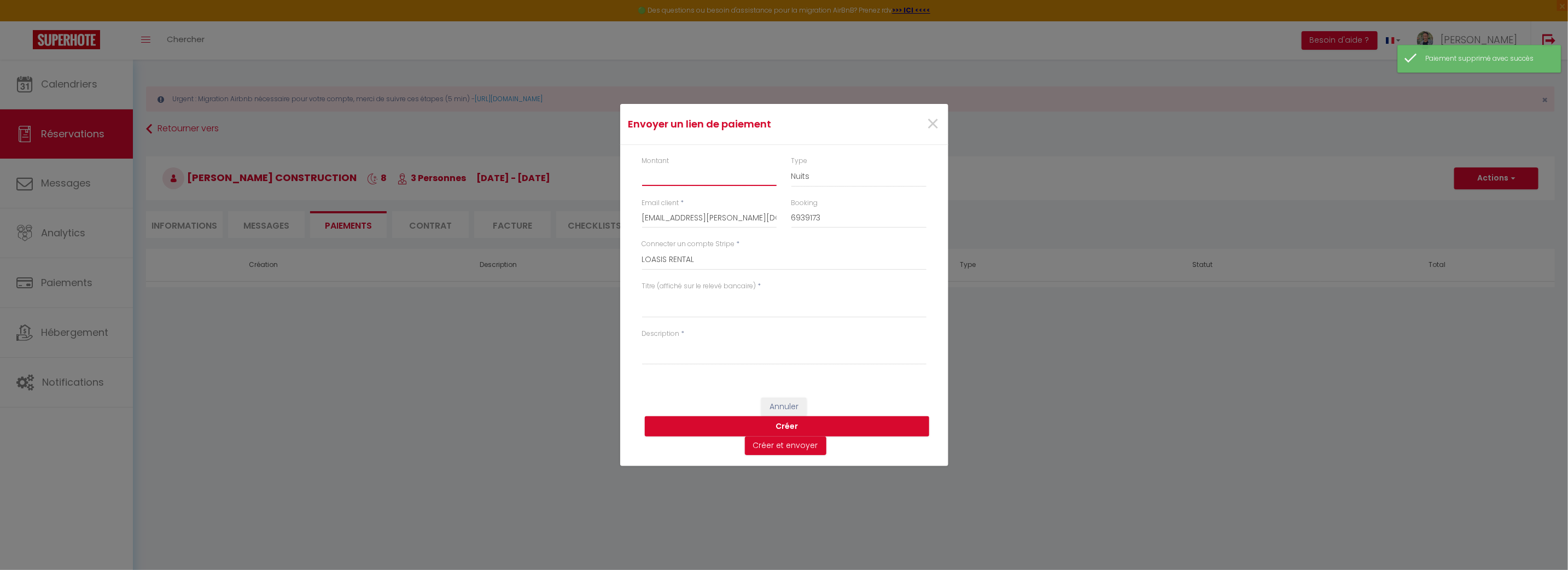
click at [684, 172] on input "Montant" at bounding box center [710, 176] width 135 height 19
type input "198"
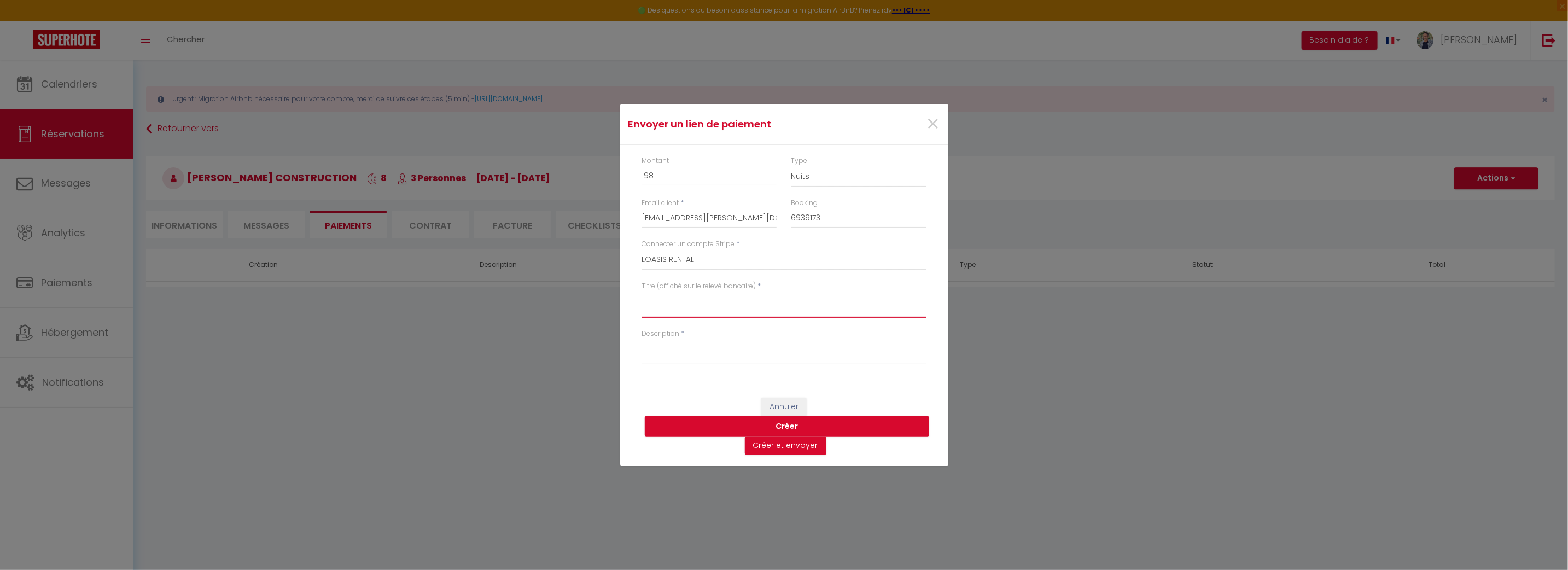
click at [710, 302] on textarea "Titre (affiché sur le relevé bancaire)" at bounding box center [784, 304] width 284 height 26
type textarea "Acompte location"
click at [704, 359] on textarea "Description" at bounding box center [784, 351] width 284 height 26
type textarea "Premier versement réservation"
click at [733, 303] on textarea "Acompte location" at bounding box center [784, 304] width 284 height 26
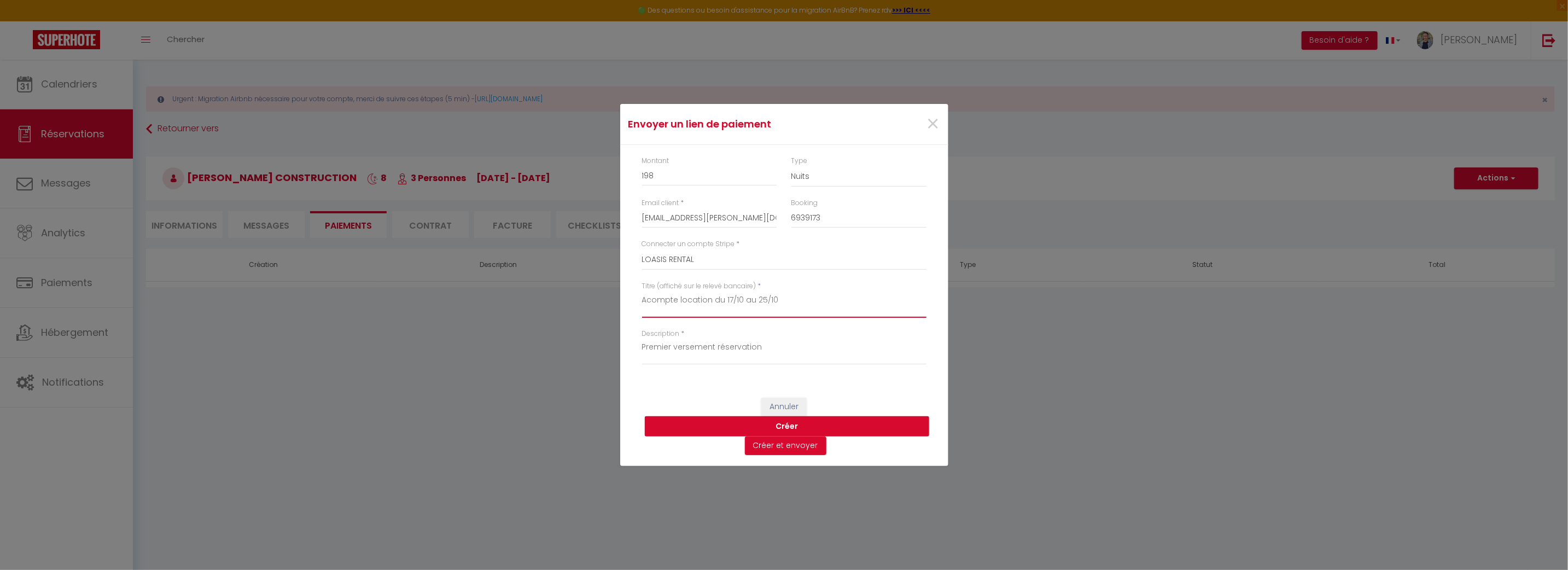
type textarea "Acompte location du 17/10 au 25/10"
click at [793, 426] on button "Créer" at bounding box center [786, 427] width 284 height 21
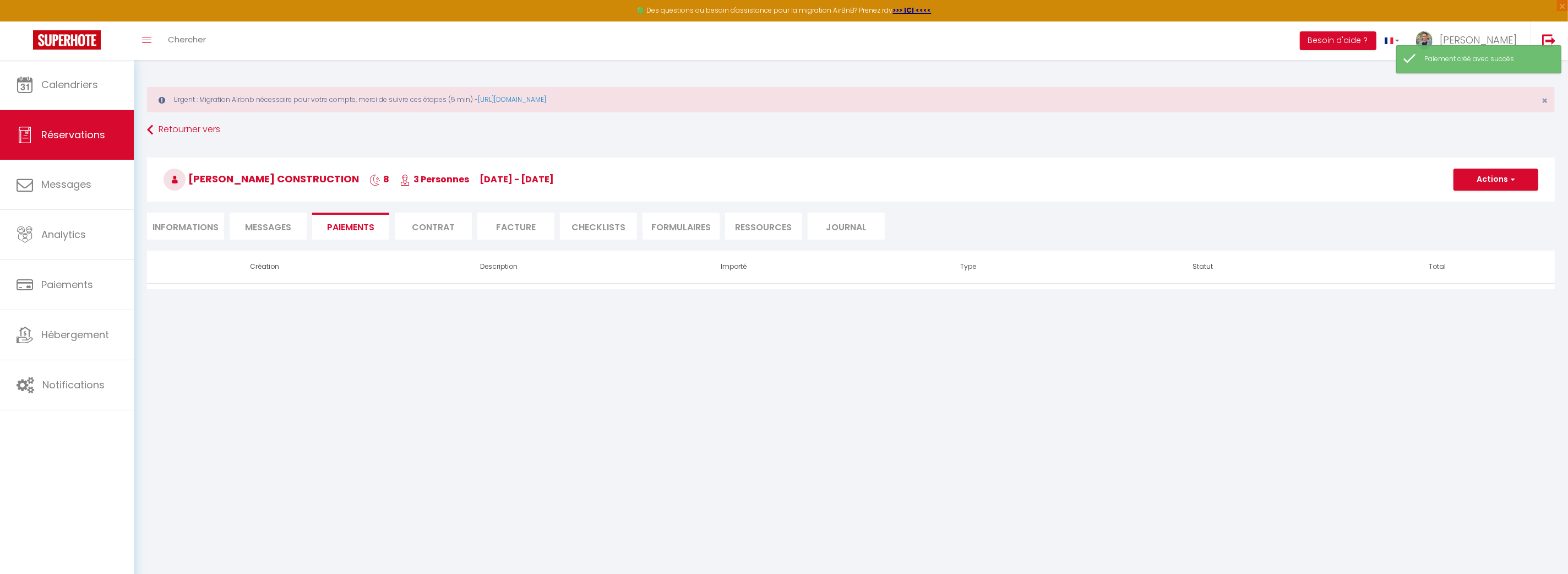
select select "0"
click at [1510, 182] on span "button" at bounding box center [1511, 180] width 7 height 10
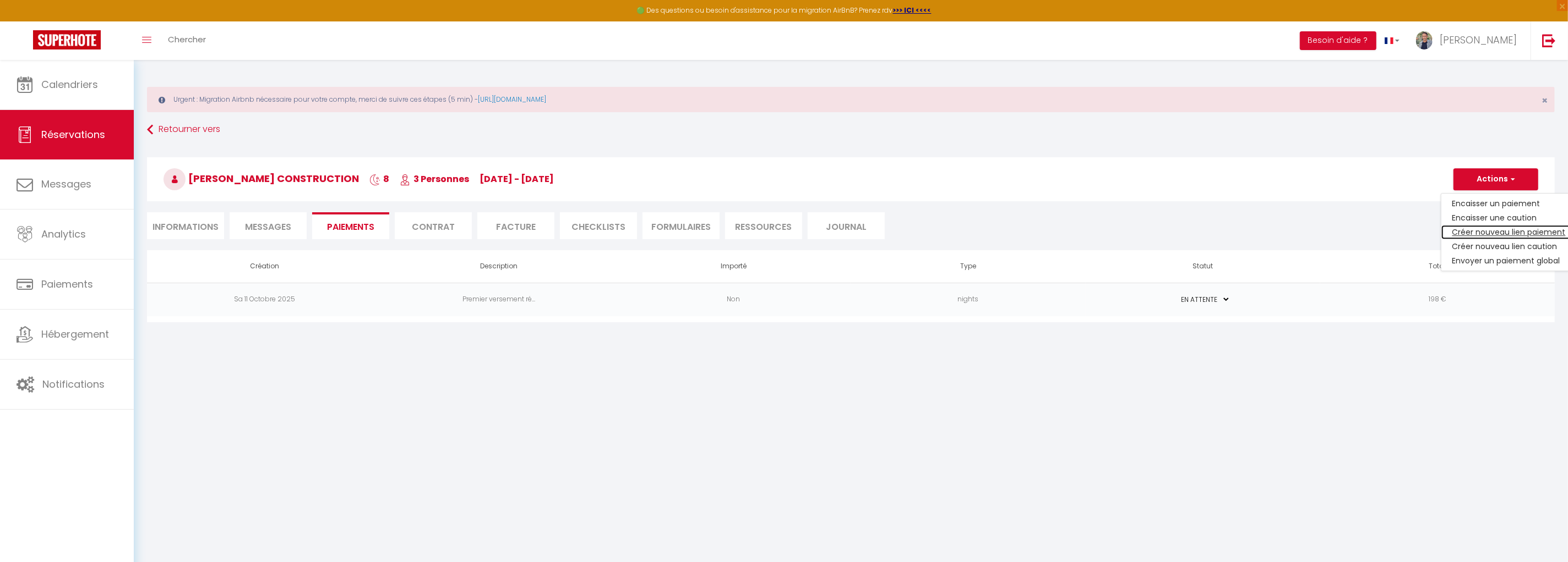
click at [1485, 232] on link "Créer nouveau lien paiement" at bounding box center [1509, 231] width 135 height 14
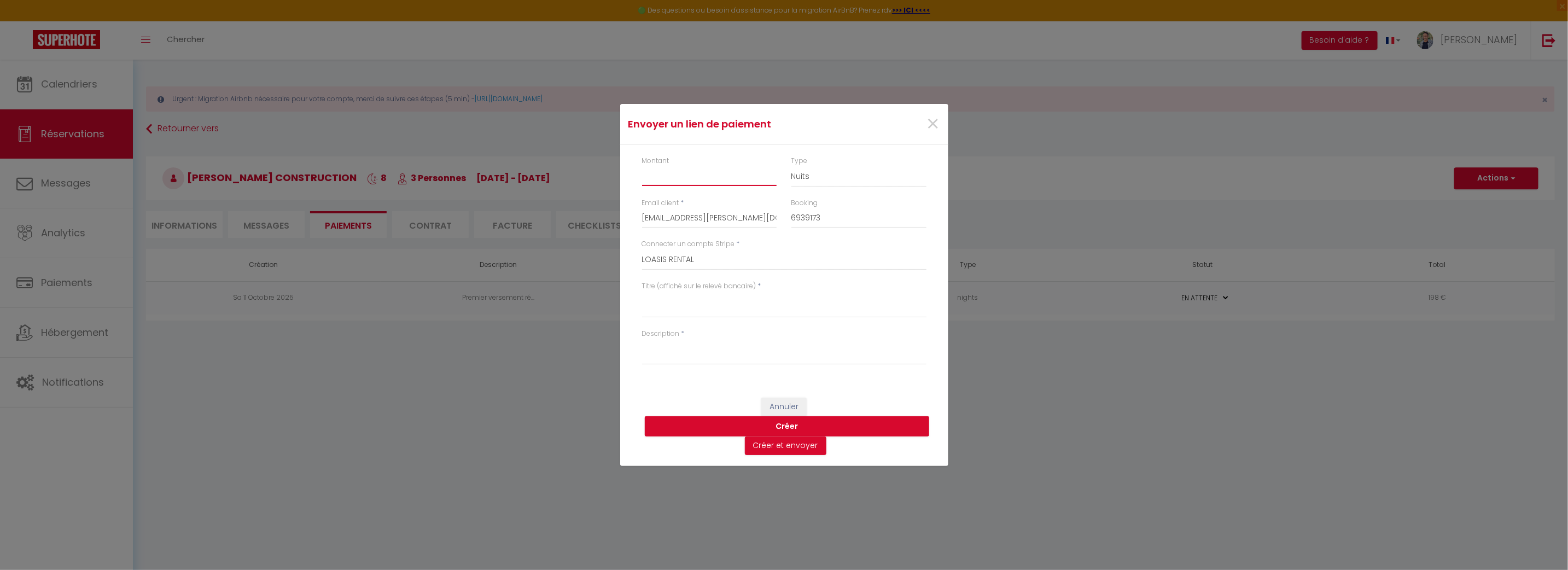
click at [691, 178] on input "Montant" at bounding box center [710, 176] width 135 height 19
type input "430"
click at [706, 303] on textarea "Titre (affiché sur le relevé bancaire)" at bounding box center [784, 304] width 284 height 26
type textarea "Solde location du 17/10 au 25/10"
click at [692, 346] on textarea "Description" at bounding box center [784, 351] width 284 height 26
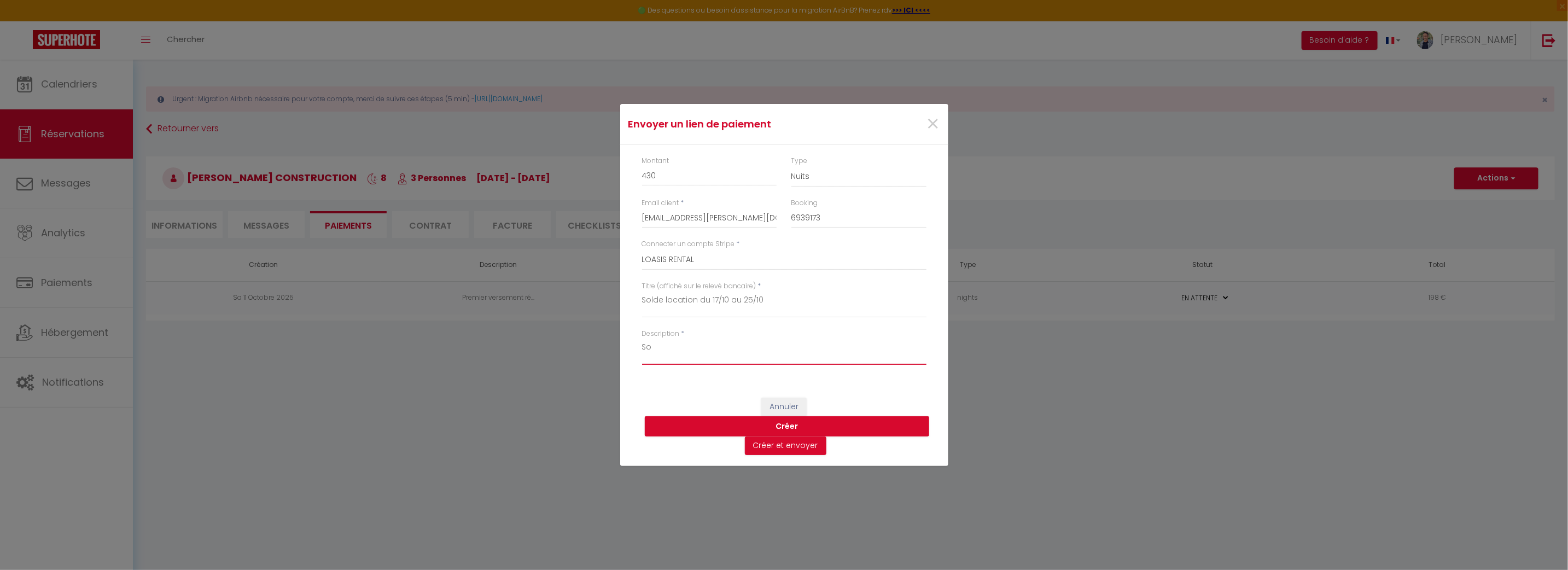
type textarea "S"
type textarea "Deuxième versement location"
click at [774, 424] on button "Créer" at bounding box center [786, 427] width 284 height 21
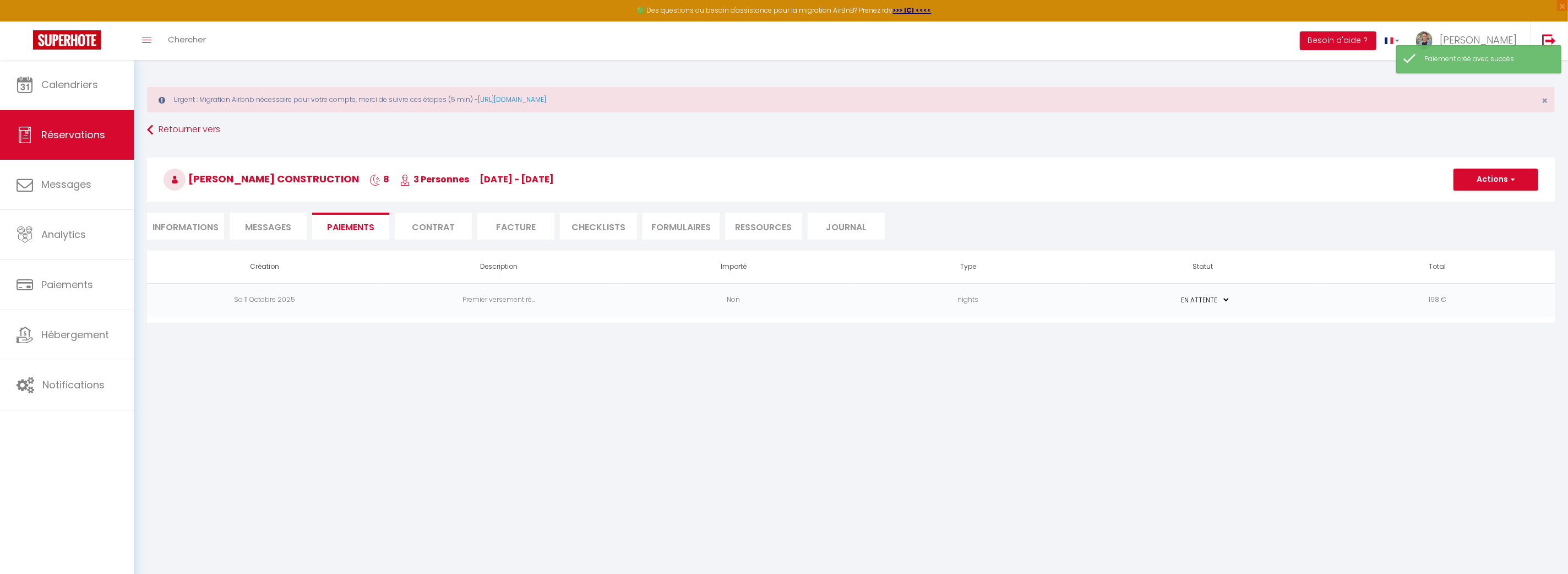
select select "0"
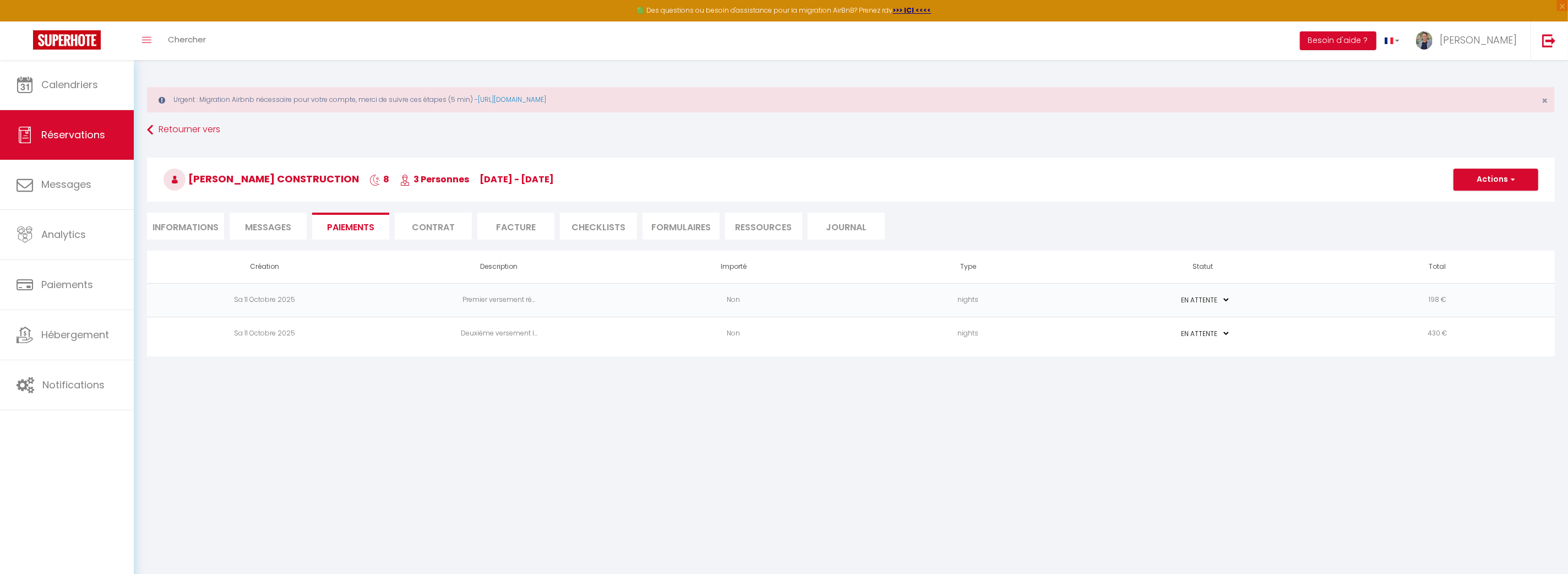
click at [195, 223] on li "Informations" at bounding box center [186, 226] width 77 height 27
select select
select select "0"
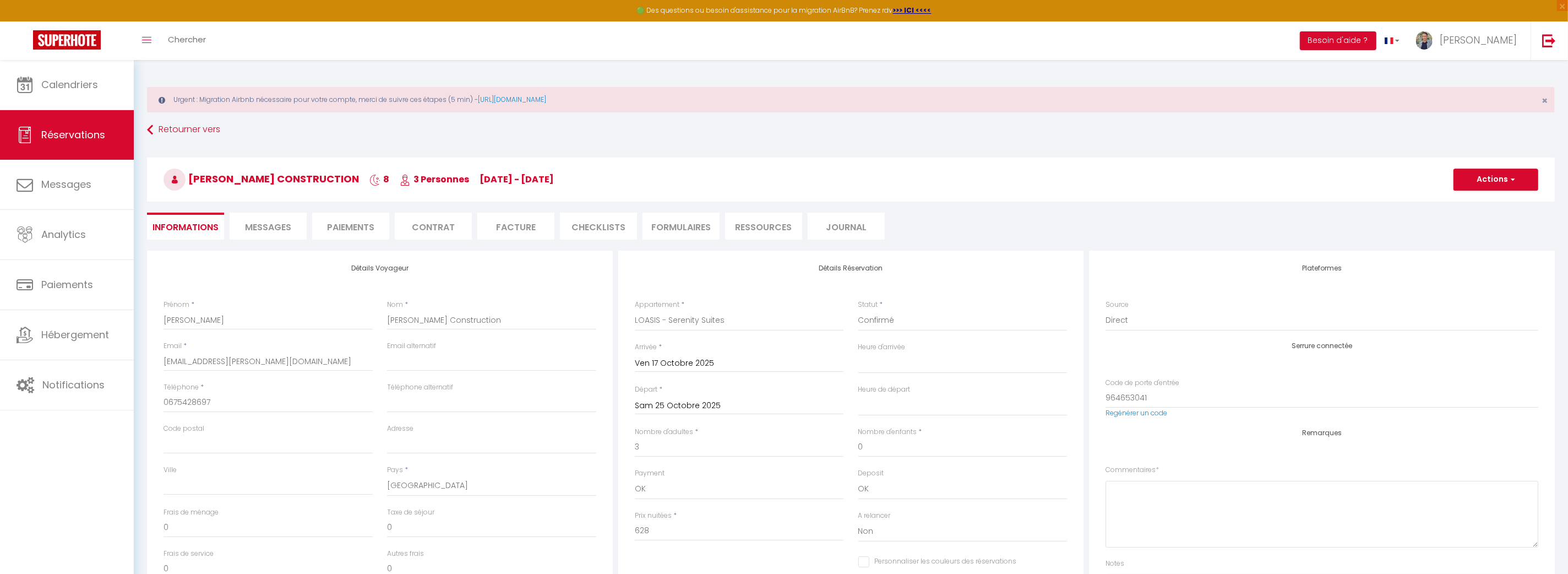
scroll to position [296, 0]
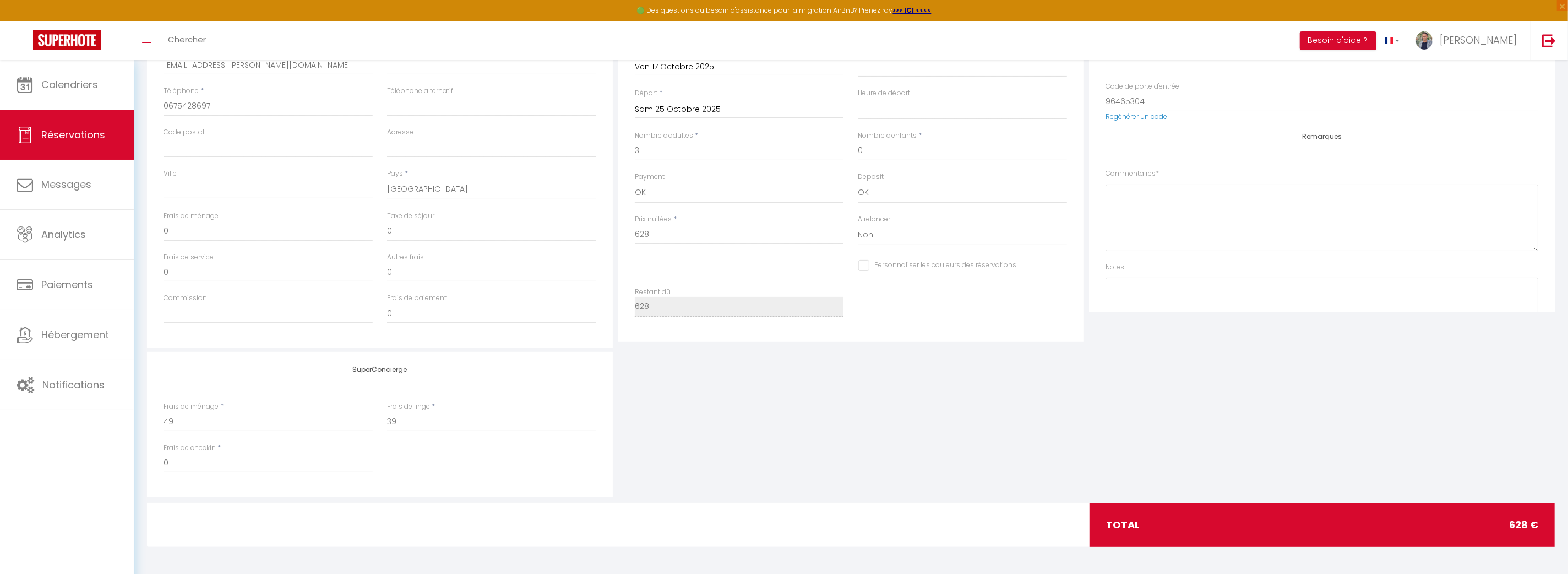
select select
checkbox input "false"
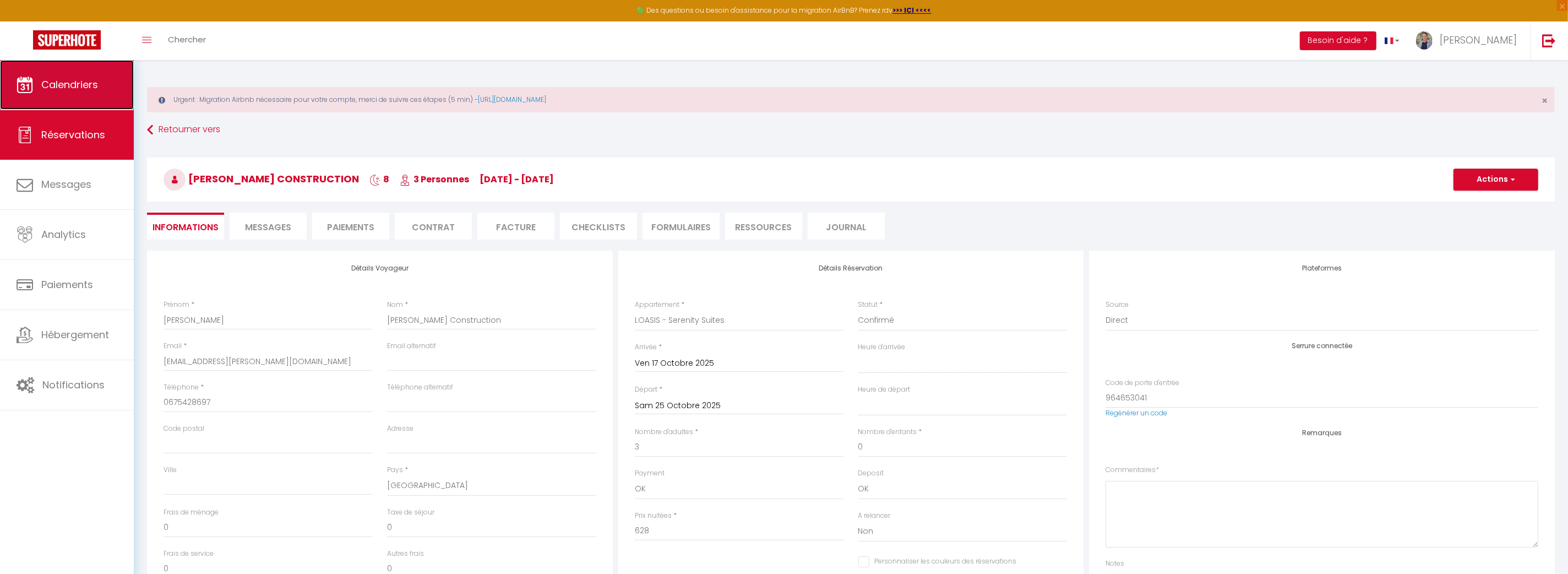
click at [104, 99] on link "Calendriers" at bounding box center [67, 85] width 134 height 50
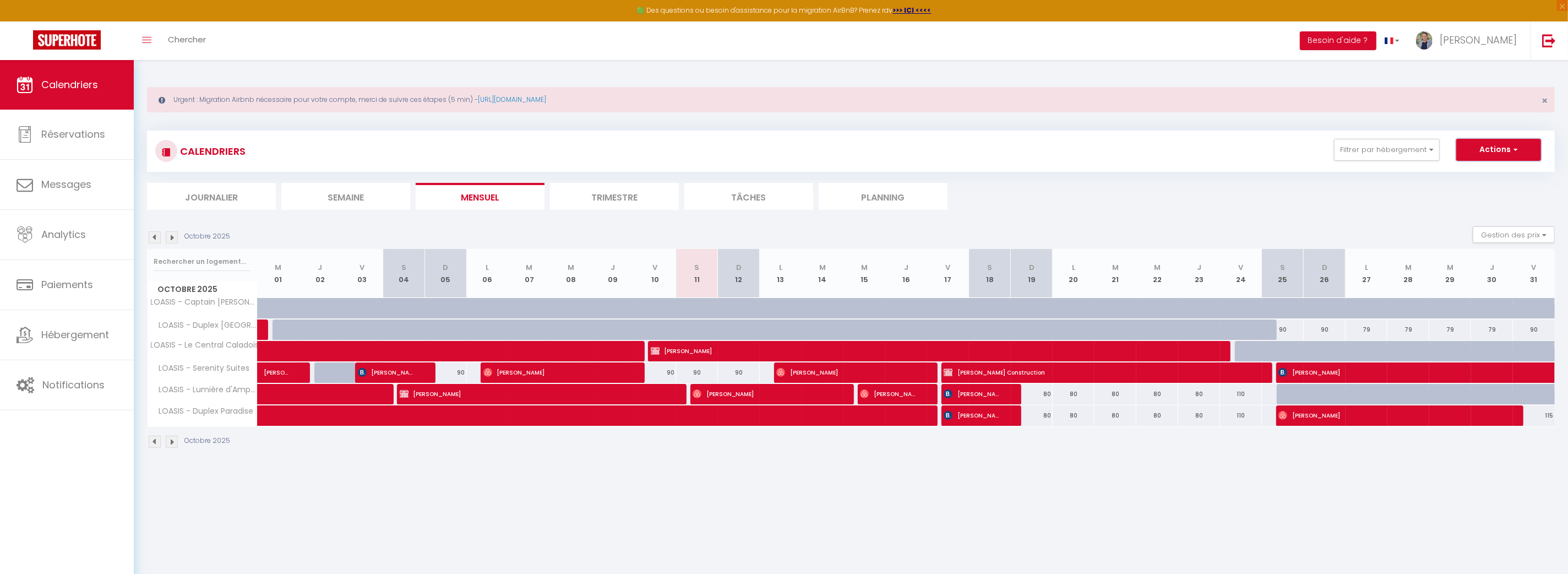
click at [1517, 150] on span "button" at bounding box center [1513, 150] width 7 height 11
click at [1521, 239] on button "Gestion des prix" at bounding box center [1513, 234] width 82 height 17
click at [1492, 272] on input "Nb Nuits minimum" at bounding box center [1505, 269] width 99 height 11
checkbox input "true"
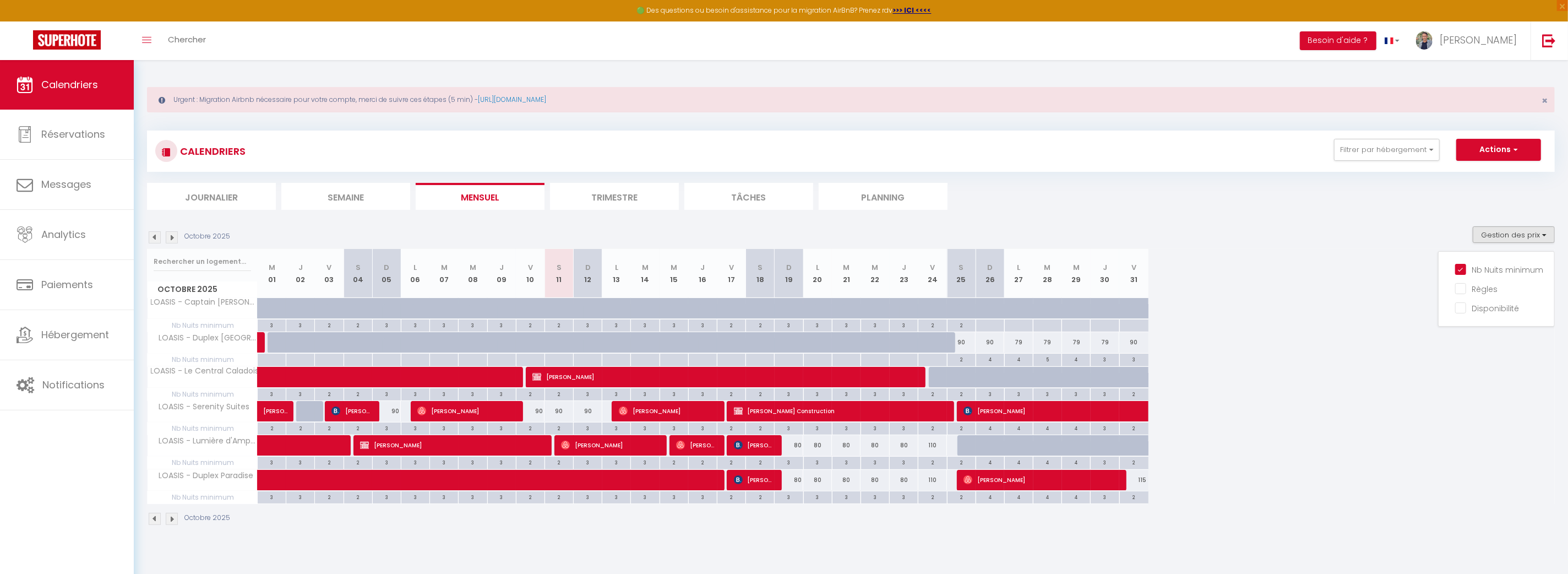
click at [1422, 215] on section "Octobre 2025 Gestion des prix Nb Nuits minimum Règles Disponibilité Octobre 202…" at bounding box center [850, 376] width 1407 height 321
click at [172, 236] on img at bounding box center [172, 237] width 12 height 12
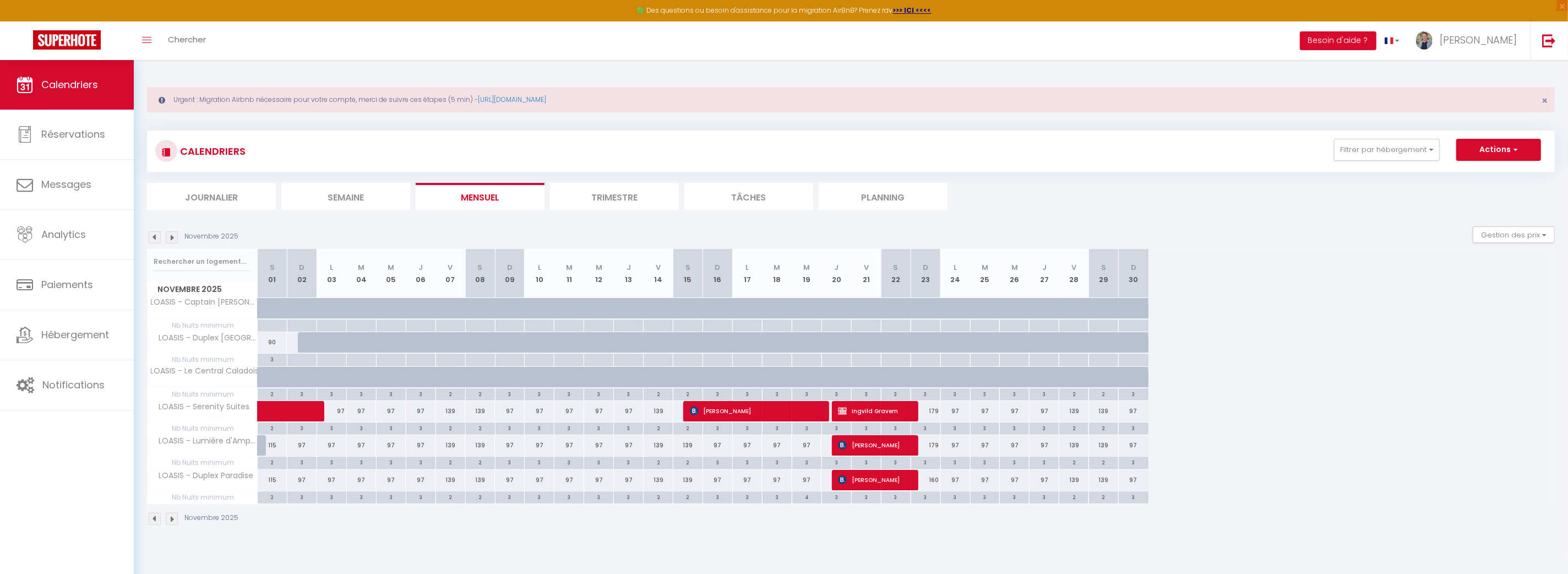
drag, startPoint x: 172, startPoint y: 236, endPoint x: 1503, endPoint y: 378, distance: 1338.6
click at [1503, 378] on div "Novembre 2025 S 01 D 02 L 03 M 04 M 05 J 06 V 07 S 08 D 09 L 10 M 11 M 12 J 13 …" at bounding box center [850, 377] width 1407 height 255
click at [339, 410] on div "97" at bounding box center [331, 411] width 30 height 20
type input "97"
type input "Lun 03 Novembre 2025"
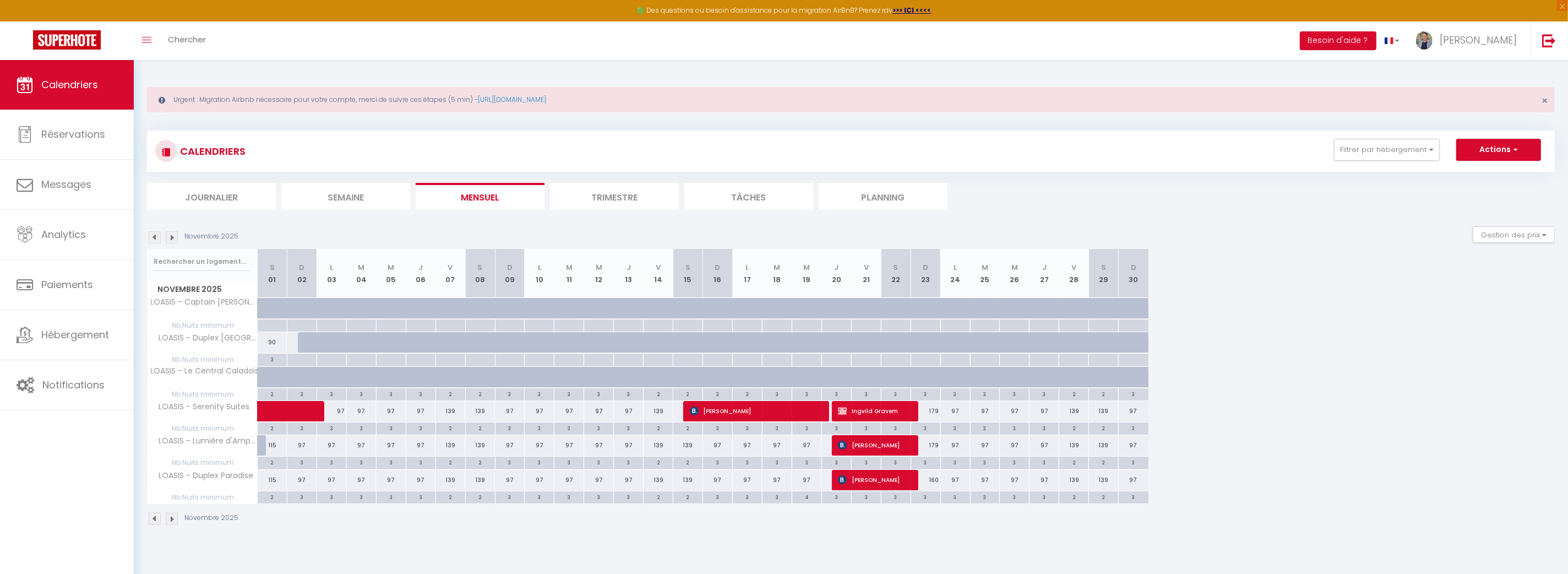
type input "[DATE] Novembre 2025"
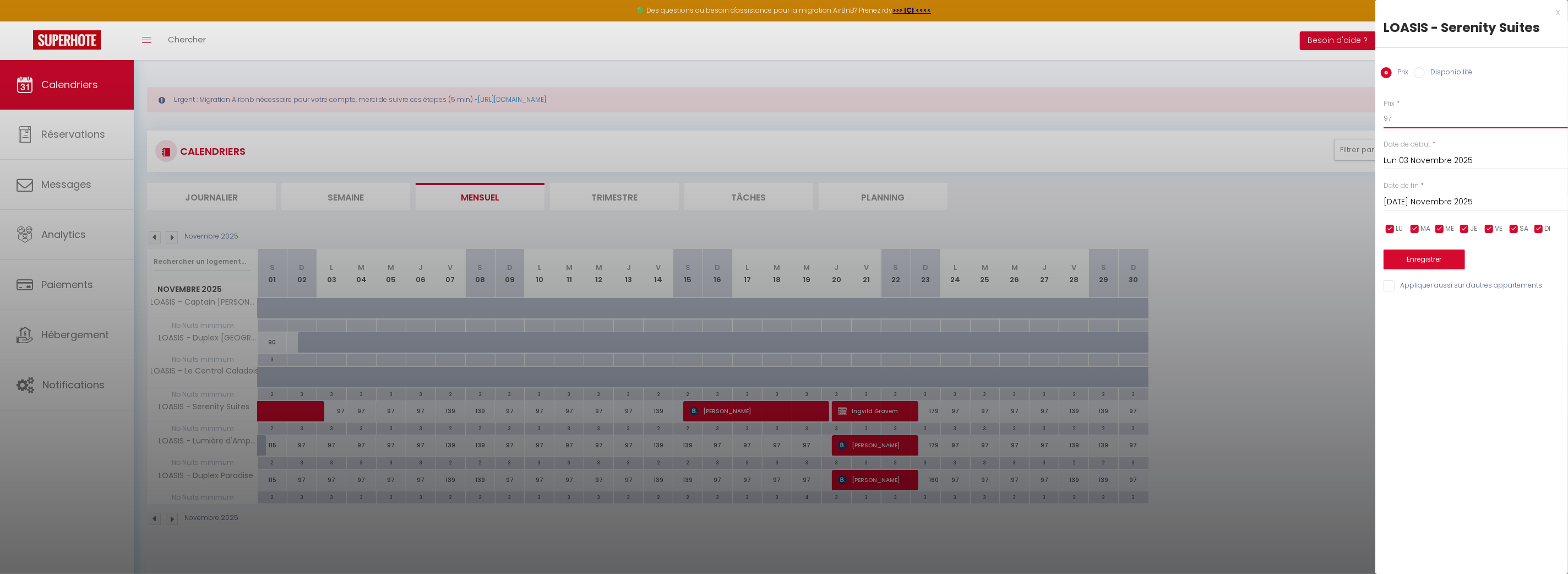
drag, startPoint x: 1390, startPoint y: 119, endPoint x: 1381, endPoint y: 121, distance: 9.2
click at [1384, 121] on input "97" at bounding box center [1475, 118] width 184 height 20
type input "80"
click at [1441, 199] on input "[DATE] Novembre 2025" at bounding box center [1475, 202] width 184 height 14
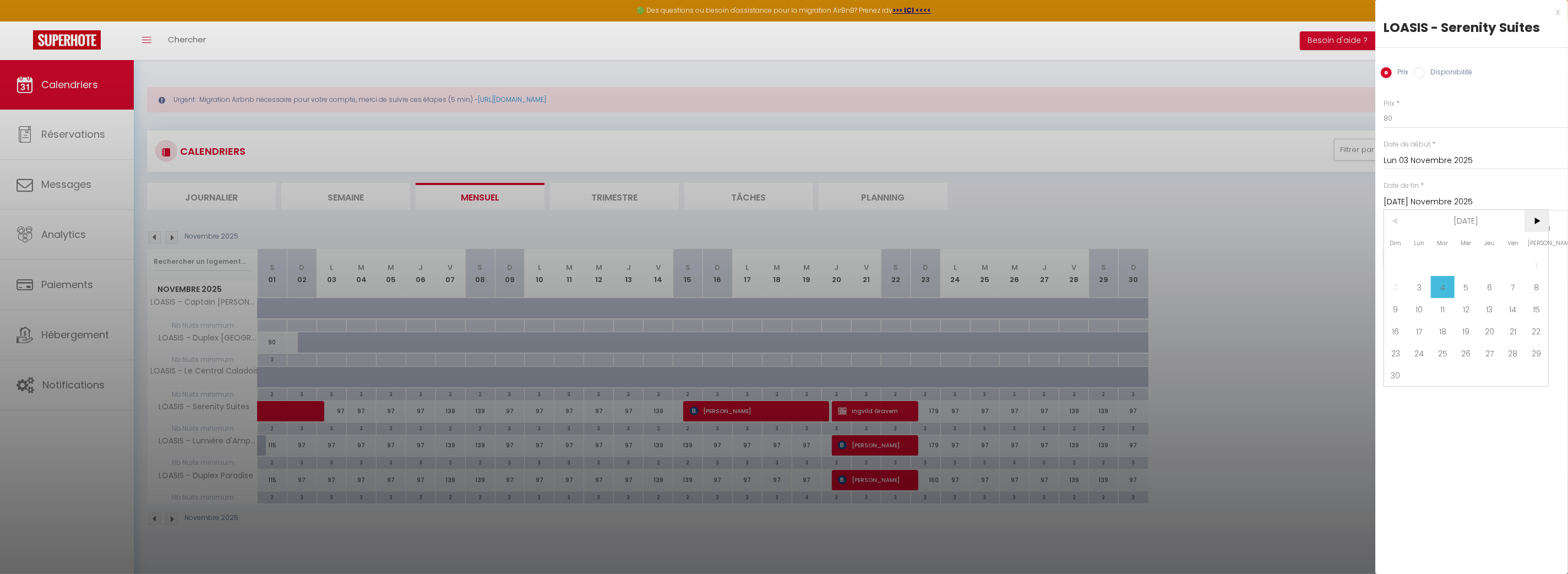
click at [1536, 225] on span ">" at bounding box center [1536, 221] width 24 height 22
click at [1424, 264] on span "1" at bounding box center [1419, 265] width 24 height 22
type input "Lun 01 Décembre 2025"
click at [1492, 225] on input "checkbox" at bounding box center [1489, 229] width 11 height 11
checkbox input "false"
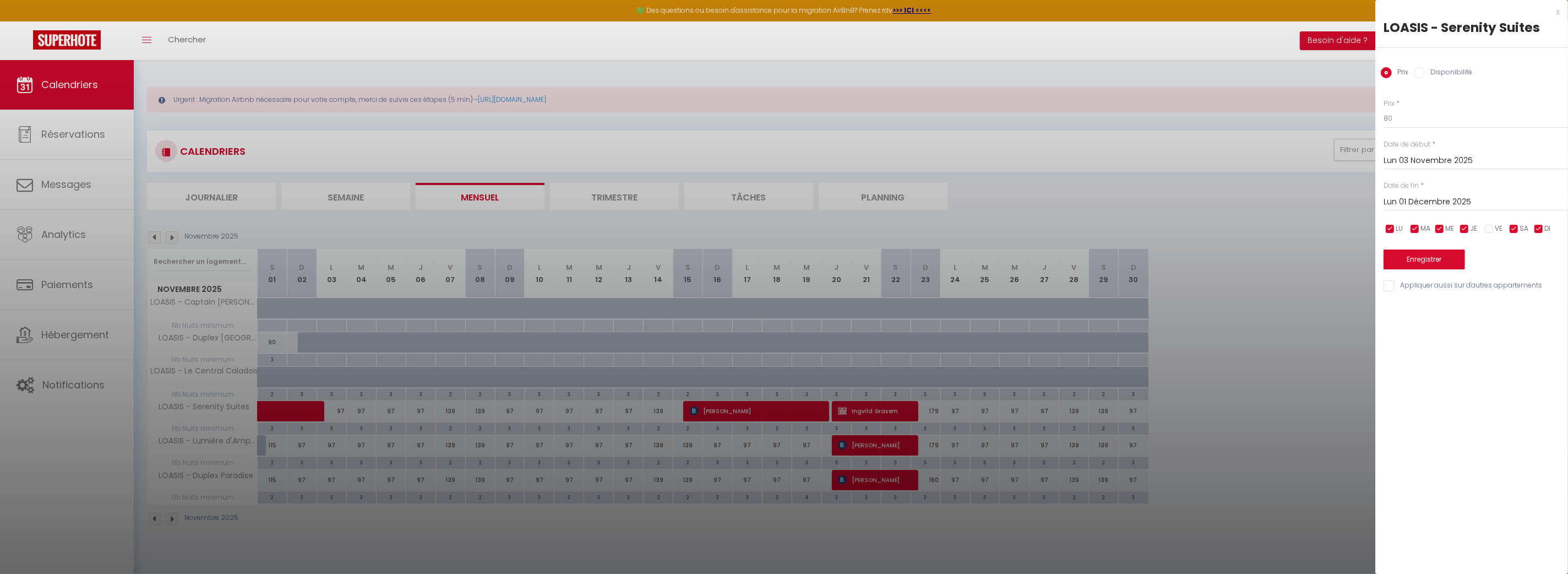
click at [1512, 231] on input "checkbox" at bounding box center [1514, 229] width 11 height 11
checkbox input "false"
click at [1445, 159] on input "Lun 03 Novembre 2025" at bounding box center [1475, 161] width 184 height 14
click at [1401, 238] on span "2" at bounding box center [1396, 246] width 24 height 22
type input "Dim 02 Novembre 2025"
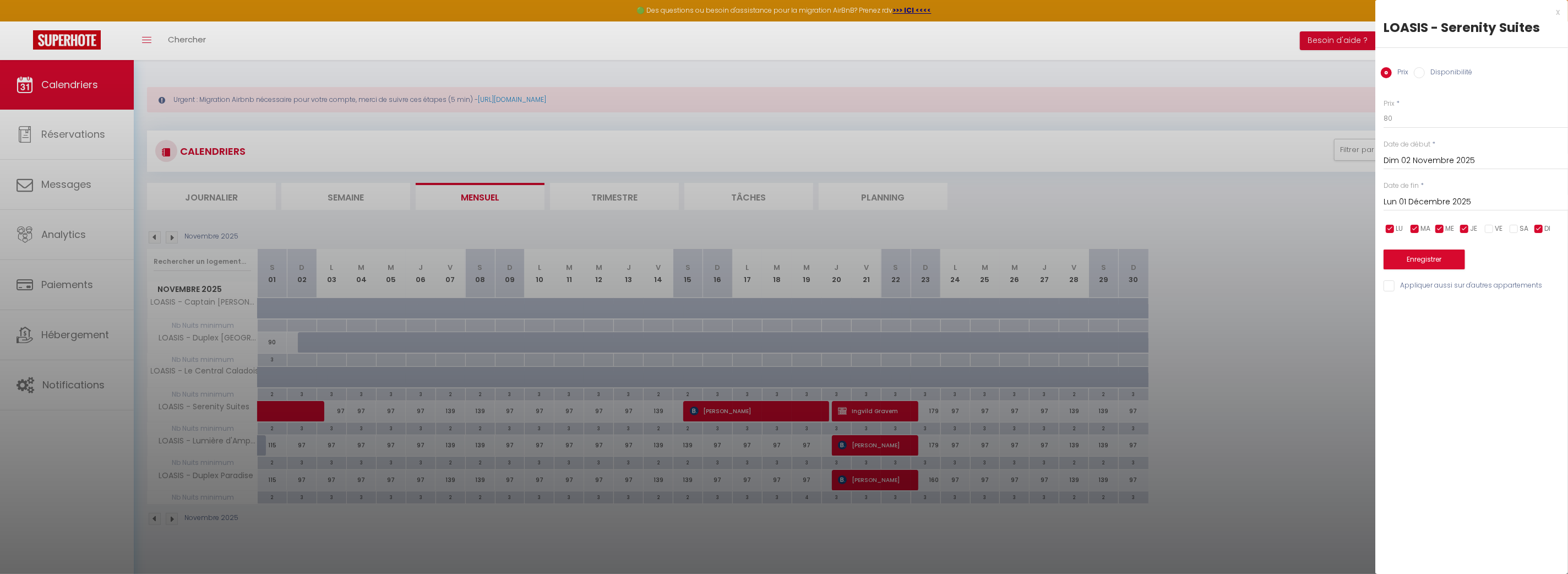
click at [1391, 284] on input "Appliquer aussi sur d'autres appartements" at bounding box center [1475, 286] width 184 height 11
checkbox input "true"
click at [1431, 260] on button "Enregistrer" at bounding box center [1424, 259] width 81 height 20
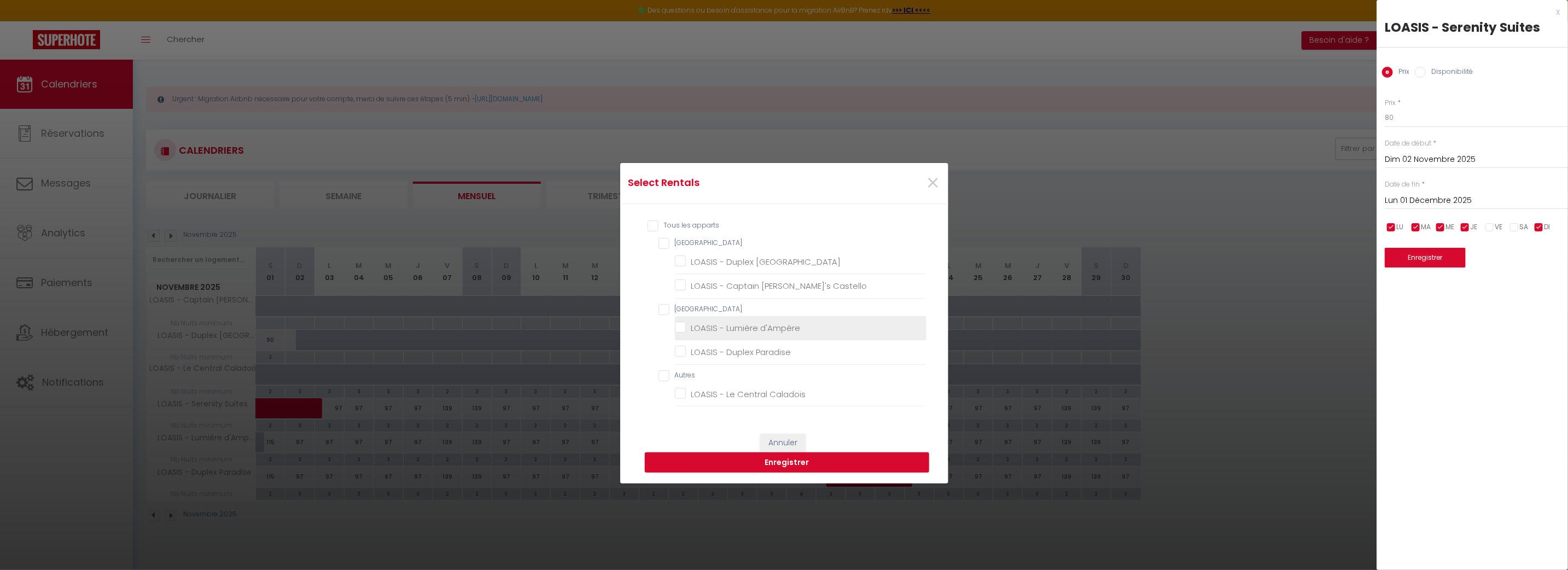
click at [698, 335] on li "LOASIS - Lumière d'Ampère" at bounding box center [800, 328] width 251 height 24
click at [675, 351] on Paradise "LOASIS - Duplex Paradise" at bounding box center [800, 353] width 251 height 11
checkbox Paradise "true"
checkbox Provence "false"
checkbox Castello "false"
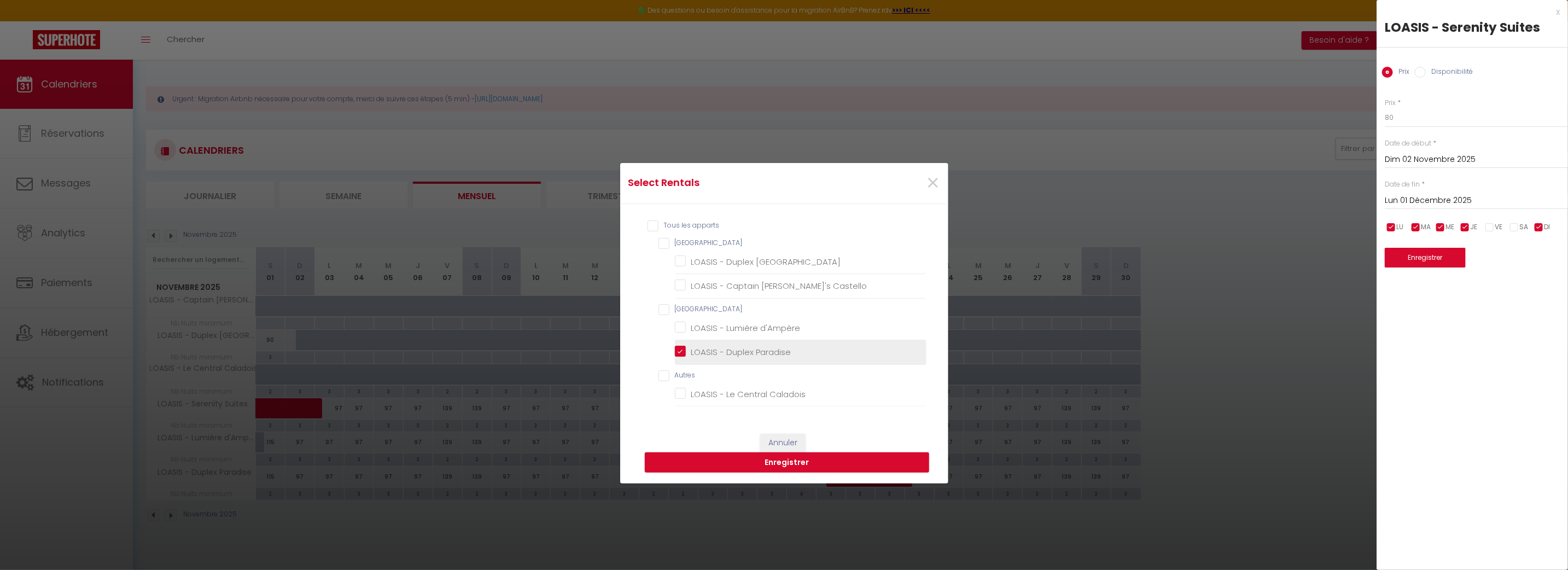
checkbox d\'Ampère "false"
checkbox Caladois "false"
click at [675, 328] on d\'Ampère "LOASIS - Lumière d'Ampère" at bounding box center [800, 328] width 251 height 11
checkbox d\'Ampère "true"
checkbox Provence "false"
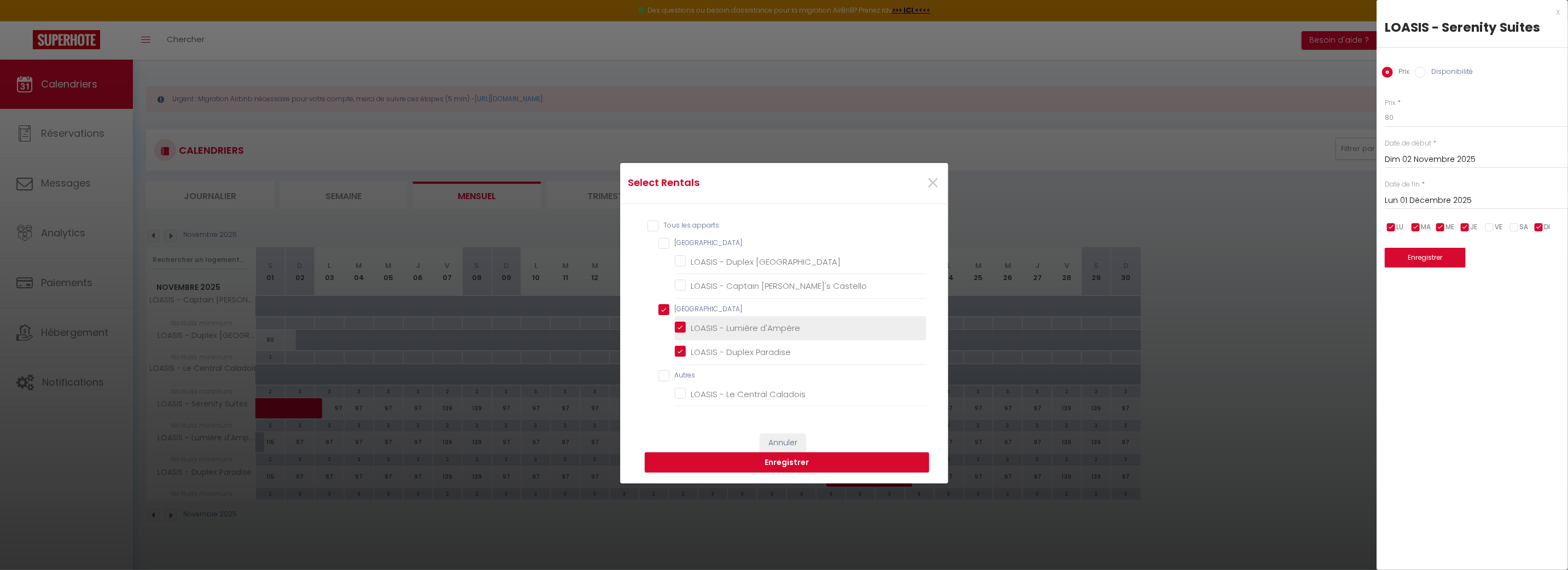
checkbox Castello "false"
checkbox input "true"
checkbox Caladois "false"
click at [761, 460] on button "Enregistrer" at bounding box center [786, 463] width 284 height 21
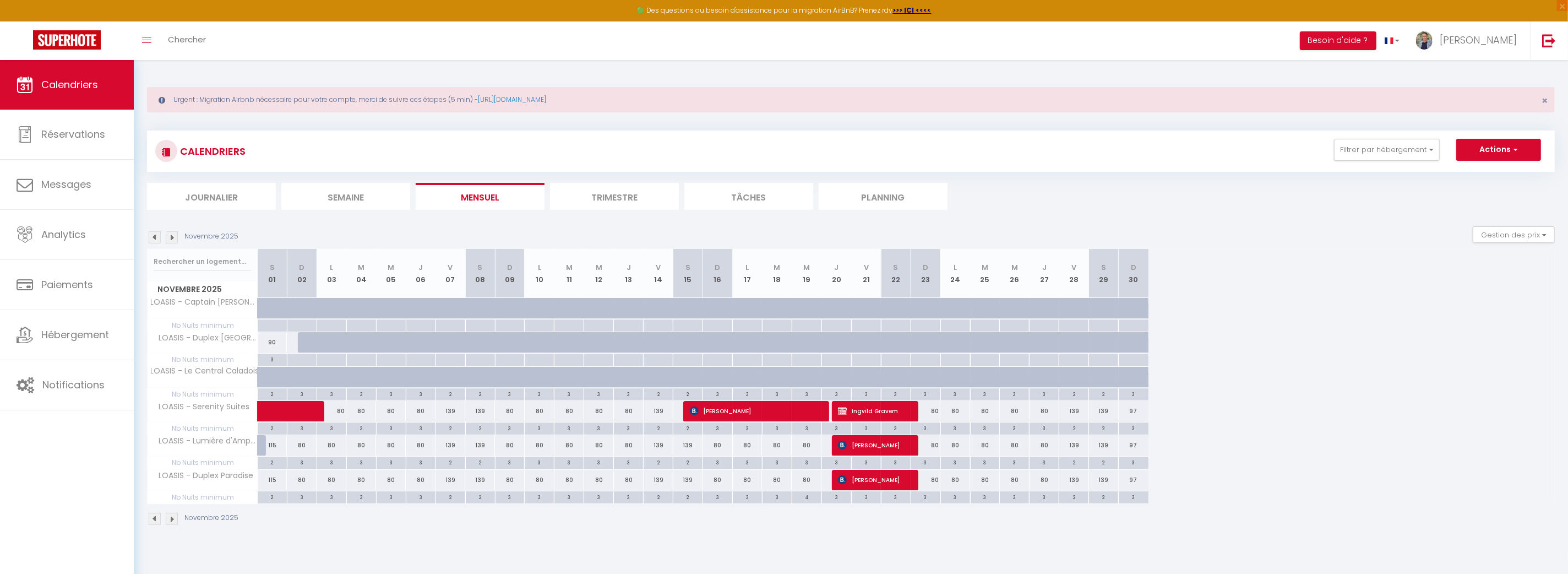
click at [444, 405] on div "139" at bounding box center [450, 411] width 30 height 20
type input "139"
type input "Ven 07 Novembre 2025"
type input "Sam 08 Novembre 2025"
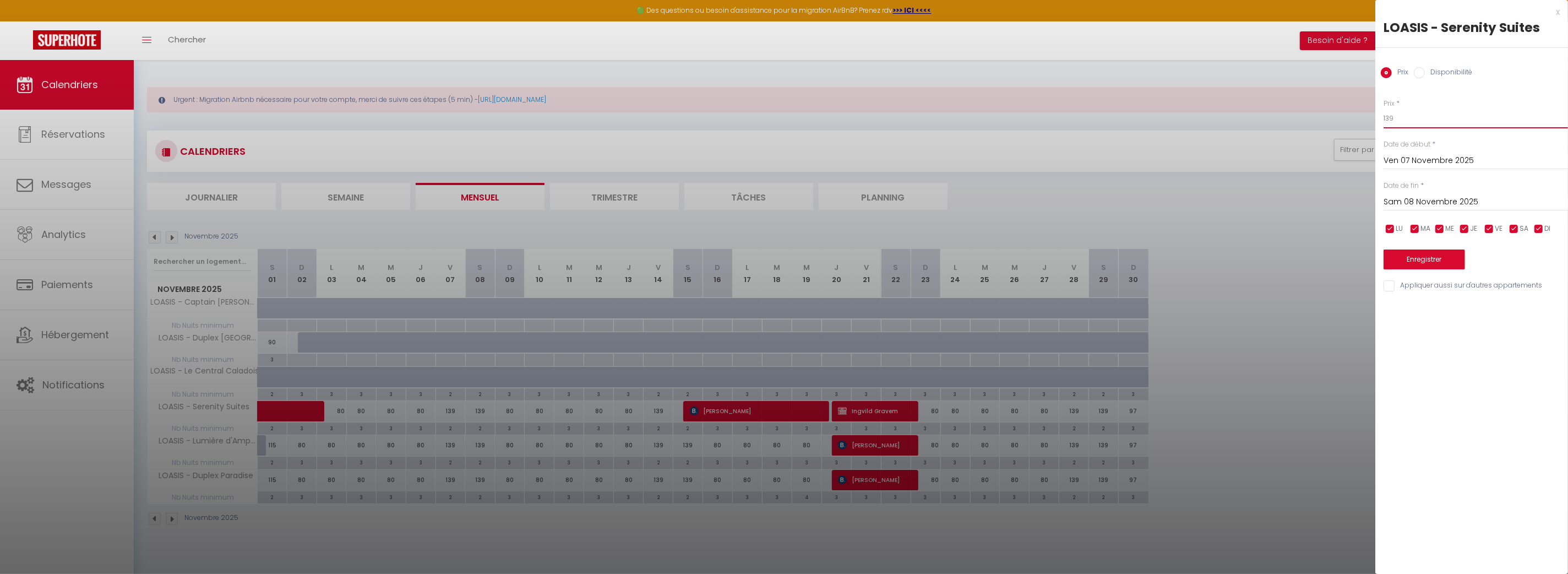
drag, startPoint x: 1386, startPoint y: 114, endPoint x: 1376, endPoint y: 117, distance: 10.4
click at [1377, 117] on div "Prix * 139 Statut * Disponible Indisponible Date de début * Ven 07 Novembre 202…" at bounding box center [1471, 189] width 192 height 209
type input "119"
click at [1453, 199] on input "Sam 08 Novembre 2025" at bounding box center [1475, 202] width 184 height 14
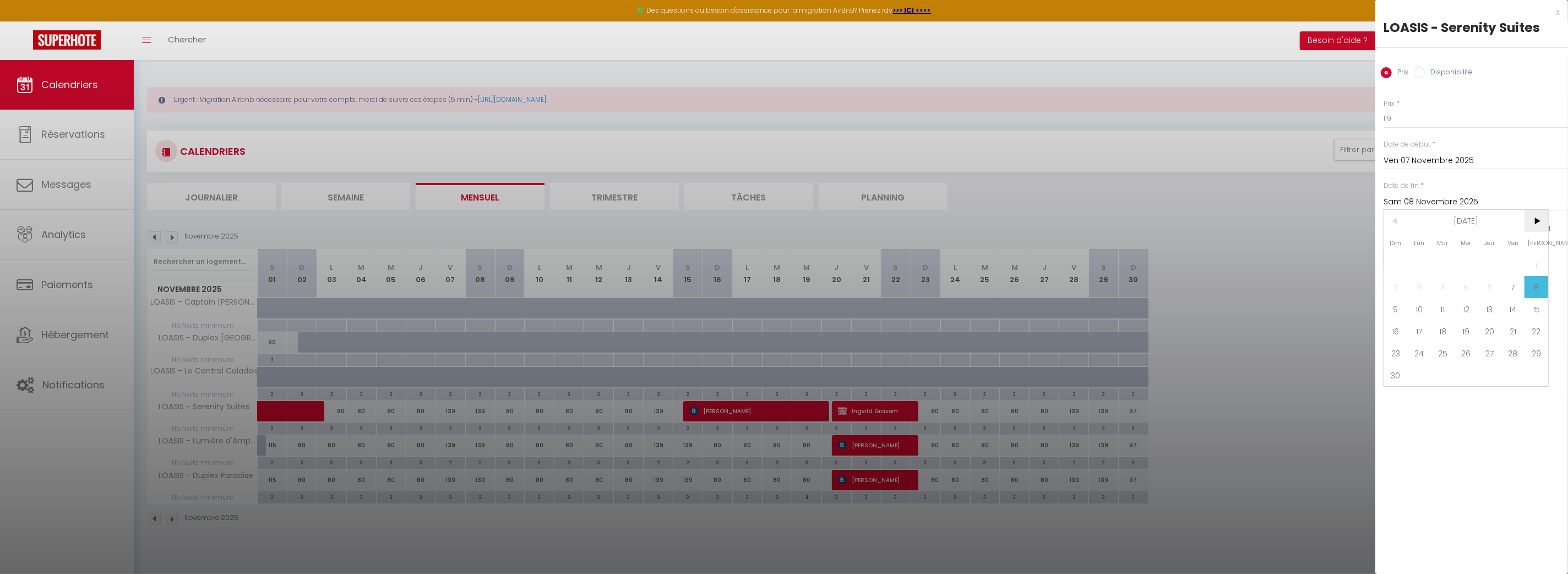
click at [1539, 218] on span ">" at bounding box center [1536, 221] width 24 height 22
click at [1424, 257] on span "1" at bounding box center [1419, 265] width 24 height 22
type input "Lun 01 Décembre 2025"
click at [1390, 228] on input "checkbox" at bounding box center [1390, 229] width 11 height 11
checkbox input "false"
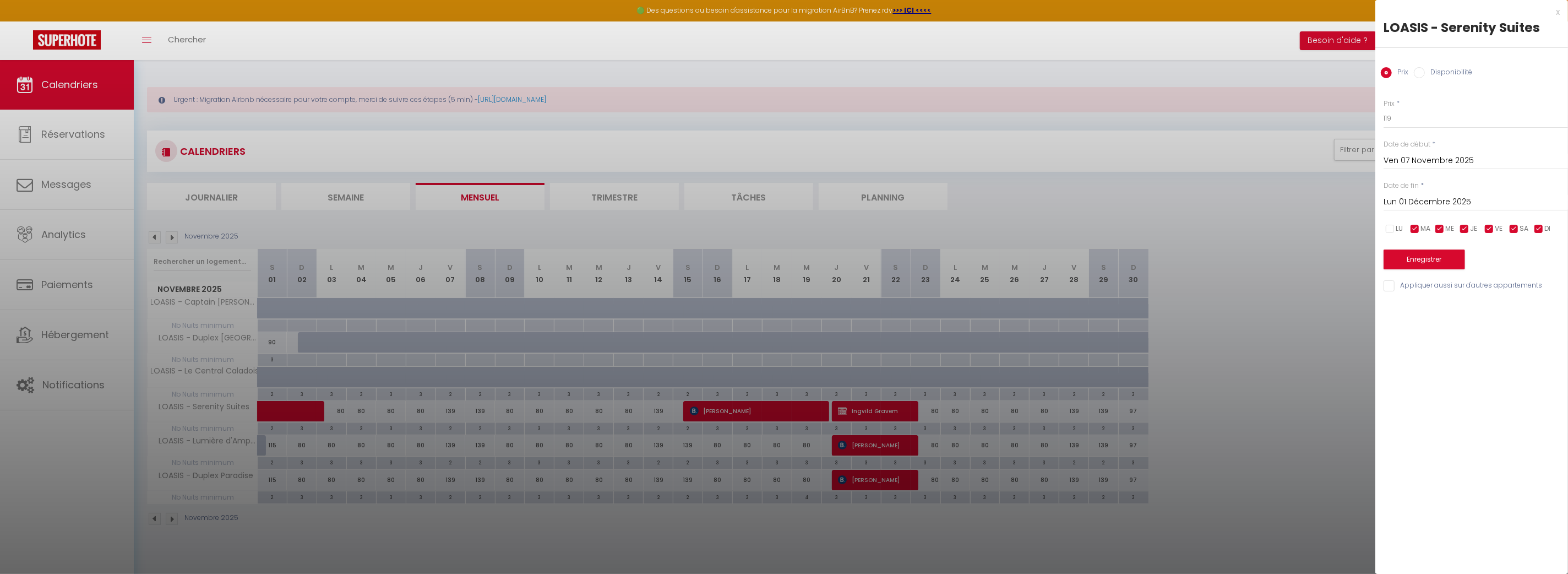
click at [1421, 227] on span "MA" at bounding box center [1425, 229] width 10 height 10
checkbox input "false"
click at [1437, 224] on input "checkbox" at bounding box center [1440, 229] width 11 height 11
checkbox input "false"
click at [1464, 227] on input "checkbox" at bounding box center [1464, 229] width 11 height 11
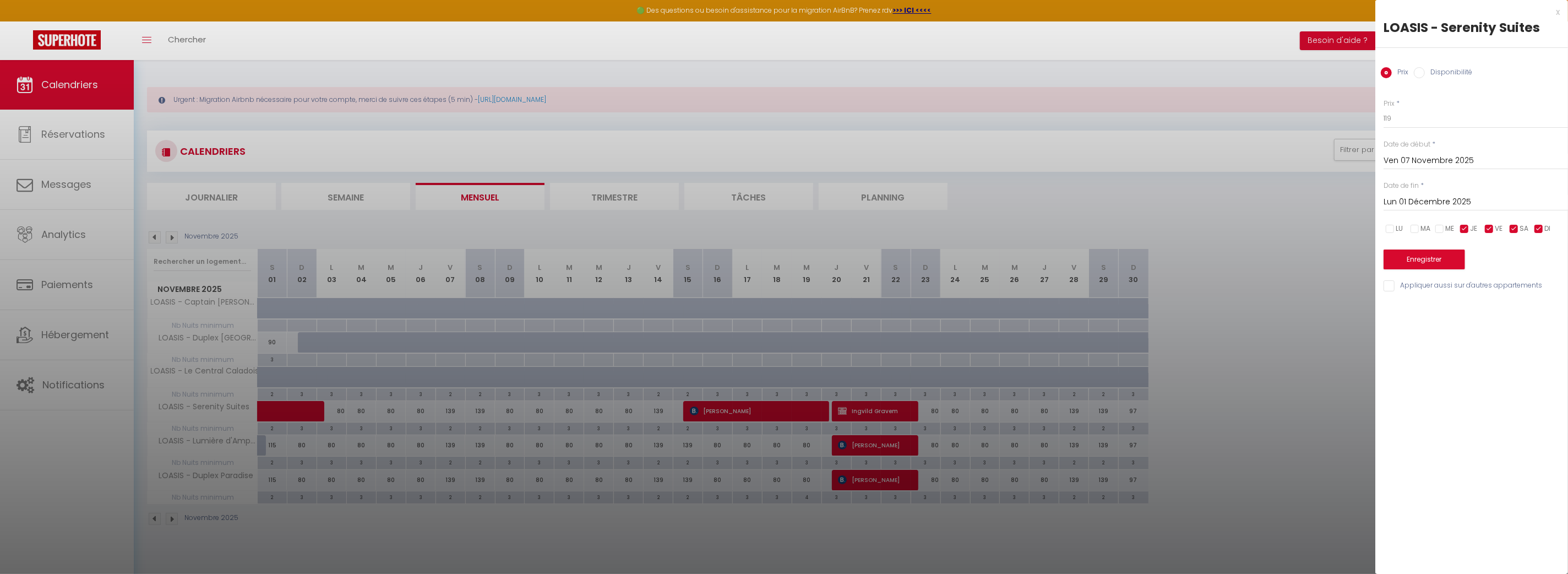
checkbox input "false"
click at [1537, 230] on input "checkbox" at bounding box center [1539, 229] width 11 height 11
checkbox input "false"
click at [1436, 207] on input "Lun 01 Décembre 2025" at bounding box center [1475, 202] width 184 height 14
click at [1534, 223] on span ">" at bounding box center [1536, 221] width 24 height 22
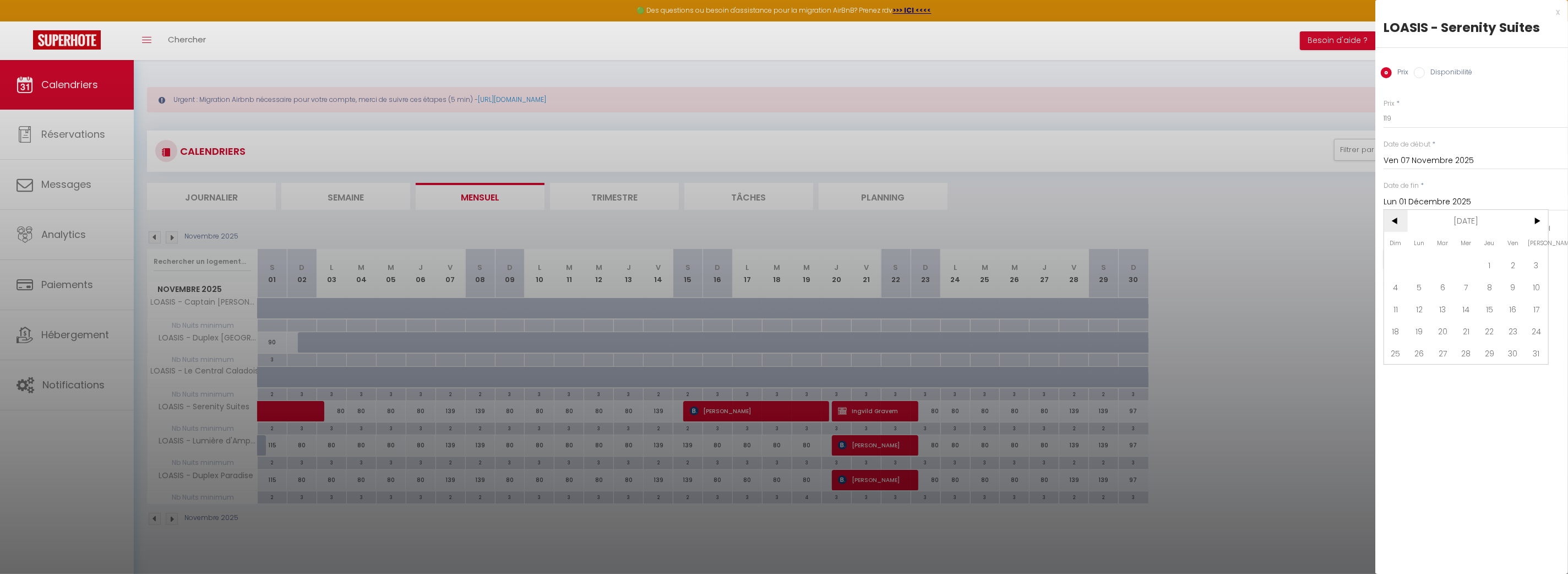
click at [1396, 215] on span "<" at bounding box center [1396, 221] width 24 height 22
click at [1418, 263] on span "1" at bounding box center [1419, 265] width 24 height 22
click at [1393, 286] on input "Appliquer aussi sur d'autres appartements" at bounding box center [1475, 286] width 184 height 11
checkbox input "true"
click at [1431, 258] on button "Enregistrer" at bounding box center [1424, 259] width 81 height 20
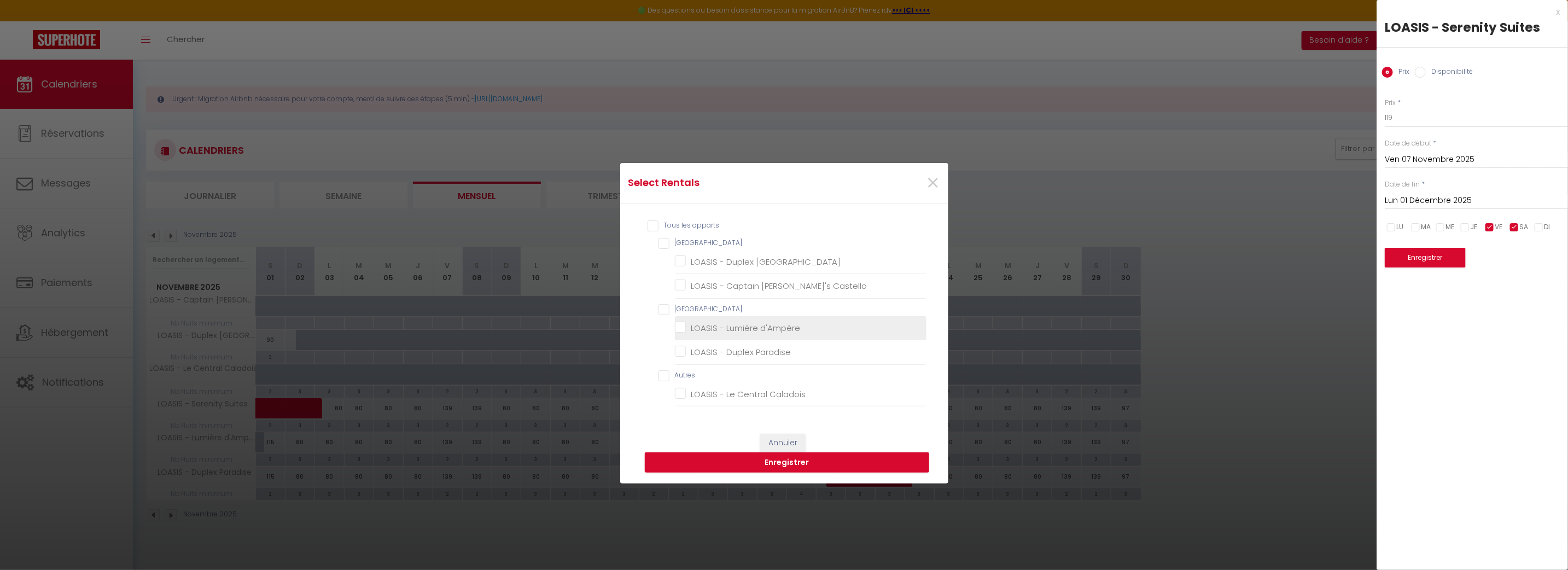
click at [682, 331] on d\'Ampère "LOASIS - Lumière d'Ampère" at bounding box center [800, 328] width 251 height 11
checkbox d\'Ampère "true"
checkbox Provence "false"
checkbox Castello "false"
checkbox Paradise "false"
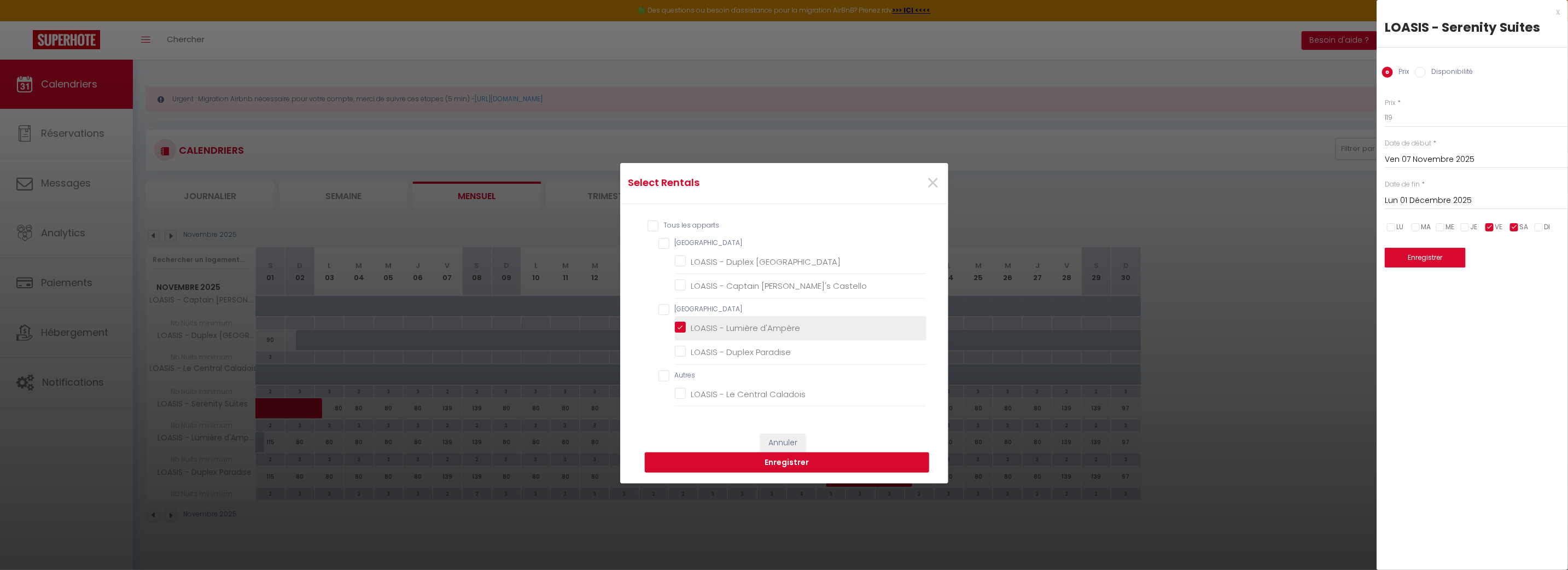
checkbox Caladois "false"
click at [678, 348] on Paradise "LOASIS - Duplex Paradise" at bounding box center [800, 353] width 251 height 11
checkbox Paradise "true"
checkbox Provence "false"
checkbox Castello "false"
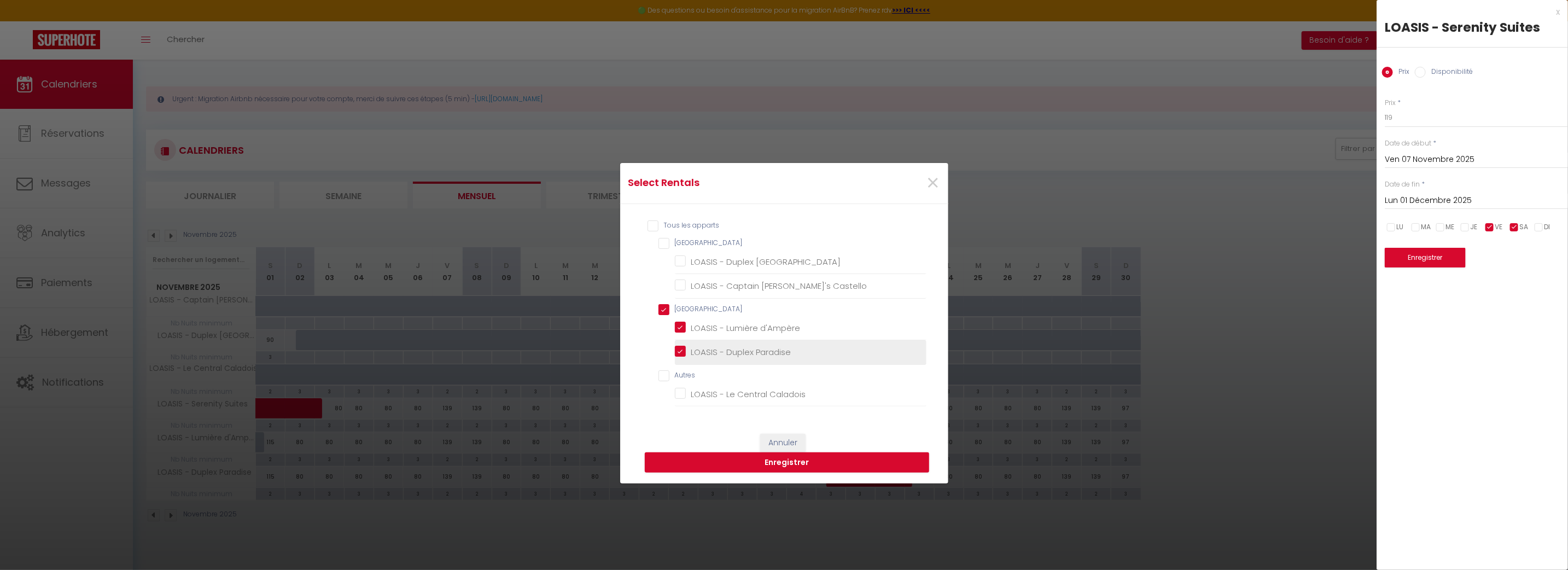
checkbox input "true"
checkbox Caladois "false"
click at [774, 461] on button "Enregistrer" at bounding box center [786, 463] width 284 height 21
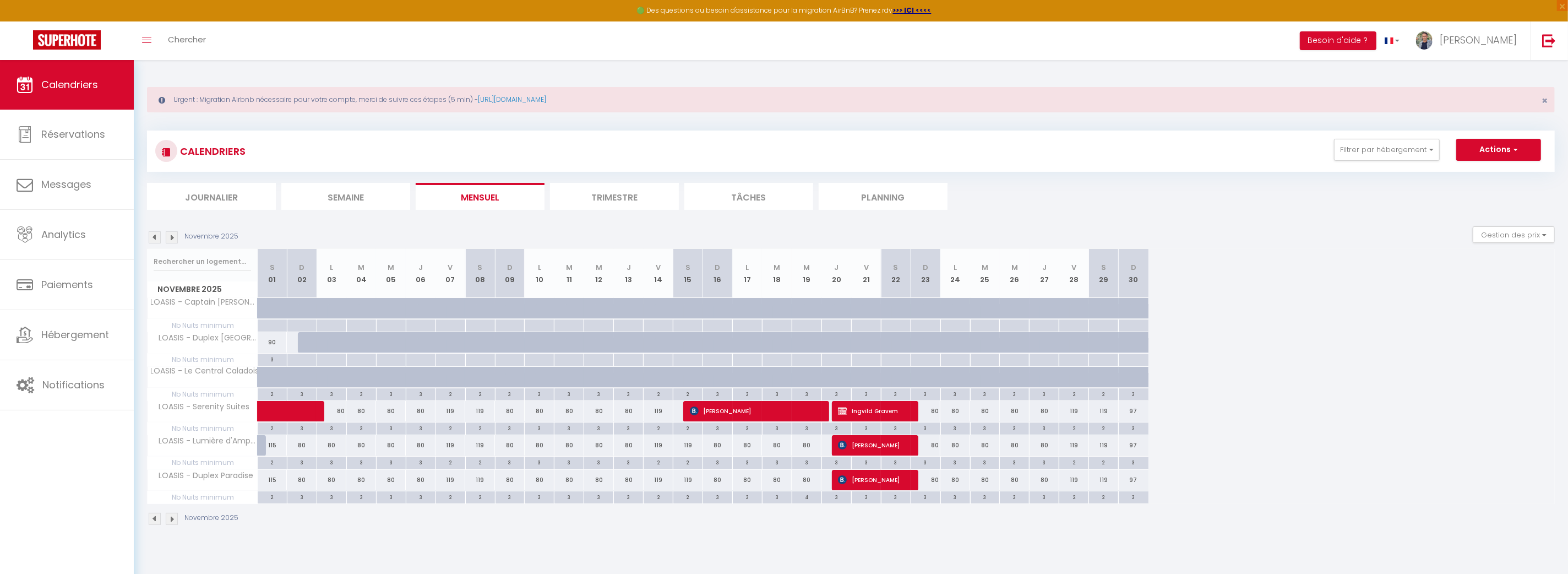
click at [154, 232] on img at bounding box center [155, 237] width 12 height 12
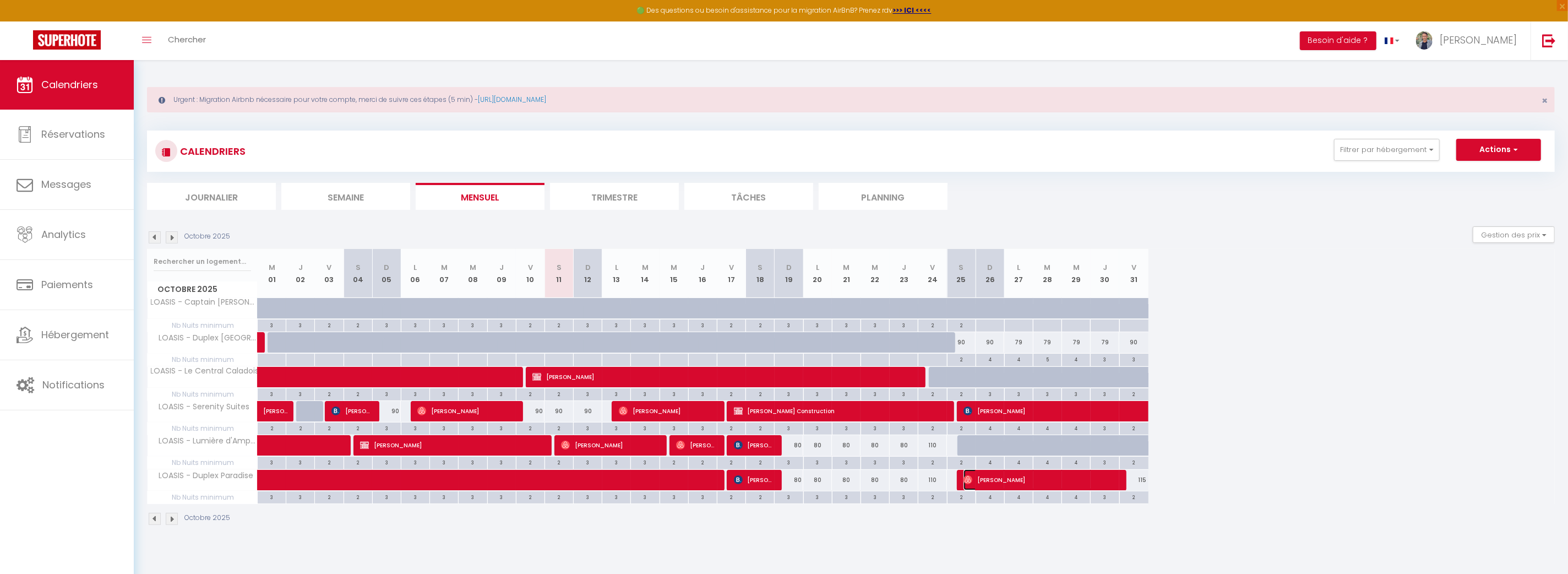
click at [1056, 478] on span "[PERSON_NAME]" at bounding box center [1039, 480] width 153 height 21
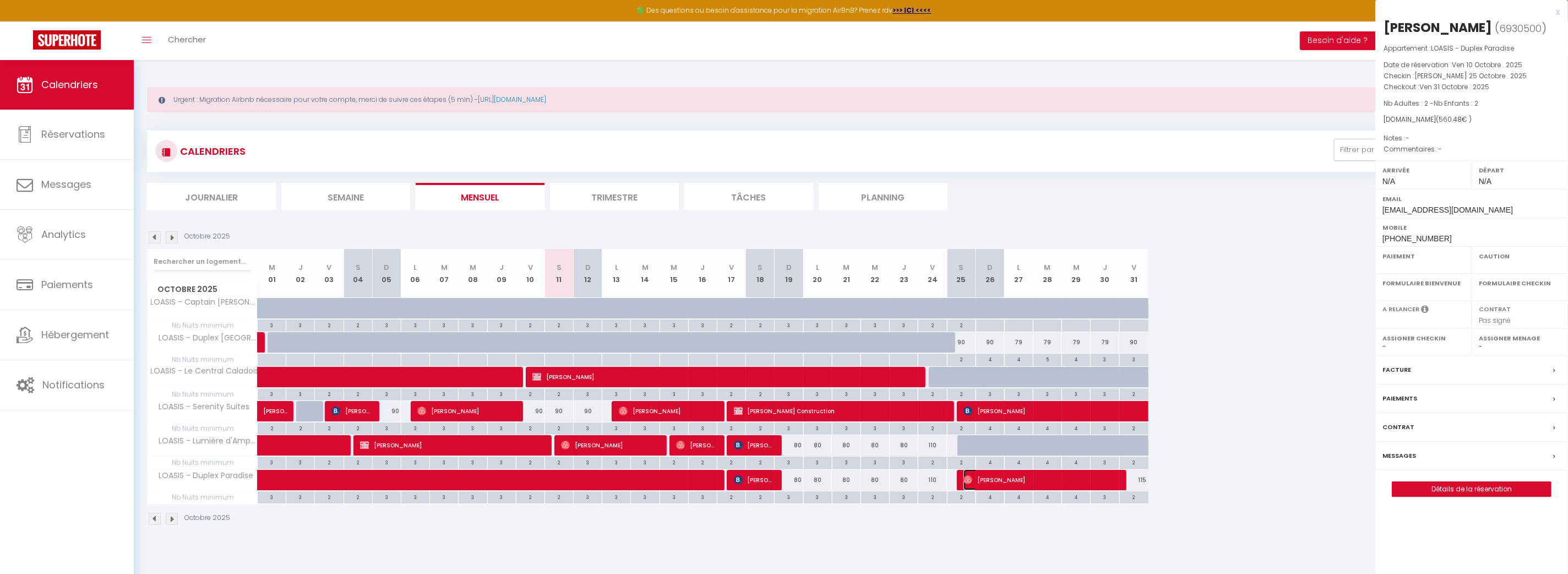
select select "OK"
select select "0"
select select "1"
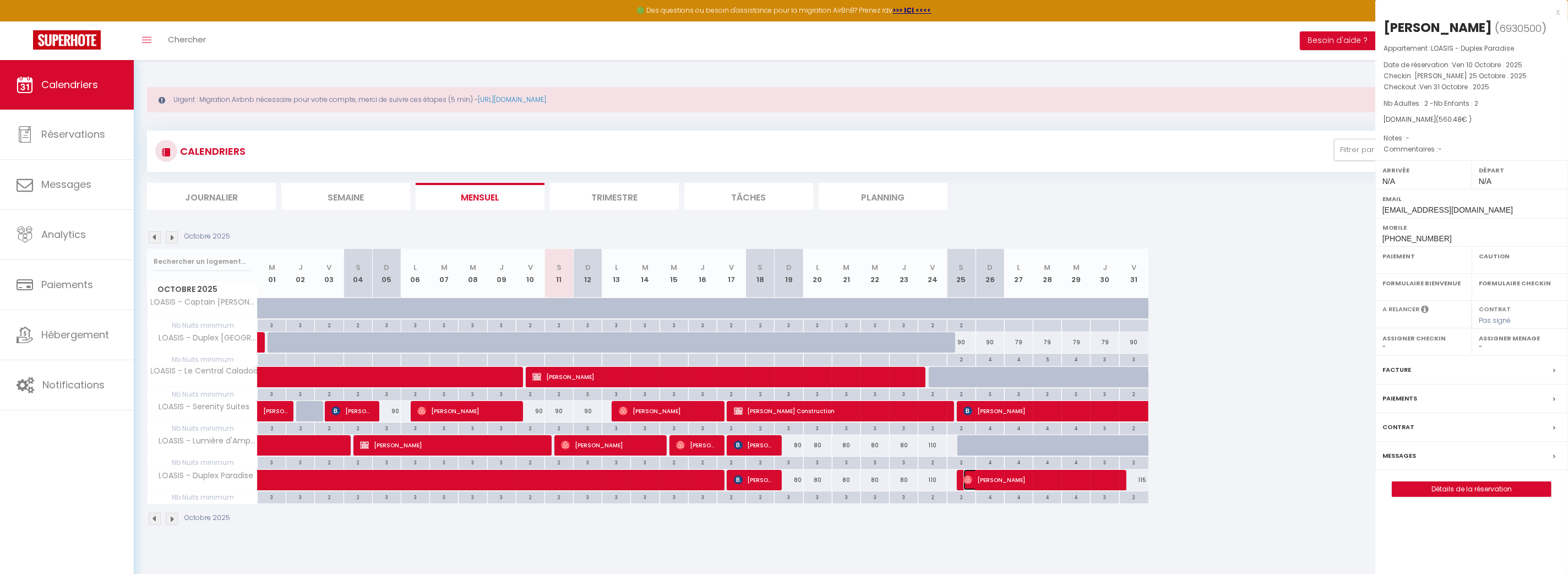
select select
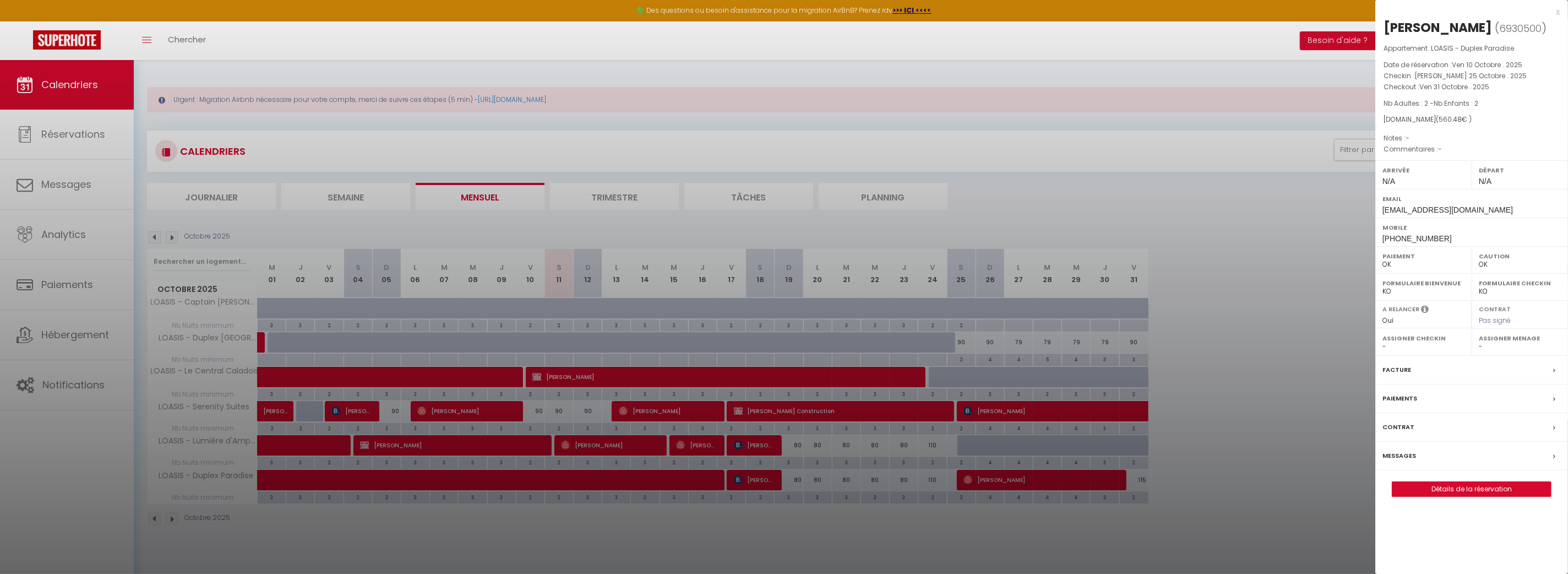
click at [1069, 408] on div at bounding box center [784, 287] width 1568 height 574
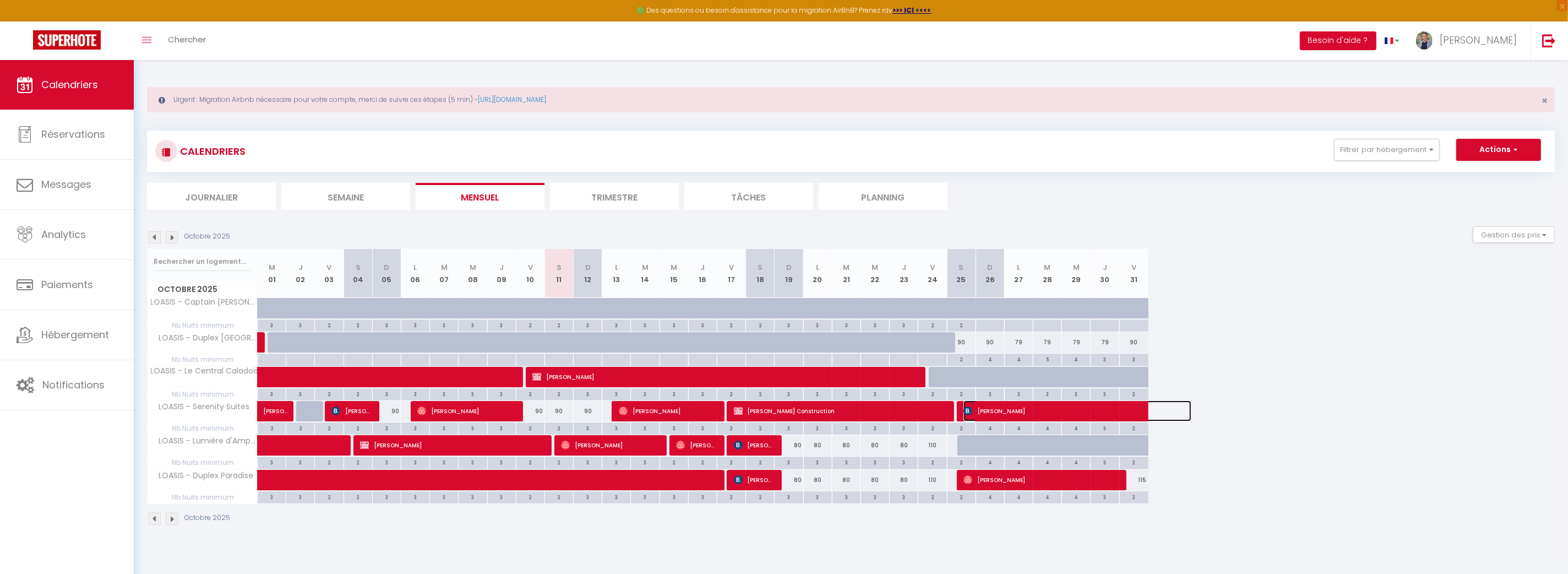
click at [1064, 411] on span "[PERSON_NAME]" at bounding box center [1077, 411] width 228 height 21
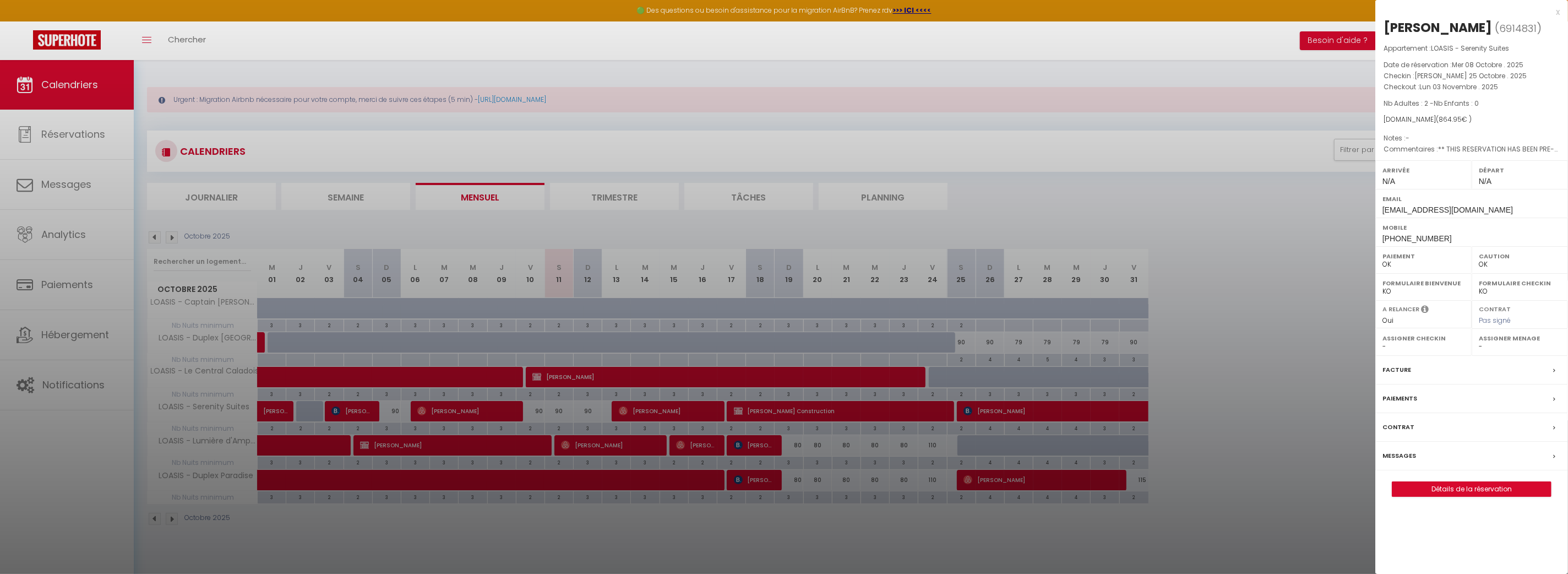
click at [1558, 13] on div "x" at bounding box center [1467, 12] width 184 height 13
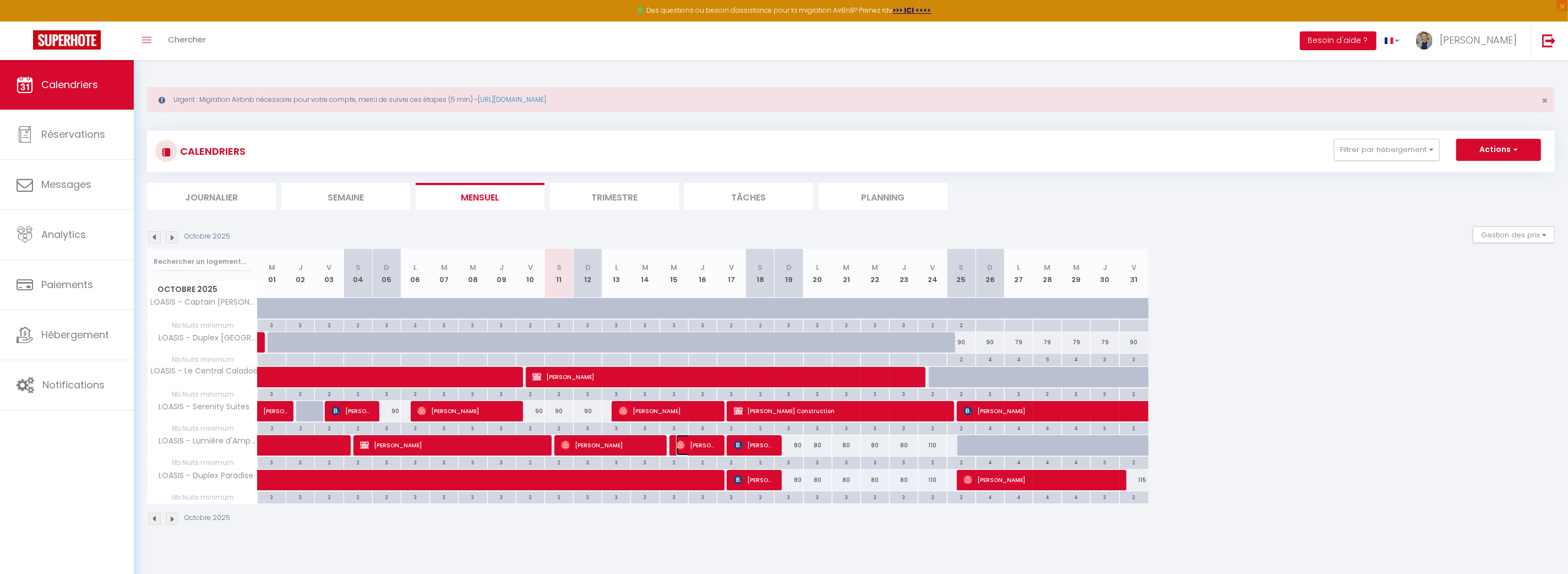
click at [692, 443] on span "[PERSON_NAME]" at bounding box center [695, 445] width 38 height 21
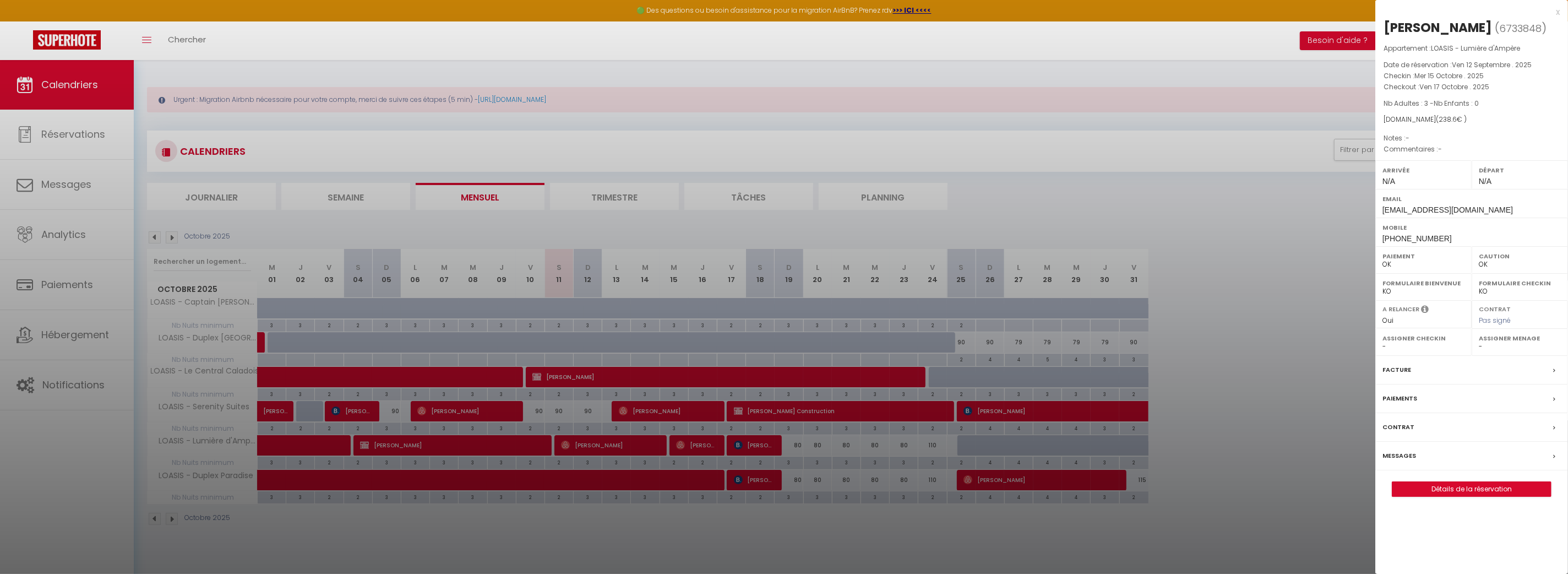
click at [694, 442] on div at bounding box center [784, 287] width 1568 height 574
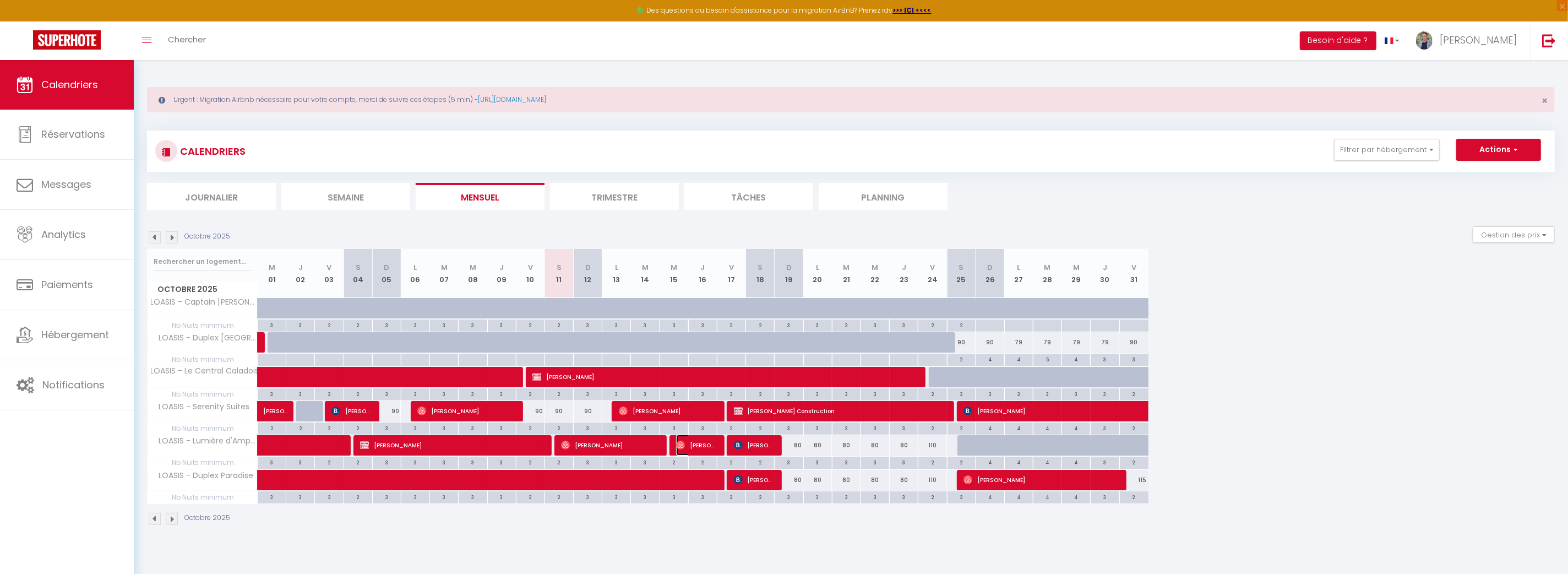
click at [694, 447] on span "[PERSON_NAME]" at bounding box center [695, 445] width 38 height 21
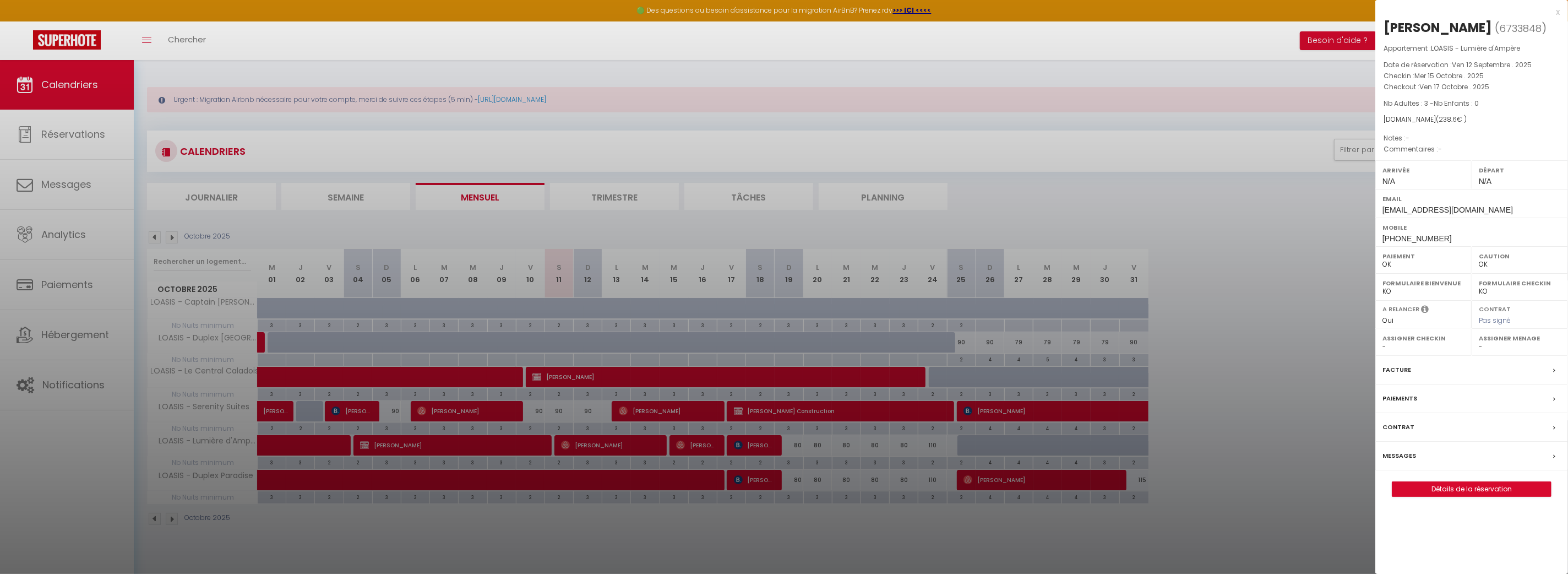
click at [762, 481] on div at bounding box center [784, 287] width 1568 height 574
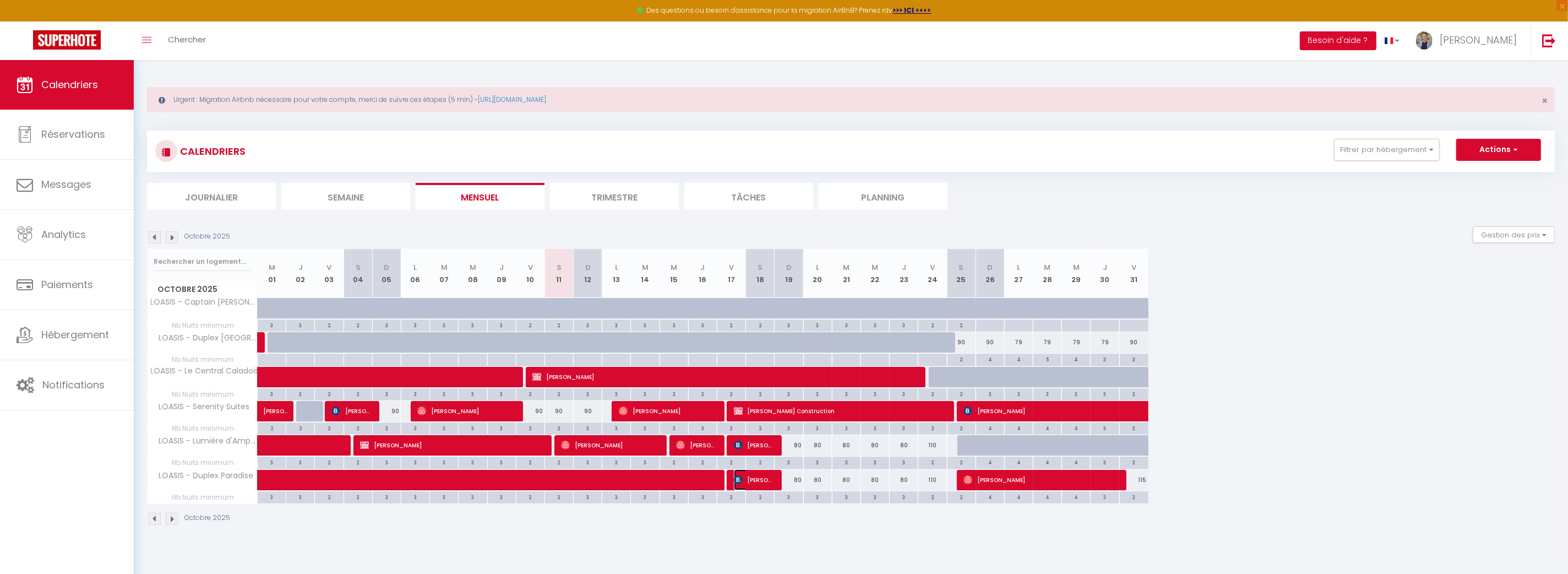
click at [757, 479] on span "[PERSON_NAME]" at bounding box center [753, 480] width 38 height 21
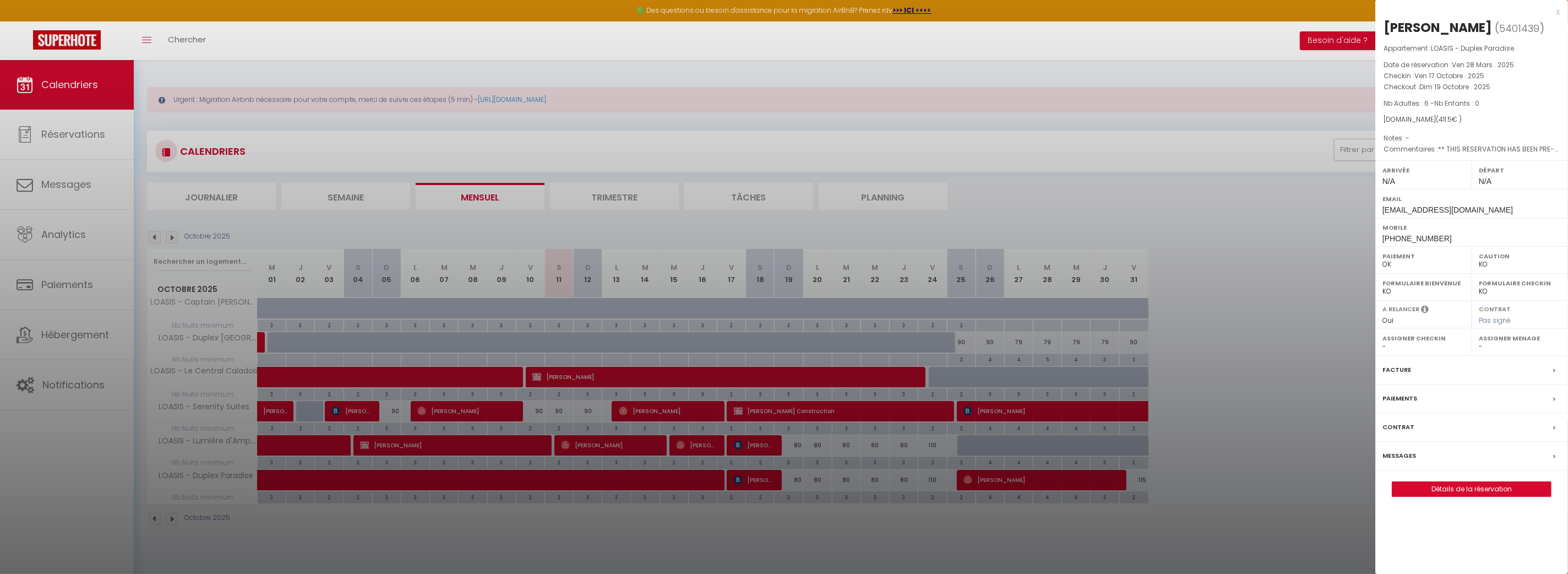
click at [756, 448] on div at bounding box center [784, 287] width 1568 height 574
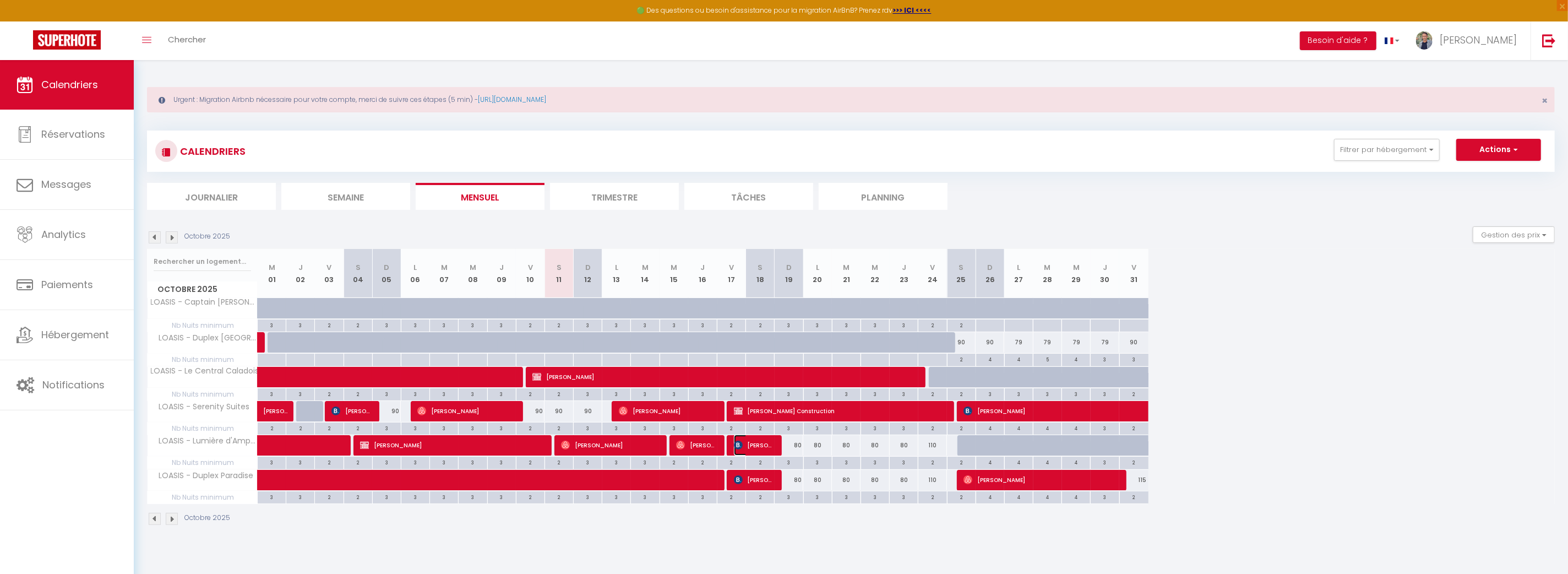
click at [757, 445] on span "[PERSON_NAME]" at bounding box center [753, 445] width 38 height 21
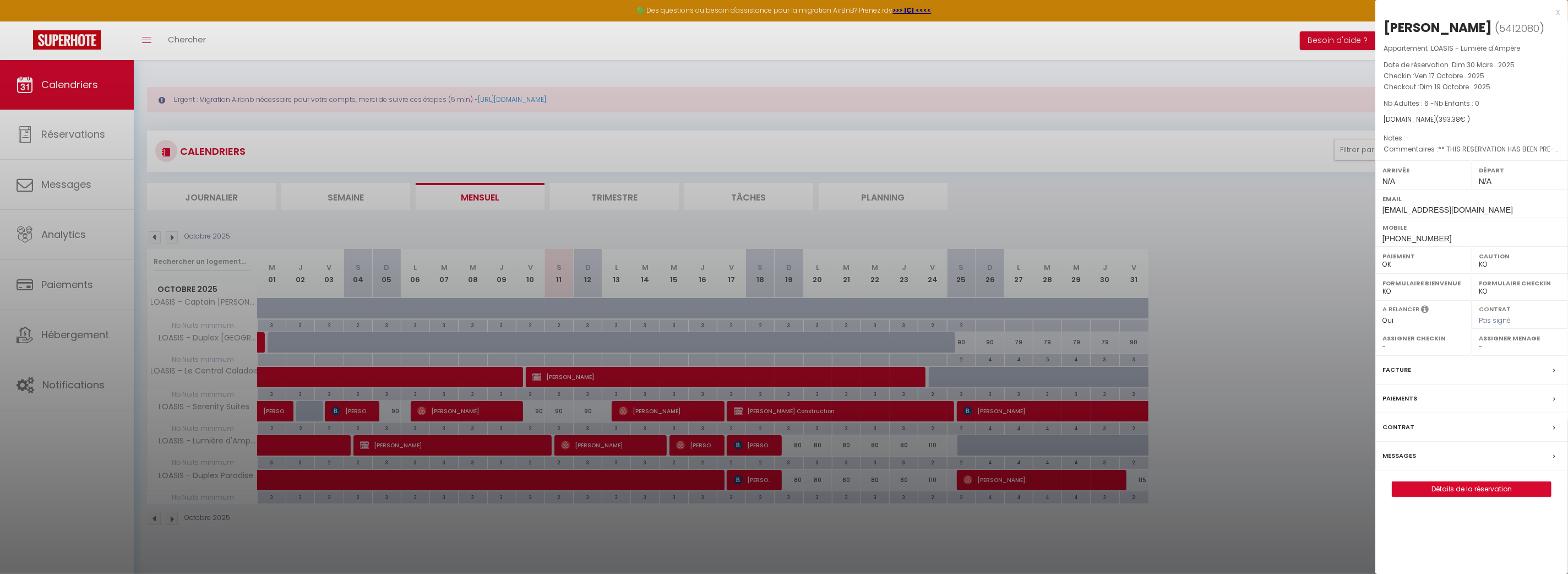
click at [775, 527] on div at bounding box center [784, 287] width 1568 height 574
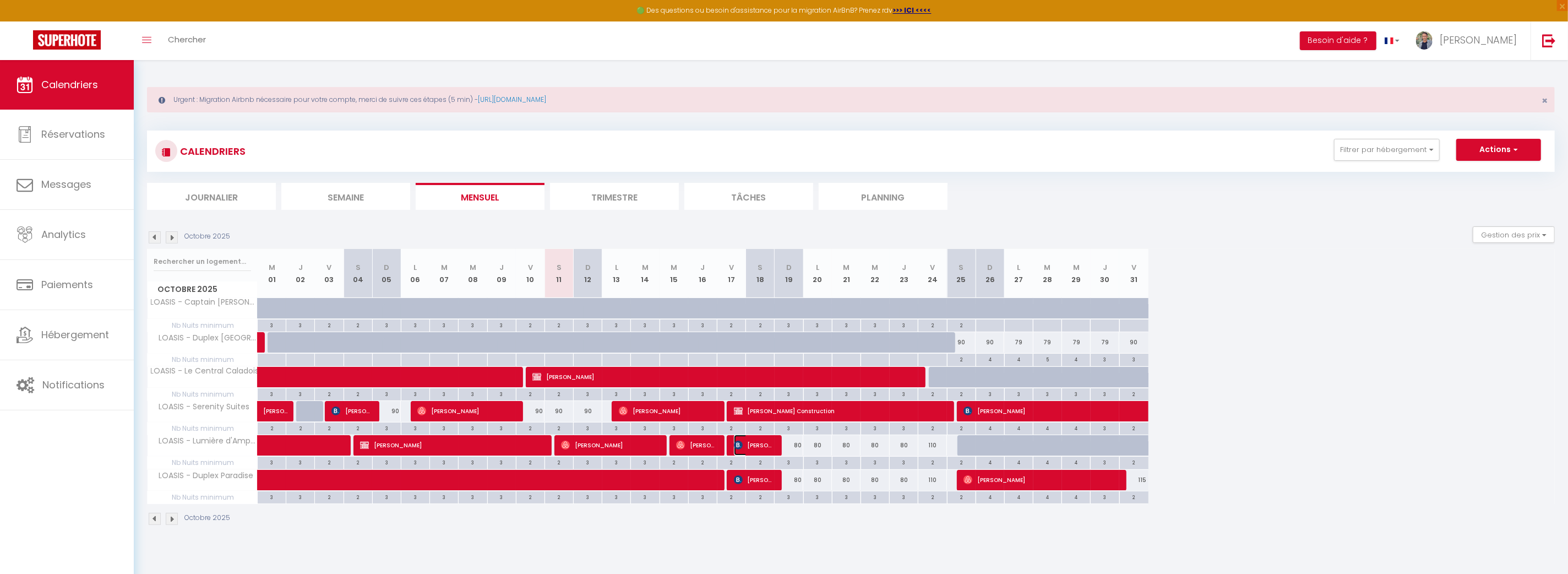
click at [763, 445] on span "[PERSON_NAME]" at bounding box center [753, 445] width 38 height 21
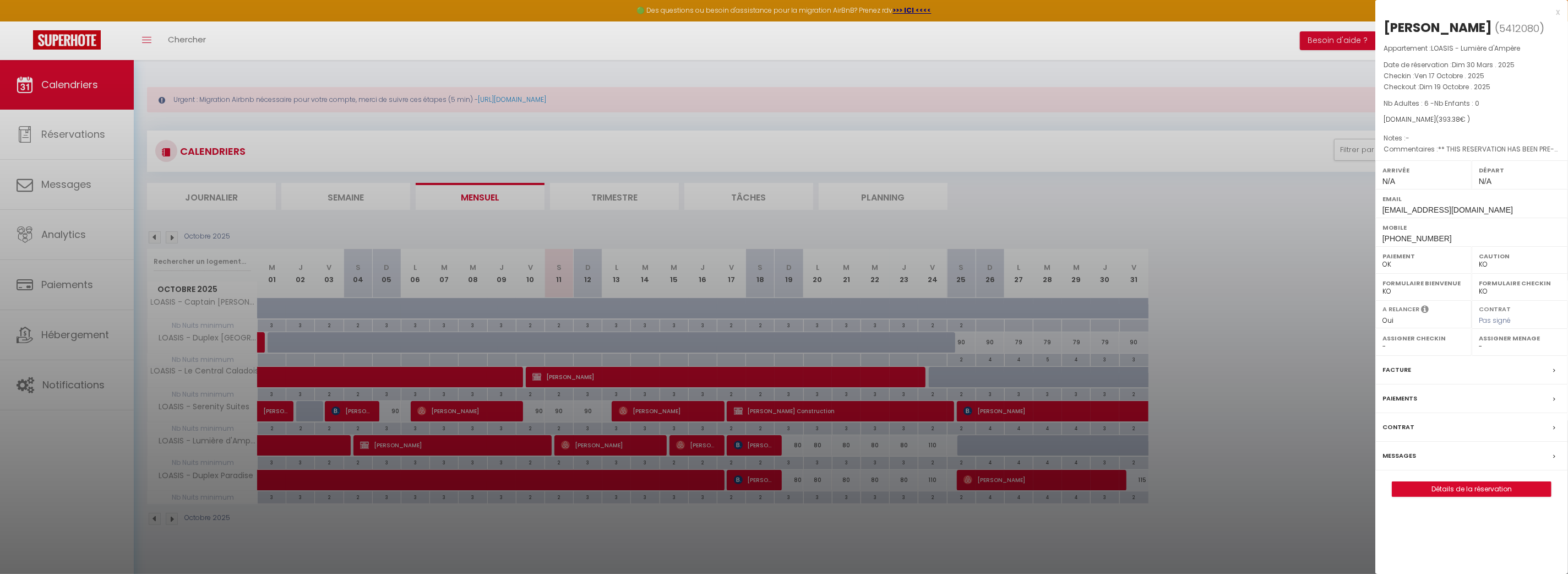
click at [760, 484] on div at bounding box center [784, 287] width 1568 height 574
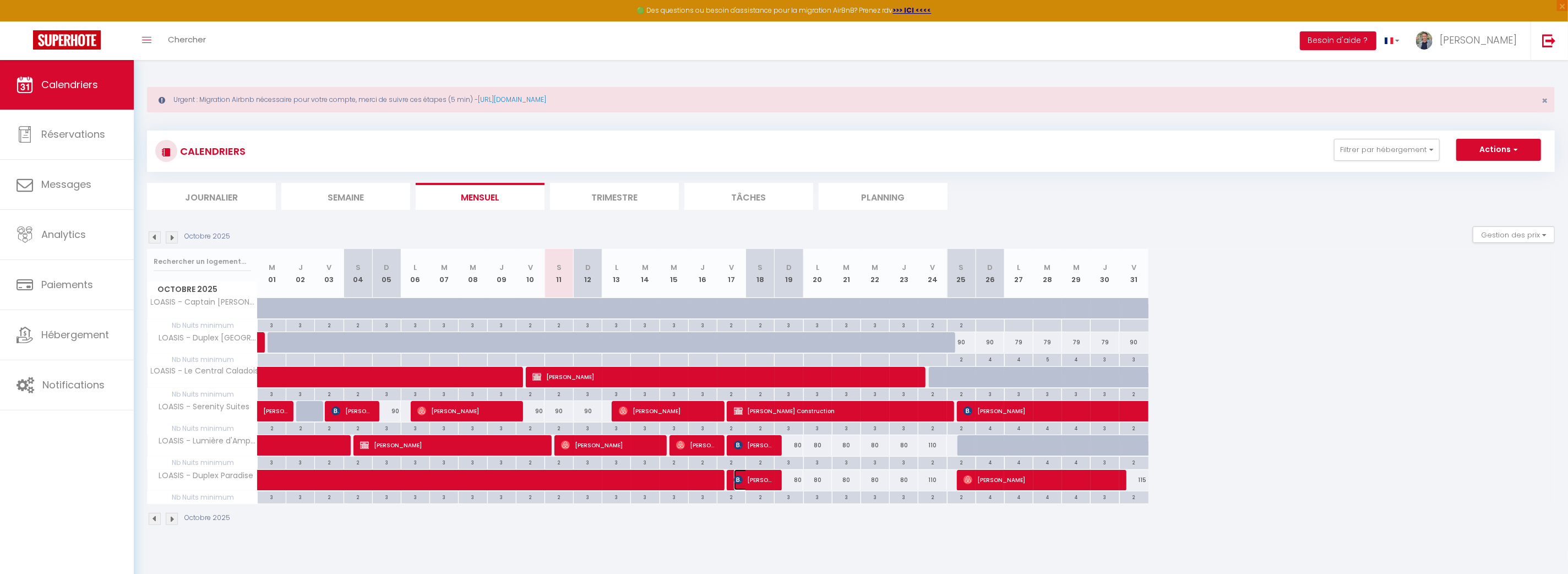
click at [759, 484] on span "[PERSON_NAME]" at bounding box center [753, 480] width 38 height 21
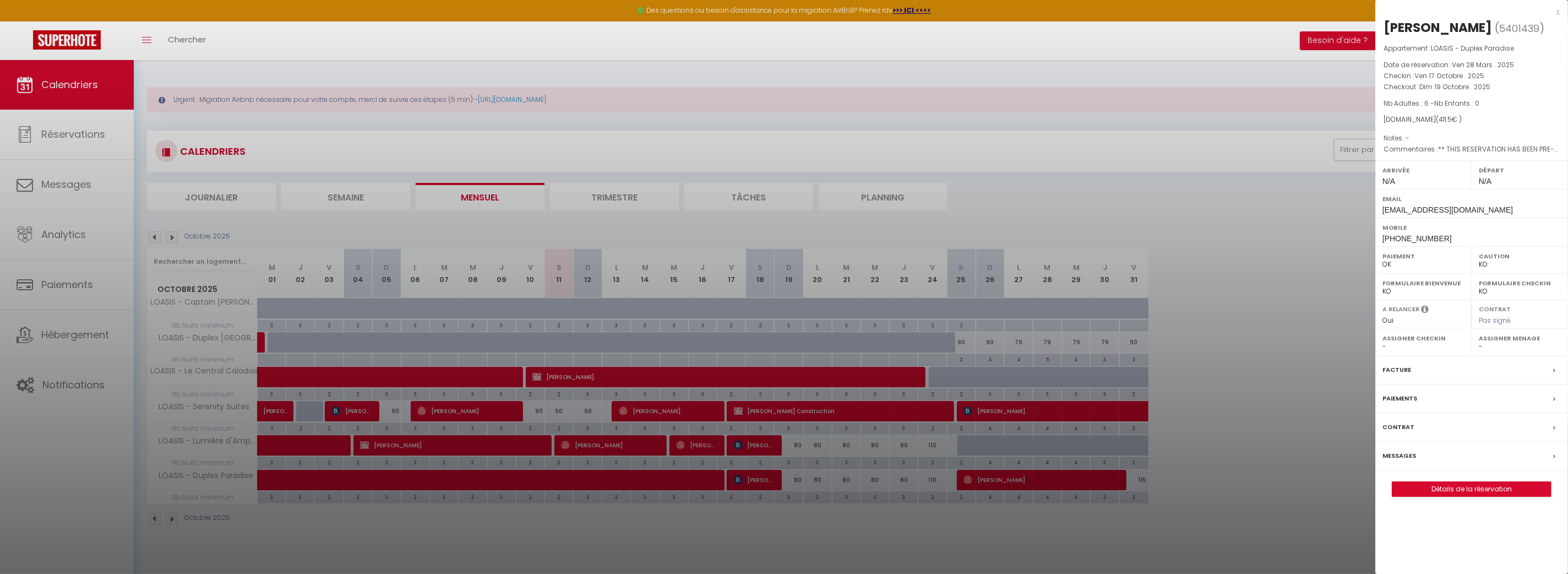
click at [763, 446] on div at bounding box center [784, 287] width 1568 height 574
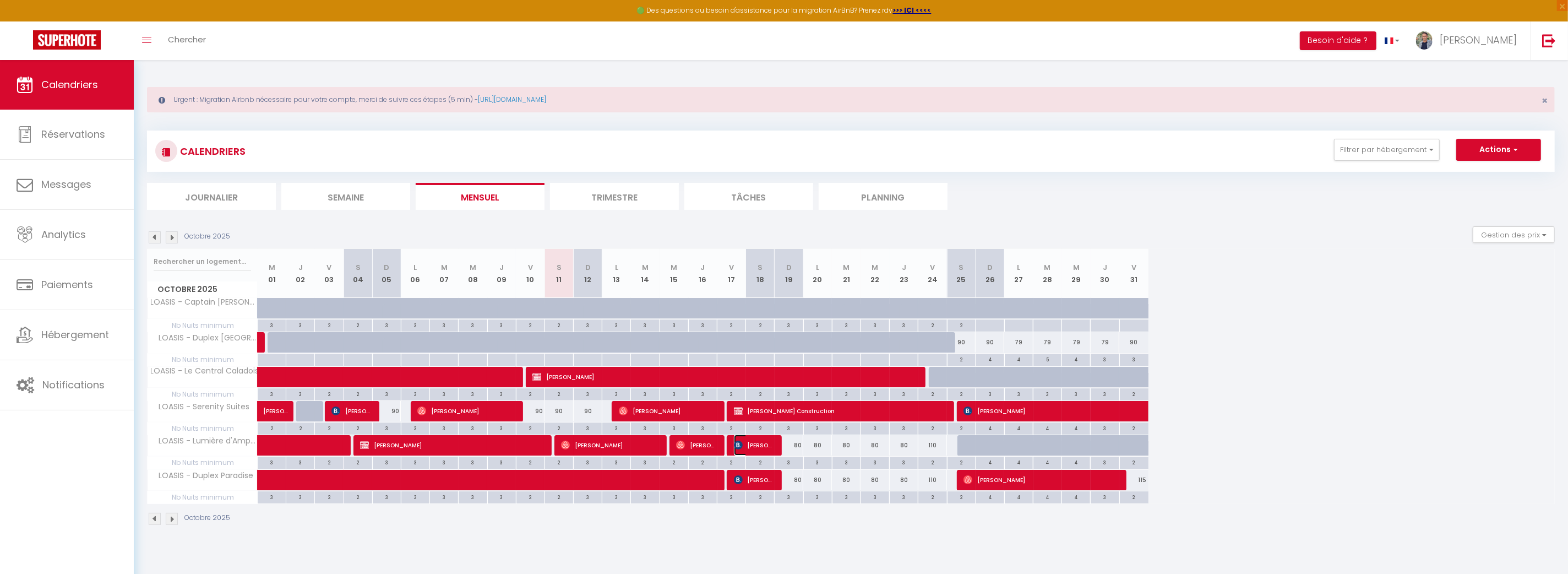
click at [762, 448] on span "[PERSON_NAME]" at bounding box center [753, 445] width 38 height 21
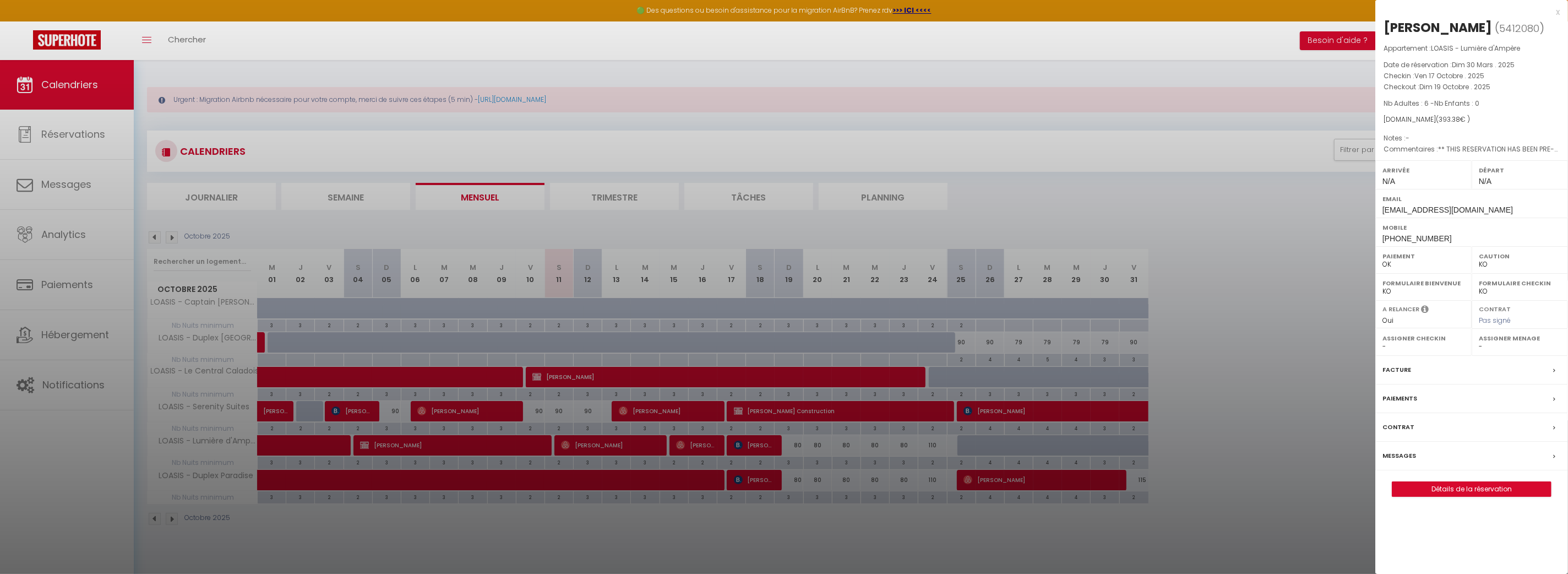
click at [1055, 410] on div at bounding box center [784, 287] width 1568 height 574
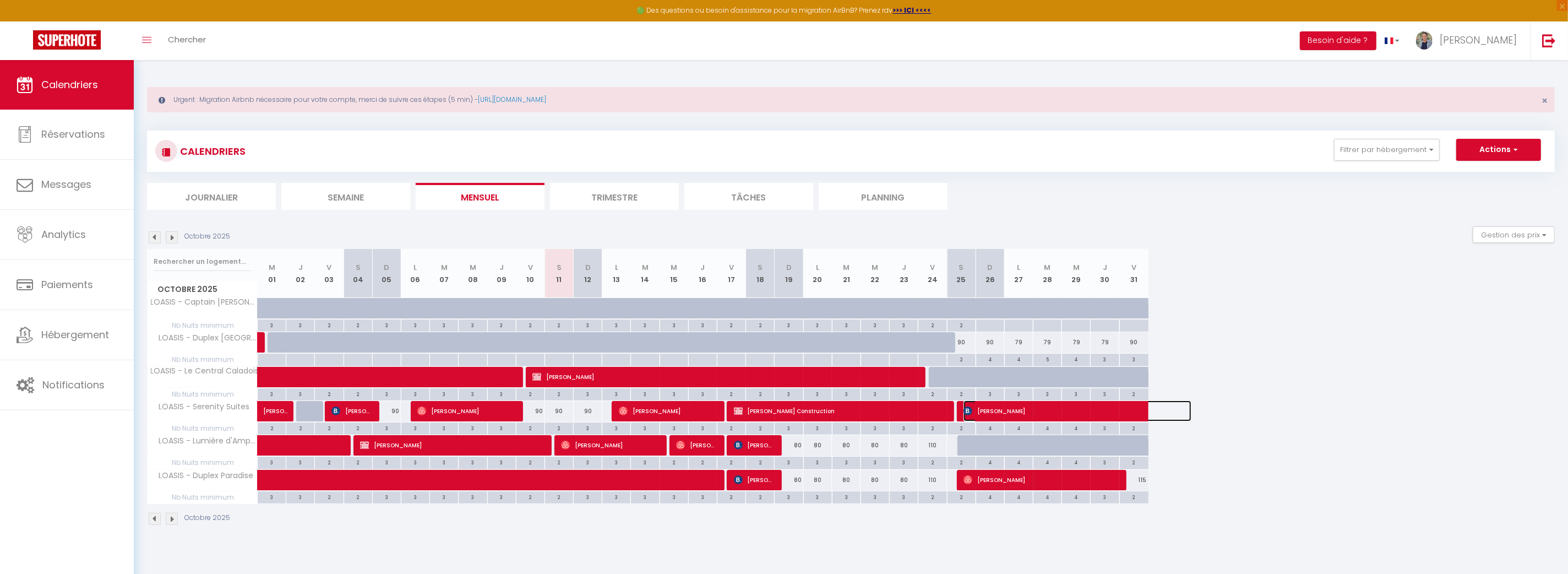
click at [1055, 410] on span "[PERSON_NAME]" at bounding box center [1077, 411] width 228 height 21
select select "OK"
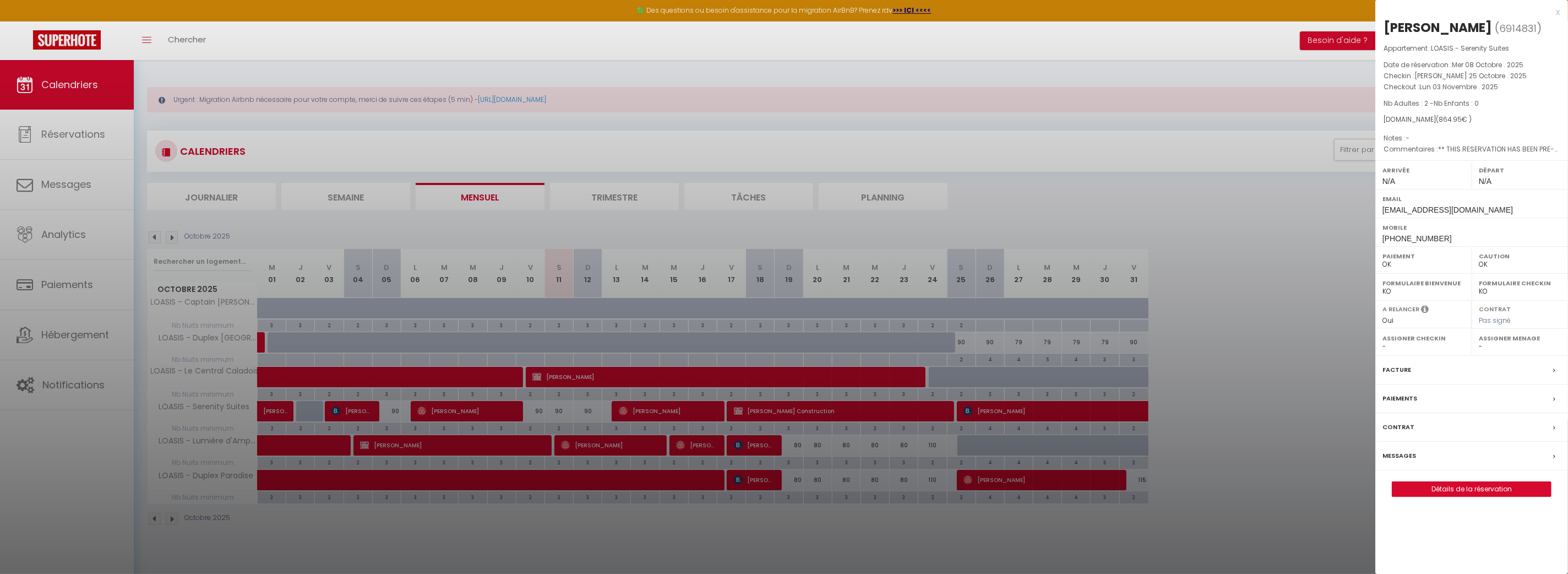
drag, startPoint x: 1006, startPoint y: 561, endPoint x: 1007, endPoint y: 555, distance: 6.1
click at [1006, 561] on div at bounding box center [784, 287] width 1568 height 574
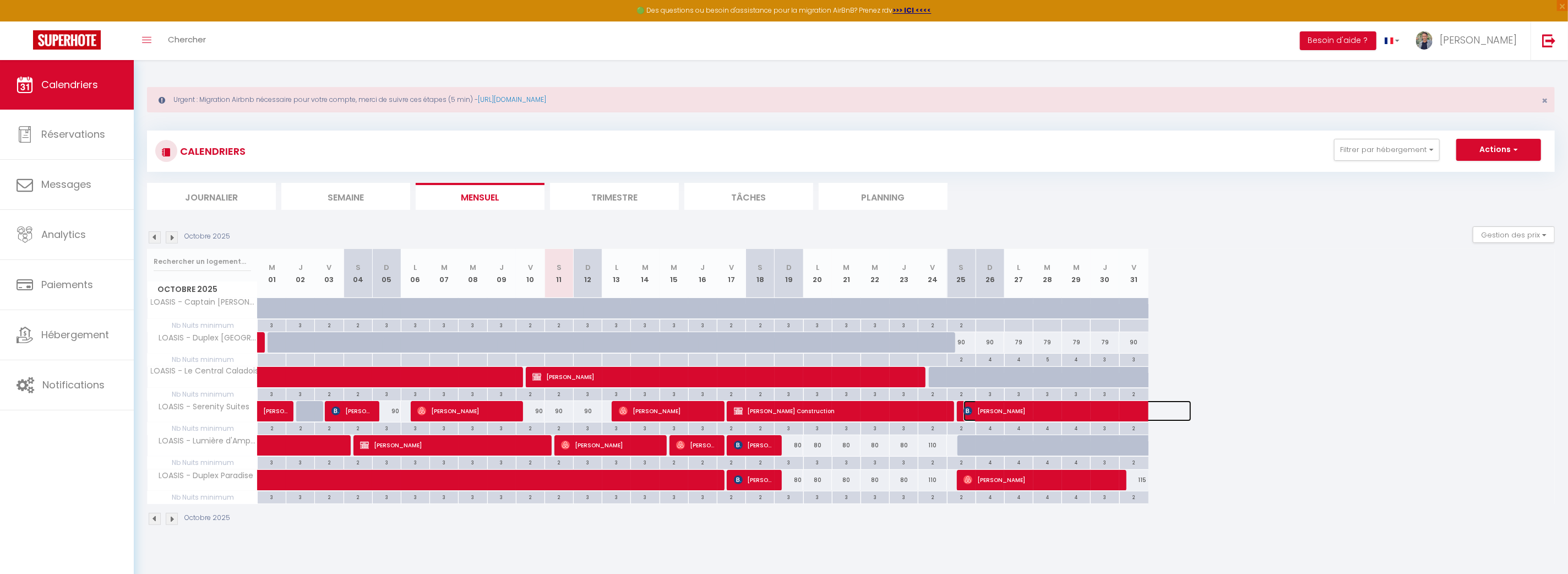
click at [1108, 408] on span "[PERSON_NAME]" at bounding box center [1077, 411] width 228 height 21
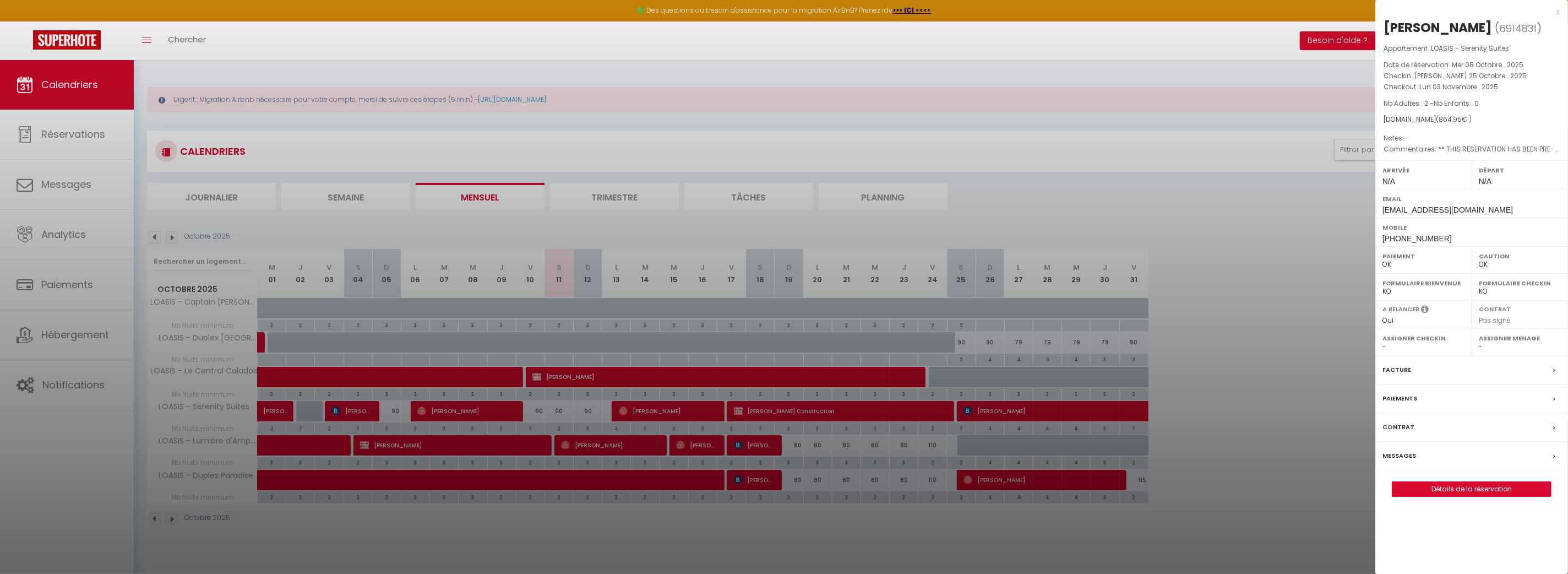
click at [1101, 410] on div at bounding box center [784, 287] width 1568 height 574
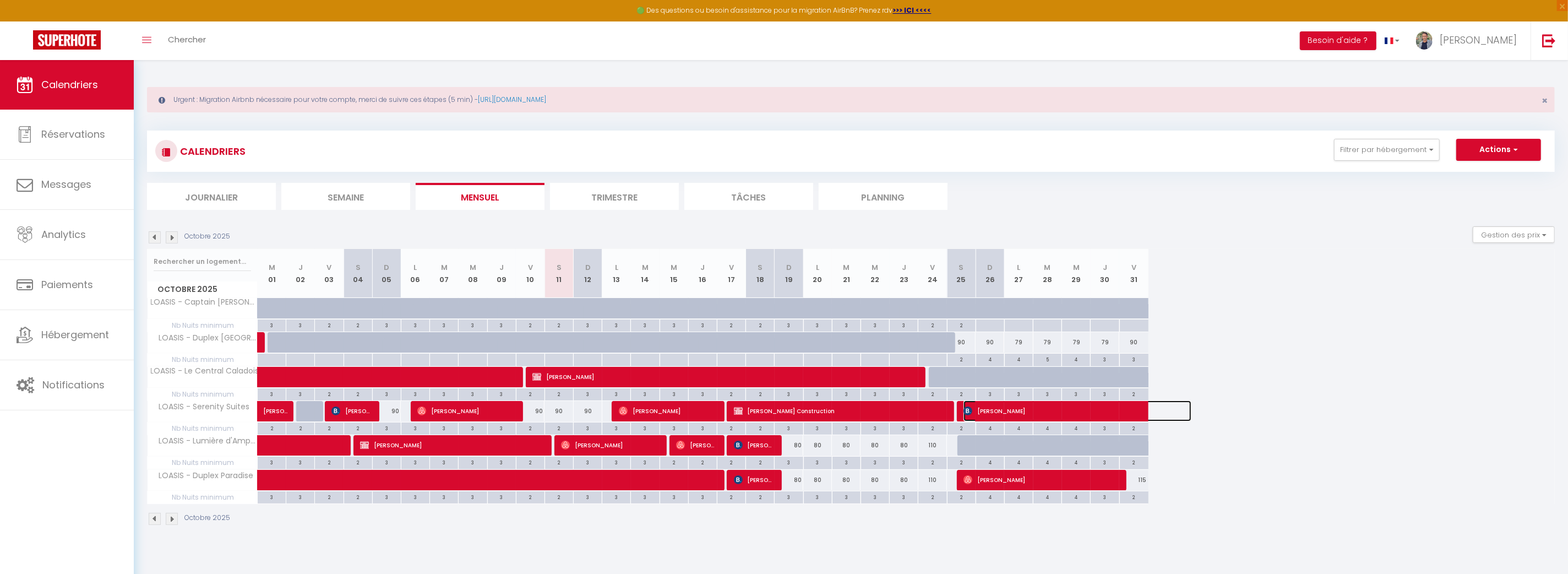
click at [1101, 410] on span "[PERSON_NAME]" at bounding box center [1077, 411] width 228 height 21
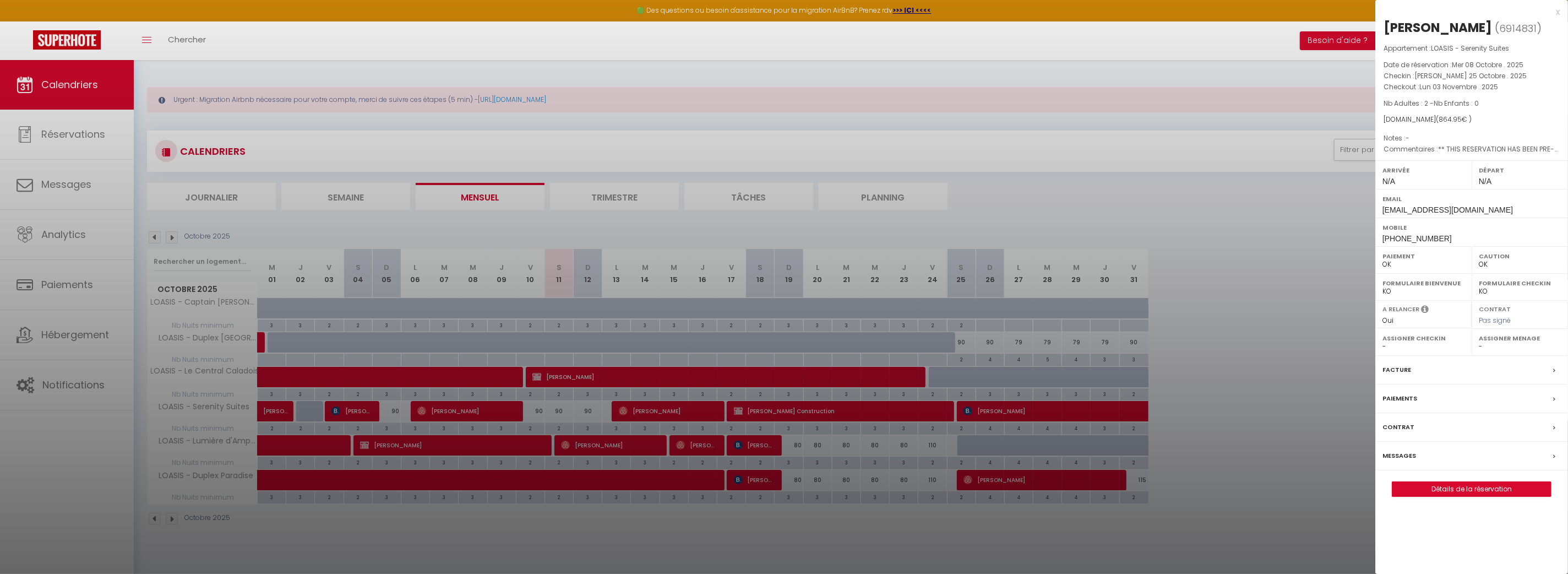
click at [1104, 410] on div at bounding box center [784, 287] width 1568 height 574
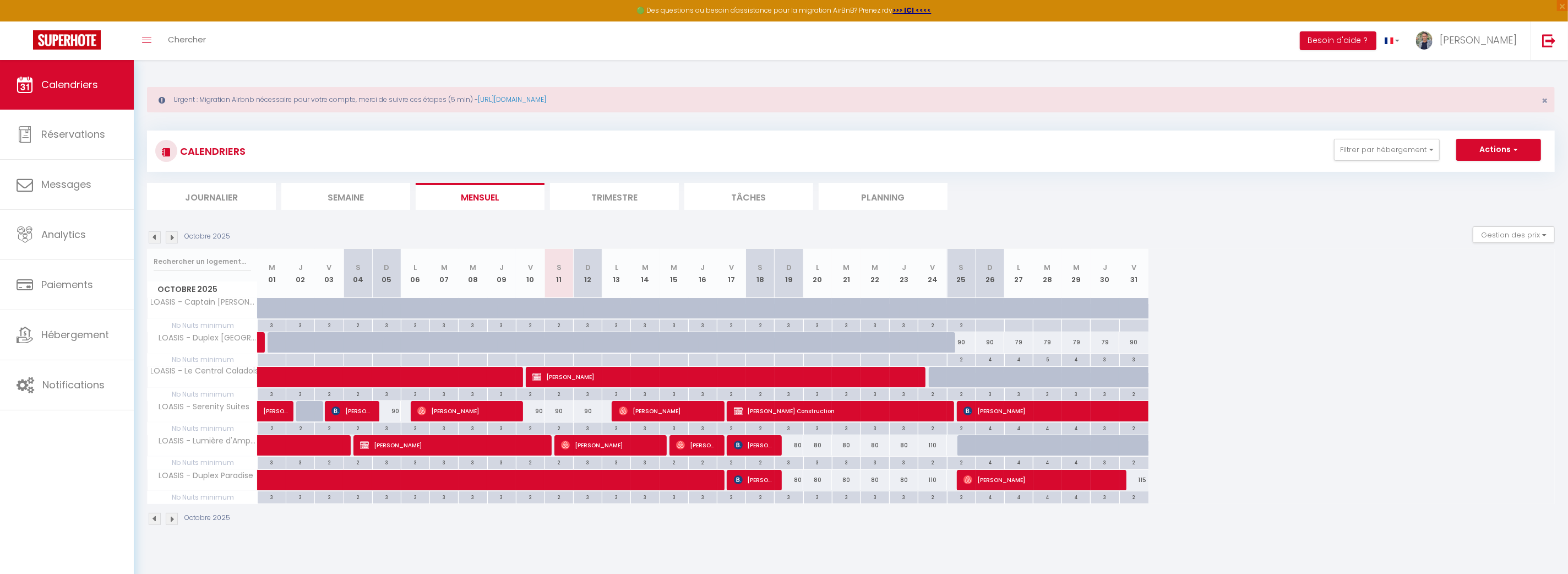
click at [1086, 442] on div at bounding box center [1086, 452] width 29 height 21
type input "80"
type input "Mer 29 Octobre 2025"
type input "Jeu 30 Octobre 2025"
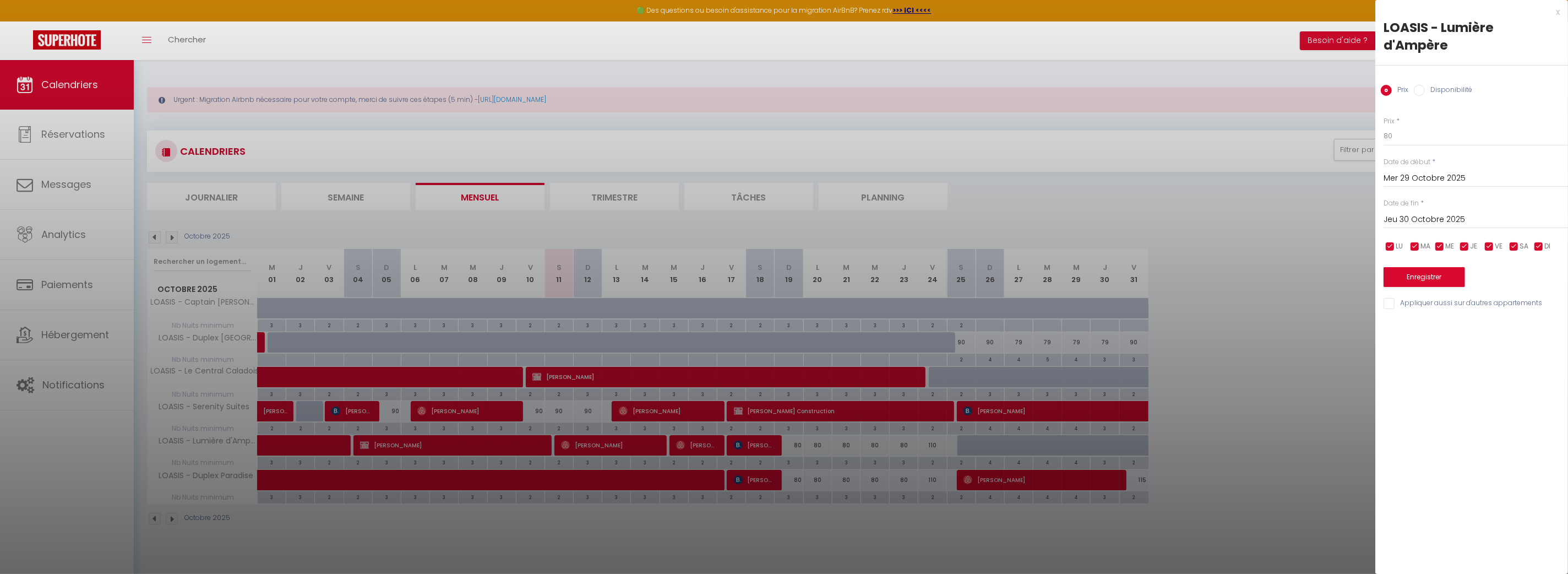
click at [1060, 447] on div at bounding box center [784, 287] width 1568 height 574
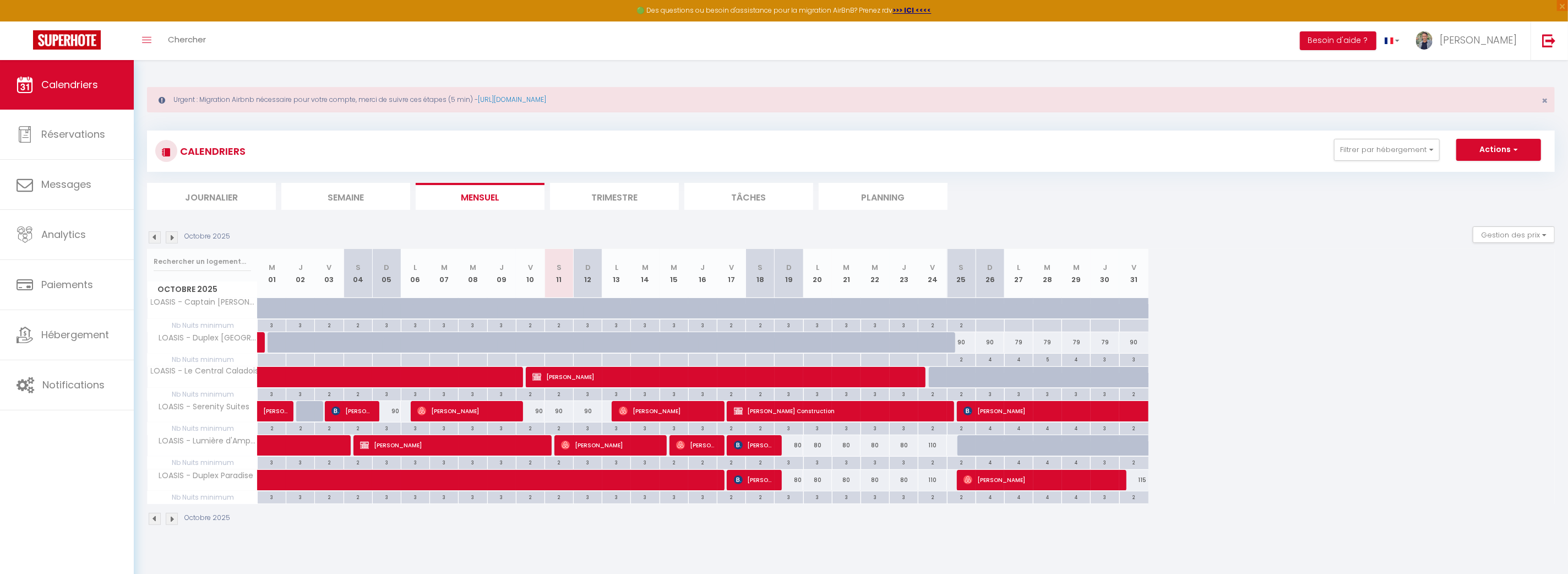
click at [1059, 447] on div at bounding box center [1058, 452] width 29 height 21
type input "80"
type input "[DATE] Octobre 2025"
type input "Mer 29 Octobre 2025"
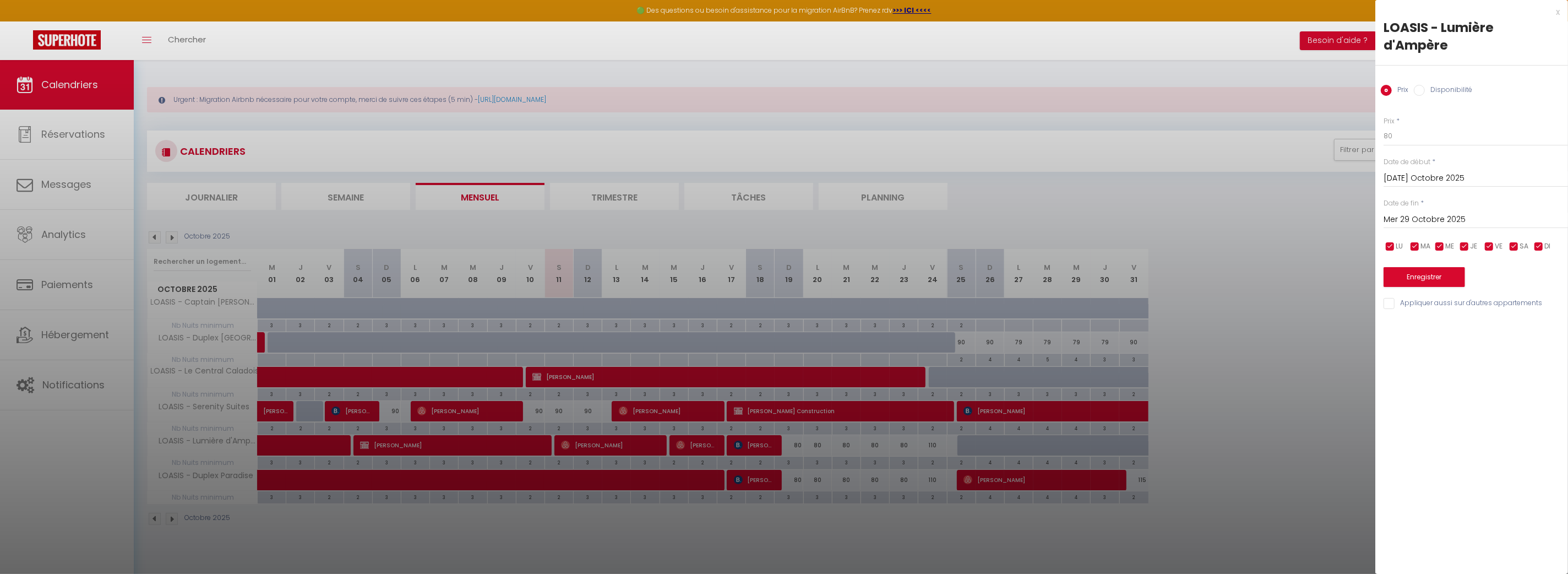
click at [1057, 445] on div at bounding box center [784, 287] width 1568 height 574
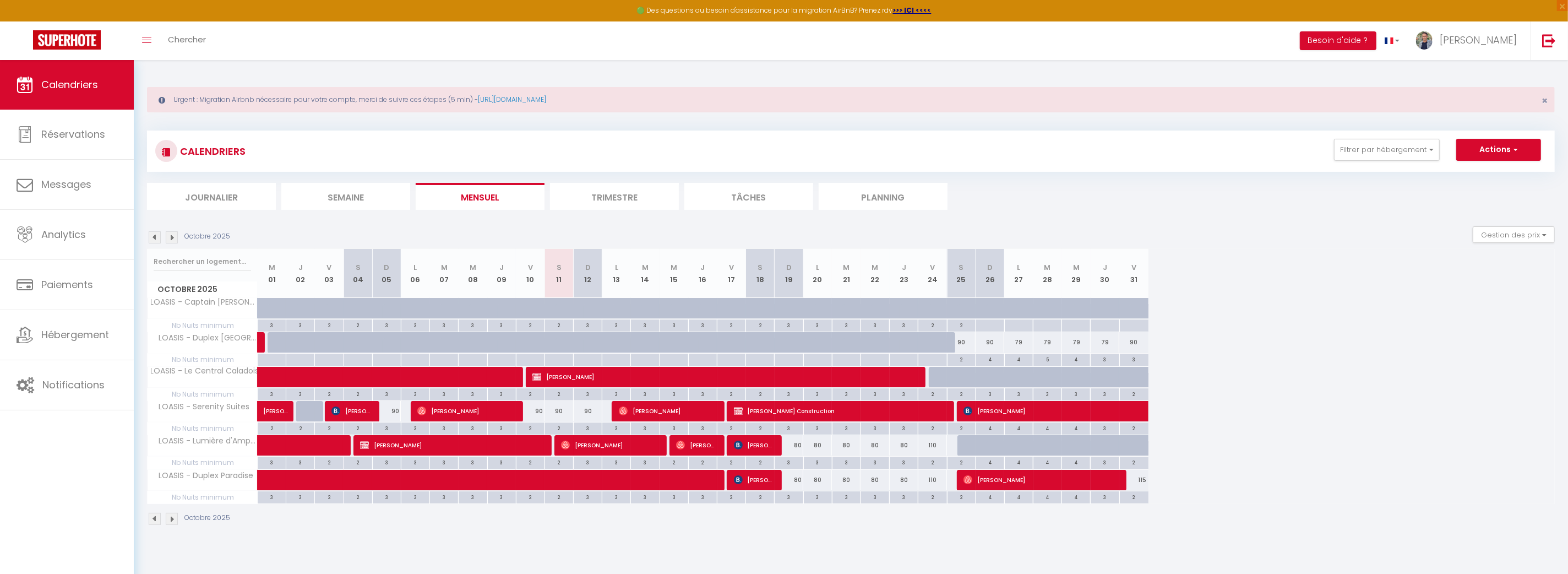
click at [1465, 442] on div "Octobre 2025 M 01 J 02 V 03 S 04 D 05 L 06 M 07 M 08 J 09 V 10 S 11 D 12 L 13 M…" at bounding box center [850, 377] width 1407 height 255
click at [966, 121] on div "CALENDRIERS Filtrer par hébergement [GEOGRAPHIC_DATA] LOASIS - Duplex Provence …" at bounding box center [850, 328] width 1407 height 416
click at [869, 564] on body "🟢 Des questions ou besoin d'assistance pour la migration AirBnB? Prenez rdv >>>…" at bounding box center [784, 347] width 1568 height 574
click at [1019, 411] on span "[PERSON_NAME]" at bounding box center [1077, 411] width 228 height 21
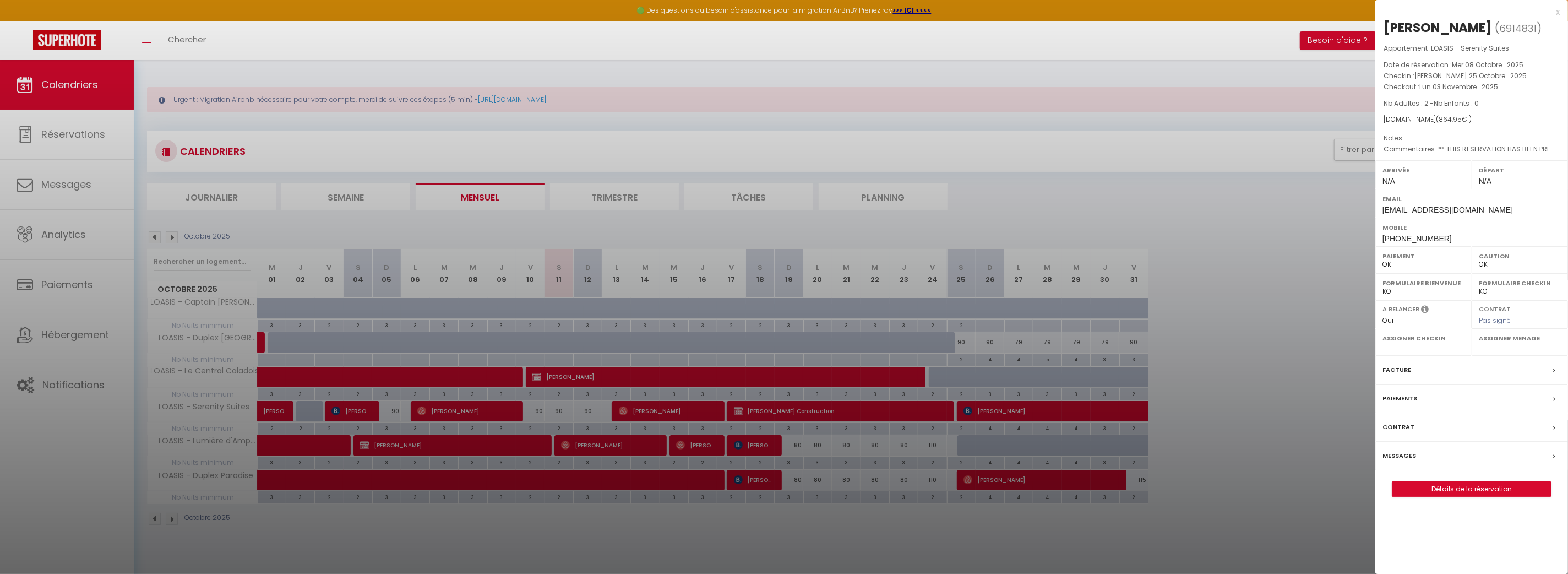
click at [1045, 476] on div at bounding box center [784, 287] width 1568 height 574
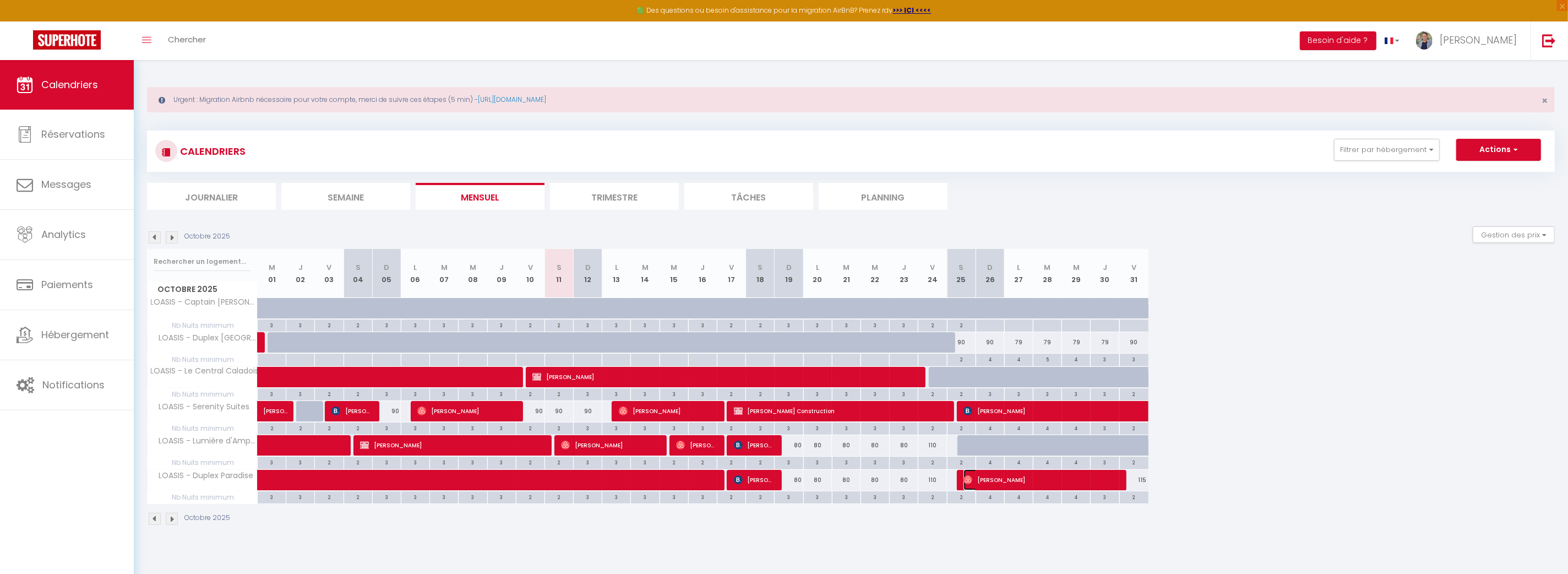
click at [1040, 480] on span "[PERSON_NAME]" at bounding box center [1039, 480] width 153 height 21
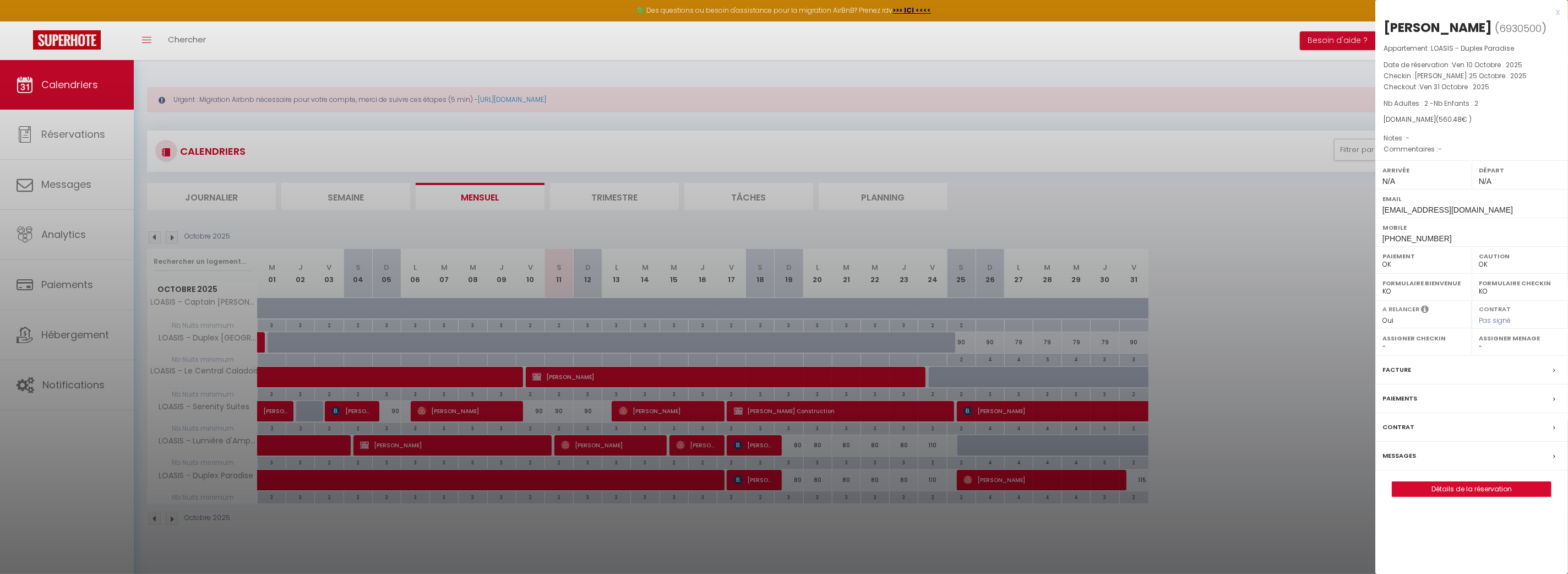
click at [1238, 356] on div at bounding box center [784, 287] width 1568 height 574
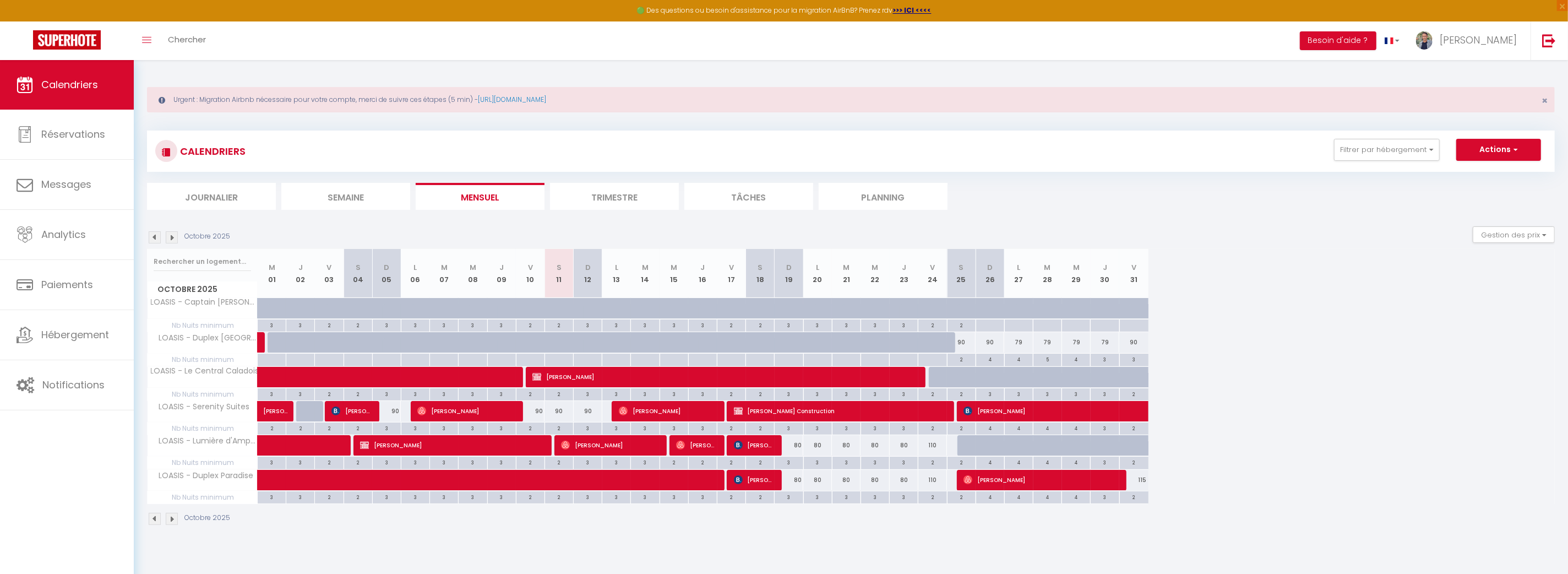
click at [904, 225] on section "Octobre 2025 Gestion des prix Nb Nuits minimum Règles Disponibilité Octobre 202…" at bounding box center [850, 376] width 1407 height 321
click at [171, 237] on img at bounding box center [172, 237] width 12 height 12
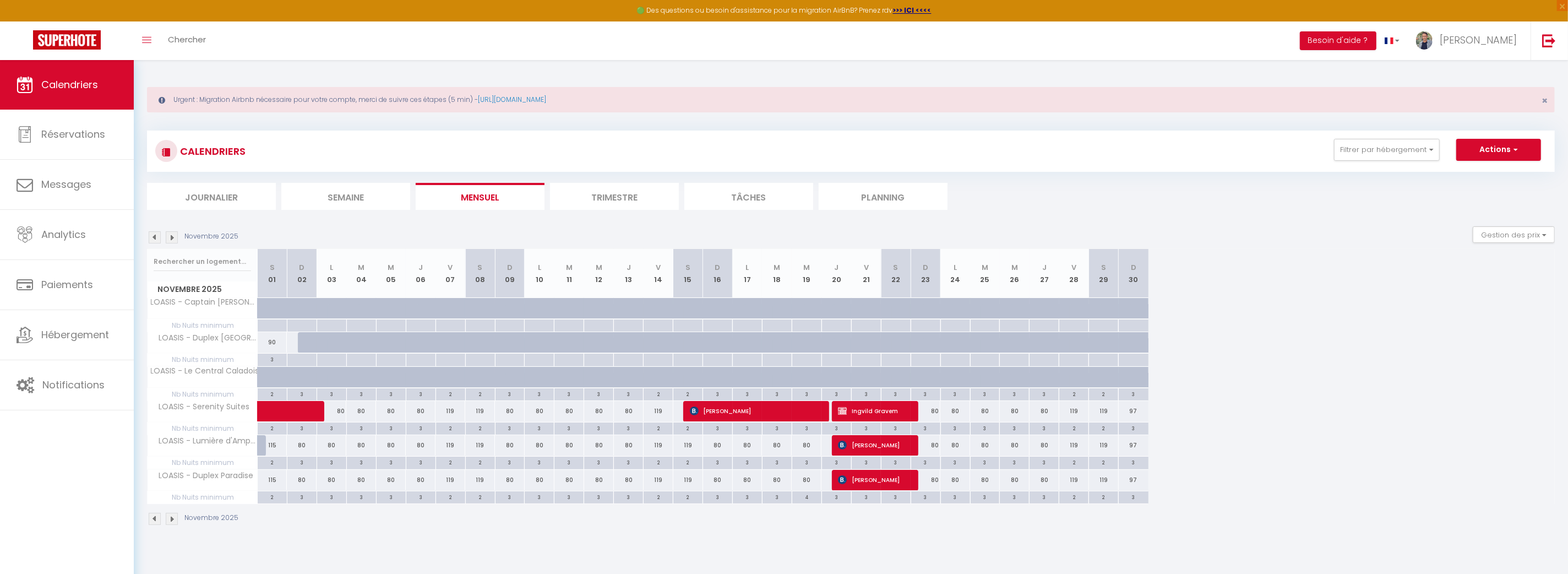
click at [152, 236] on img at bounding box center [155, 237] width 12 height 12
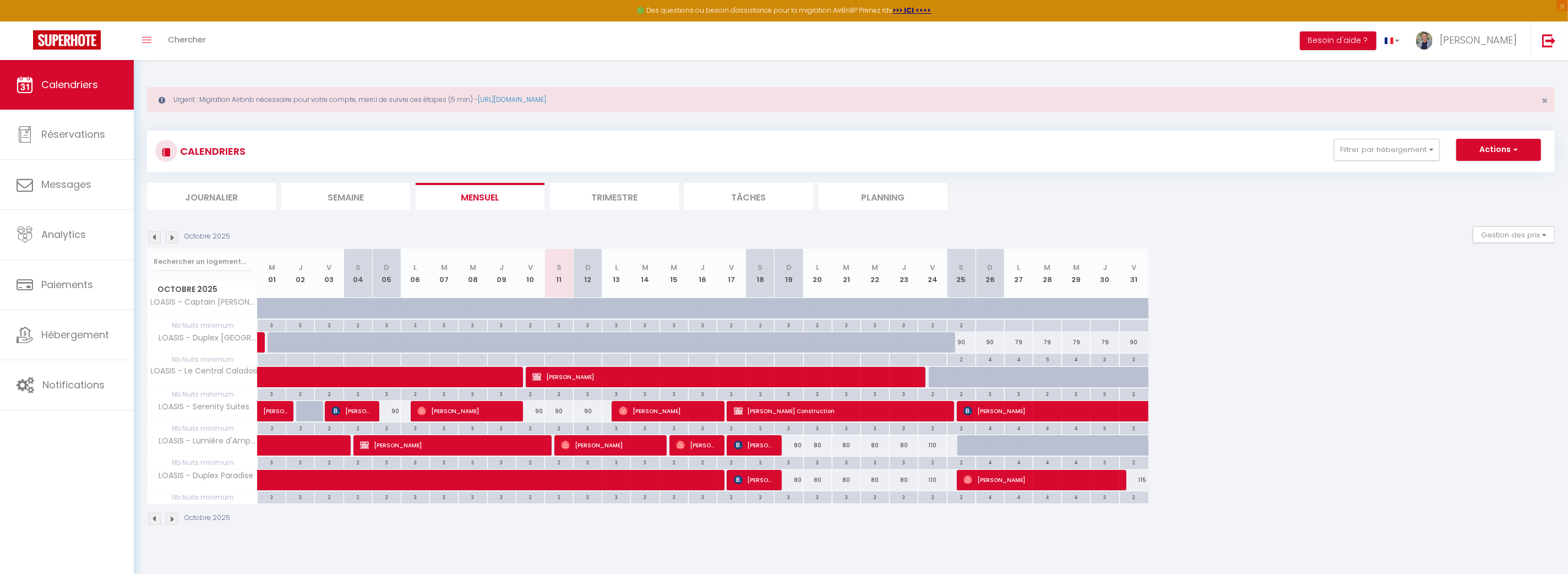
click at [176, 236] on img at bounding box center [172, 237] width 12 height 12
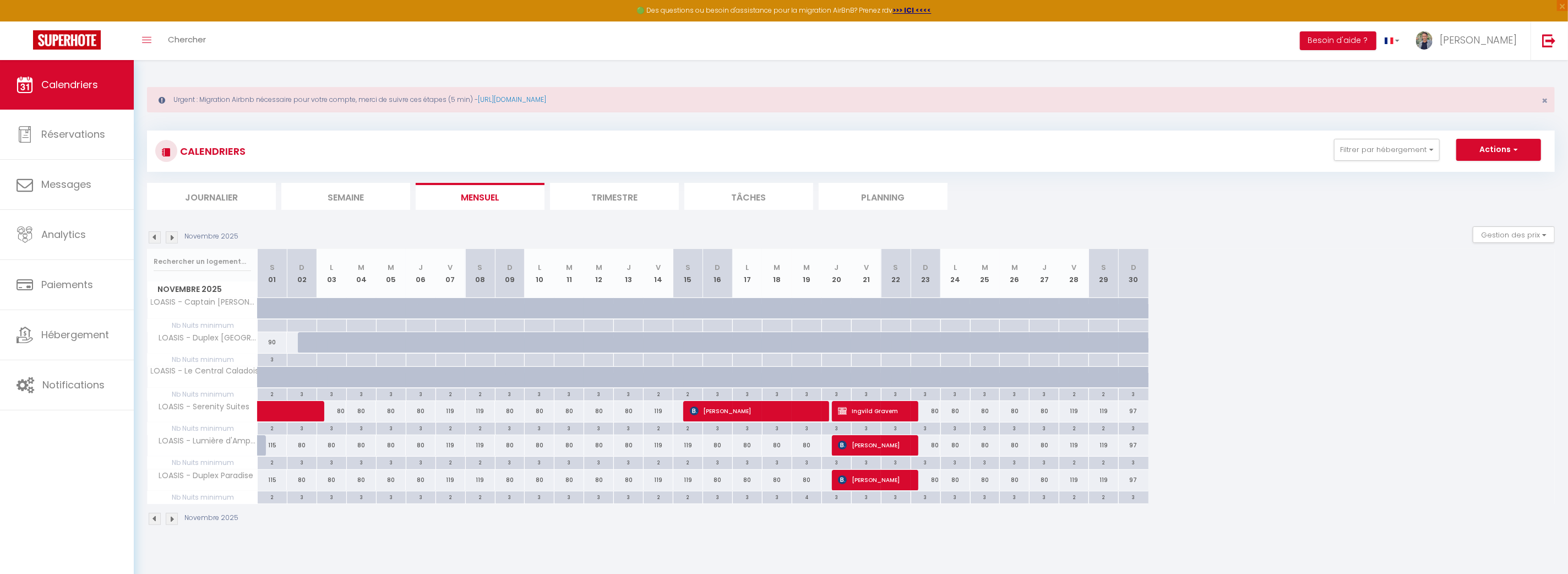
click at [175, 236] on img at bounding box center [172, 237] width 12 height 12
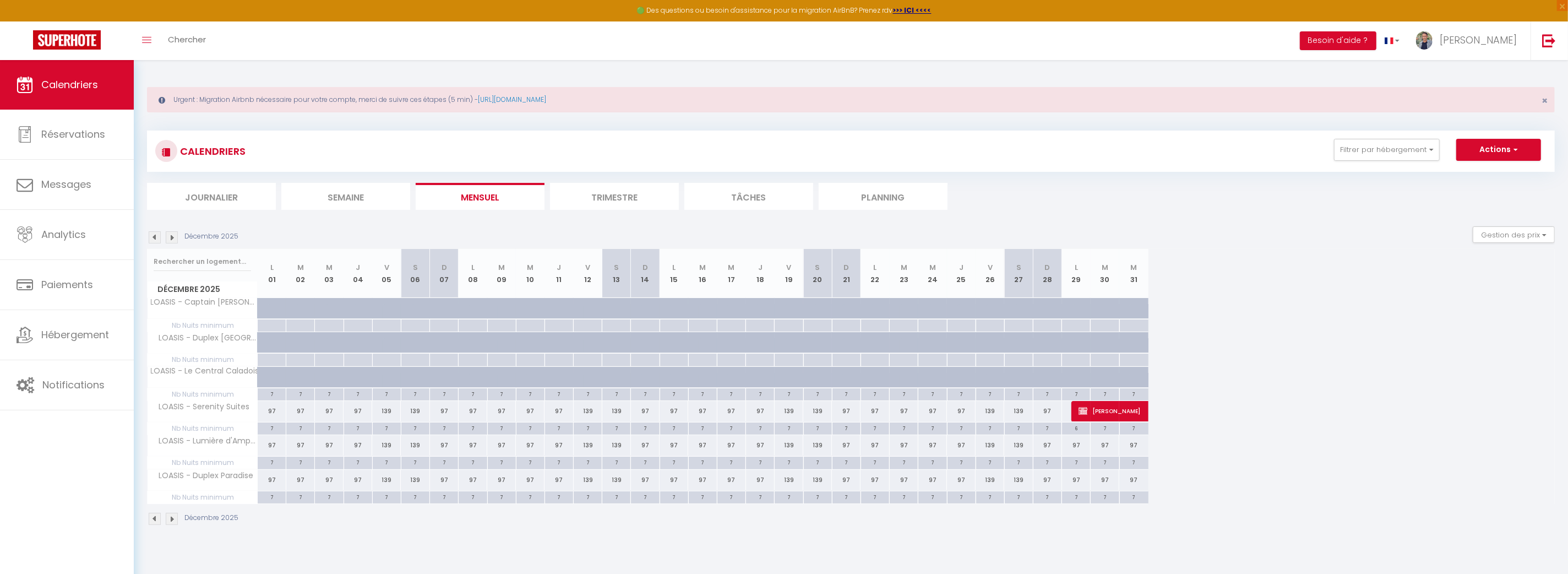
click at [154, 234] on img at bounding box center [155, 237] width 12 height 12
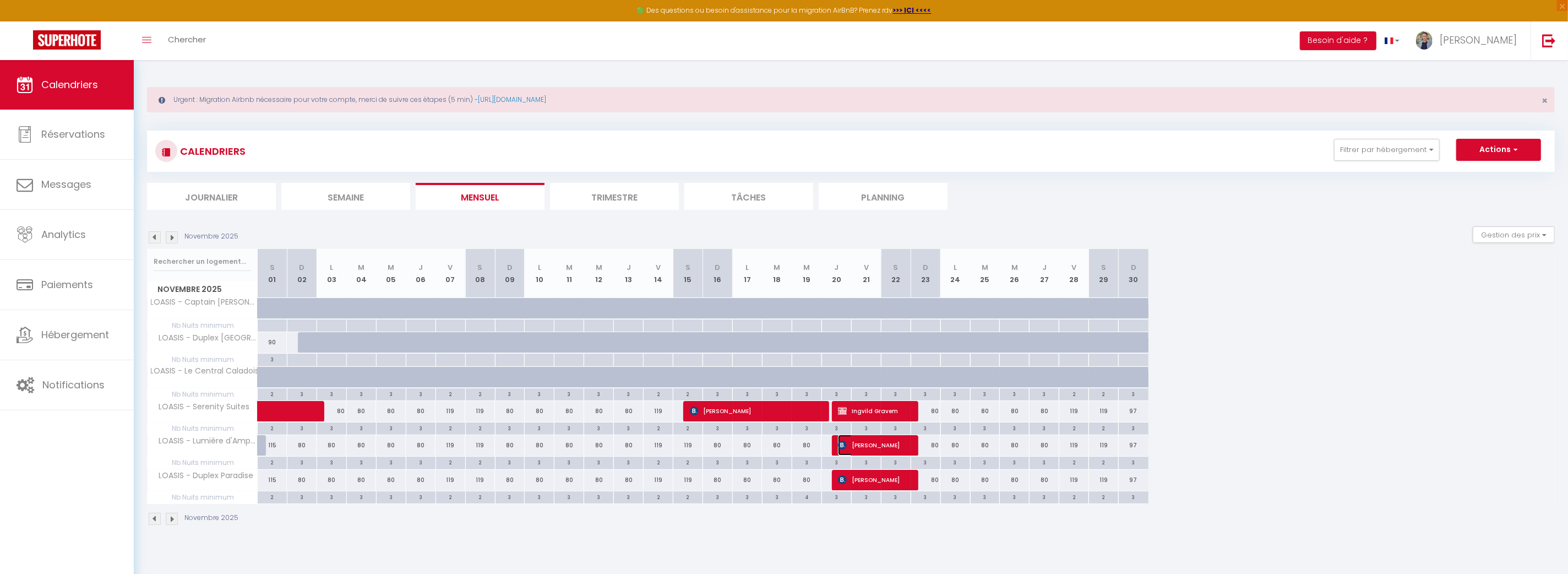
click at [882, 445] on span "[PERSON_NAME]" at bounding box center [873, 445] width 69 height 21
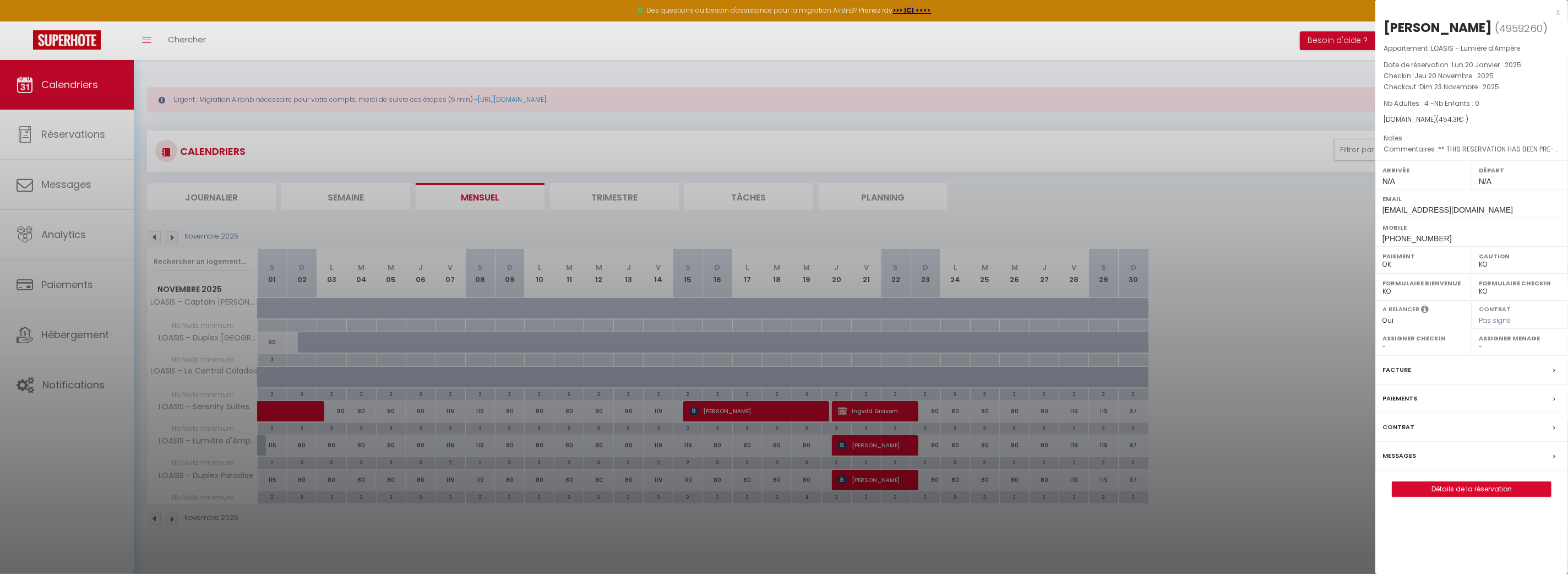
click at [877, 478] on div at bounding box center [784, 287] width 1568 height 574
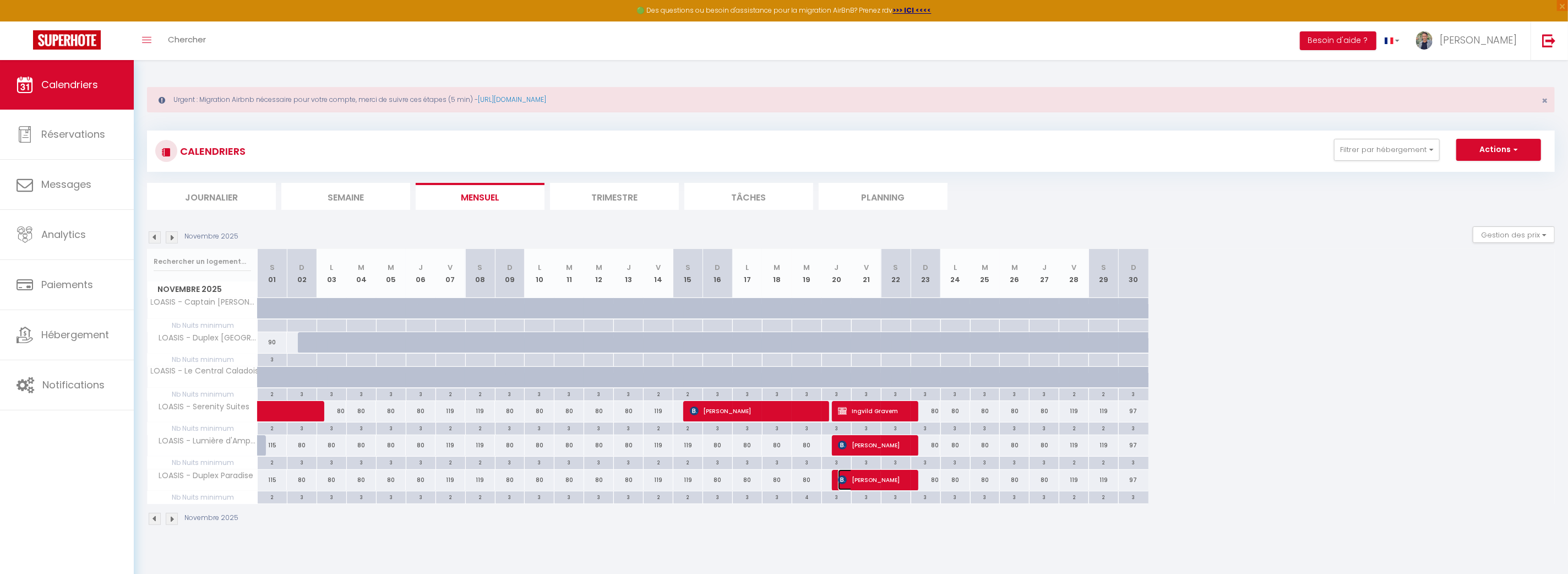
click at [874, 479] on span "[PERSON_NAME]" at bounding box center [873, 480] width 69 height 21
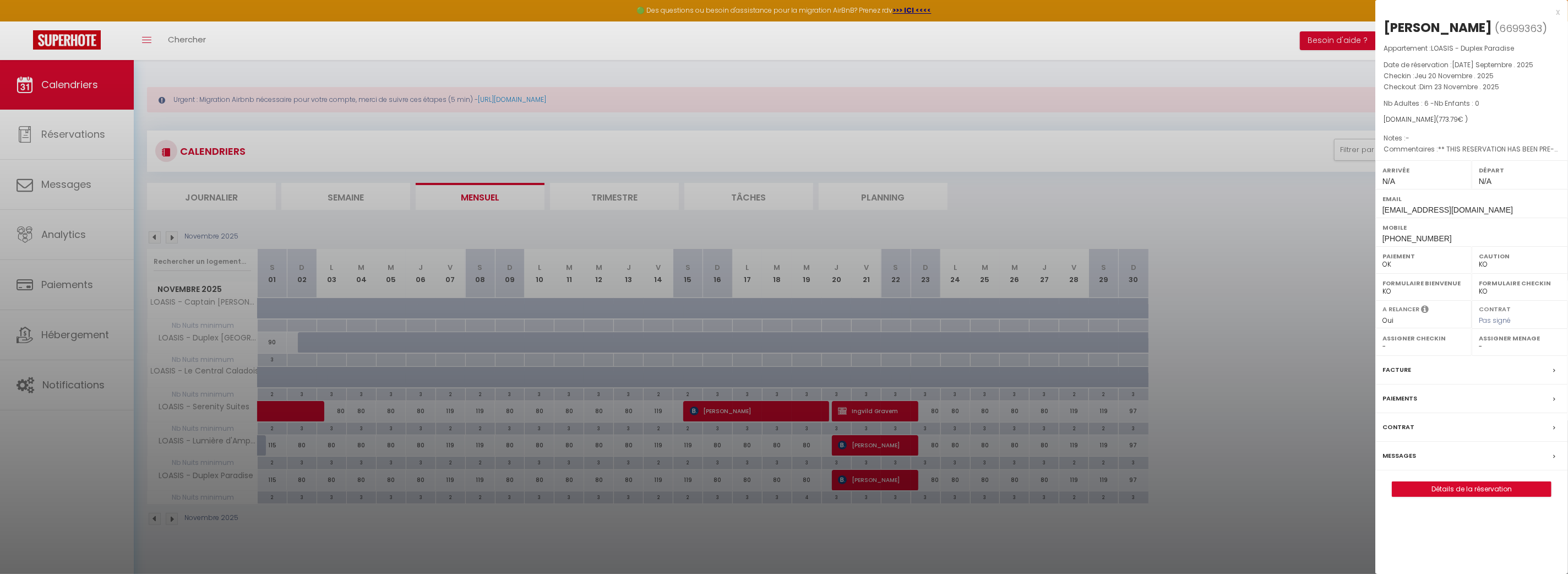
click at [878, 448] on div at bounding box center [784, 287] width 1568 height 574
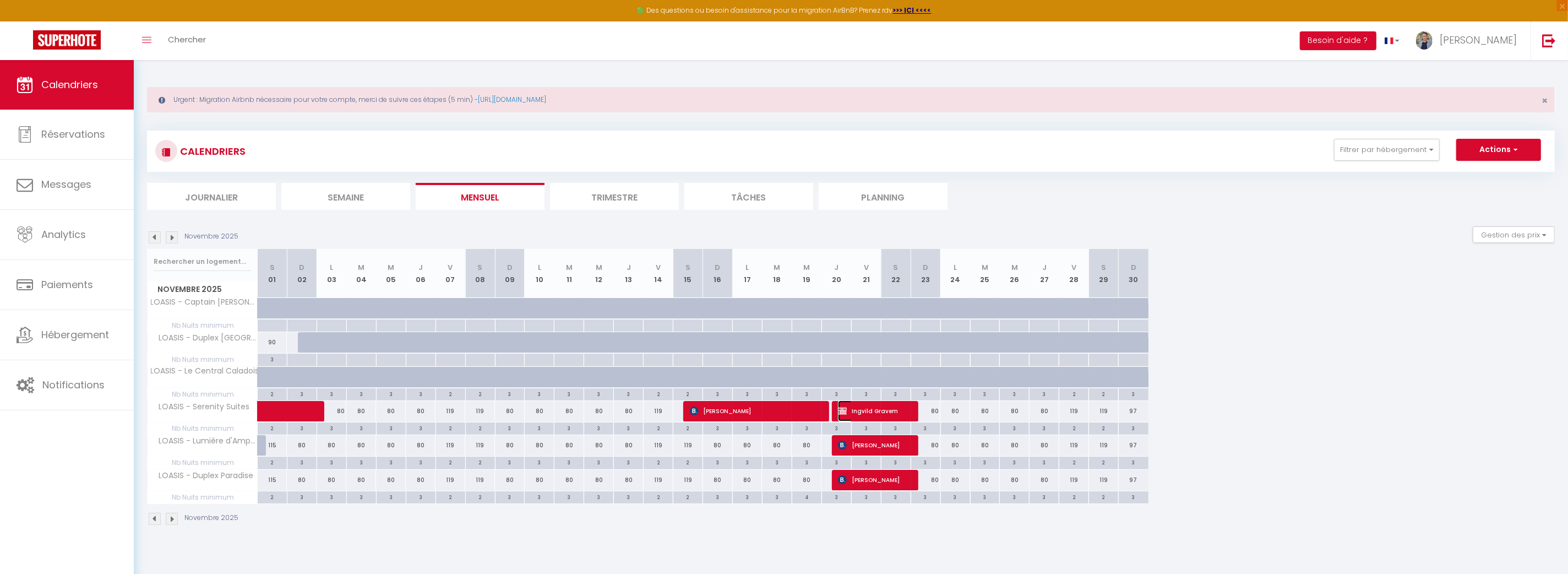
click at [874, 408] on span "Ingvild Gravem" at bounding box center [873, 411] width 69 height 21
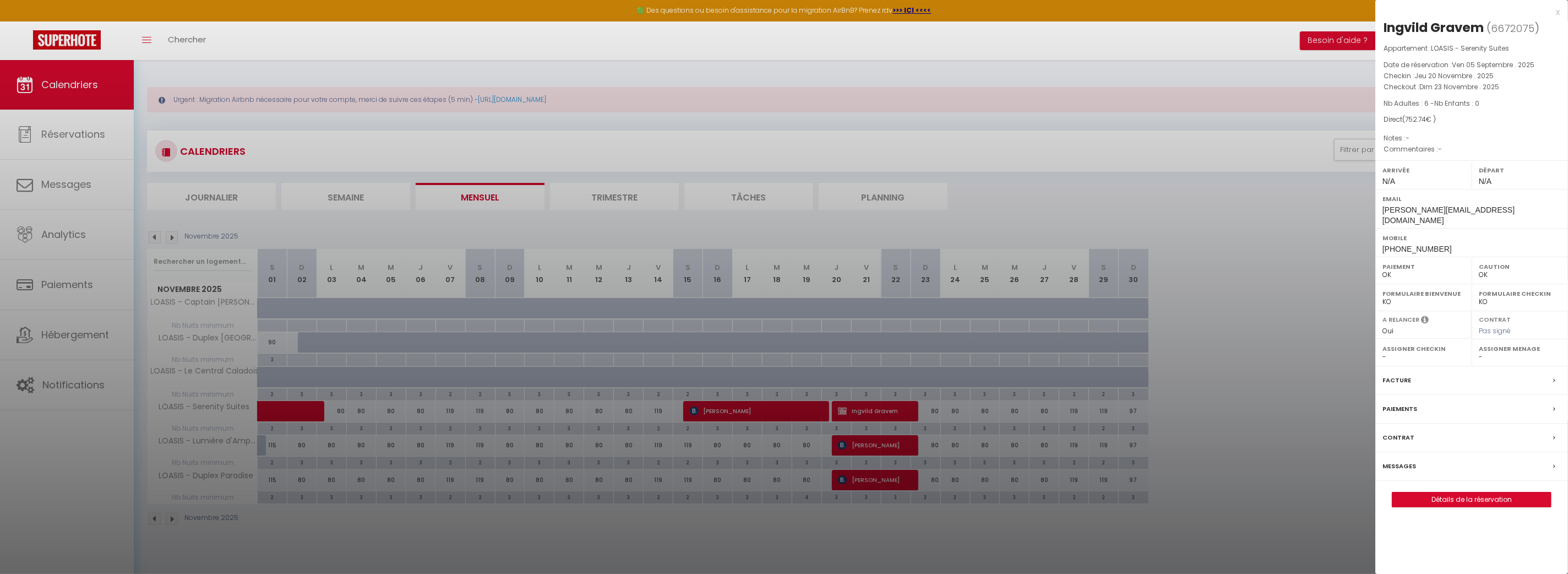
click at [874, 480] on div at bounding box center [784, 287] width 1568 height 574
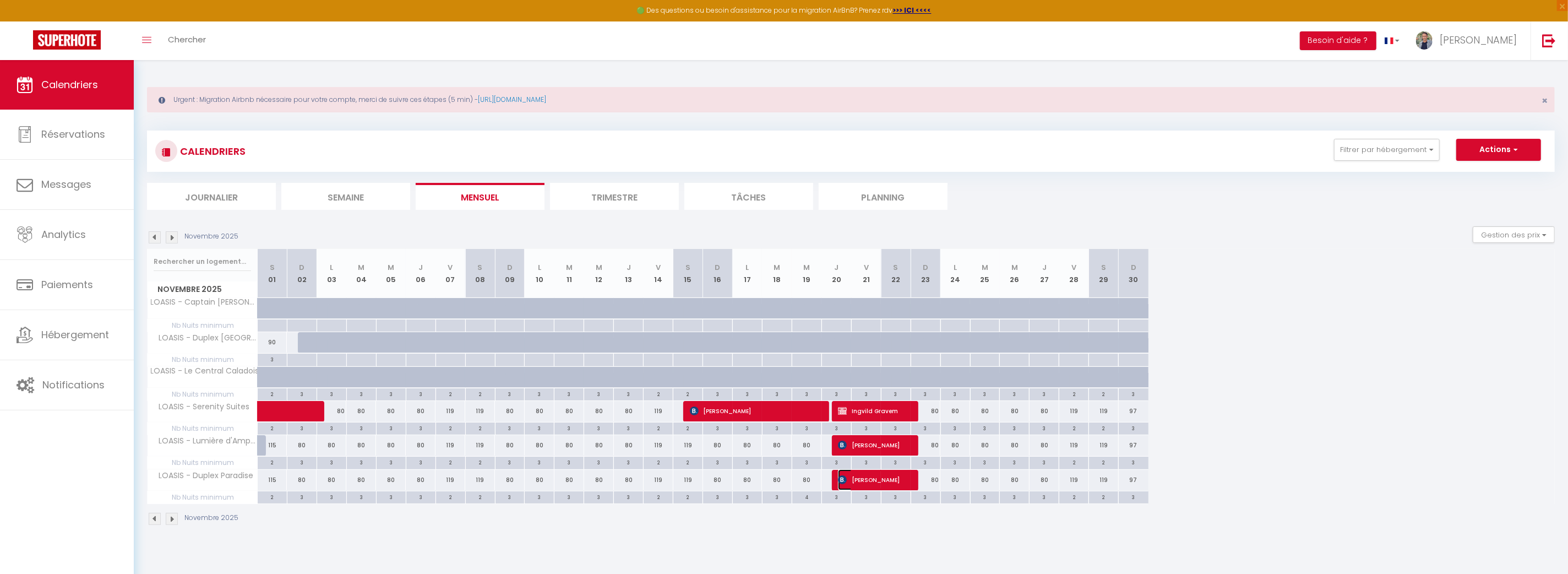
click at [873, 480] on span "[PERSON_NAME]" at bounding box center [873, 480] width 69 height 21
select select "KO"
select select "1"
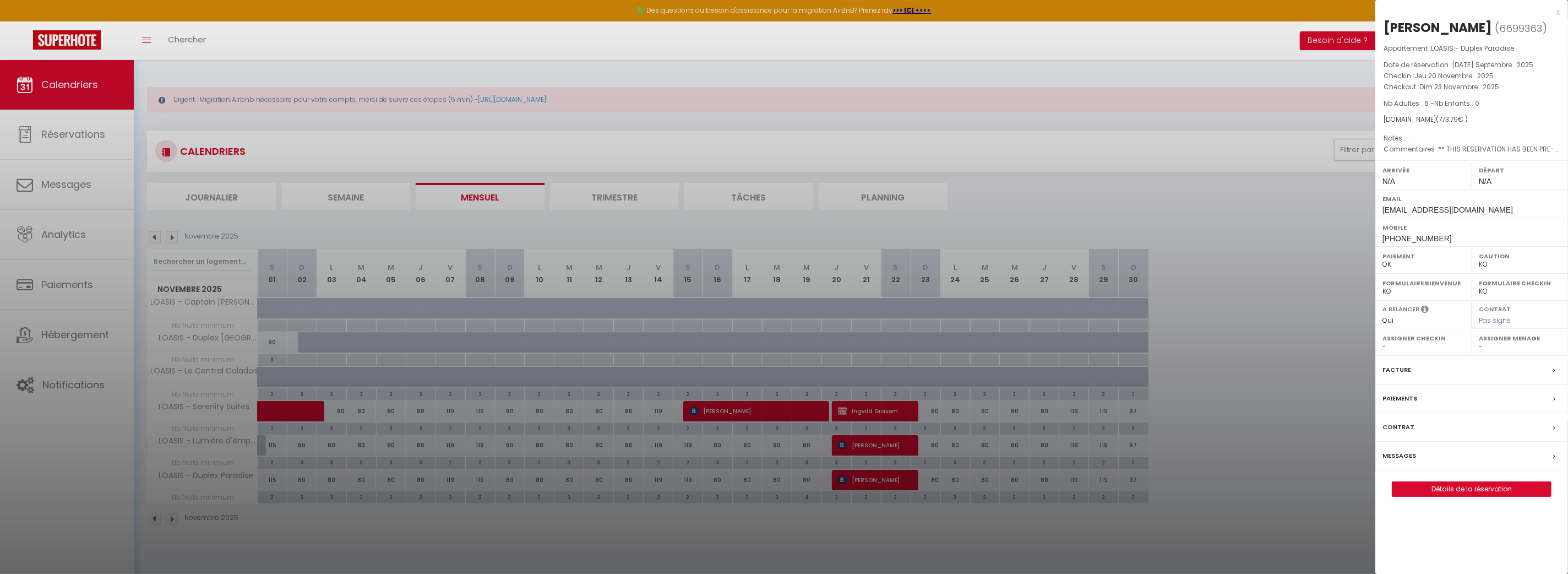
click at [876, 445] on div at bounding box center [784, 287] width 1568 height 574
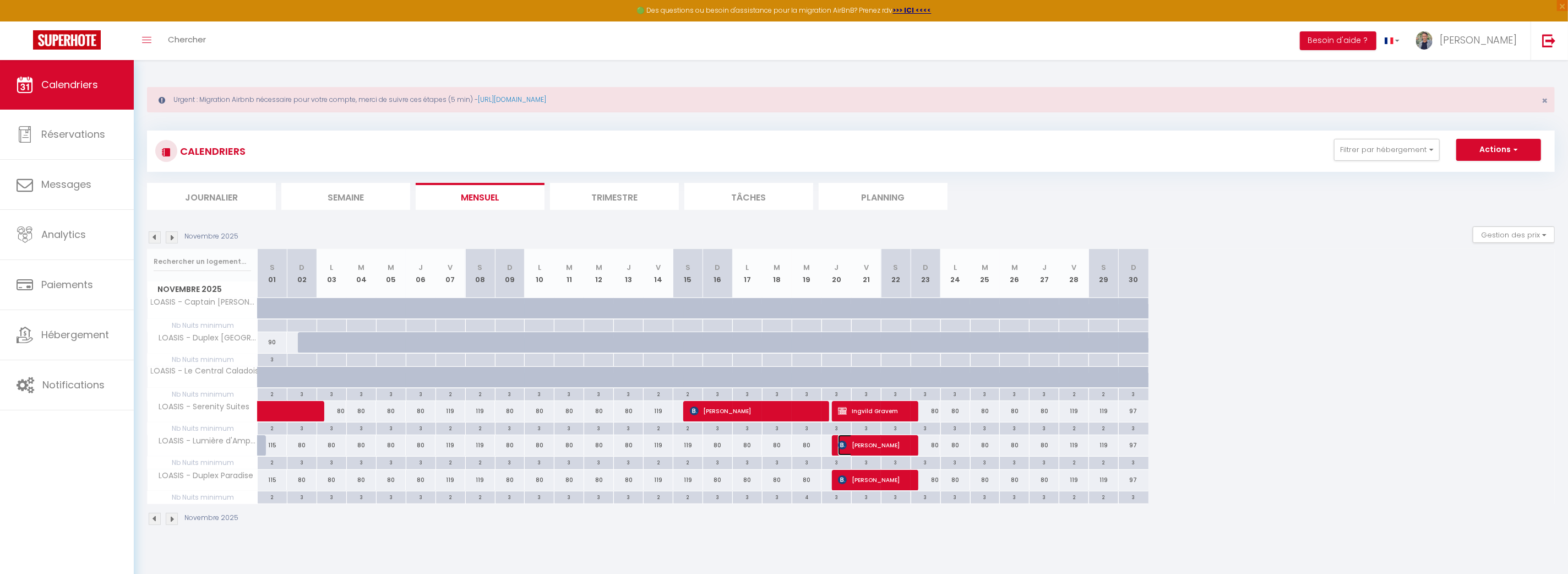
click at [875, 444] on span "[PERSON_NAME]" at bounding box center [873, 445] width 69 height 21
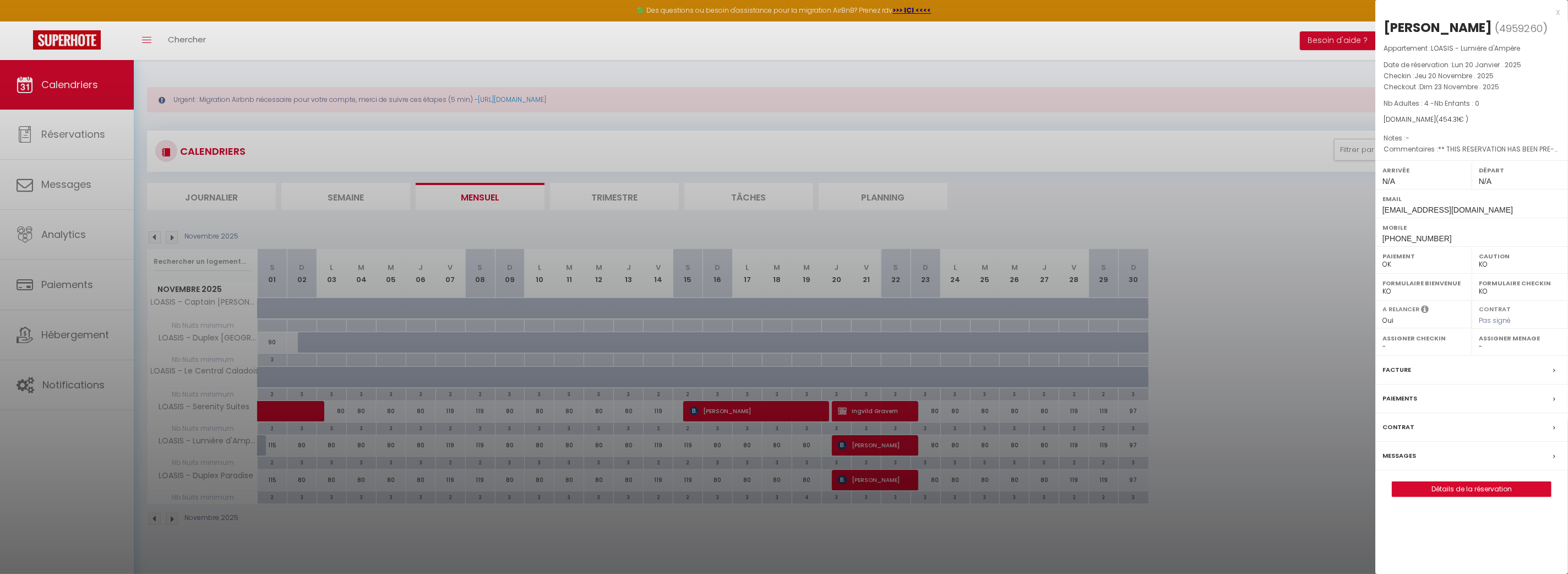
click at [1262, 337] on div at bounding box center [784, 287] width 1568 height 574
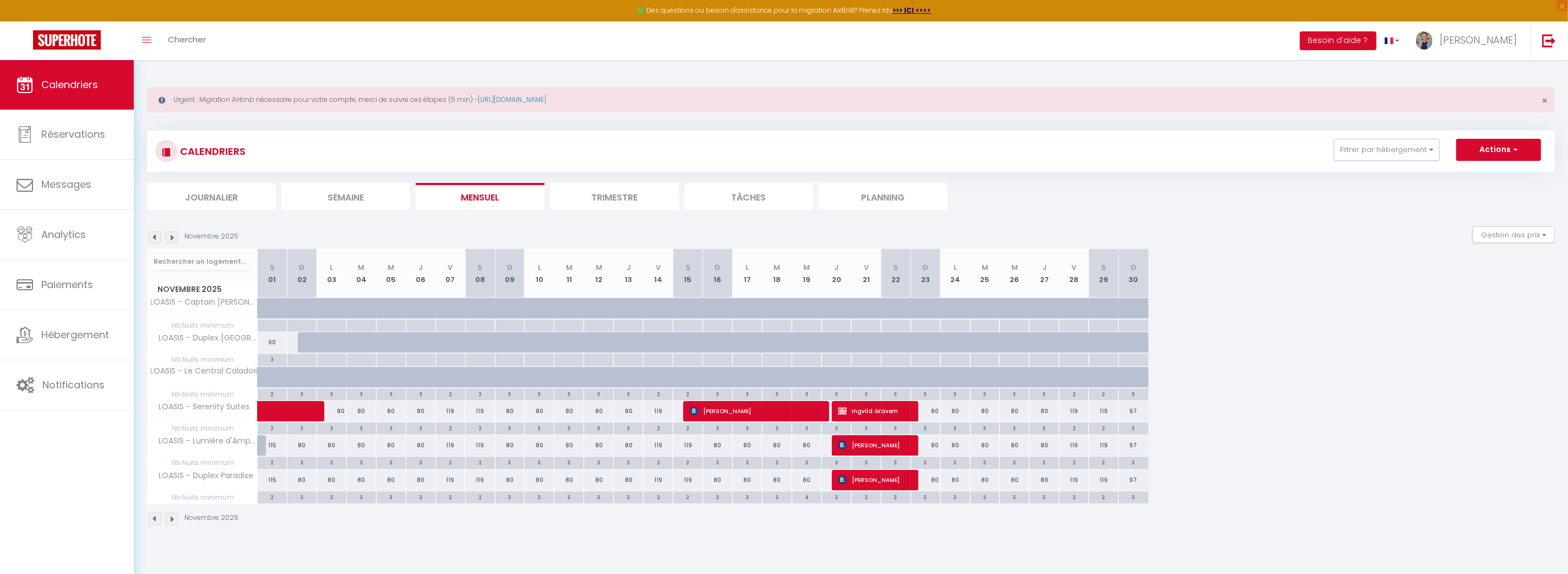
click at [156, 235] on img at bounding box center [155, 237] width 12 height 12
